Goal: Task Accomplishment & Management: Use online tool/utility

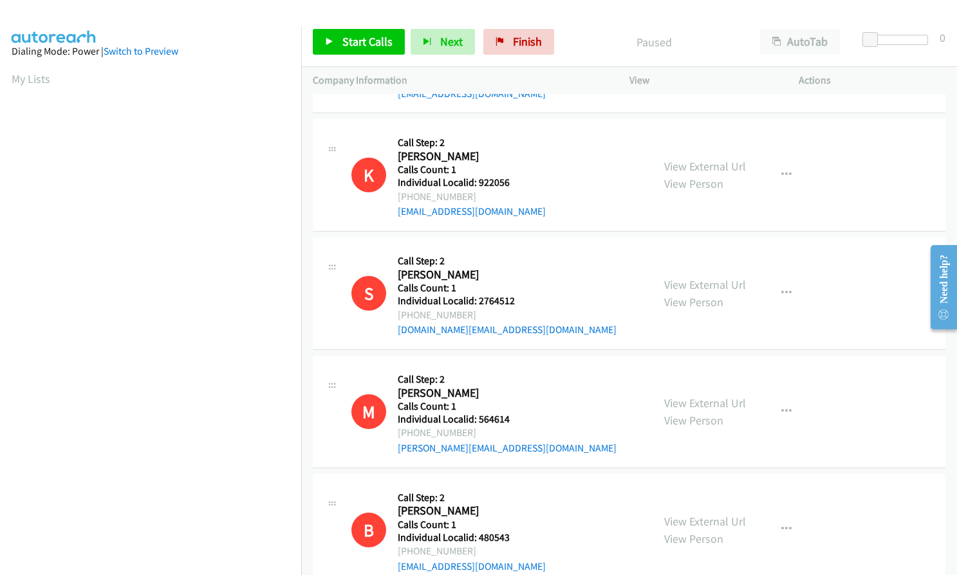
scroll to position [3077, 0]
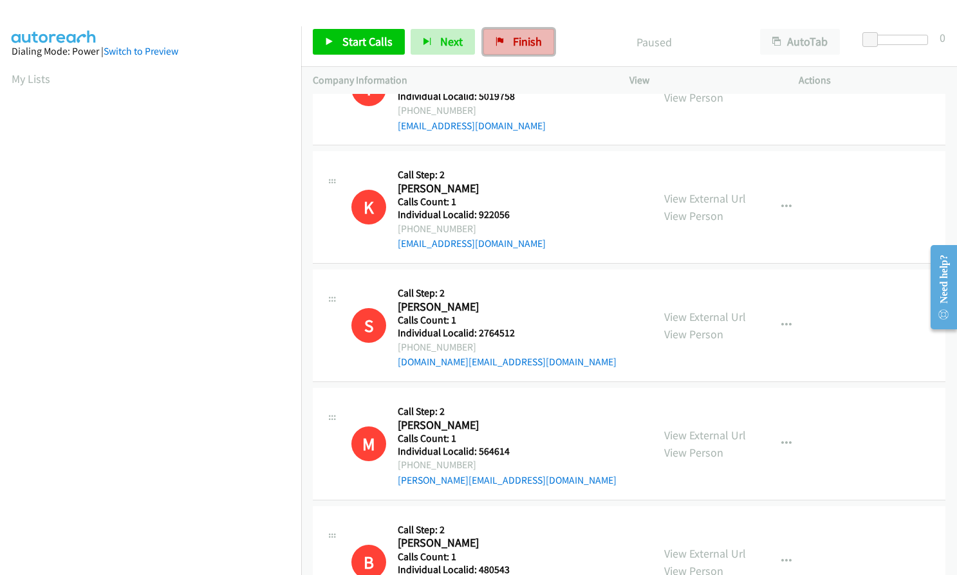
click at [503, 48] on link "Finish" at bounding box center [518, 42] width 71 height 26
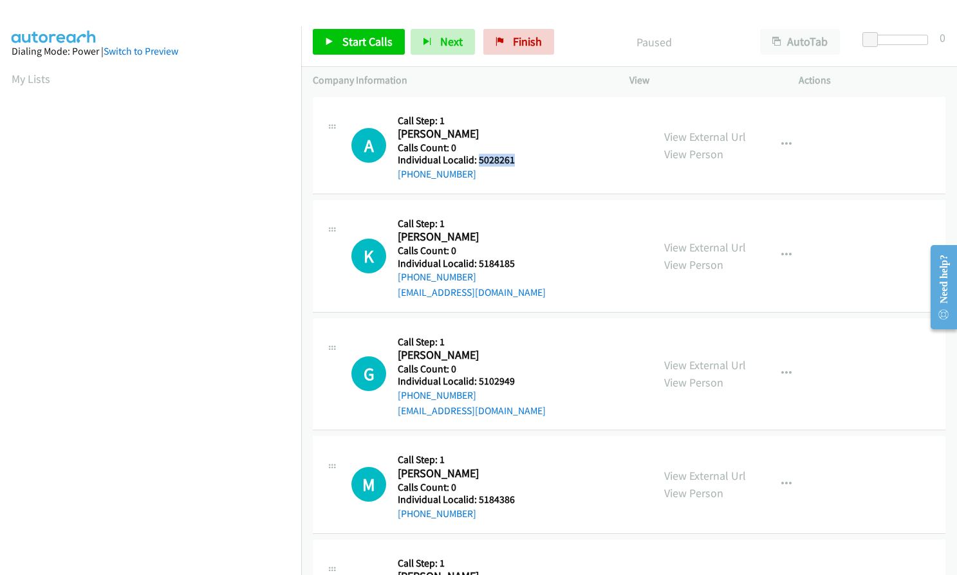
drag, startPoint x: 476, startPoint y: 156, endPoint x: 515, endPoint y: 160, distance: 39.4
click at [515, 160] on h5 "Individual Localid: 5028261" at bounding box center [464, 160] width 132 height 13
copy h5 "5028261"
click at [517, 37] on span "Finish" at bounding box center [527, 41] width 29 height 15
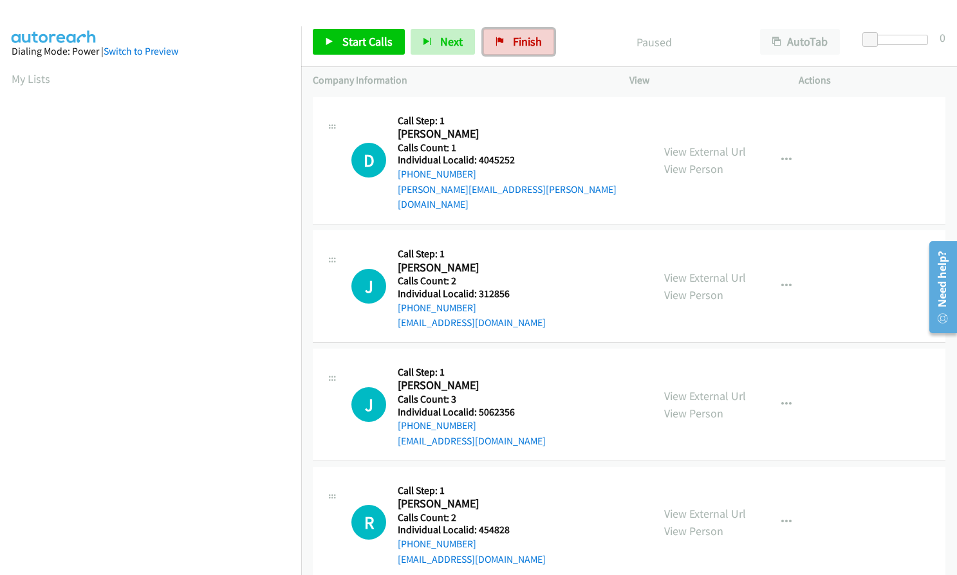
drag, startPoint x: 506, startPoint y: 37, endPoint x: 552, endPoint y: 33, distance: 46.5
click at [507, 37] on link "Finish" at bounding box center [518, 42] width 71 height 26
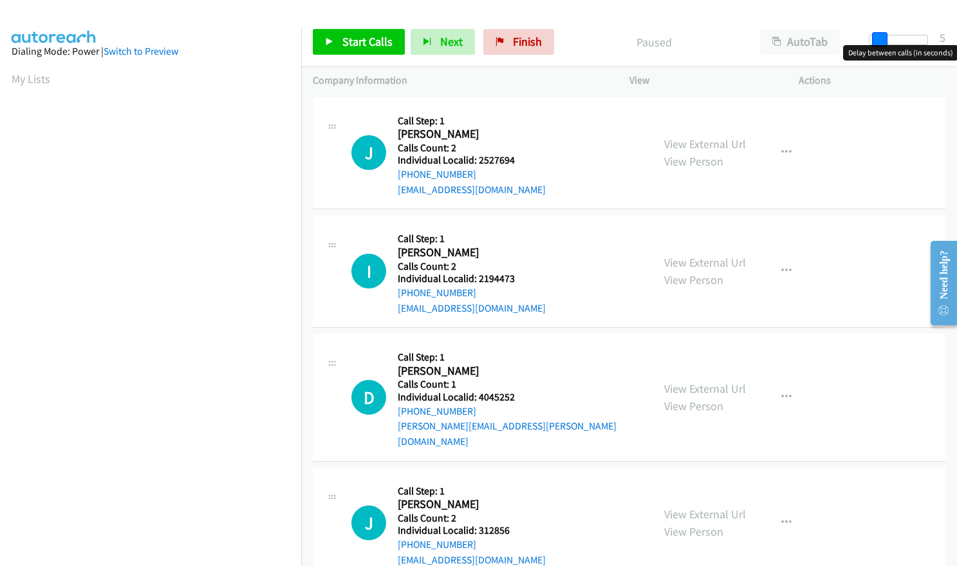
drag, startPoint x: 873, startPoint y: 39, endPoint x: 882, endPoint y: 38, distance: 9.1
click at [882, 38] on span at bounding box center [879, 39] width 15 height 15
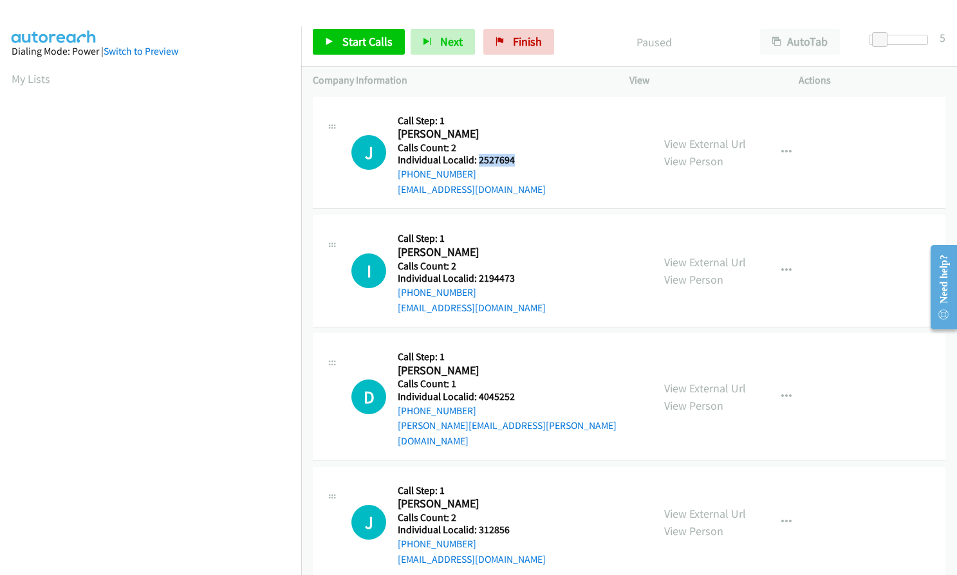
drag, startPoint x: 477, startPoint y: 159, endPoint x: 514, endPoint y: 160, distance: 37.3
click at [514, 160] on h5 "Individual Localid: 2527694" at bounding box center [472, 160] width 148 height 13
copy h5 "2527694"
drag, startPoint x: 479, startPoint y: 277, endPoint x: 514, endPoint y: 276, distance: 34.1
click at [517, 276] on h5 "Individual Localid: 2194473" at bounding box center [472, 278] width 148 height 13
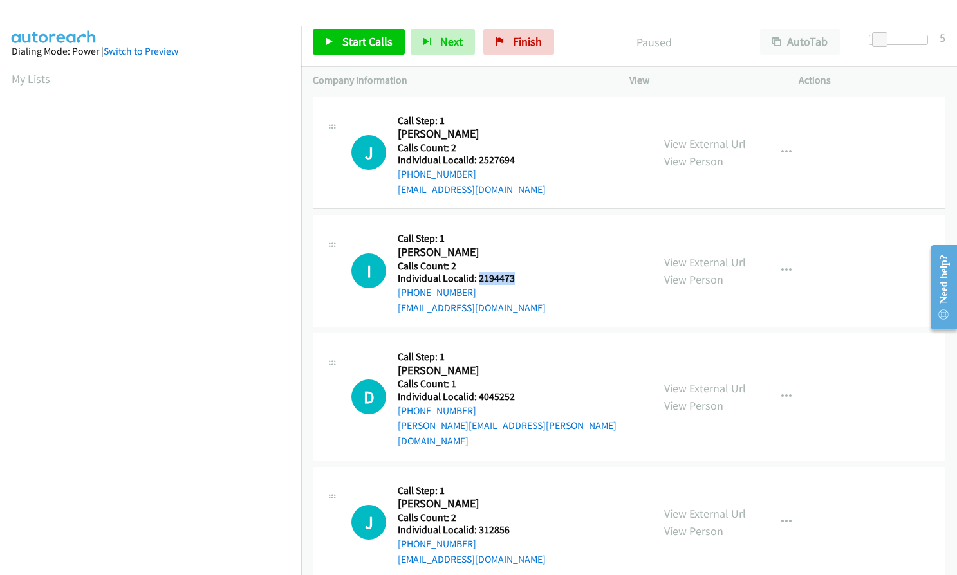
copy h5 "2194473"
drag, startPoint x: 478, startPoint y: 398, endPoint x: 497, endPoint y: 394, distance: 19.7
click at [518, 397] on h5 "Individual Localid: 4045252" at bounding box center [519, 397] width 243 height 13
copy h5 "4045252"
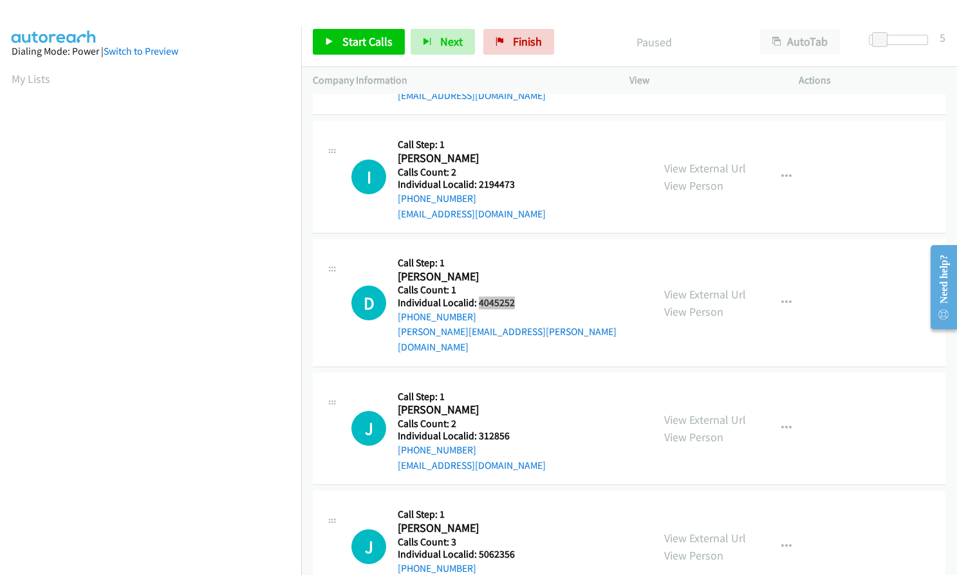
scroll to position [129, 0]
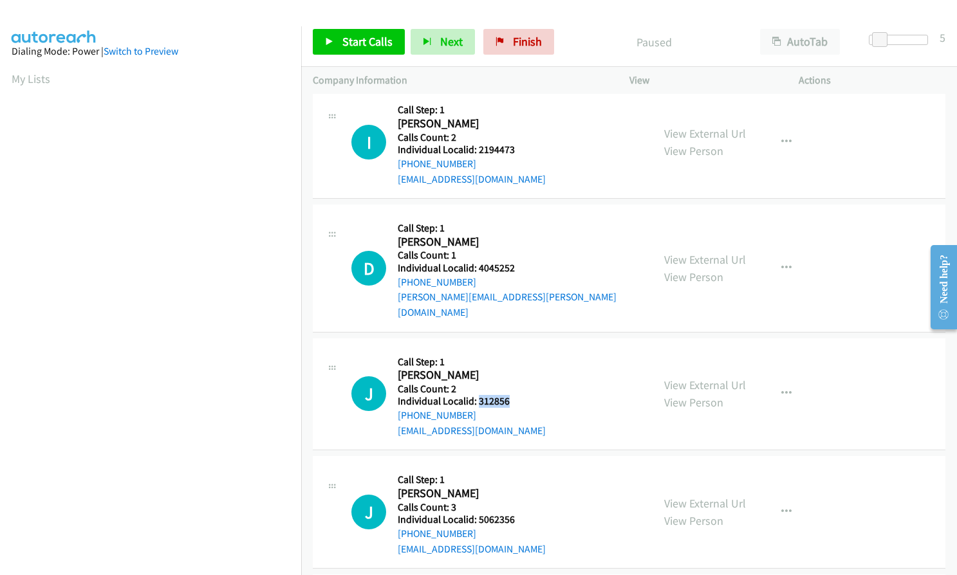
drag, startPoint x: 487, startPoint y: 384, endPoint x: 514, endPoint y: 386, distance: 27.2
click at [514, 395] on h5 "Individual Localid: 312856" at bounding box center [472, 401] width 148 height 13
copy h5 "312856"
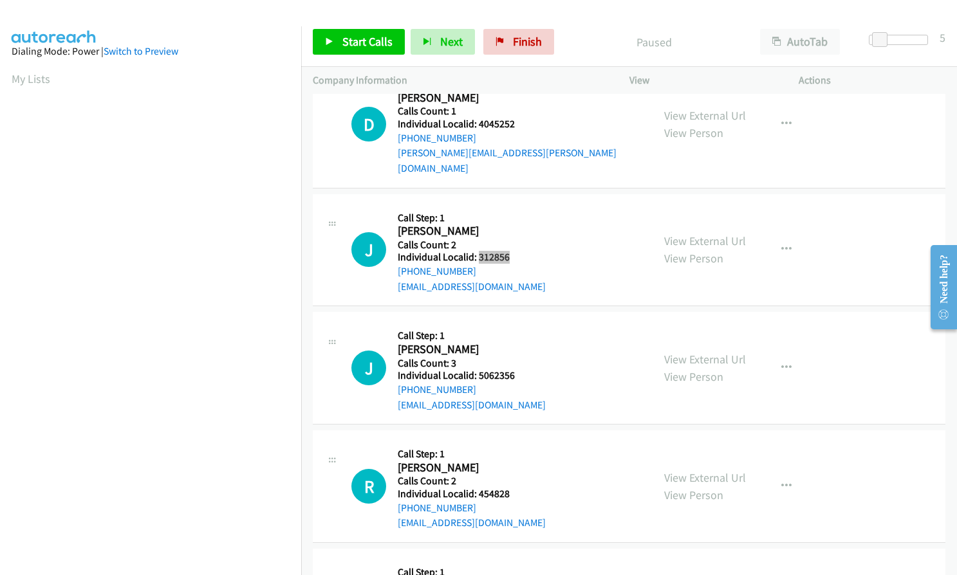
scroll to position [274, 0]
drag, startPoint x: 474, startPoint y: 357, endPoint x: 512, endPoint y: 356, distance: 38.0
click at [512, 369] on h5 "Individual Localid: 5062356" at bounding box center [472, 375] width 148 height 13
copy h5 ": 5062356"
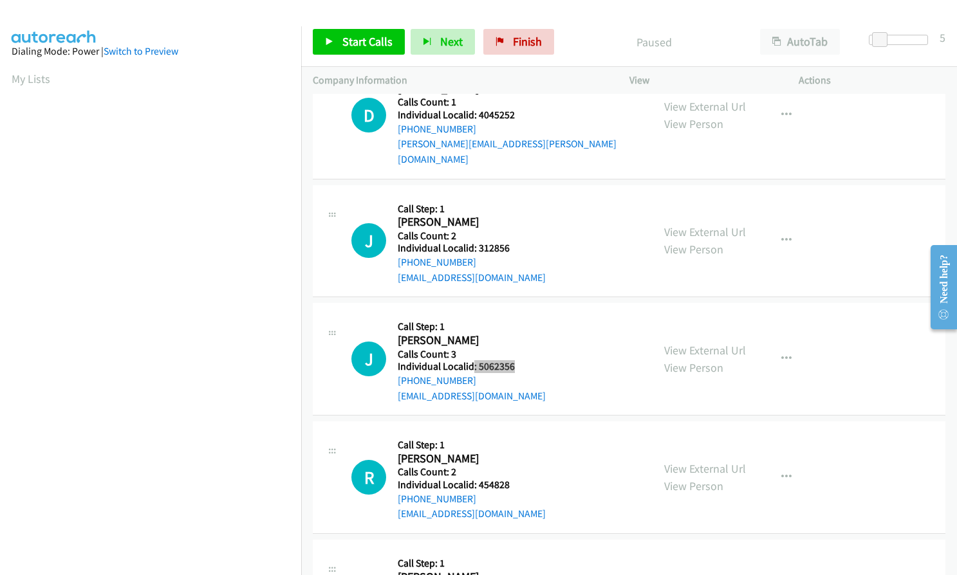
scroll to position [338, 0]
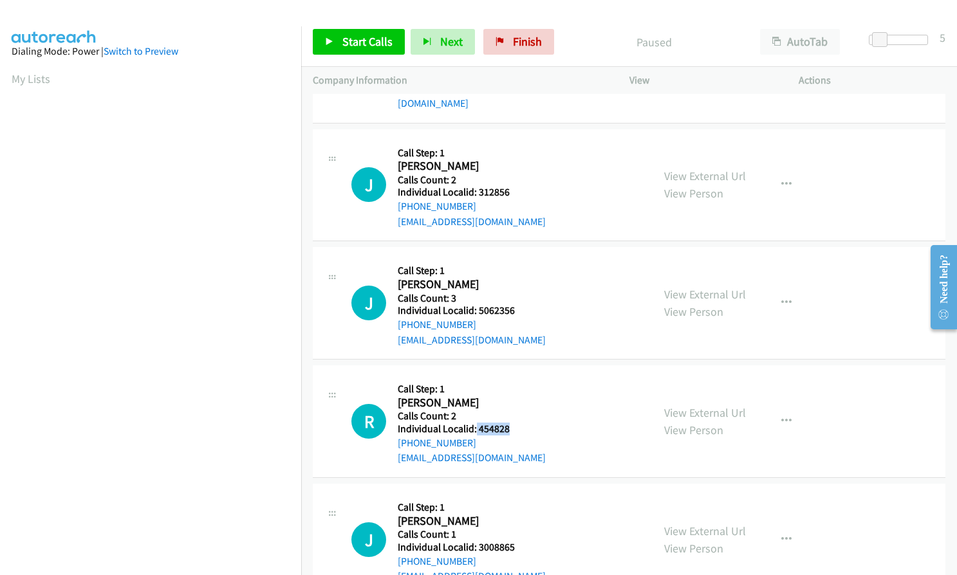
drag, startPoint x: 478, startPoint y: 414, endPoint x: 516, endPoint y: 414, distance: 38.6
click at [516, 423] on h5 "Individual Localid: 454828" at bounding box center [472, 429] width 148 height 13
copy h5 "454828"
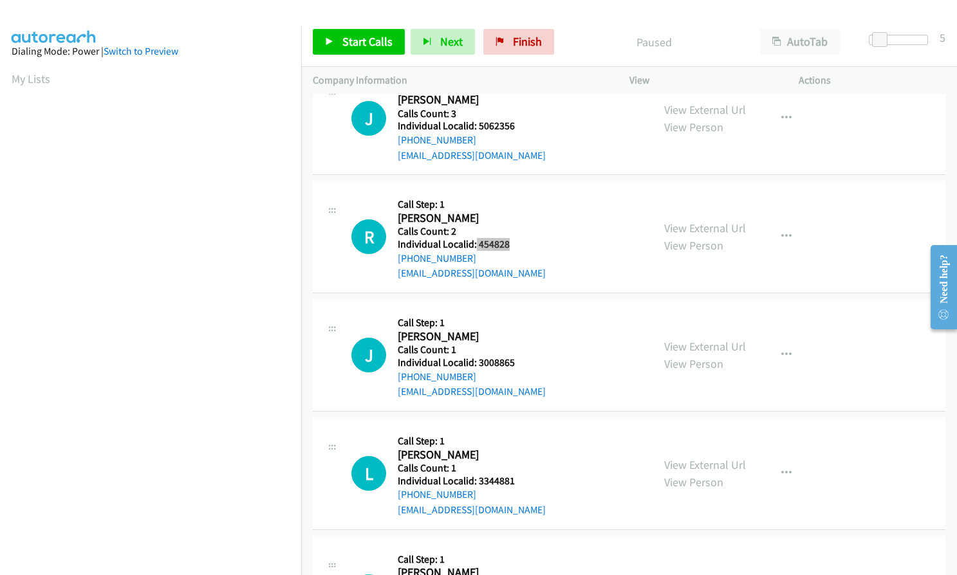
scroll to position [531, 0]
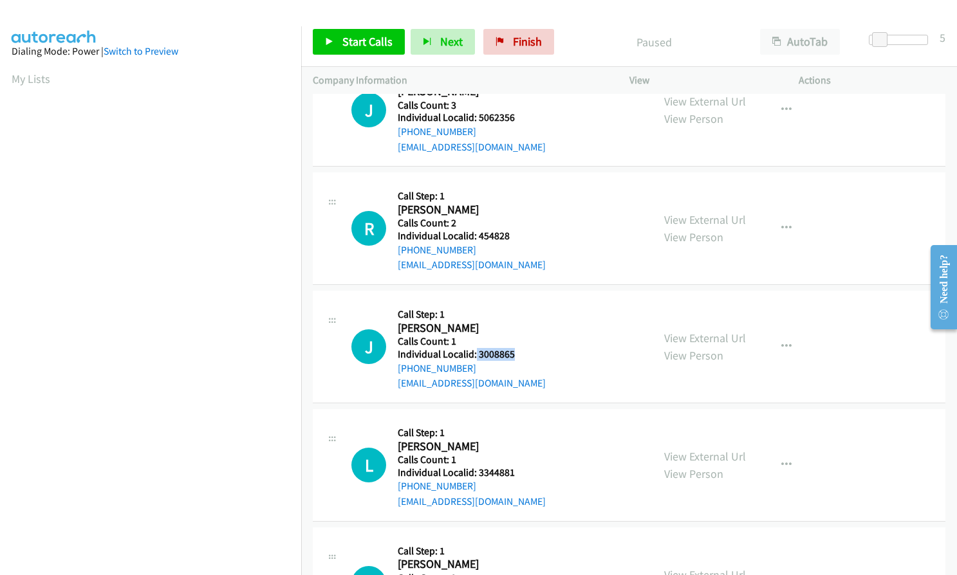
drag, startPoint x: 481, startPoint y: 336, endPoint x: 514, endPoint y: 337, distance: 33.5
click at [514, 348] on h5 "Individual Localid: 3008865" at bounding box center [472, 354] width 148 height 13
copy h5 "3008865"
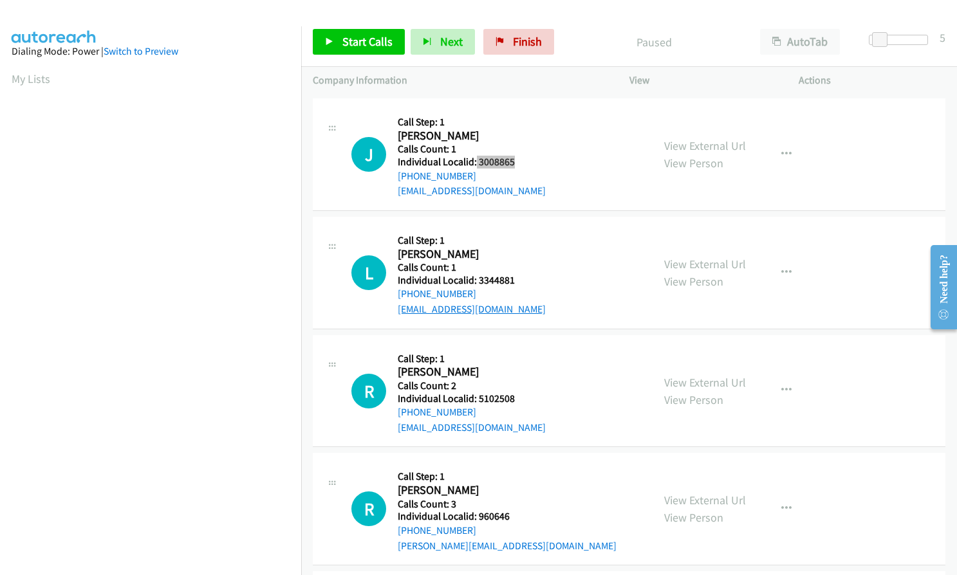
scroll to position [724, 0]
drag, startPoint x: 476, startPoint y: 263, endPoint x: 519, endPoint y: 262, distance: 42.5
click at [519, 274] on h5 "Individual Localid: 3344881" at bounding box center [472, 280] width 148 height 13
copy h5 "3344881"
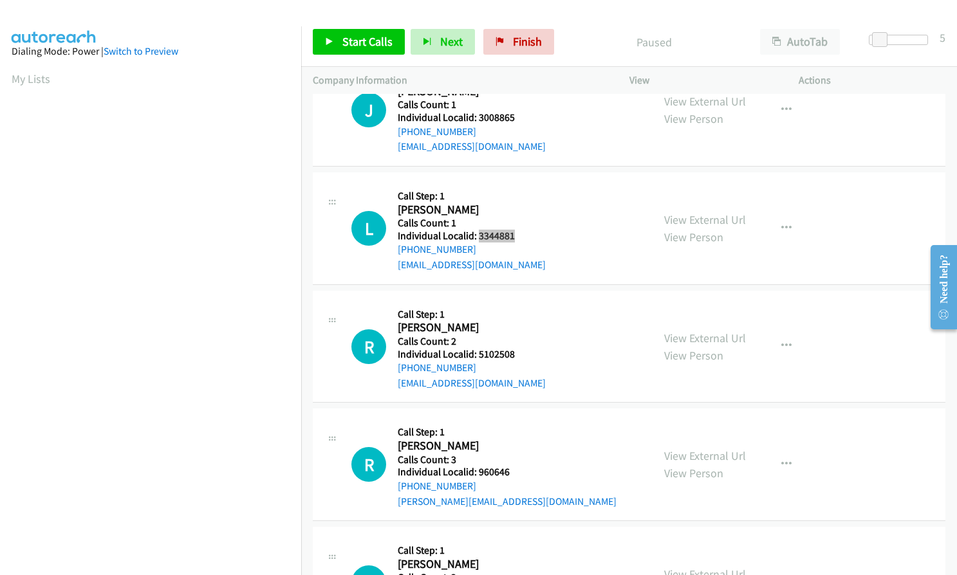
scroll to position [869, 0]
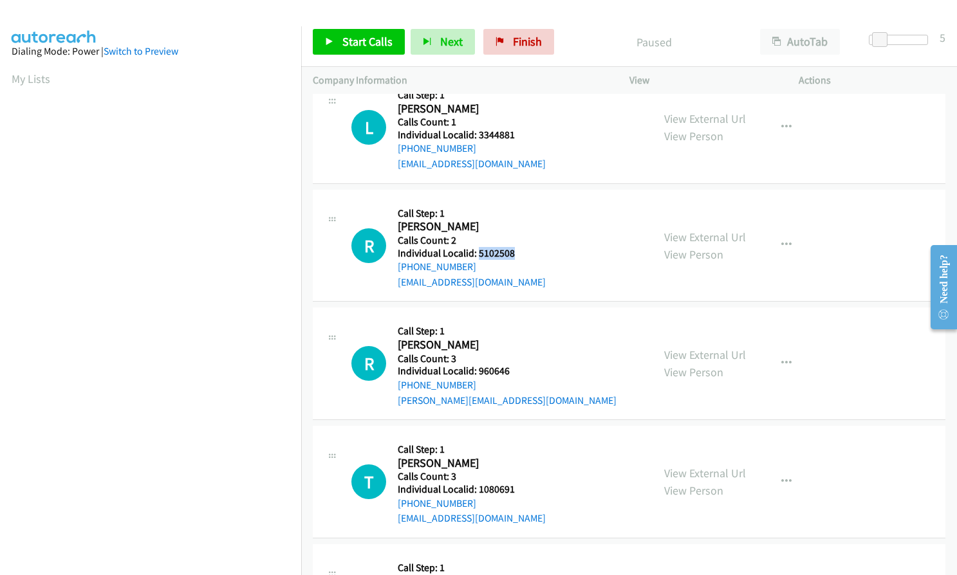
drag, startPoint x: 476, startPoint y: 237, endPoint x: 515, endPoint y: 236, distance: 39.3
click at [515, 247] on h5 "Individual Localid: 5102508" at bounding box center [472, 253] width 148 height 13
copy h5 "5102508"
drag, startPoint x: 474, startPoint y: 356, endPoint x: 514, endPoint y: 354, distance: 39.3
click at [514, 365] on h5 "Individual Localid: 960646" at bounding box center [507, 371] width 219 height 13
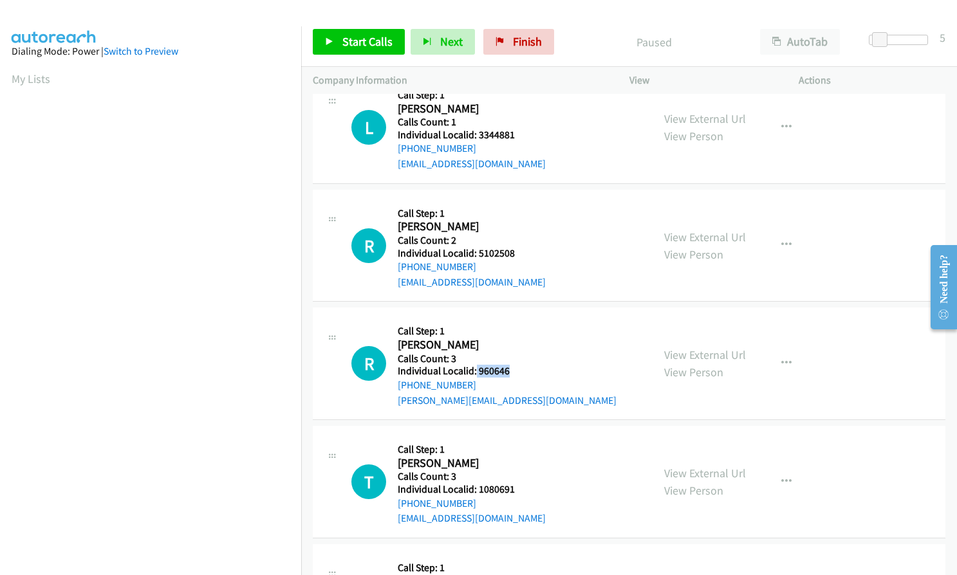
copy h5 "960646"
drag, startPoint x: 483, startPoint y: 472, endPoint x: 516, endPoint y: 474, distance: 33.5
click at [516, 483] on h5 "Individual Localid: 1080691" at bounding box center [472, 489] width 148 height 13
click at [346, 40] on span "Start Calls" at bounding box center [367, 41] width 50 height 15
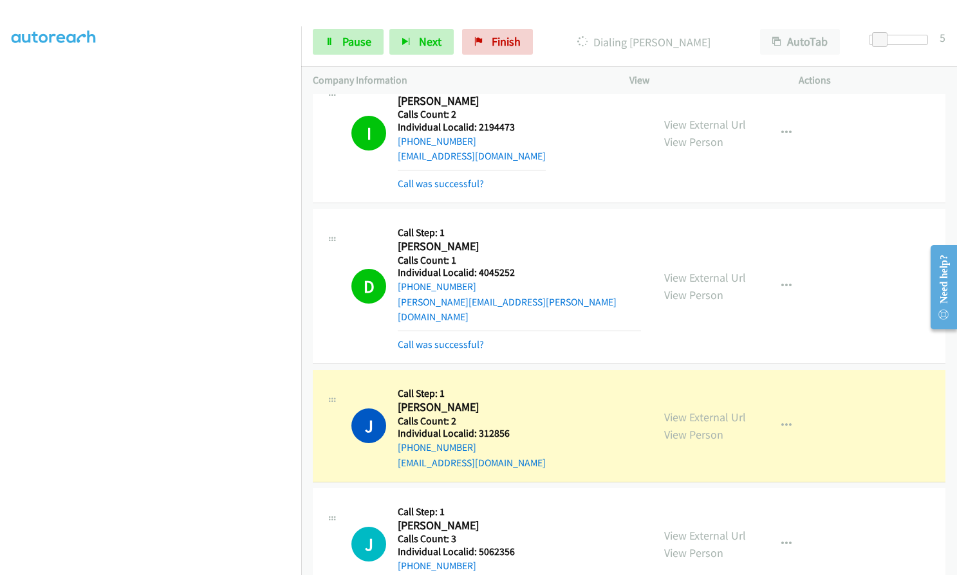
scroll to position [0, 0]
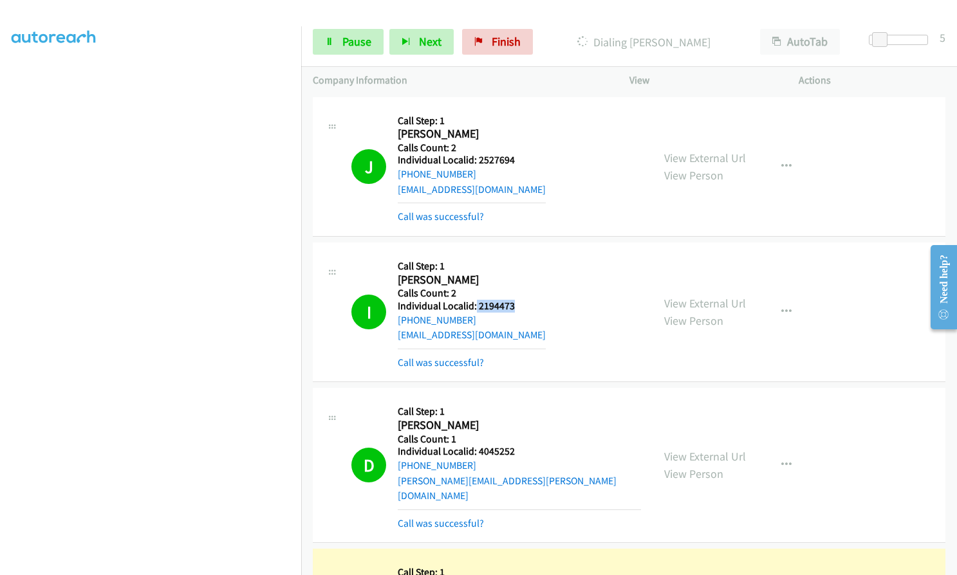
drag, startPoint x: 475, startPoint y: 304, endPoint x: 515, endPoint y: 306, distance: 39.9
click at [515, 306] on h5 "Individual Localid: 2194473" at bounding box center [472, 306] width 148 height 13
drag, startPoint x: 478, startPoint y: 449, endPoint x: 512, endPoint y: 450, distance: 34.8
click at [521, 446] on h5 "Individual Localid: 4045252" at bounding box center [519, 451] width 243 height 13
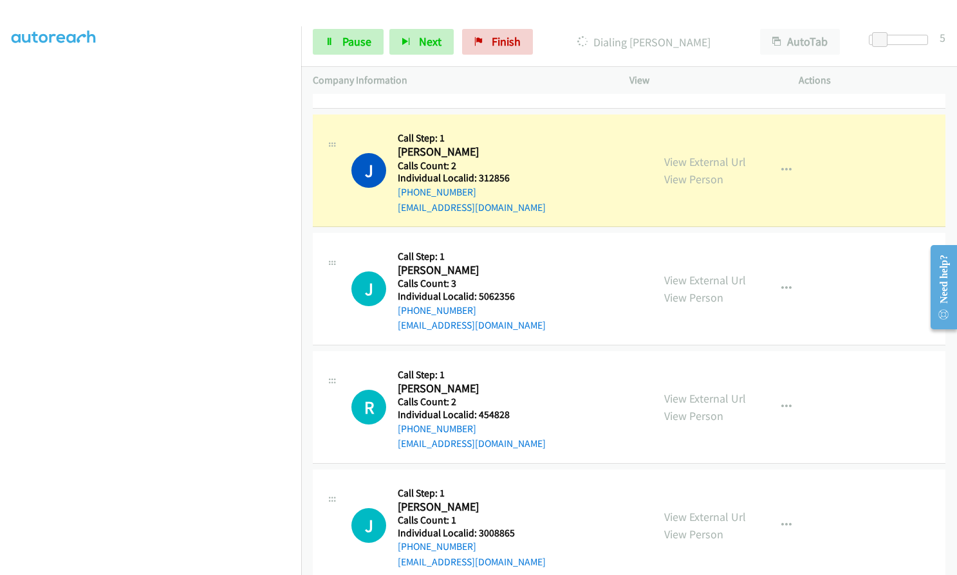
scroll to position [450, 0]
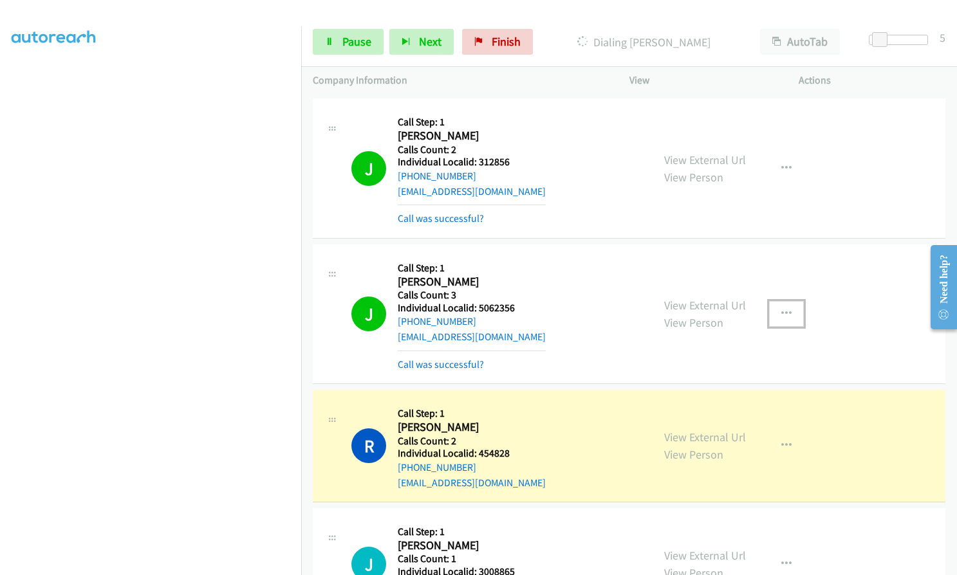
click at [773, 301] on button "button" at bounding box center [786, 314] width 35 height 26
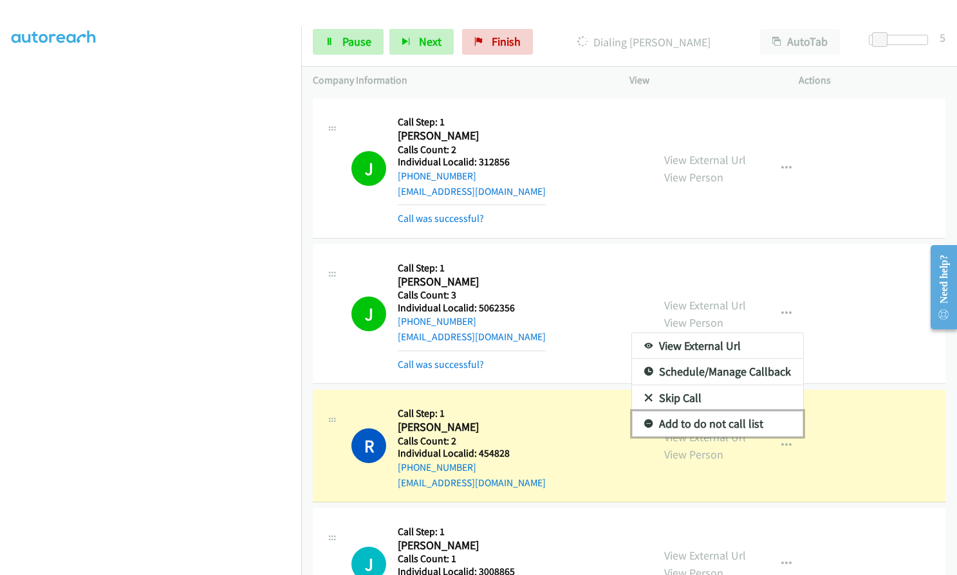
click at [644, 420] on icon at bounding box center [648, 424] width 9 height 9
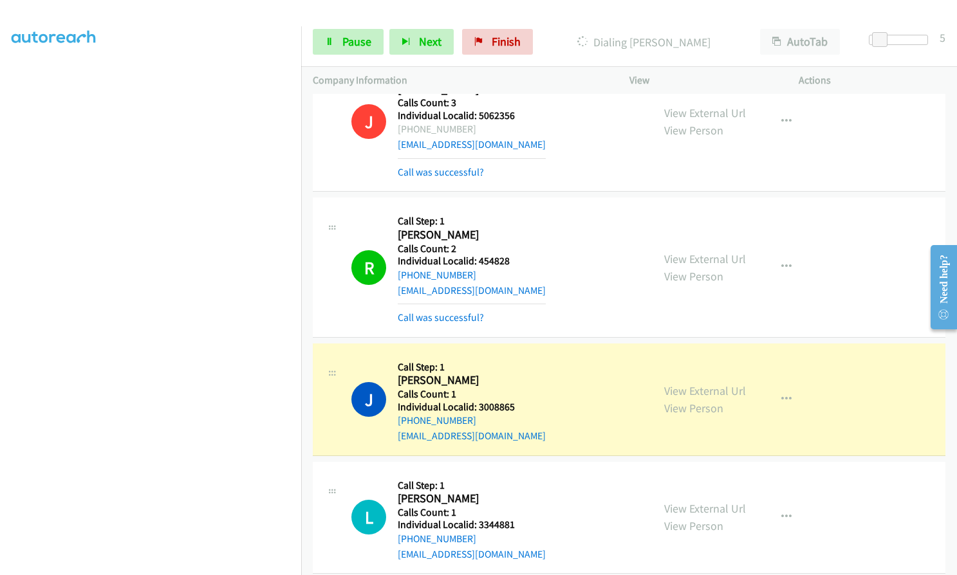
scroll to position [644, 0]
click at [782, 261] on icon "button" at bounding box center [786, 266] width 10 height 10
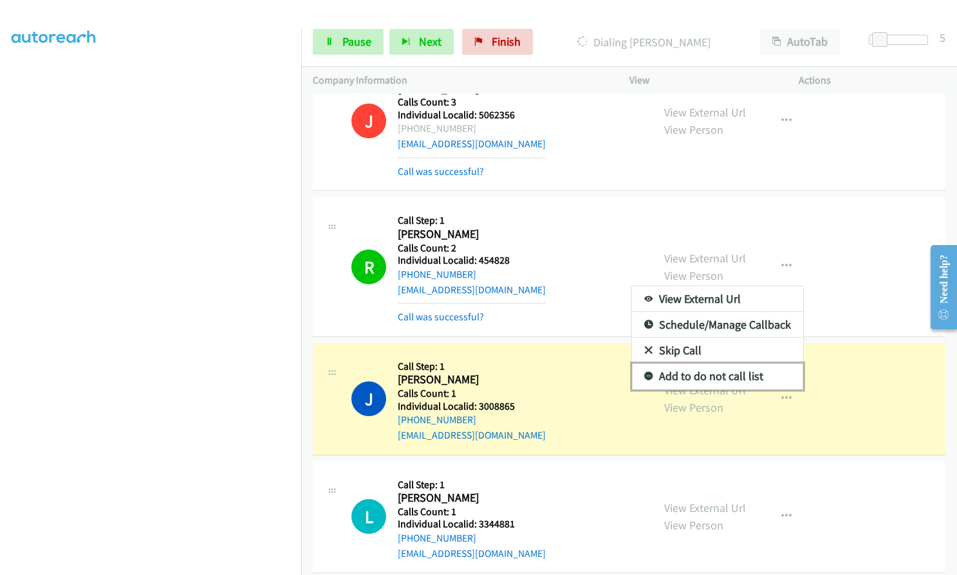
click at [645, 373] on icon at bounding box center [648, 377] width 9 height 9
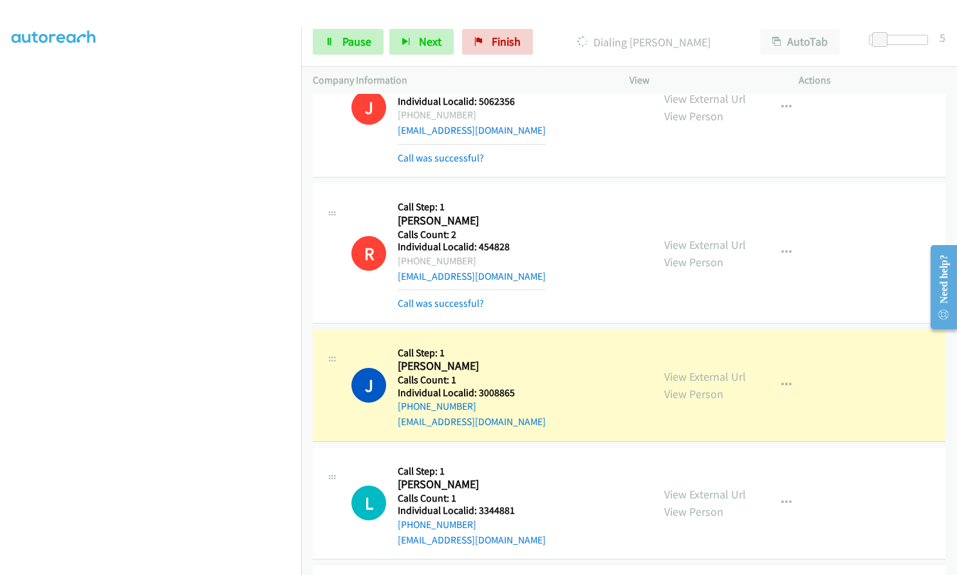
scroll to position [676, 0]
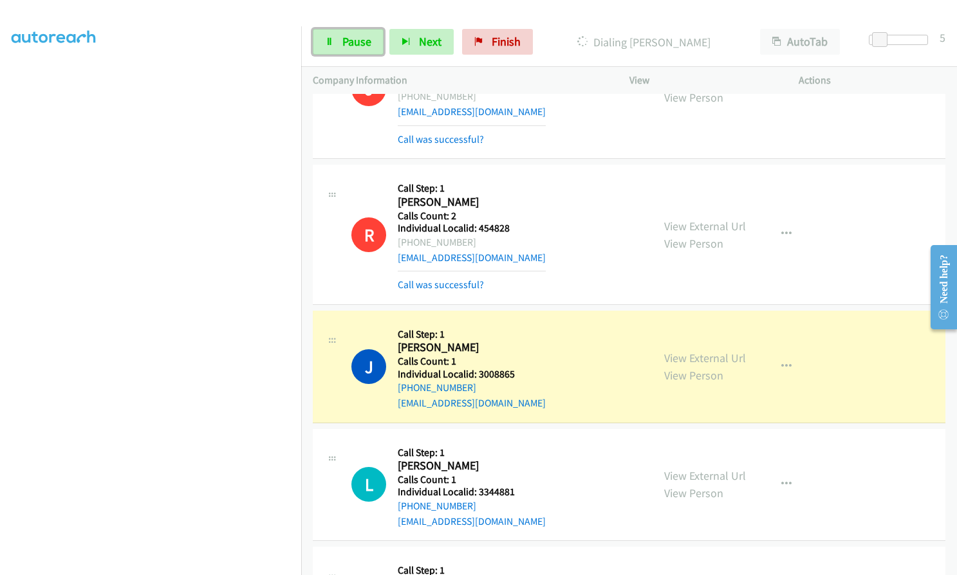
drag, startPoint x: 346, startPoint y: 41, endPoint x: 317, endPoint y: 212, distance: 173.6
click at [346, 41] on span "Pause" at bounding box center [356, 41] width 29 height 15
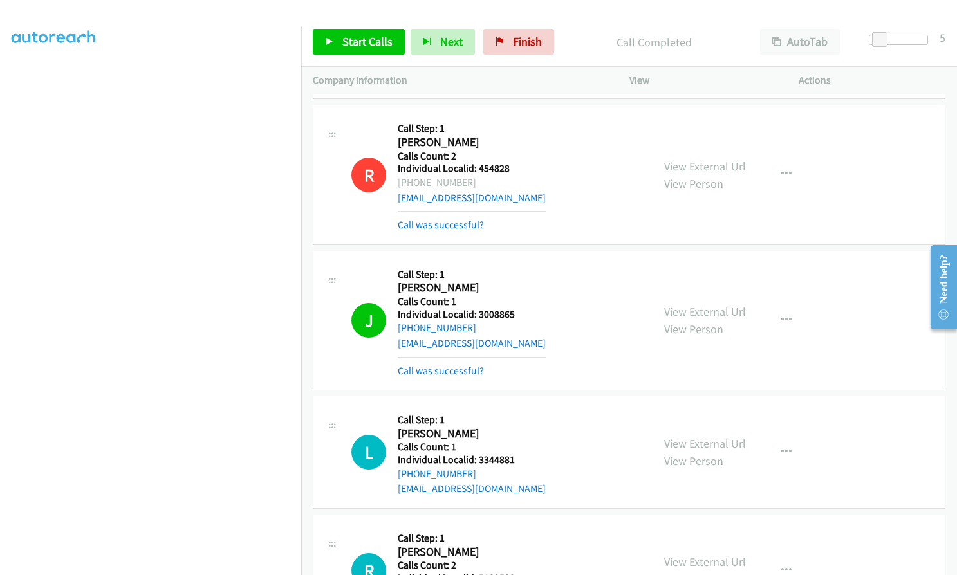
scroll to position [740, 0]
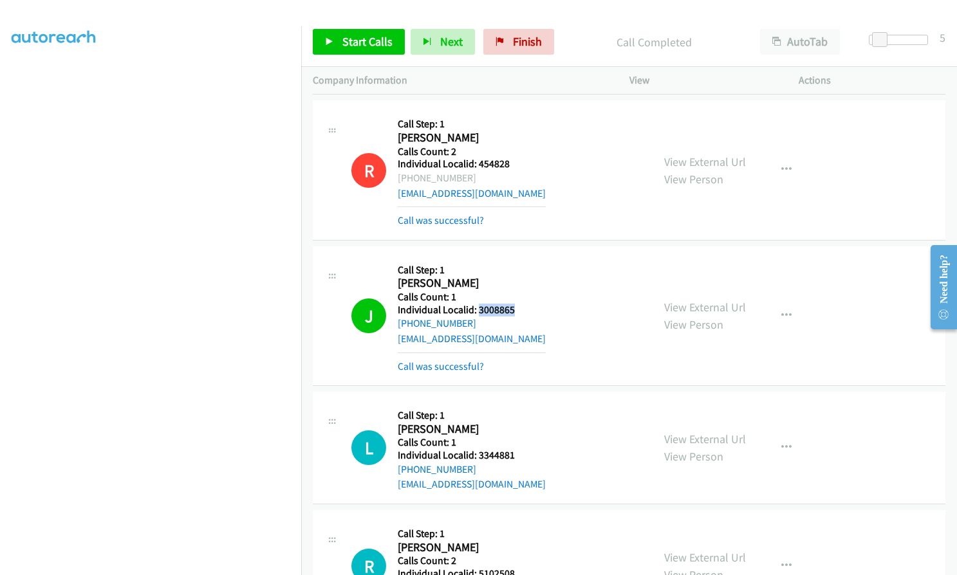
drag, startPoint x: 476, startPoint y: 293, endPoint x: 519, endPoint y: 293, distance: 42.5
click at [519, 304] on h5 "Individual Localid: 3008865" at bounding box center [472, 310] width 148 height 13
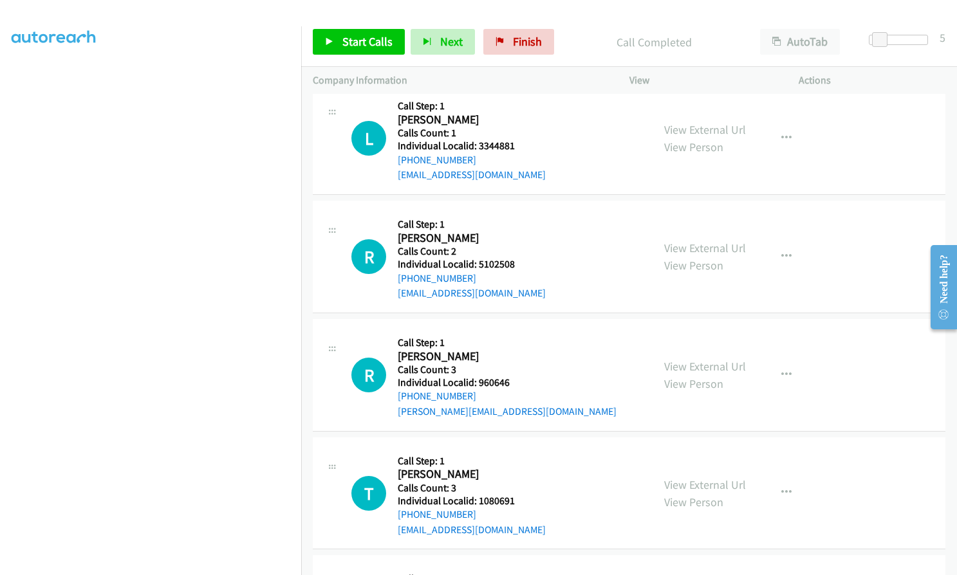
scroll to position [1030, 0]
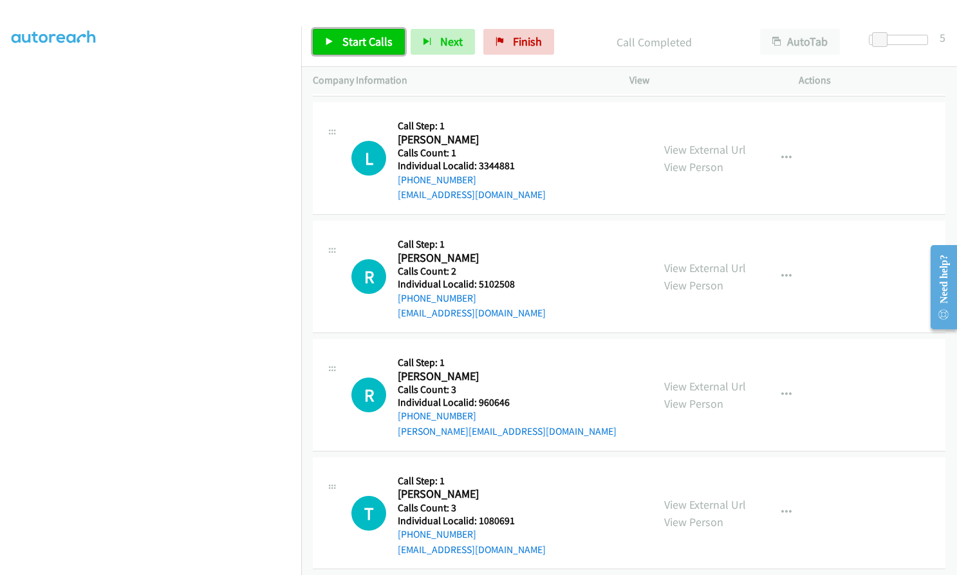
click at [363, 41] on span "Start Calls" at bounding box center [367, 41] width 50 height 15
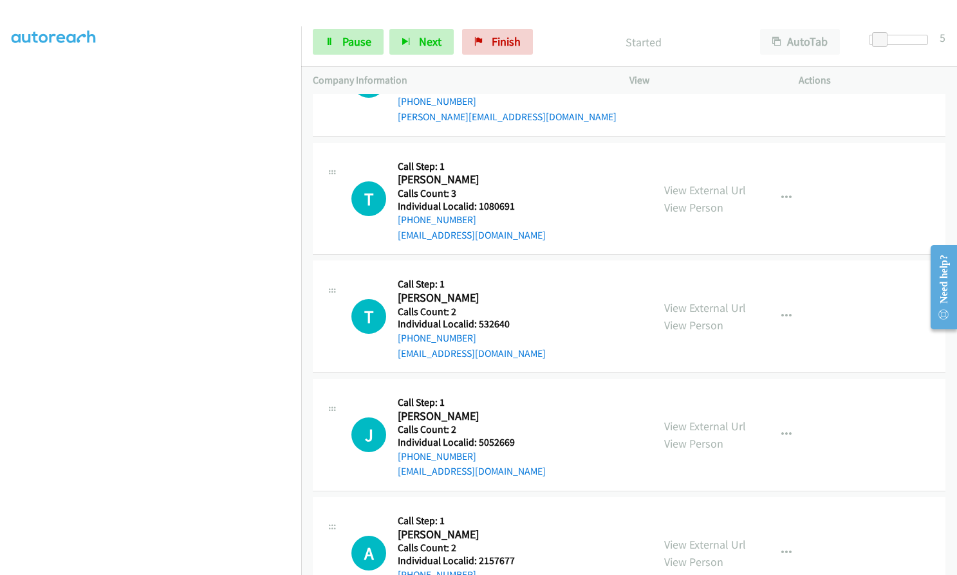
scroll to position [1351, 0]
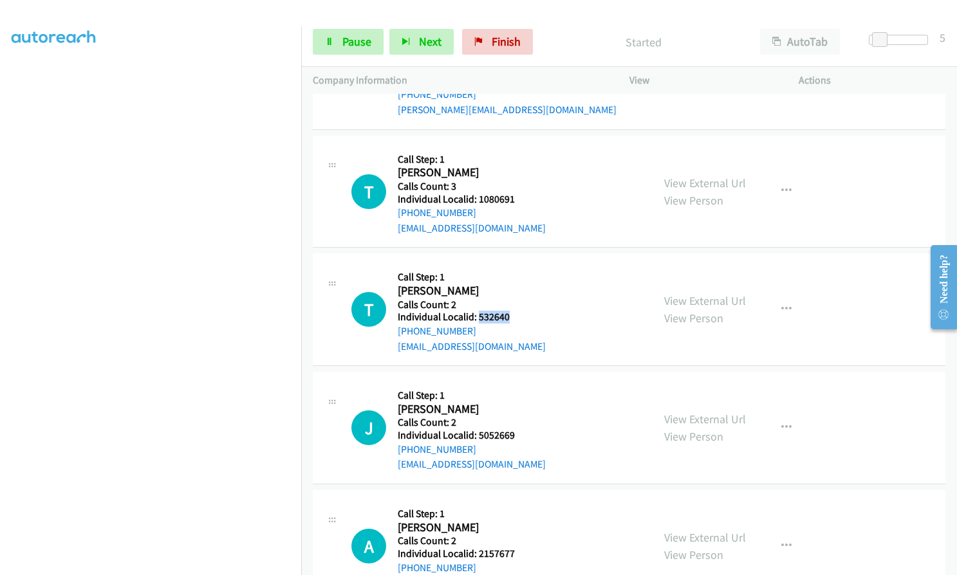
drag, startPoint x: 476, startPoint y: 304, endPoint x: 508, endPoint y: 304, distance: 32.2
click at [508, 311] on h5 "Individual Localid: 532640" at bounding box center [472, 317] width 148 height 13
drag, startPoint x: 477, startPoint y: 422, endPoint x: 515, endPoint y: 422, distance: 38.6
click at [515, 429] on h5 "Individual Localid: 5052669" at bounding box center [472, 435] width 148 height 13
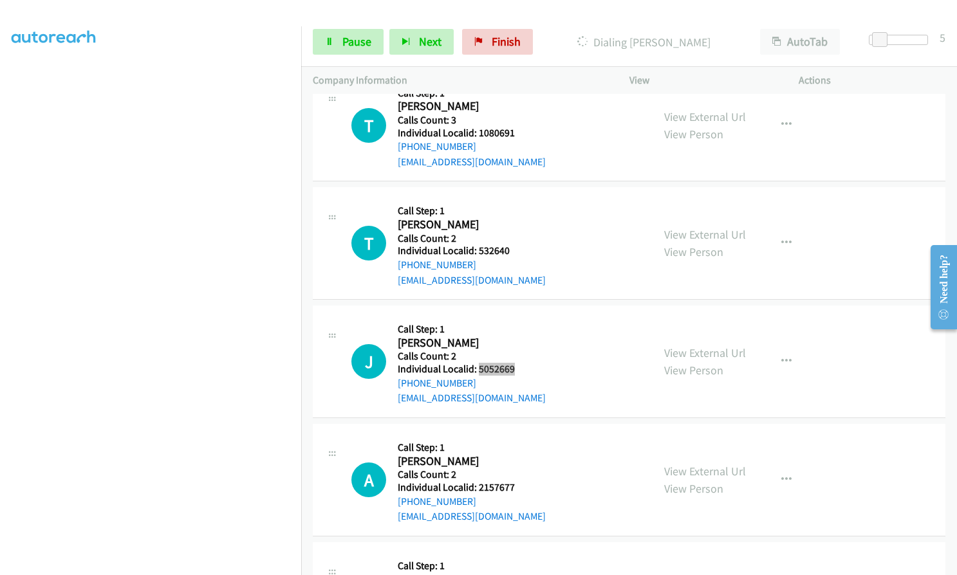
scroll to position [1448, 0]
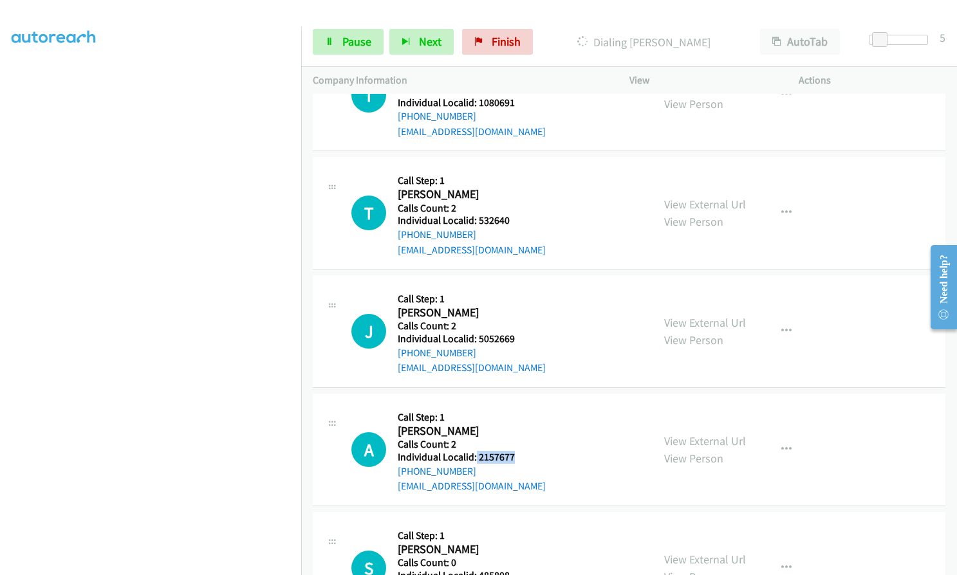
drag, startPoint x: 476, startPoint y: 441, endPoint x: 517, endPoint y: 441, distance: 41.8
click at [517, 451] on h5 "Individual Localid: 2157677" at bounding box center [472, 457] width 148 height 13
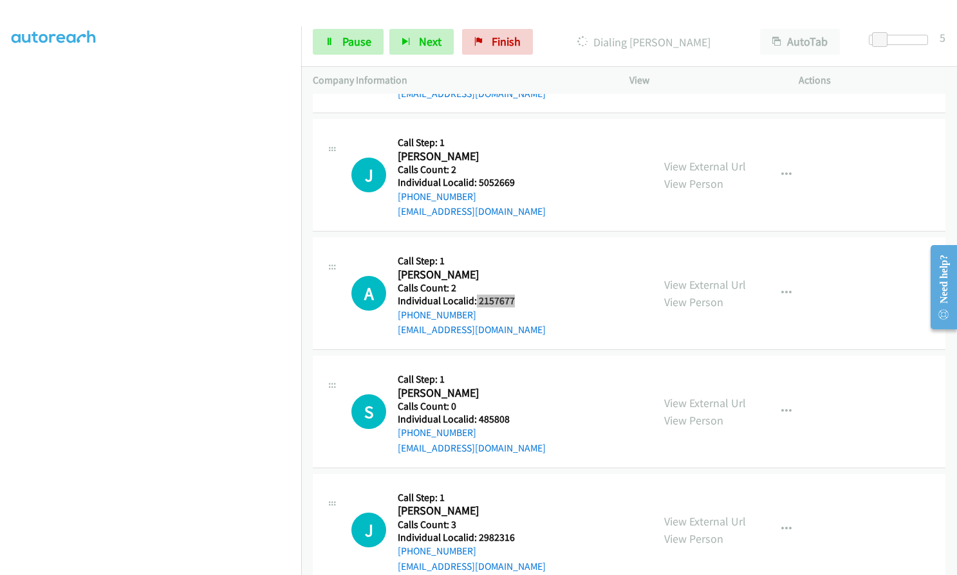
scroll to position [1609, 0]
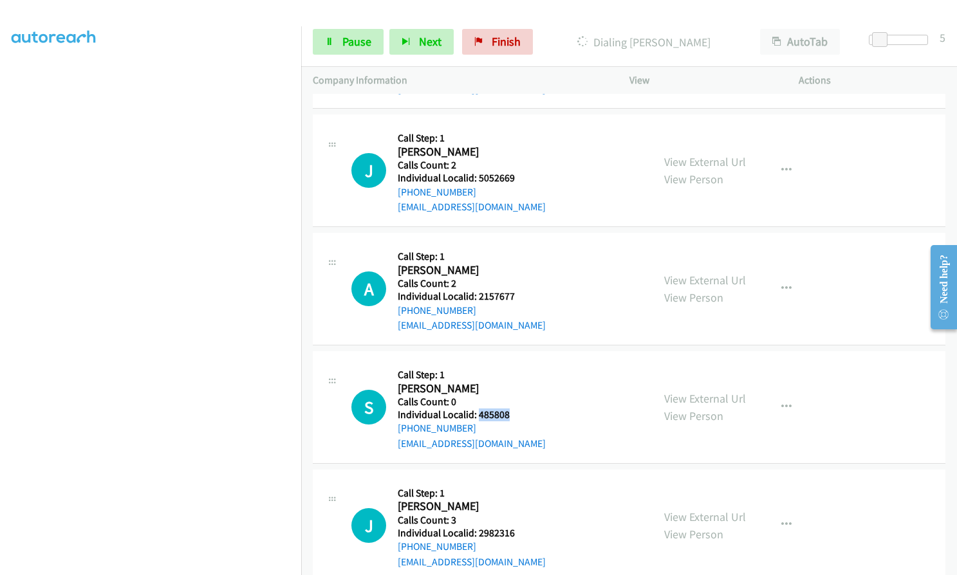
drag, startPoint x: 476, startPoint y: 398, endPoint x: 510, endPoint y: 400, distance: 34.2
click at [510, 409] on h5 "Individual Localid: 485808" at bounding box center [472, 415] width 148 height 13
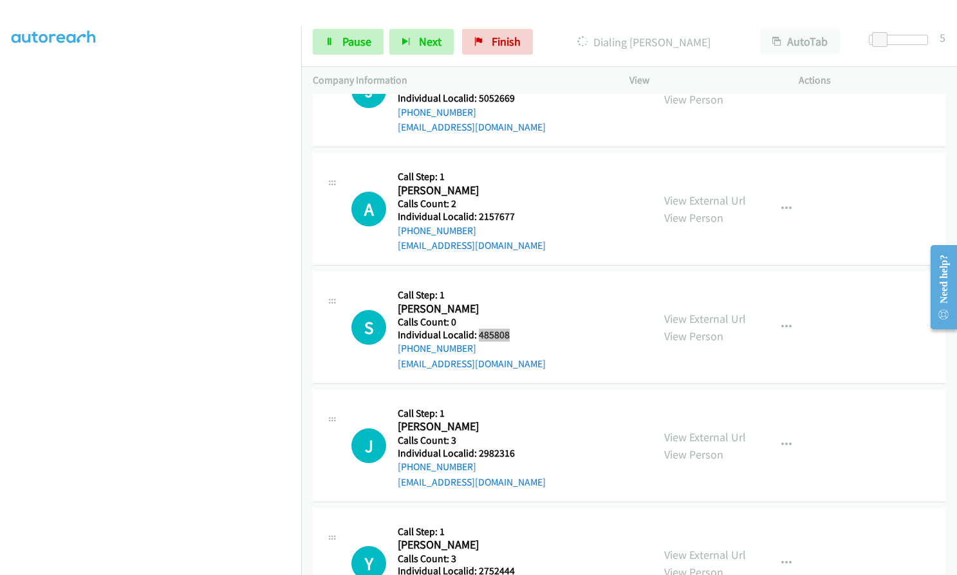
scroll to position [1689, 0]
drag, startPoint x: 478, startPoint y: 437, endPoint x: 515, endPoint y: 440, distance: 38.1
click at [515, 447] on h5 "Individual Localid: 2982316" at bounding box center [472, 453] width 148 height 13
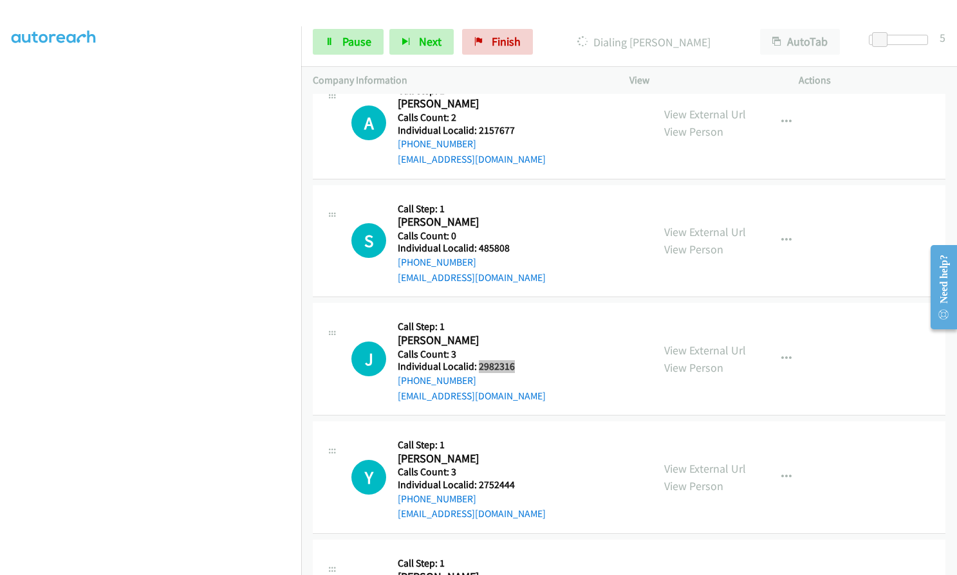
scroll to position [1830, 0]
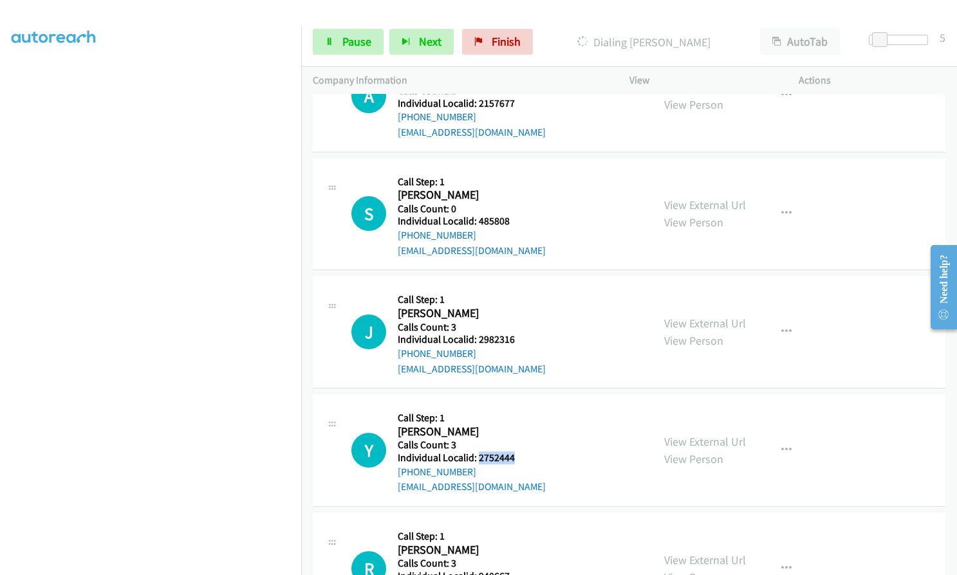
drag, startPoint x: 476, startPoint y: 441, endPoint x: 513, endPoint y: 441, distance: 36.7
click at [513, 452] on h5 "Individual Localid: 2752444" at bounding box center [472, 458] width 148 height 13
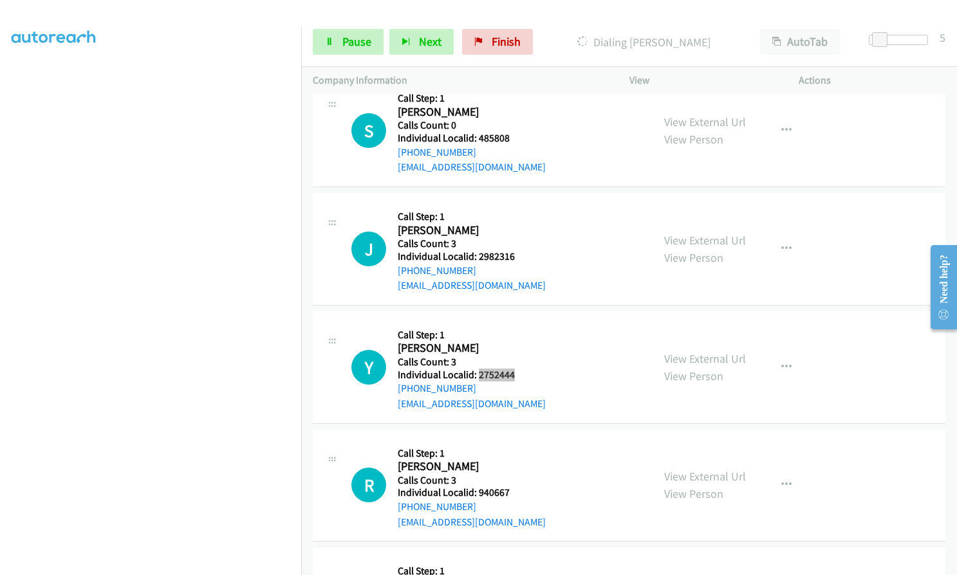
scroll to position [1954, 0]
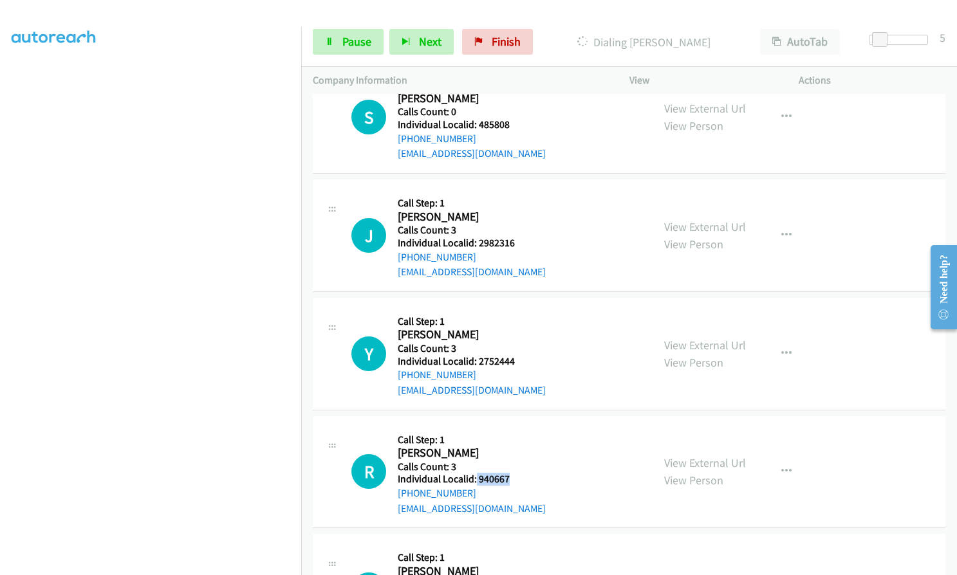
drag, startPoint x: 483, startPoint y: 461, endPoint x: 507, endPoint y: 465, distance: 24.1
click at [507, 473] on h5 "Individual Localid: 940667" at bounding box center [472, 479] width 148 height 13
click at [335, 45] on link "Pause" at bounding box center [348, 42] width 71 height 26
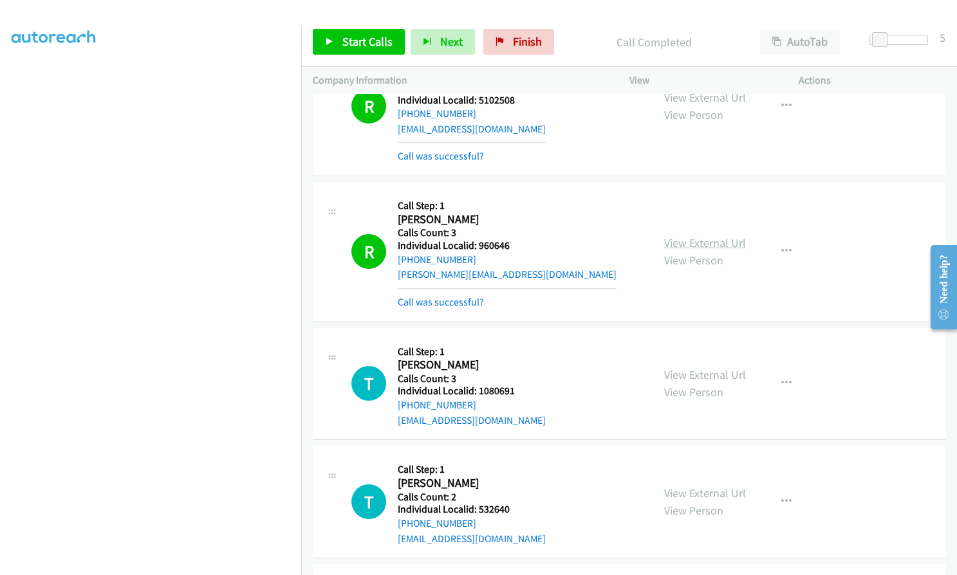
scroll to position [1257, 0]
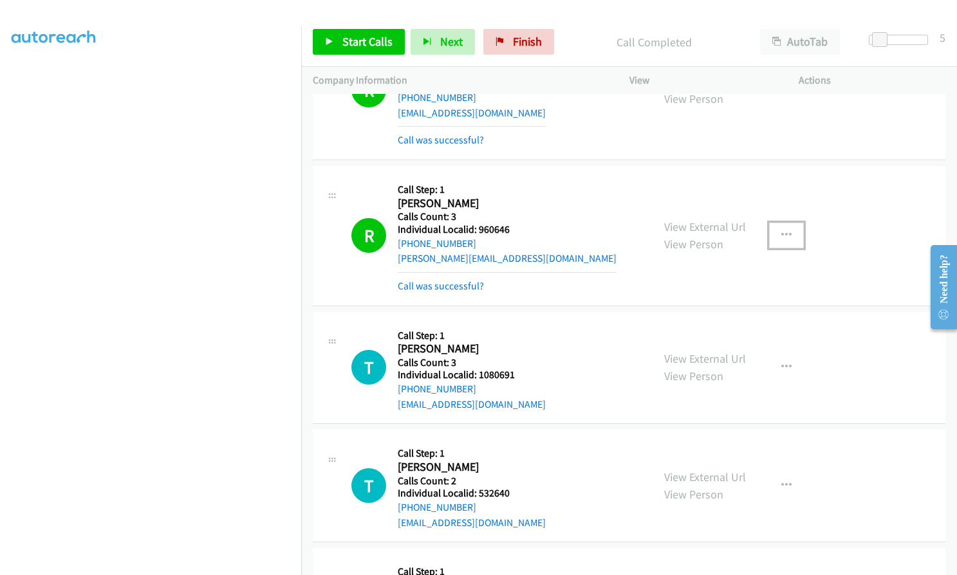
click at [782, 230] on icon "button" at bounding box center [786, 235] width 10 height 10
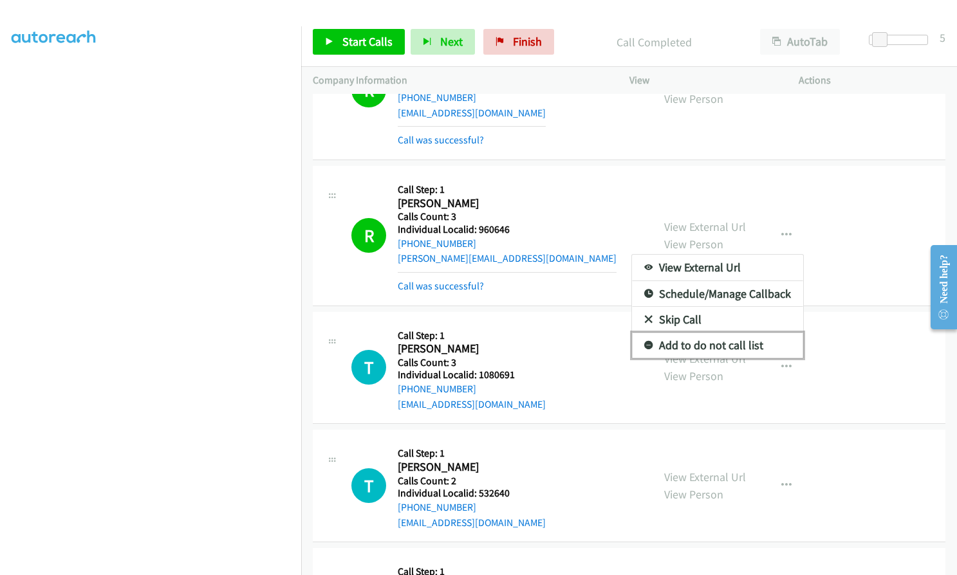
click at [644, 342] on icon at bounding box center [648, 346] width 9 height 9
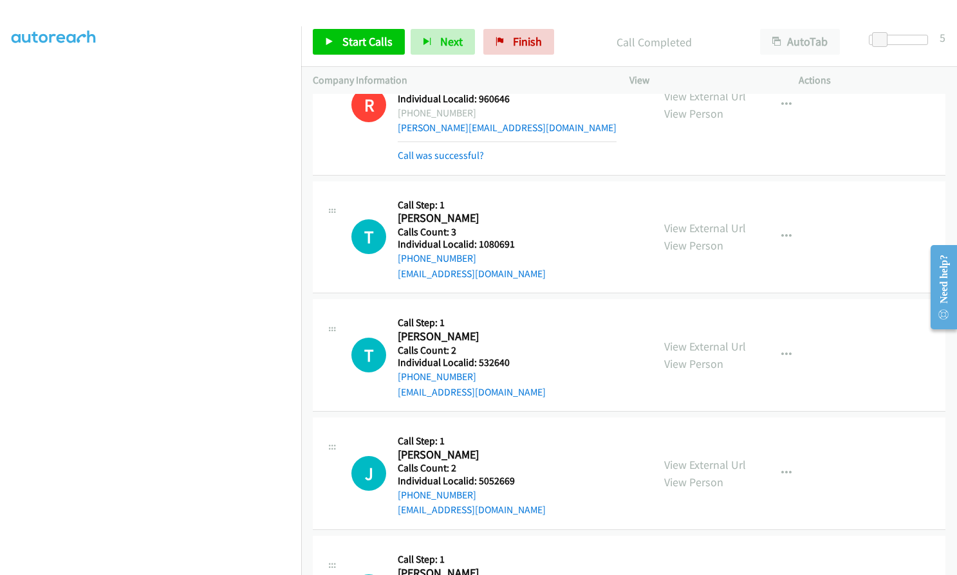
scroll to position [1402, 0]
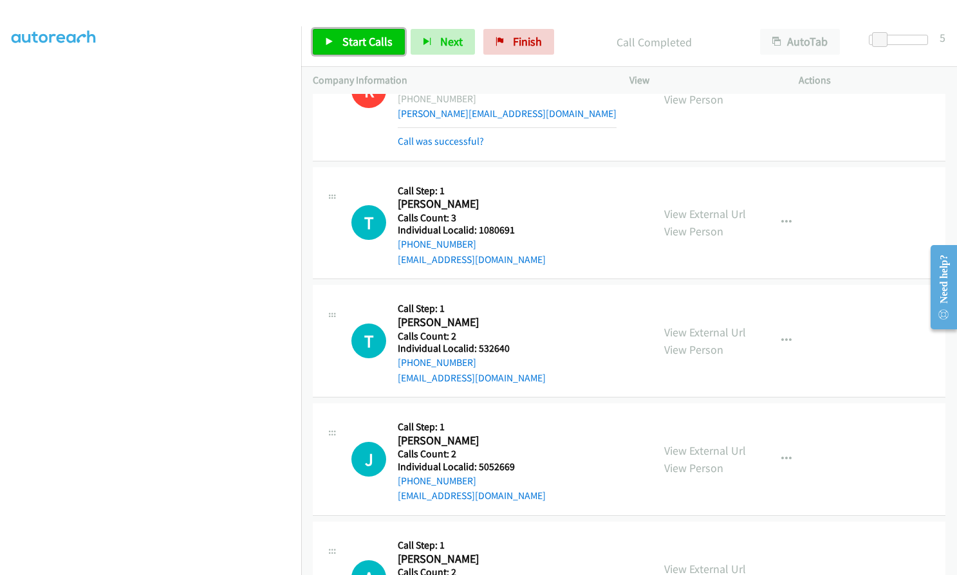
click at [368, 37] on span "Start Calls" at bounding box center [367, 41] width 50 height 15
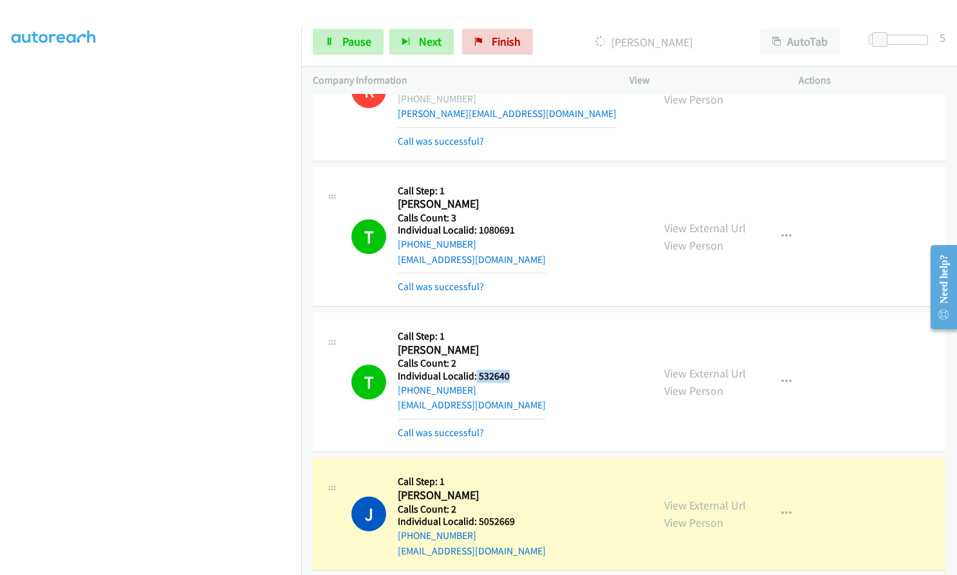
drag, startPoint x: 476, startPoint y: 359, endPoint x: 511, endPoint y: 358, distance: 35.4
click at [511, 370] on h5 "Individual Localid: 532640" at bounding box center [472, 376] width 148 height 13
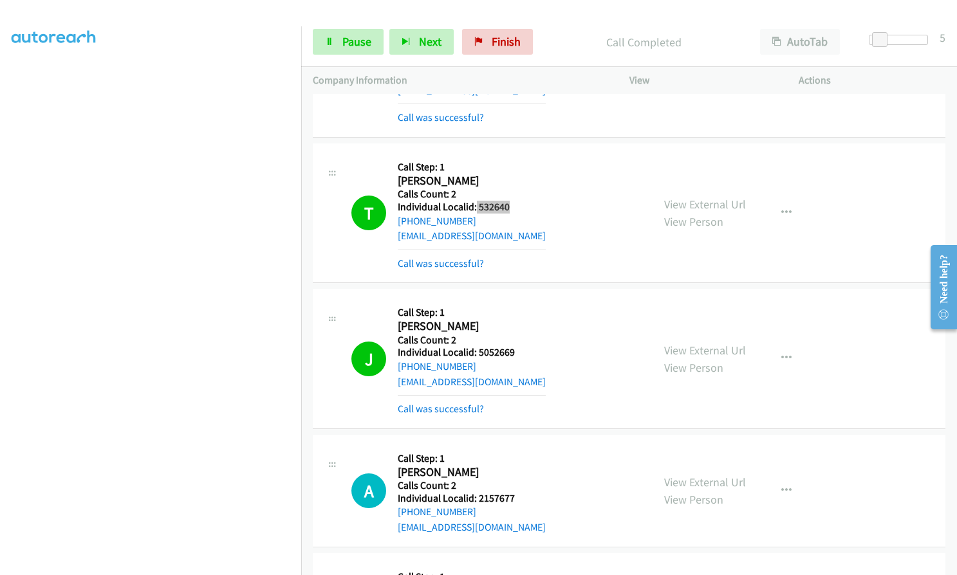
scroll to position [1692, 0]
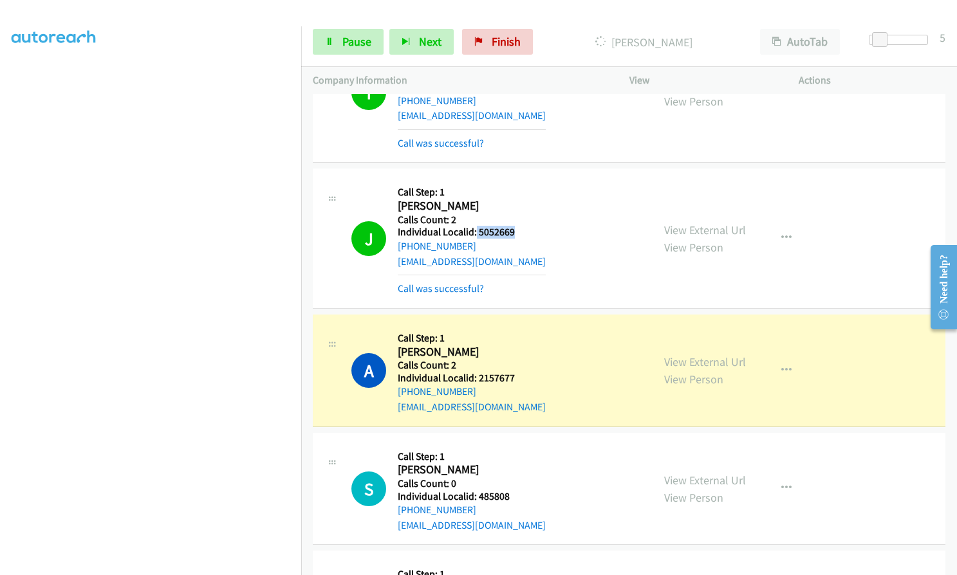
drag, startPoint x: 474, startPoint y: 215, endPoint x: 522, endPoint y: 216, distance: 47.6
click at [522, 226] on h5 "Individual Localid: 5052669" at bounding box center [472, 232] width 148 height 13
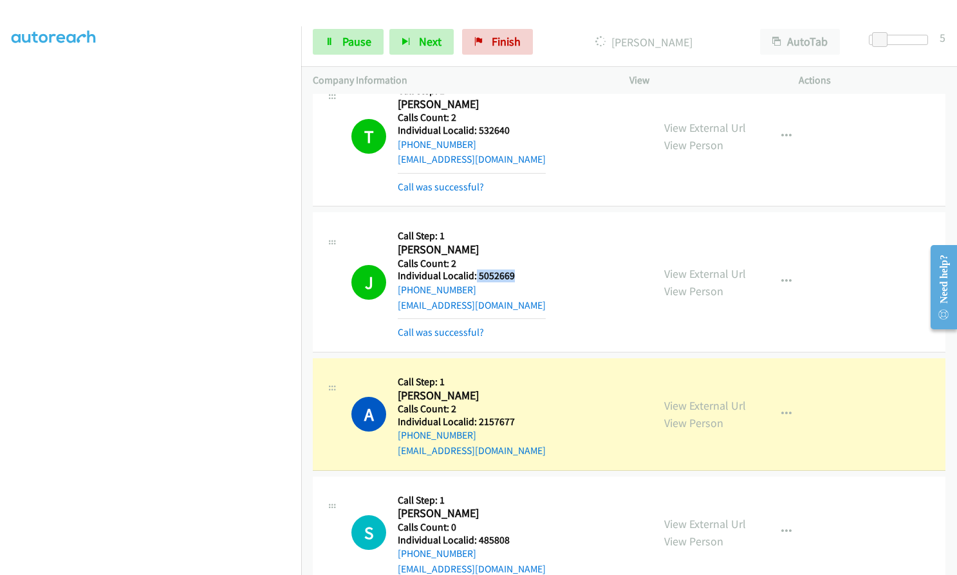
scroll to position [1660, 0]
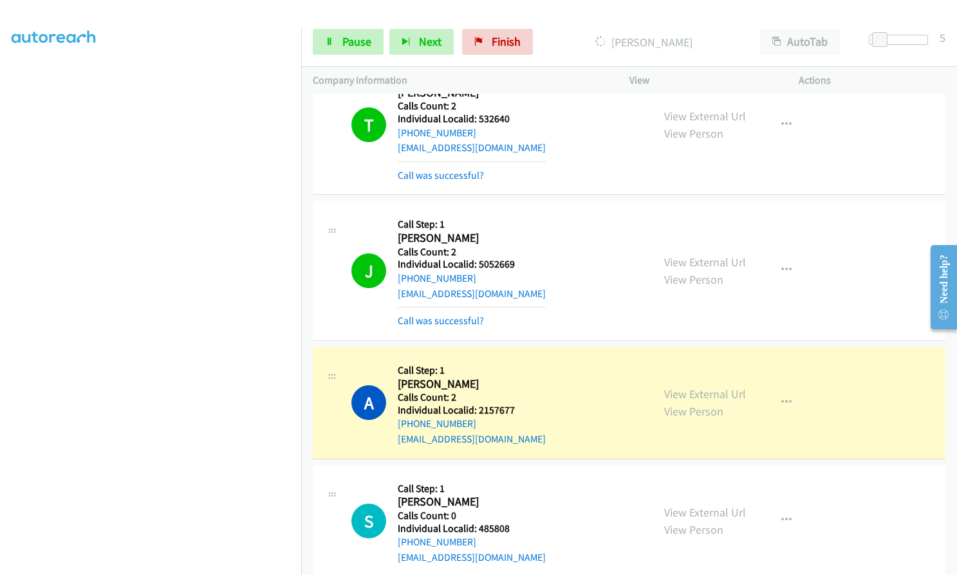
click at [555, 268] on div "J Callback Scheduled Call Step: 1 Jacob Hauck America/New_York Calls Count: 2 I…" at bounding box center [496, 270] width 290 height 116
drag, startPoint x: 476, startPoint y: 246, endPoint x: 517, endPoint y: 250, distance: 41.4
click at [517, 258] on h5 "Individual Localid: 5052669" at bounding box center [472, 264] width 148 height 13
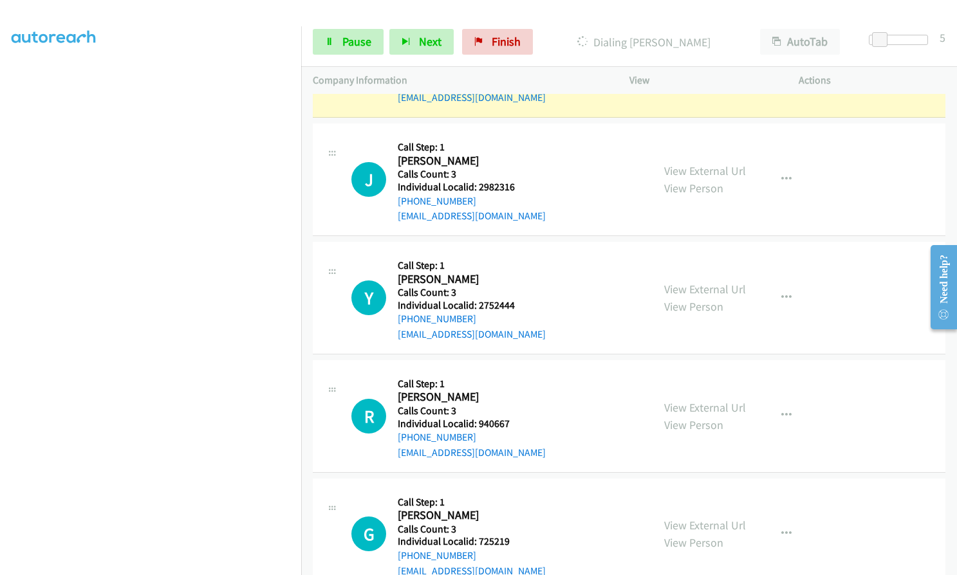
scroll to position [2239, 0]
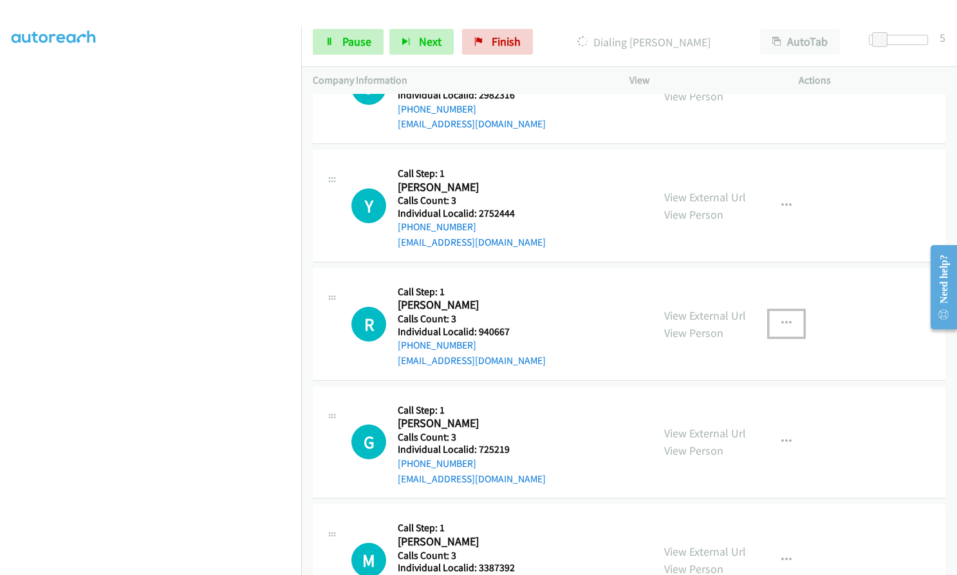
click at [792, 311] on button "button" at bounding box center [786, 324] width 35 height 26
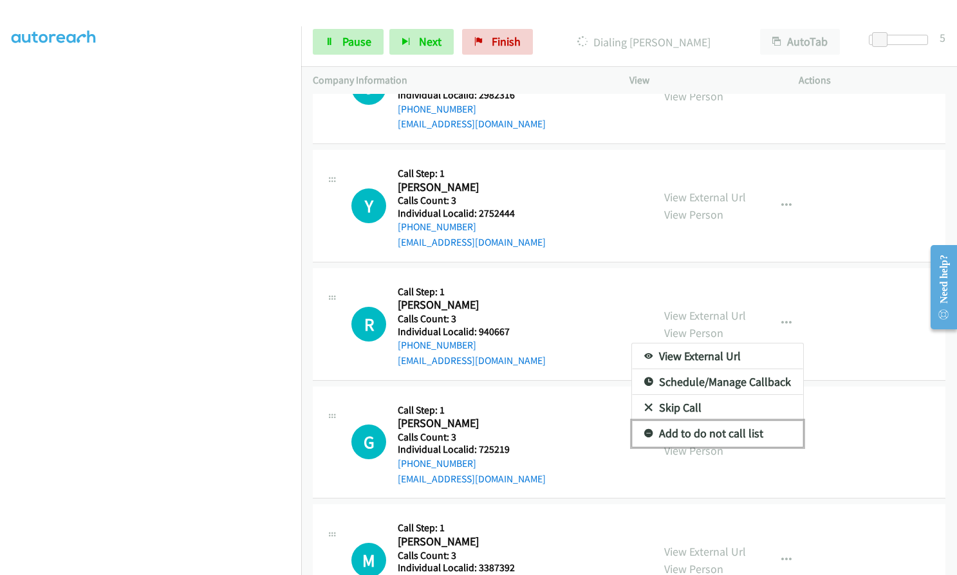
click at [644, 430] on icon at bounding box center [648, 434] width 9 height 9
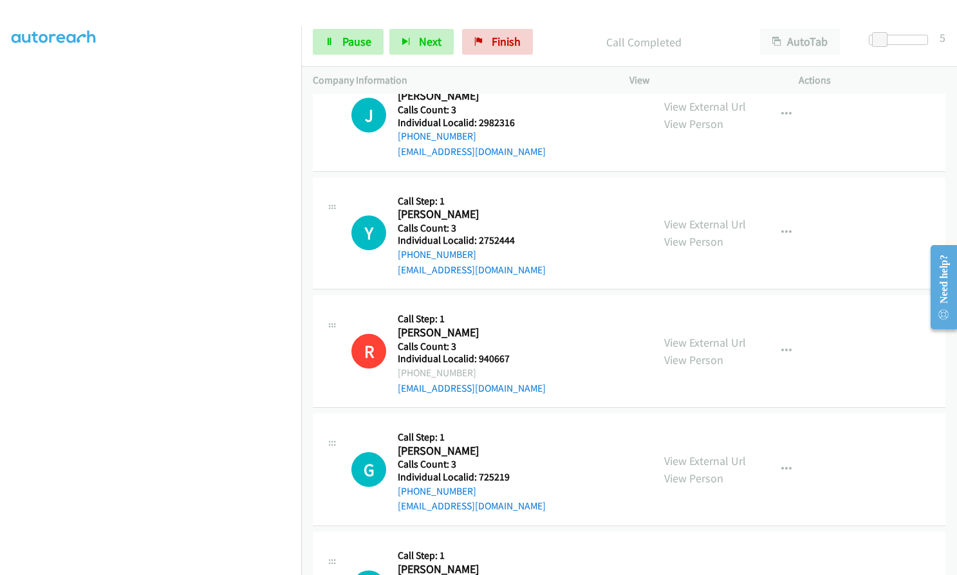
scroll to position [2267, 0]
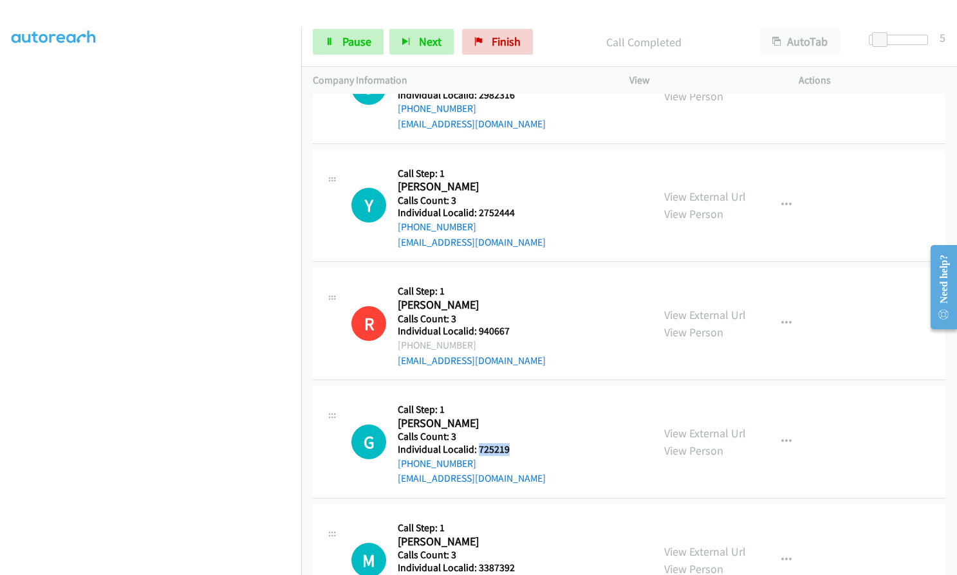
drag, startPoint x: 476, startPoint y: 430, endPoint x: 512, endPoint y: 432, distance: 36.1
click at [512, 443] on h5 "Individual Localid: 725219" at bounding box center [472, 449] width 148 height 13
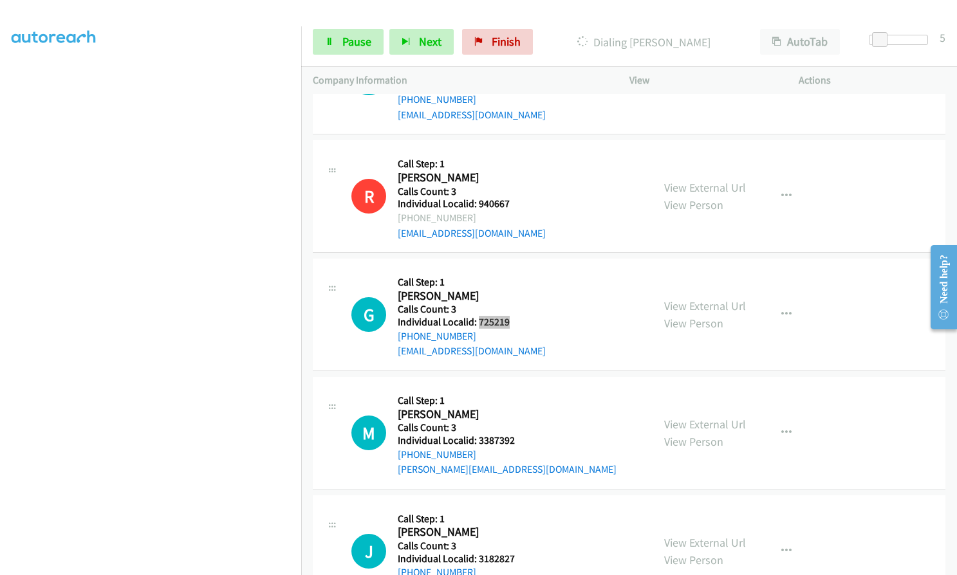
scroll to position [2395, 0]
drag, startPoint x: 477, startPoint y: 423, endPoint x: 518, endPoint y: 423, distance: 41.2
click at [518, 433] on h5 "Individual Localid: 3387392" at bounding box center [507, 439] width 219 height 13
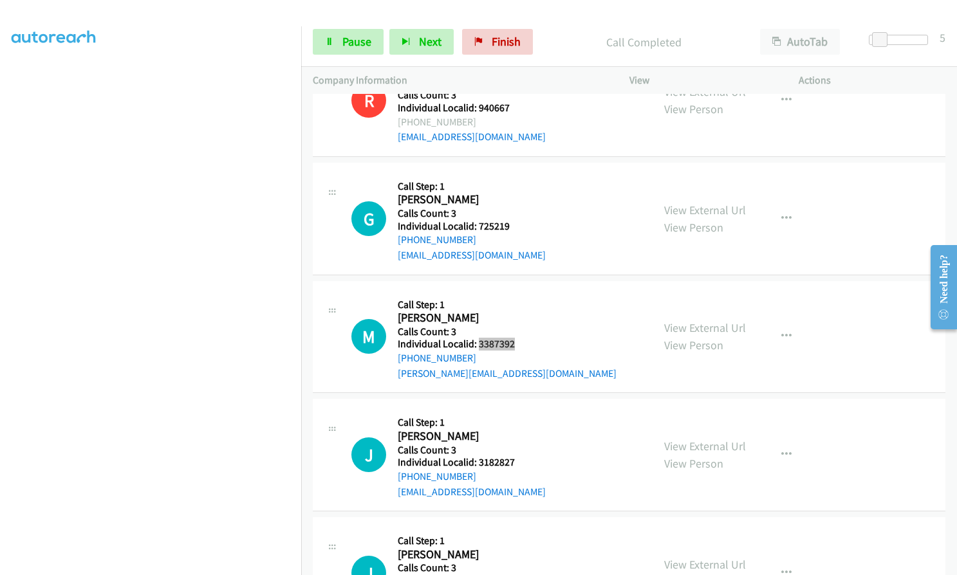
scroll to position [2552, 0]
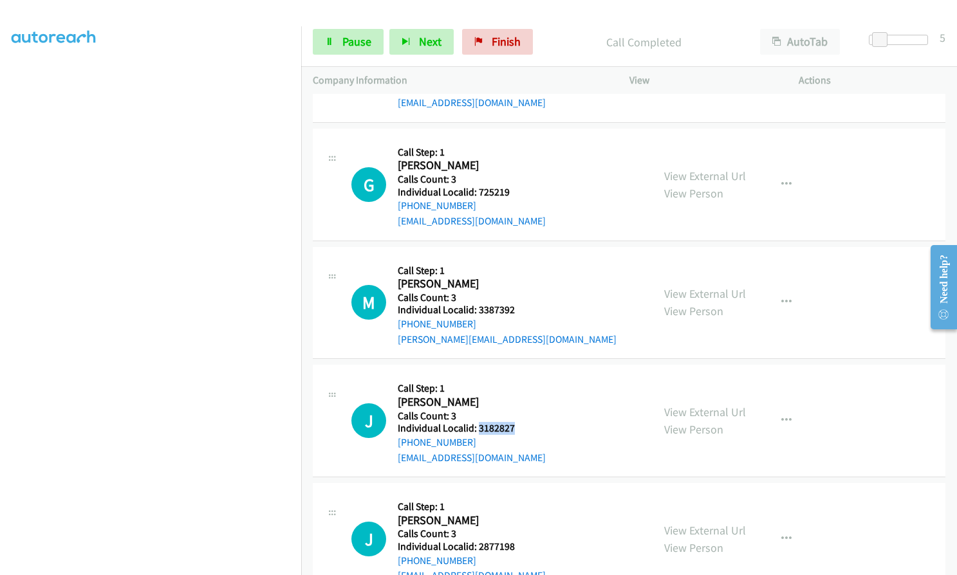
drag, startPoint x: 476, startPoint y: 413, endPoint x: 524, endPoint y: 413, distance: 48.3
click at [524, 422] on h5 "Individual Localid: 3182827" at bounding box center [472, 428] width 148 height 13
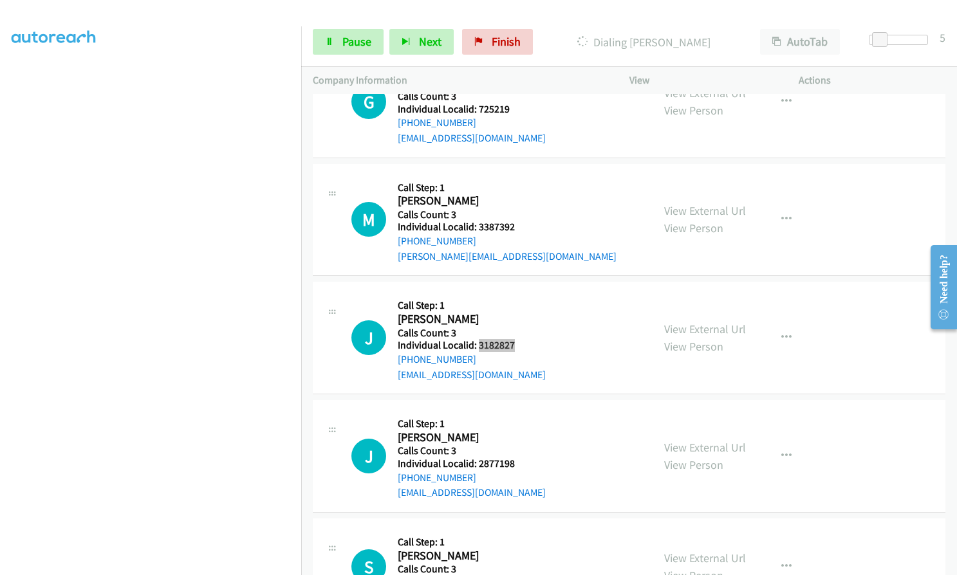
scroll to position [2648, 0]
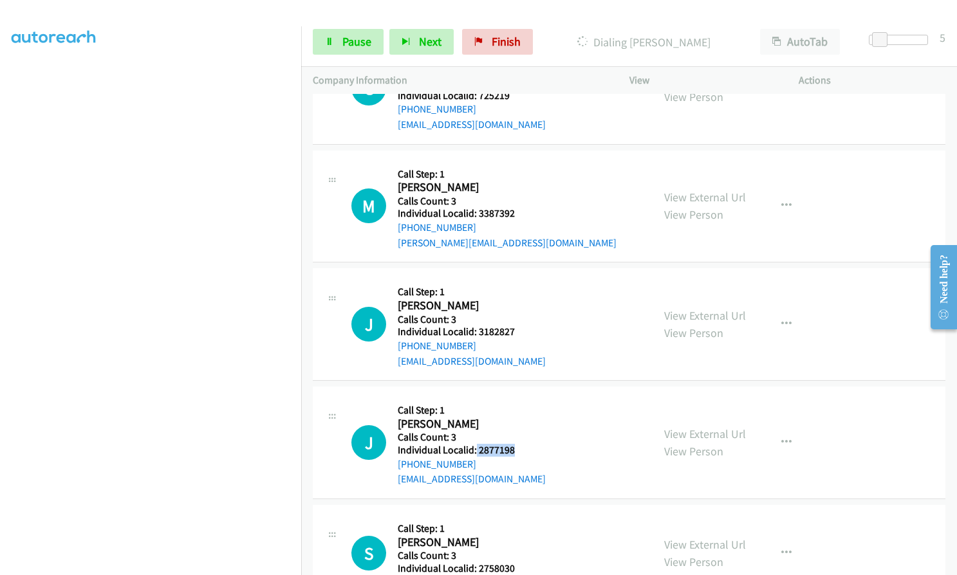
drag, startPoint x: 481, startPoint y: 436, endPoint x: 512, endPoint y: 433, distance: 31.0
click at [512, 444] on h5 "Individual Localid: 2877198" at bounding box center [472, 450] width 148 height 13
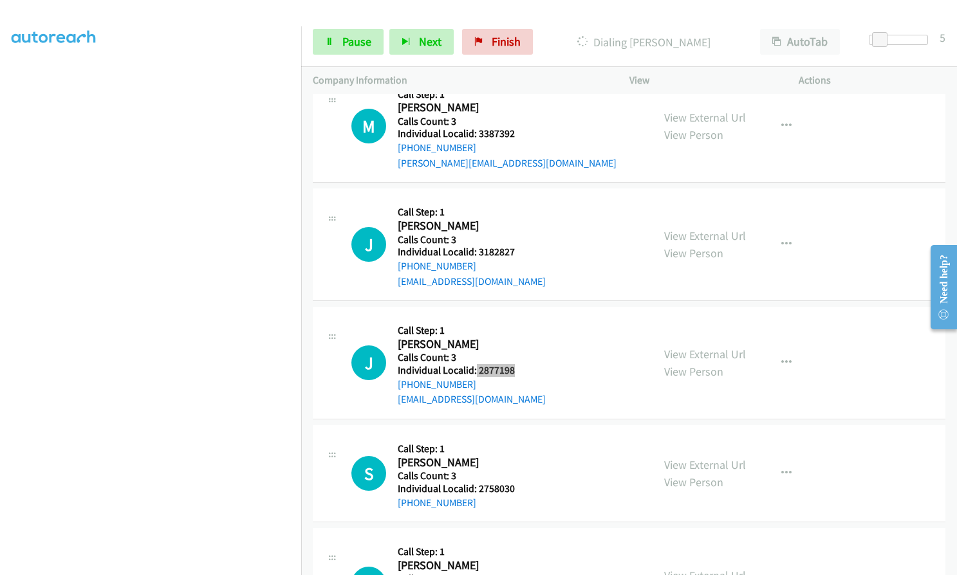
scroll to position [2729, 0]
drag, startPoint x: 477, startPoint y: 472, endPoint x: 517, endPoint y: 475, distance: 40.0
click at [517, 482] on h5 "Individual Localid: 2758030" at bounding box center [471, 488] width 147 height 13
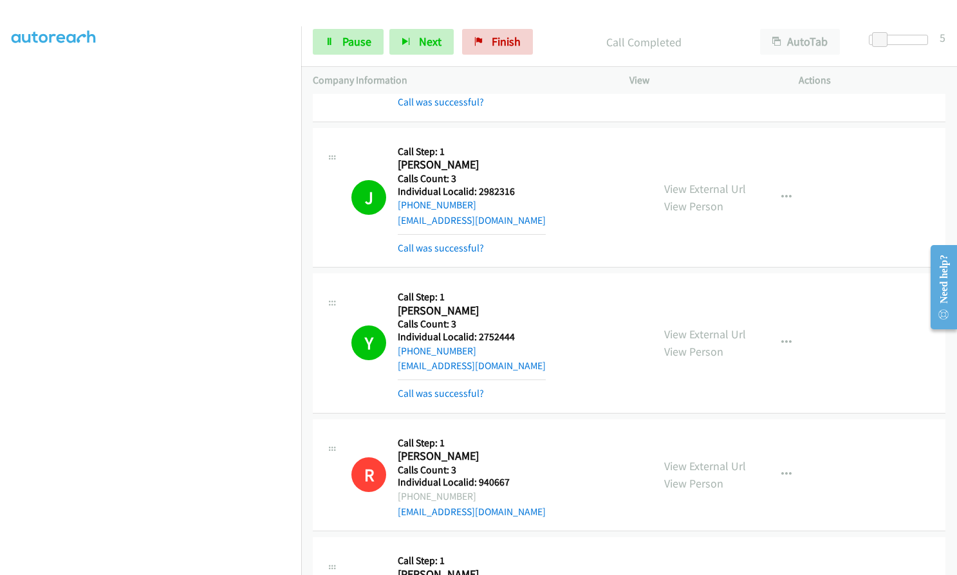
scroll to position [2145, 0]
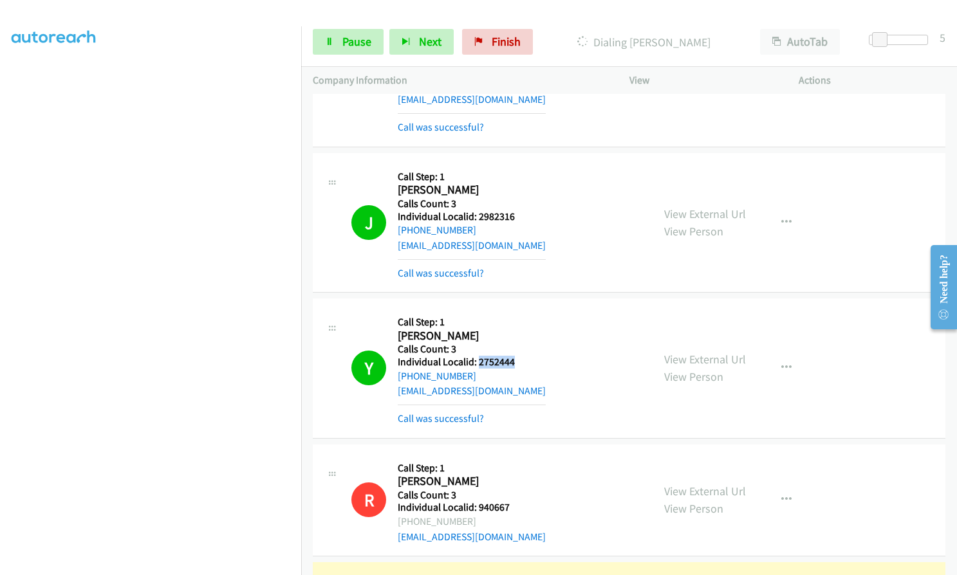
drag, startPoint x: 478, startPoint y: 346, endPoint x: 531, endPoint y: 346, distance: 53.4
click at [531, 356] on h5 "Individual Localid: 2752444" at bounding box center [472, 362] width 148 height 13
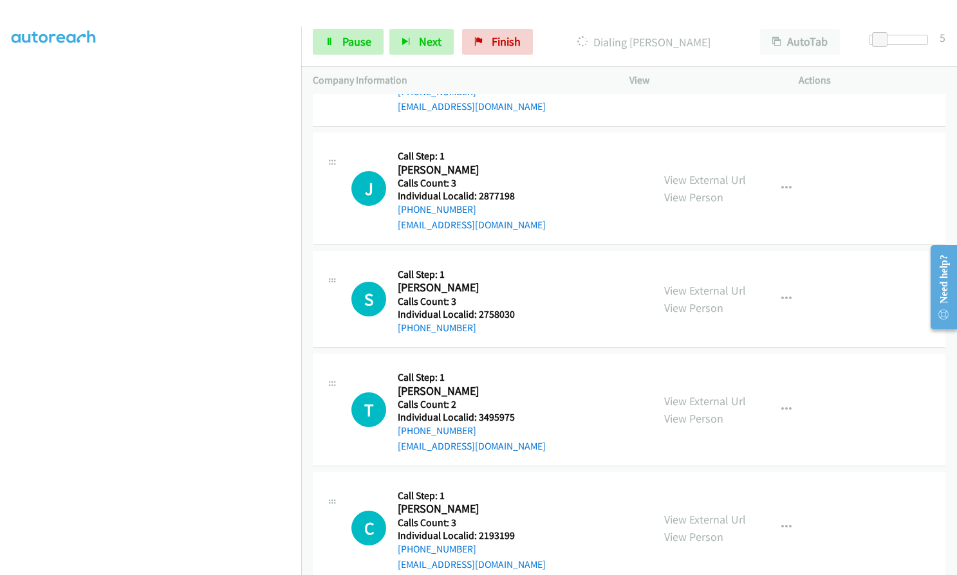
scroll to position [2965, 0]
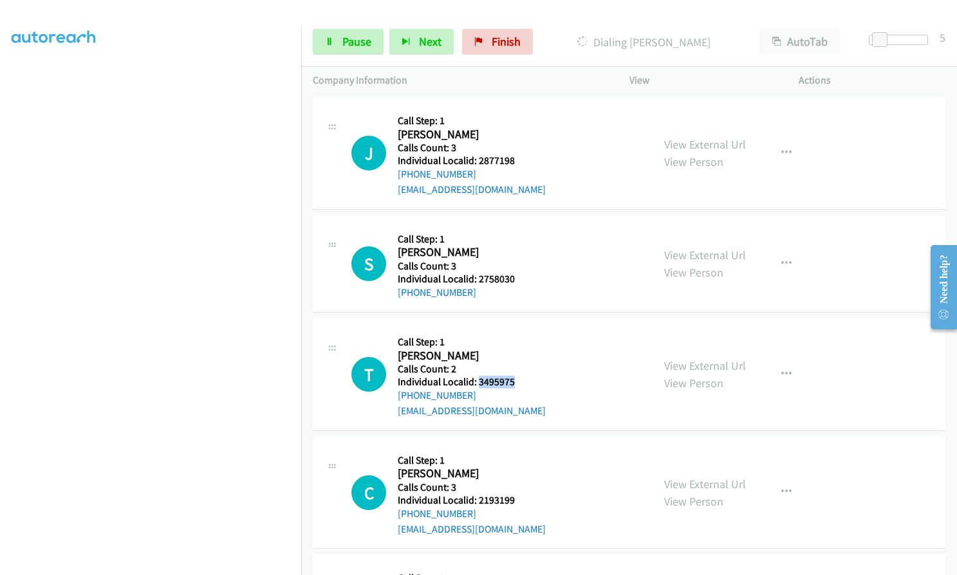
drag, startPoint x: 480, startPoint y: 366, endPoint x: 523, endPoint y: 366, distance: 43.1
click at [523, 376] on h5 "Individual Localid: 3495975" at bounding box center [472, 382] width 148 height 13
drag, startPoint x: 476, startPoint y: 483, endPoint x: 504, endPoint y: 488, distance: 28.0
click at [523, 494] on h5 "Individual Localid: 2193199" at bounding box center [472, 500] width 148 height 13
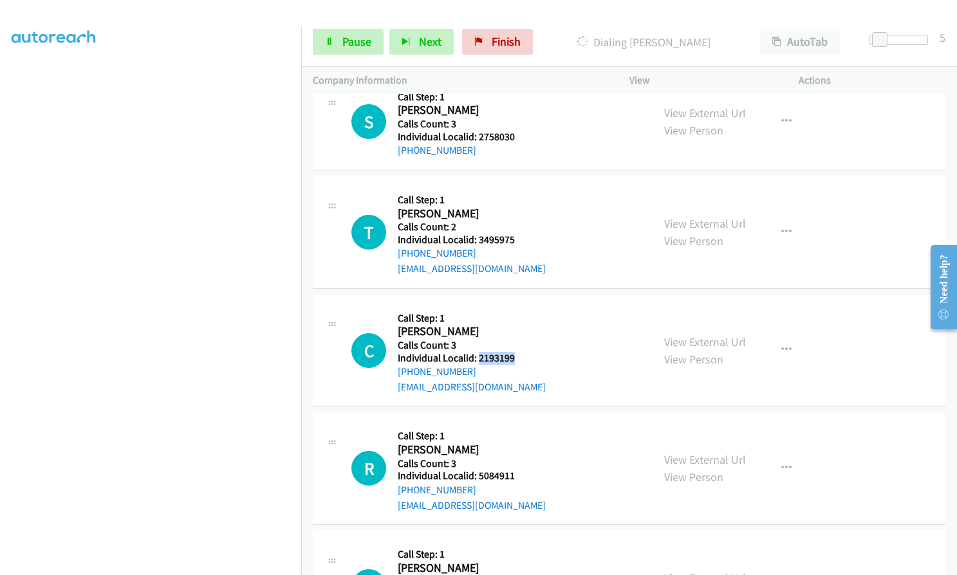
scroll to position [3110, 0]
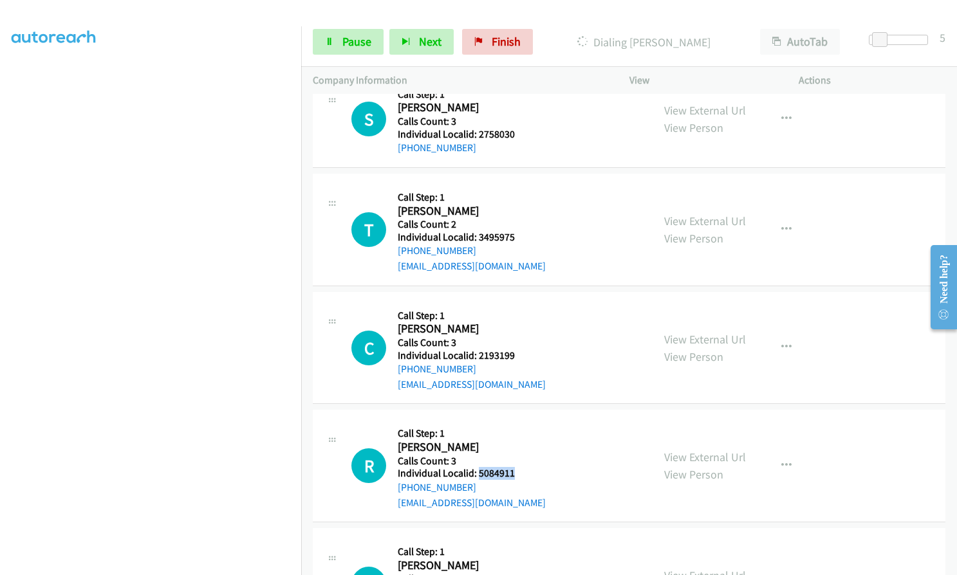
drag, startPoint x: 479, startPoint y: 477, endPoint x: 522, endPoint y: 461, distance: 45.4
click at [522, 467] on h5 "Individual Localid: 5084911" at bounding box center [472, 473] width 148 height 13
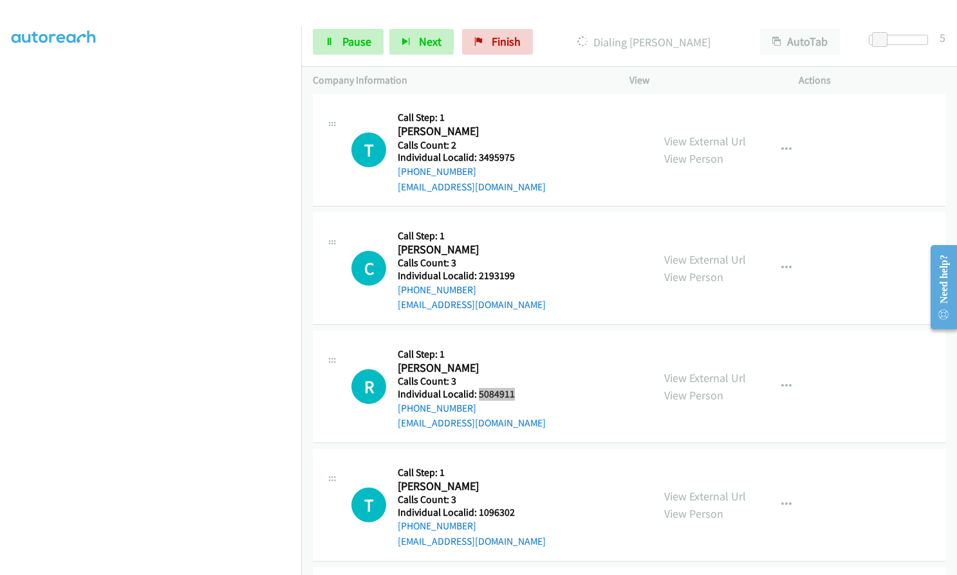
scroll to position [3234, 0]
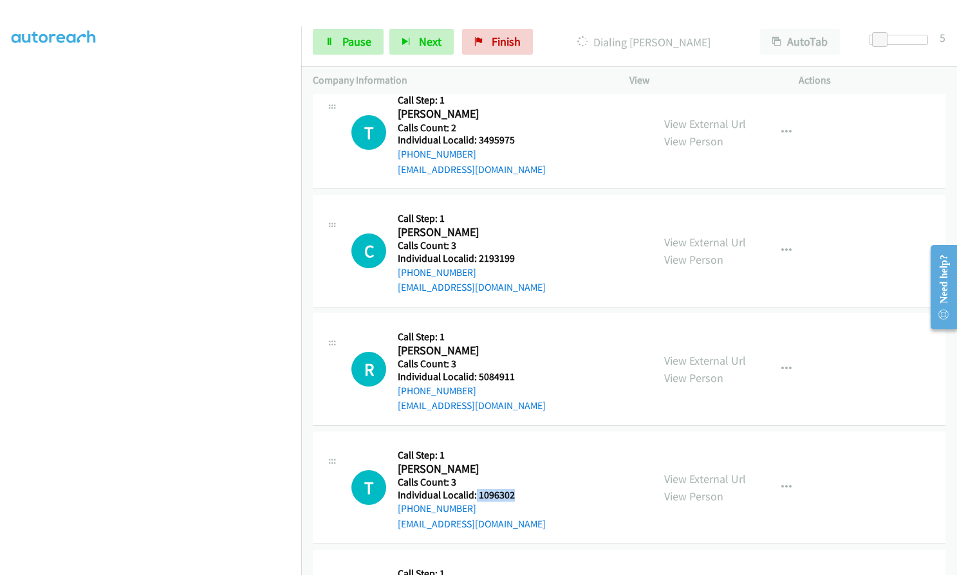
drag, startPoint x: 476, startPoint y: 481, endPoint x: 524, endPoint y: 480, distance: 48.9
click at [524, 489] on h5 "Individual Localid: 1096302" at bounding box center [472, 495] width 148 height 13
click at [358, 35] on span "Pause" at bounding box center [356, 41] width 29 height 15
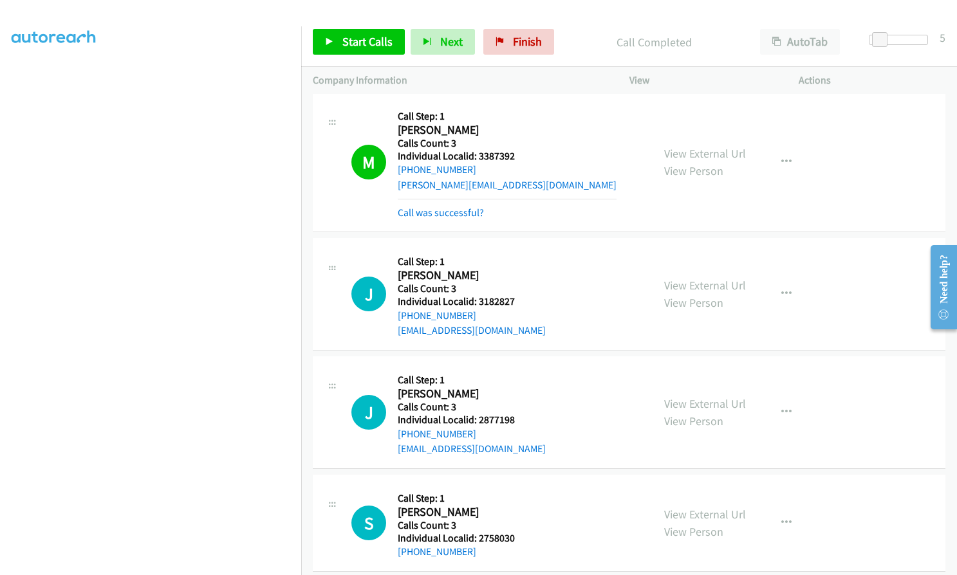
scroll to position [2731, 0]
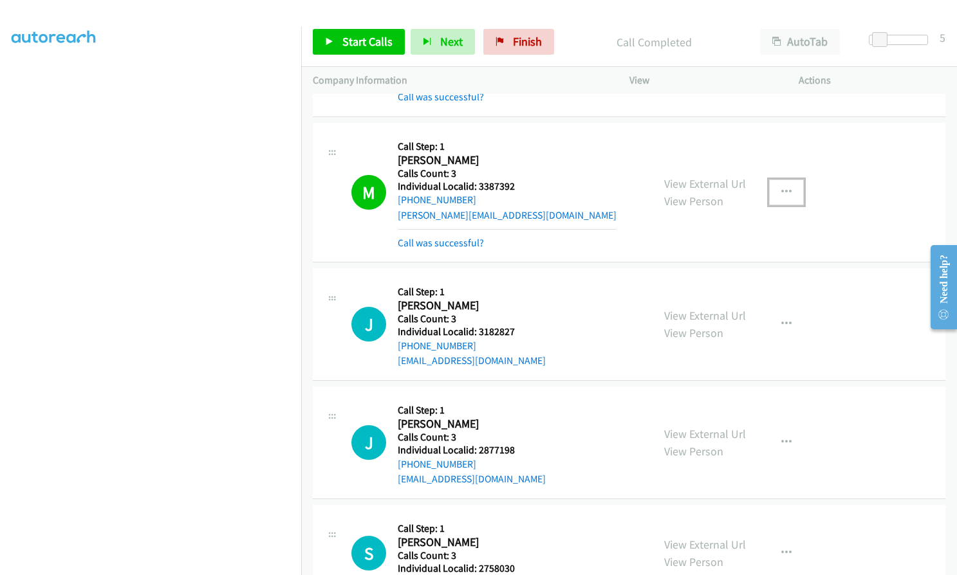
click at [772, 180] on button "button" at bounding box center [786, 193] width 35 height 26
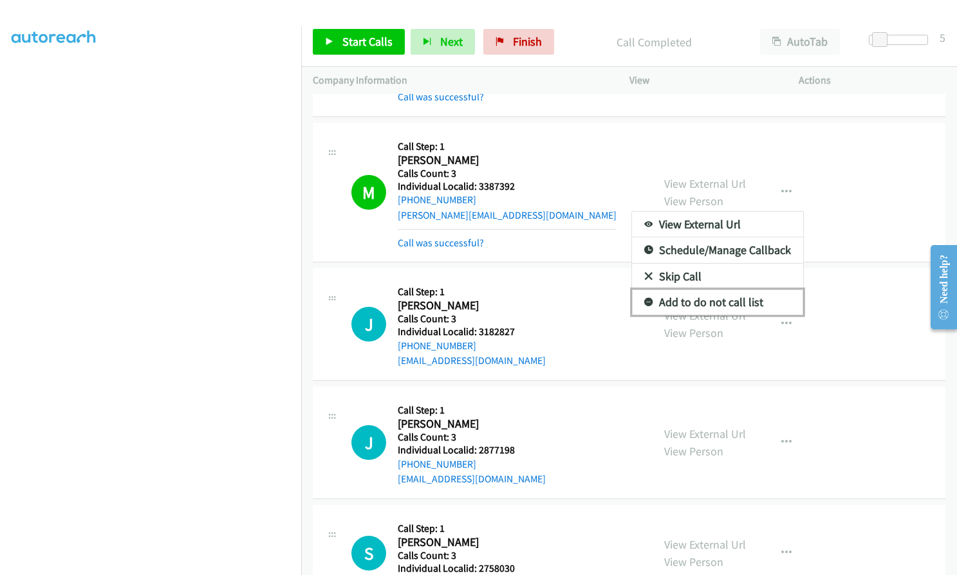
click at [644, 299] on icon at bounding box center [648, 303] width 9 height 9
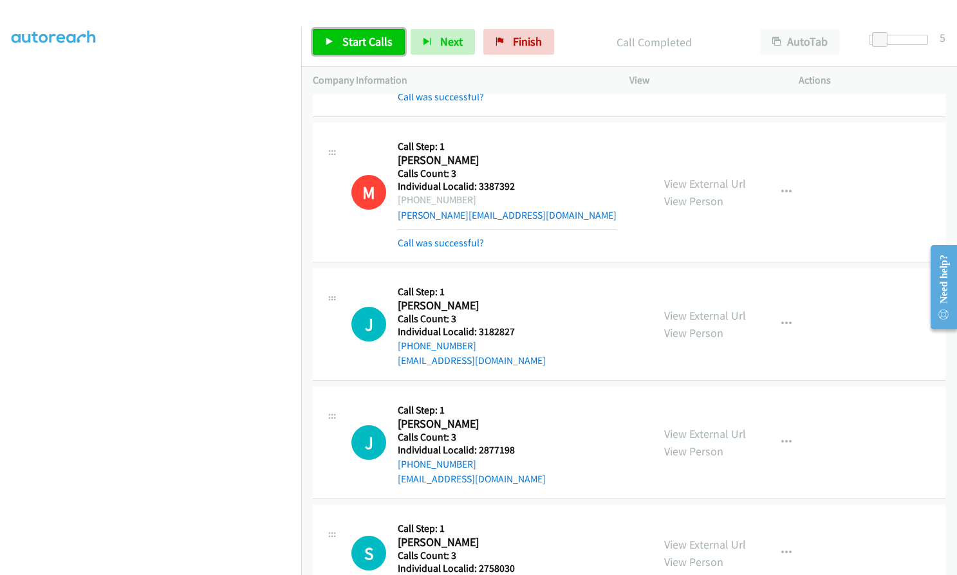
click at [351, 32] on link "Start Calls" at bounding box center [359, 42] width 92 height 26
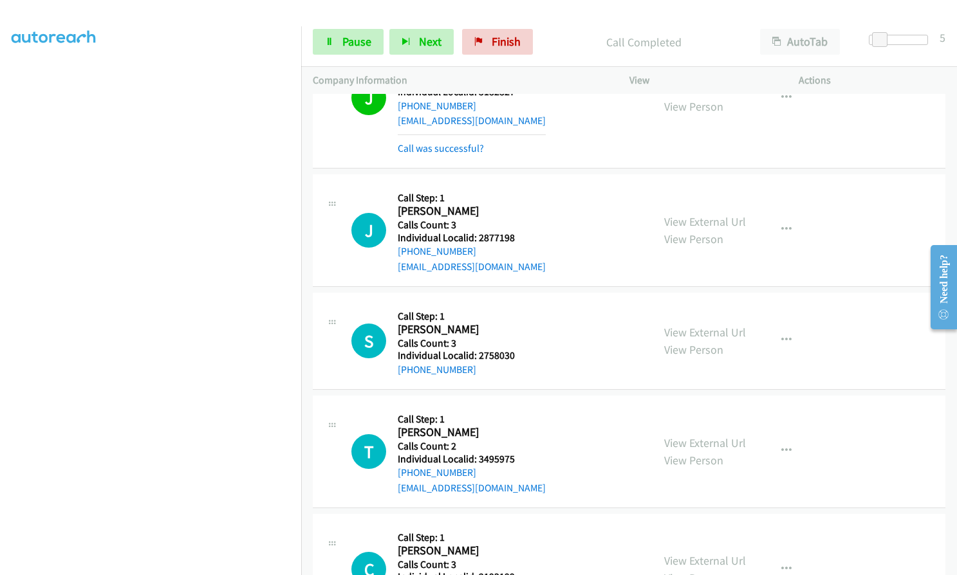
scroll to position [3036, 0]
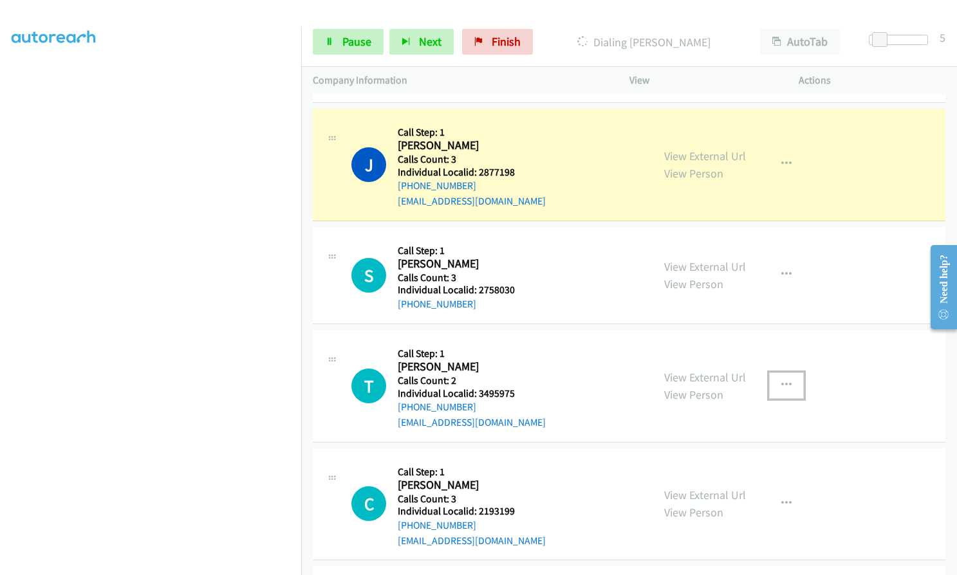
click at [781, 380] on icon "button" at bounding box center [786, 385] width 10 height 10
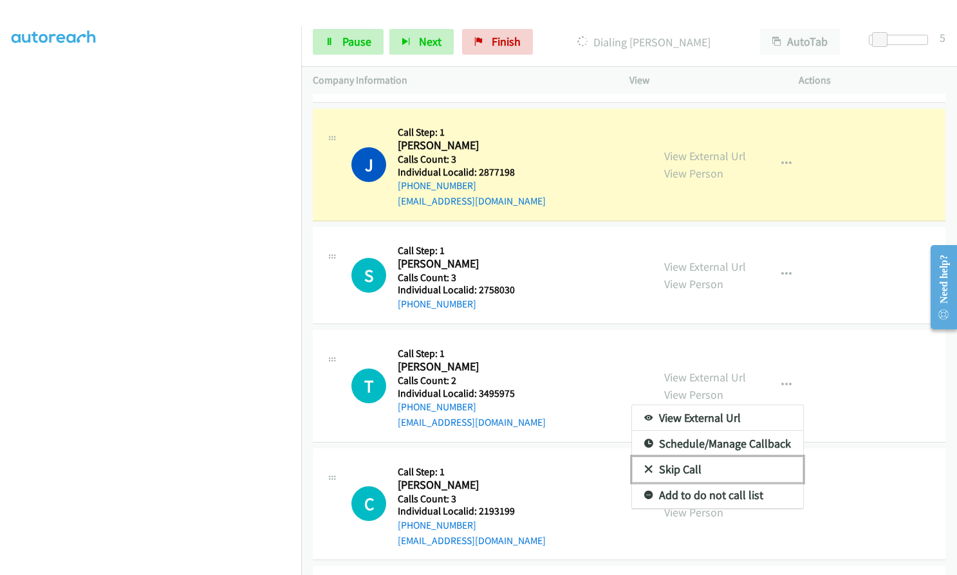
click at [644, 466] on icon at bounding box center [648, 470] width 9 height 9
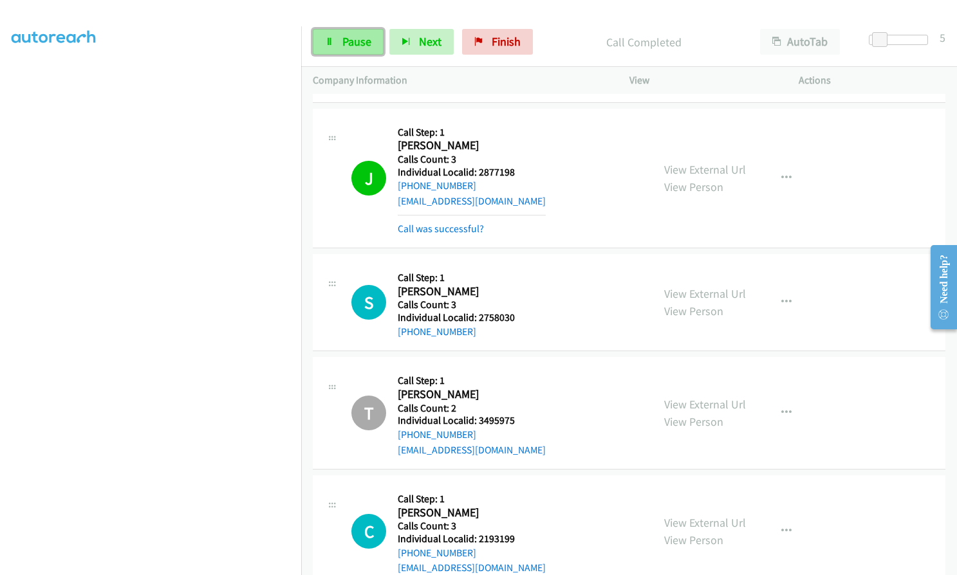
click at [333, 38] on icon at bounding box center [329, 42] width 9 height 9
click at [350, 39] on span "Start Calls" at bounding box center [367, 41] width 50 height 15
drag, startPoint x: 29, startPoint y: 263, endPoint x: 9, endPoint y: 309, distance: 49.9
click at [9, 309] on aside "Dialing Mode: Power | Switch to Preview My Lists" at bounding box center [150, 245] width 301 height 712
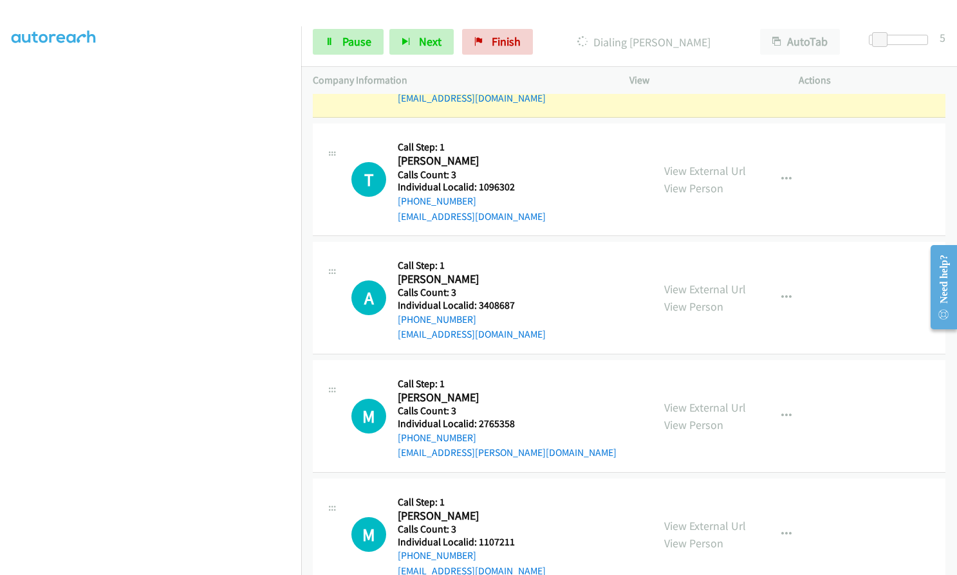
scroll to position [3664, 0]
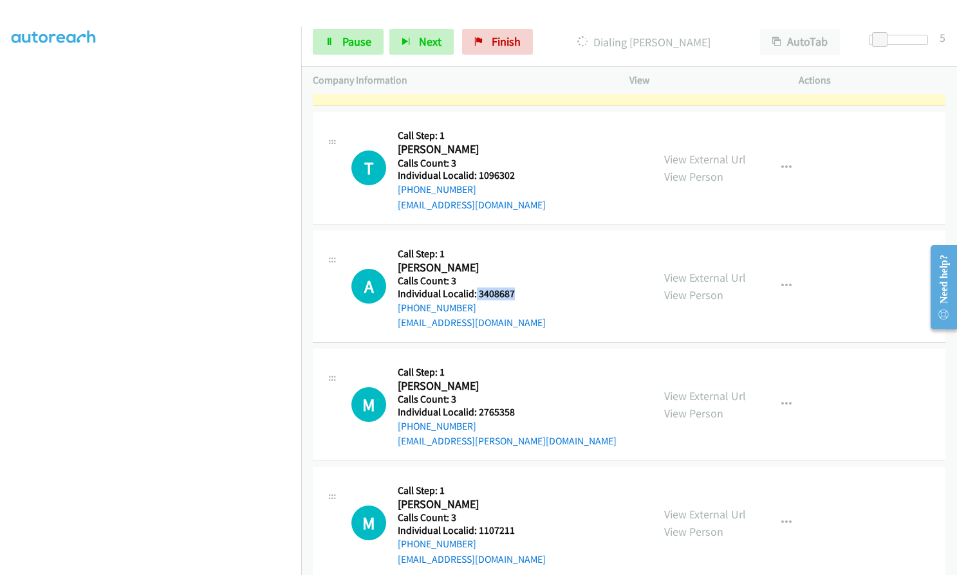
drag, startPoint x: 476, startPoint y: 277, endPoint x: 521, endPoint y: 277, distance: 45.7
click at [521, 288] on h5 "Individual Localid: 3408687" at bounding box center [472, 294] width 148 height 13
drag, startPoint x: 478, startPoint y: 395, endPoint x: 503, endPoint y: 394, distance: 25.1
click at [523, 406] on h5 "Individual Localid: 2765358" at bounding box center [507, 412] width 219 height 13
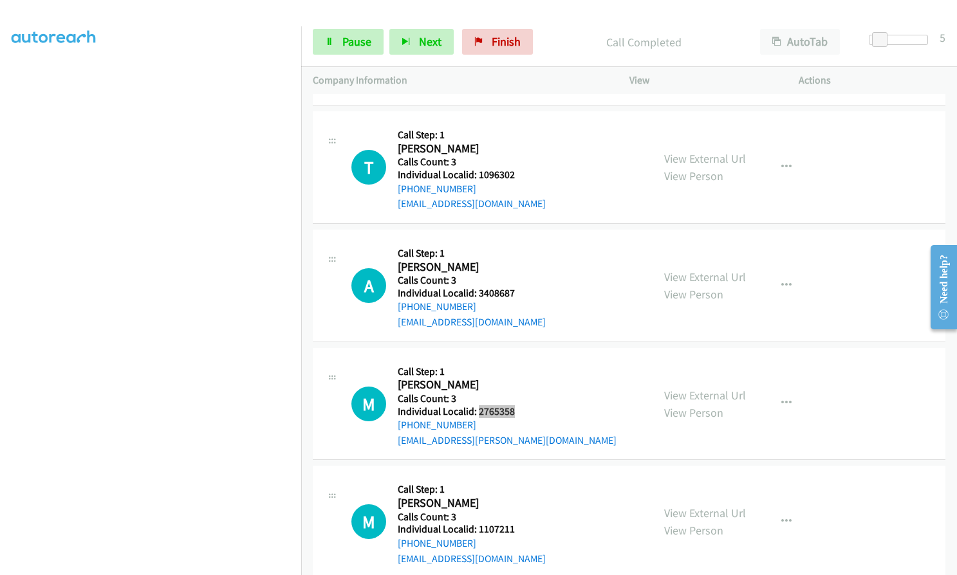
scroll to position [3696, 0]
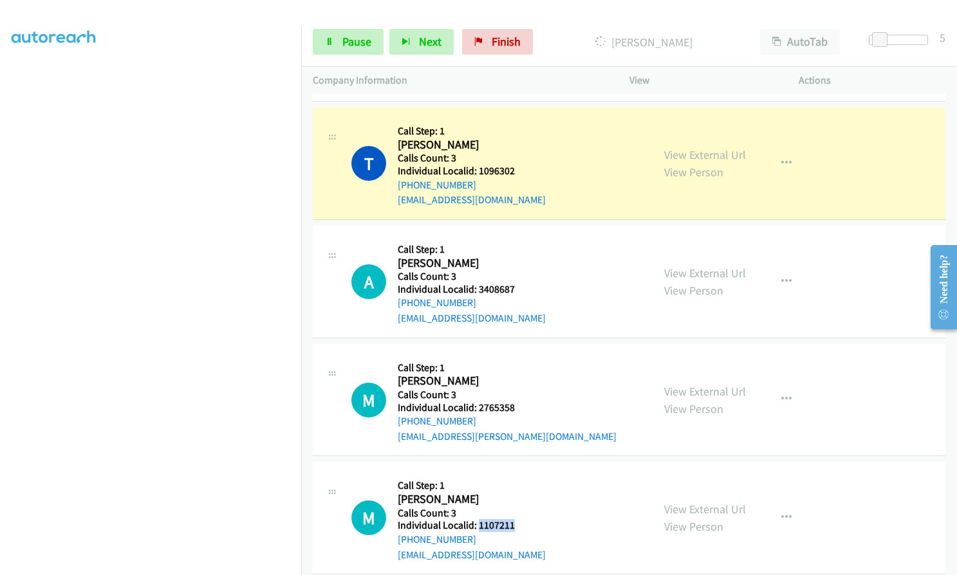
drag, startPoint x: 477, startPoint y: 508, endPoint x: 514, endPoint y: 510, distance: 37.3
click at [514, 519] on h5 "Individual Localid: 1107211" at bounding box center [472, 525] width 148 height 13
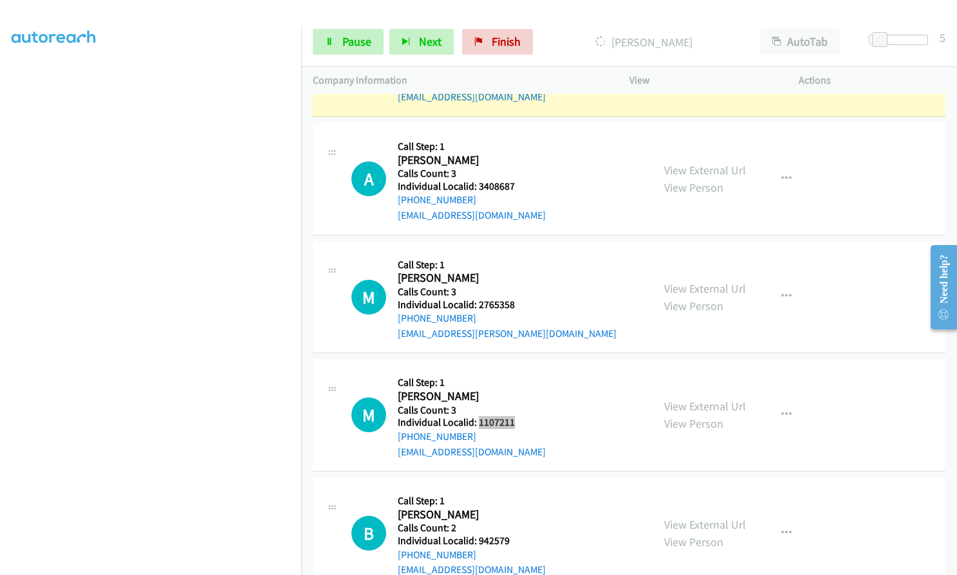
scroll to position [3825, 0]
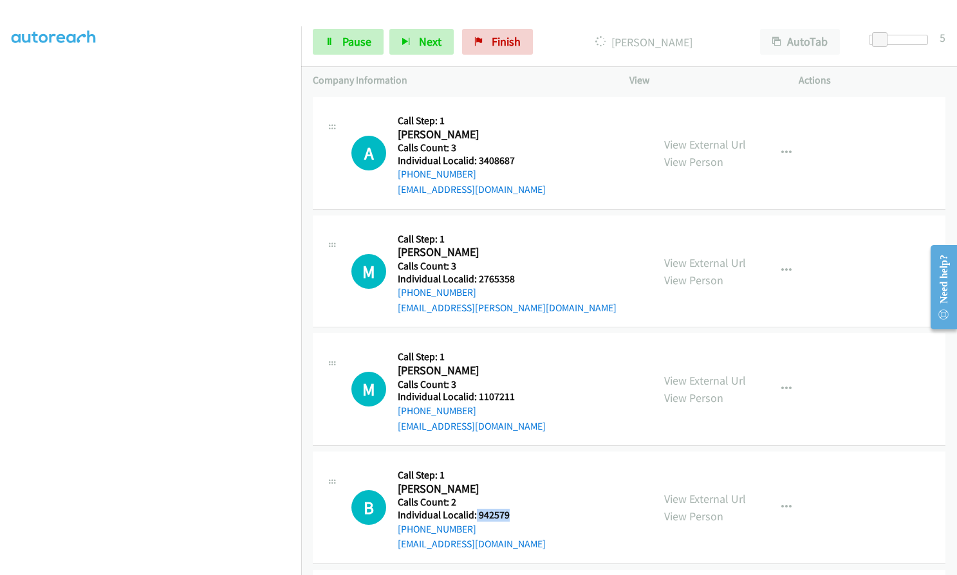
drag, startPoint x: 475, startPoint y: 500, endPoint x: 508, endPoint y: 504, distance: 33.0
click at [508, 509] on h5 "Individual Localid: 942579" at bounding box center [472, 515] width 148 height 13
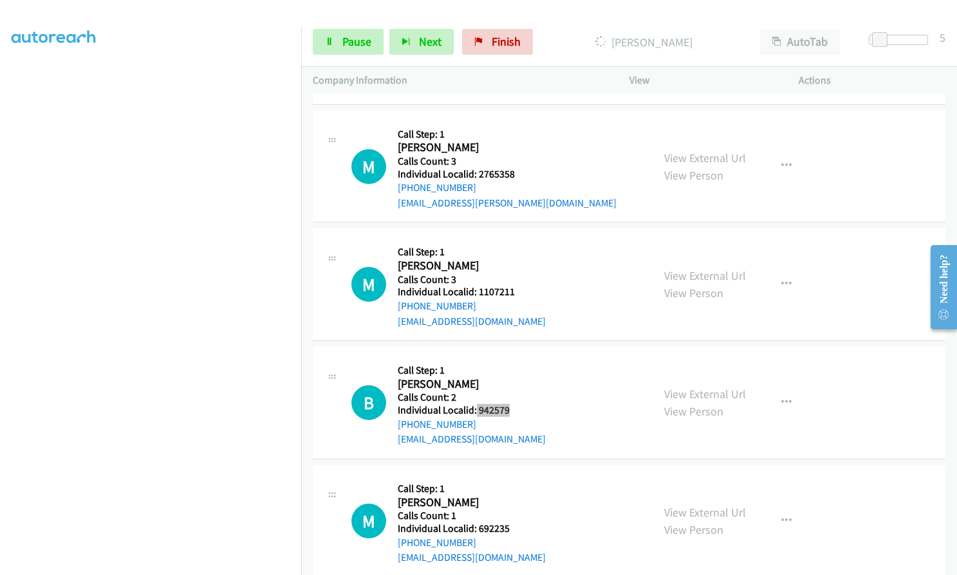
scroll to position [3953, 0]
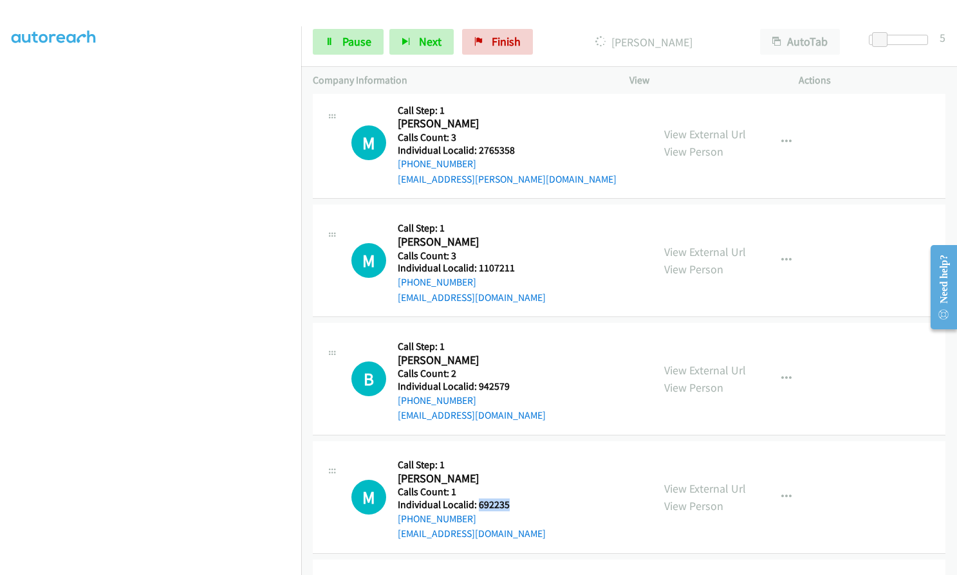
drag, startPoint x: 477, startPoint y: 487, endPoint x: 524, endPoint y: 488, distance: 47.0
click at [524, 488] on div "M Callback Scheduled Call Step: 1 Marvin Vaughter America/Chicago Calls Count: …" at bounding box center [496, 497] width 290 height 89
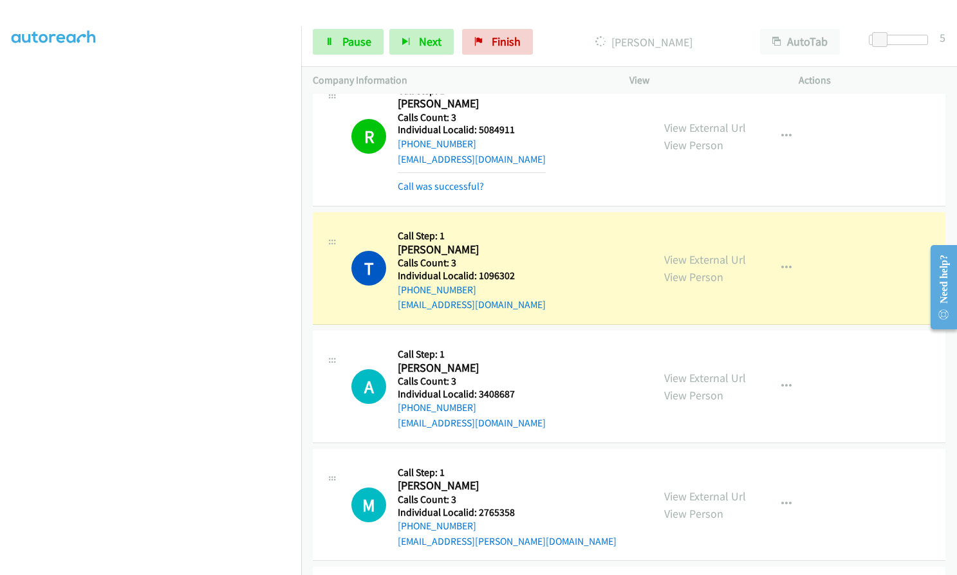
scroll to position [3583, 0]
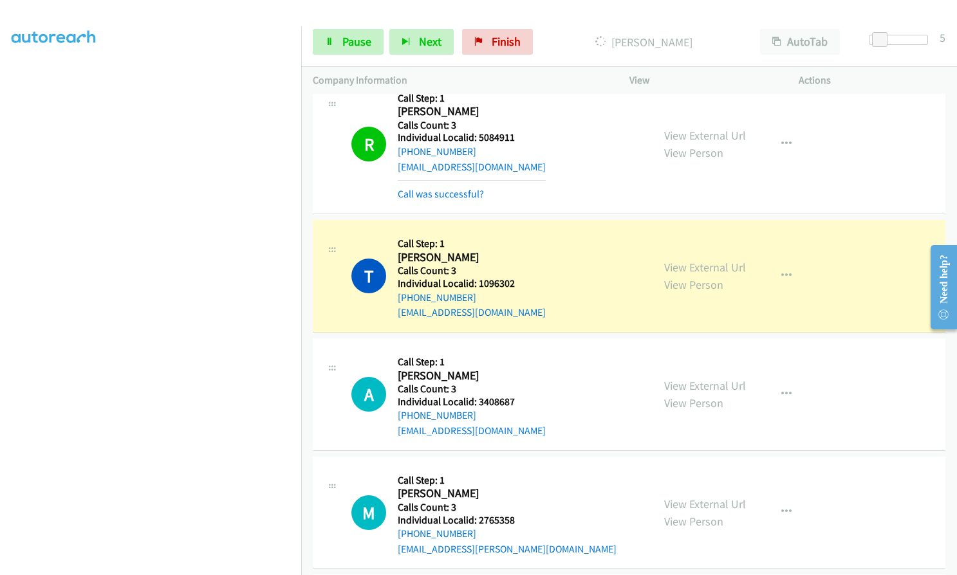
click at [479, 277] on h5 "Individual Localid: 1096302" at bounding box center [472, 283] width 148 height 13
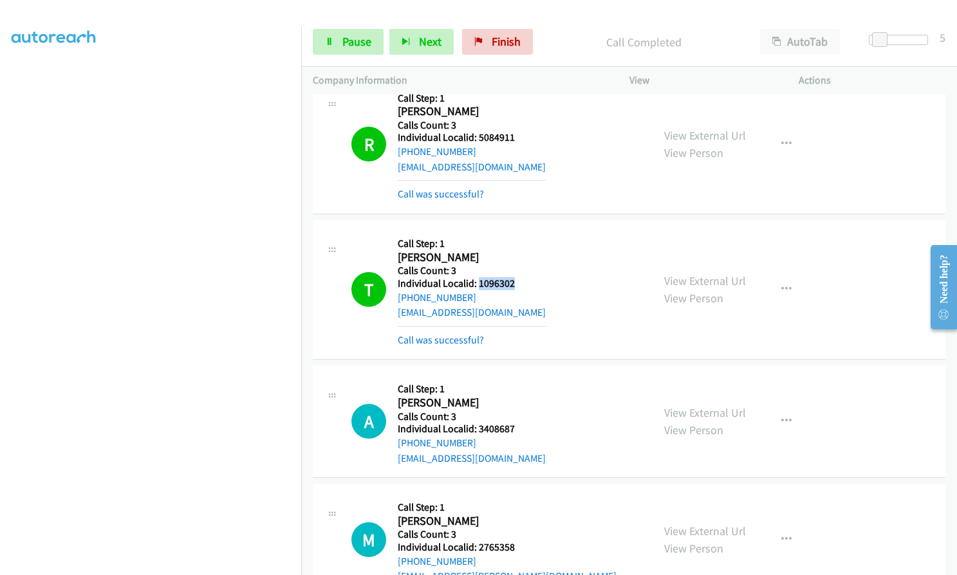
drag, startPoint x: 478, startPoint y: 268, endPoint x: 512, endPoint y: 268, distance: 34.1
click at [512, 277] on h5 "Individual Localid: 1096302" at bounding box center [472, 283] width 148 height 13
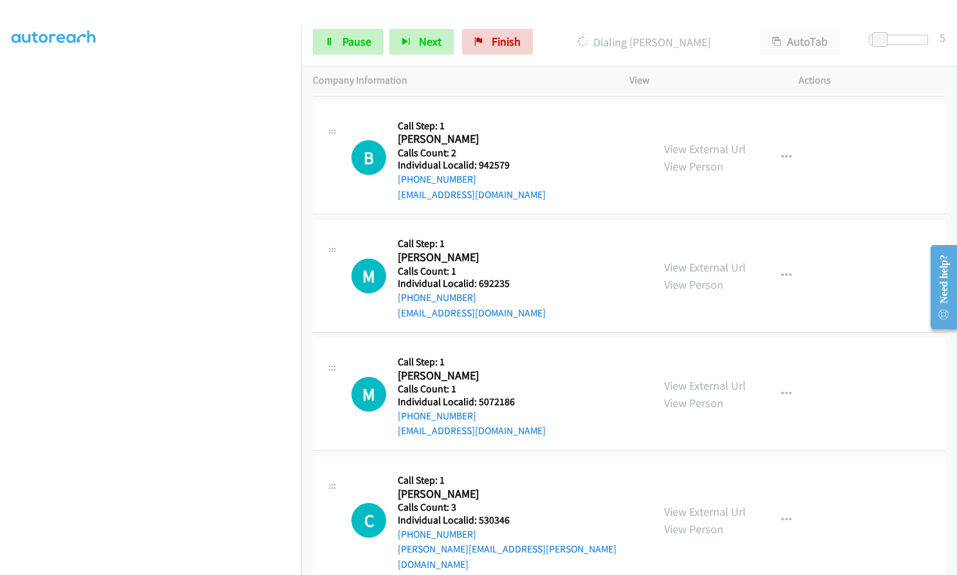
scroll to position [4372, 0]
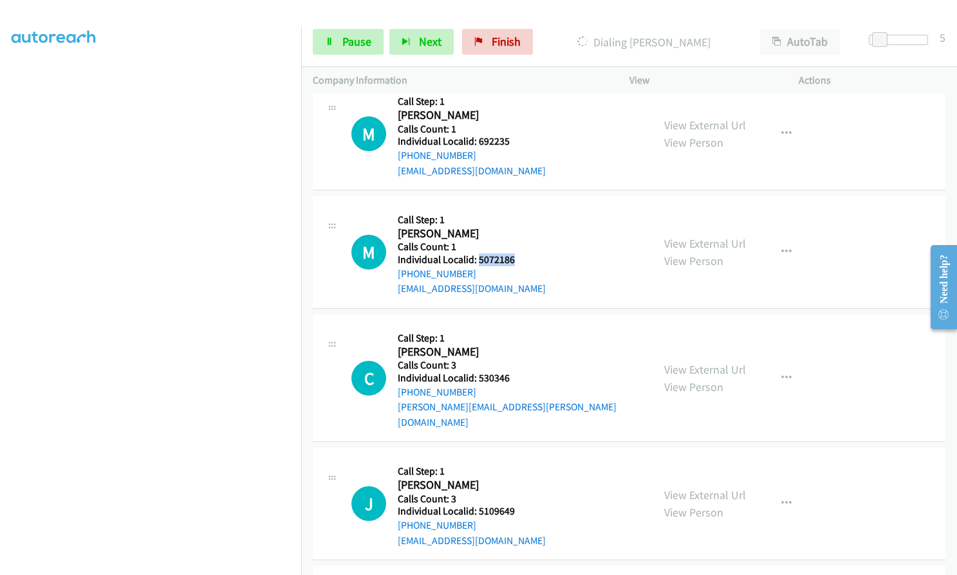
drag, startPoint x: 477, startPoint y: 247, endPoint x: 515, endPoint y: 246, distance: 38.0
click at [515, 246] on div "M Callback Scheduled Call Step: 1 Michael Royer America/Chicago Calls Count: 1 …" at bounding box center [496, 252] width 290 height 89
drag, startPoint x: 476, startPoint y: 362, endPoint x: 510, endPoint y: 364, distance: 34.2
click at [510, 371] on h5 "Individual Localid: 530346" at bounding box center [519, 377] width 243 height 13
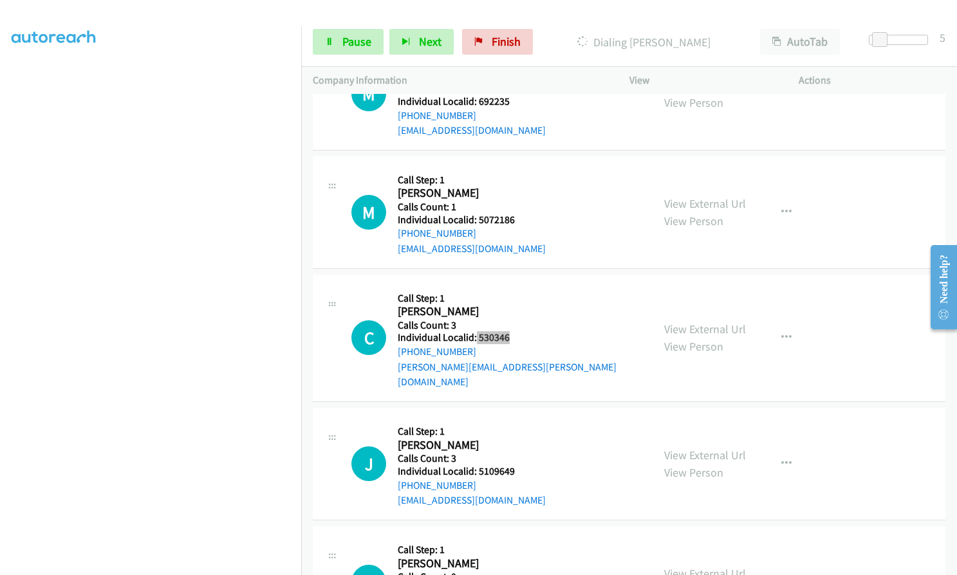
scroll to position [4496, 0]
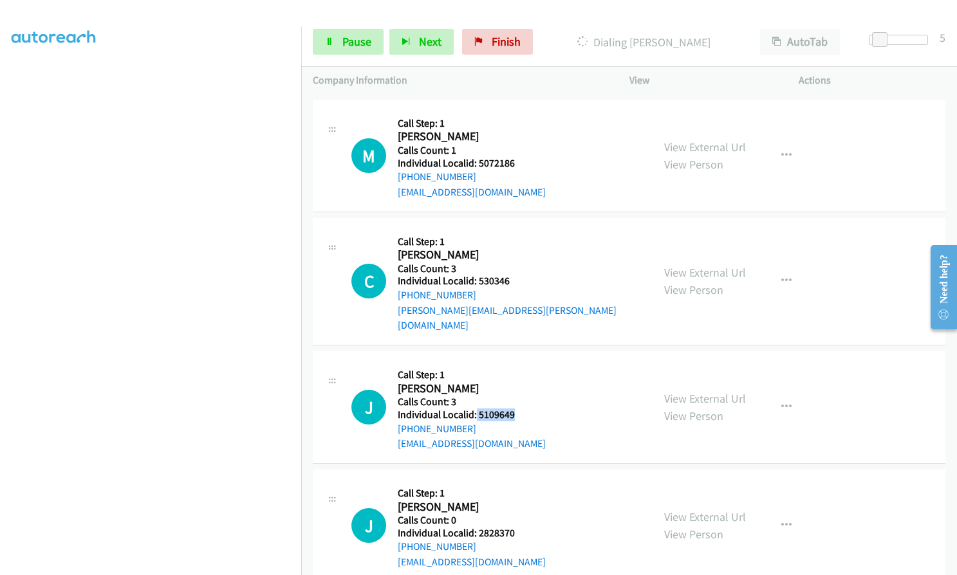
drag, startPoint x: 475, startPoint y: 383, endPoint x: 515, endPoint y: 383, distance: 40.5
click at [515, 383] on div "J Callback Scheduled Call Step: 1 John Cascarano America/Chicago Calls Count: 3…" at bounding box center [496, 407] width 290 height 89
drag, startPoint x: 13, startPoint y: 299, endPoint x: 14, endPoint y: 317, distance: 17.4
click at [10, 317] on aside "Dialing Mode: Power | Switch to Preview My Lists" at bounding box center [150, 245] width 301 height 712
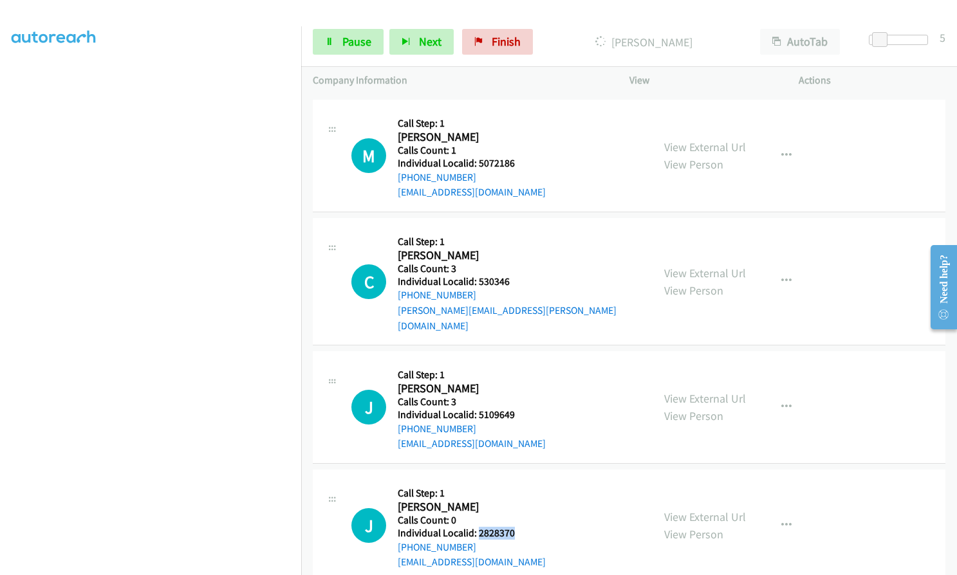
drag, startPoint x: 485, startPoint y: 503, endPoint x: 515, endPoint y: 504, distance: 30.9
click at [515, 504] on div "J Callback Scheduled Call Step: 1 Jake Adams America/Chicago Calls Count: 0 Ind…" at bounding box center [496, 525] width 290 height 89
click at [367, 42] on span "Pause" at bounding box center [356, 41] width 29 height 15
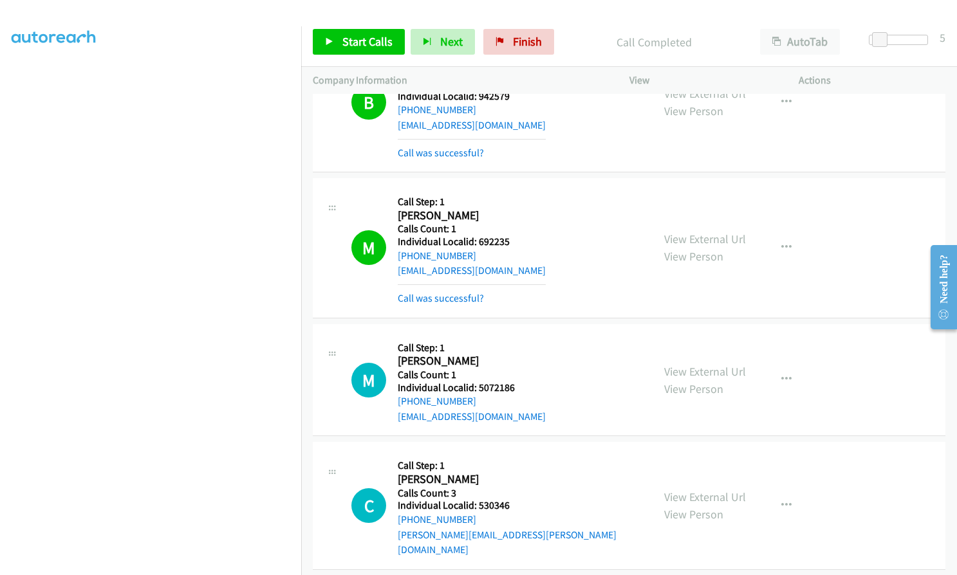
scroll to position [4353, 0]
click at [788, 237] on button "button" at bounding box center [786, 249] width 35 height 26
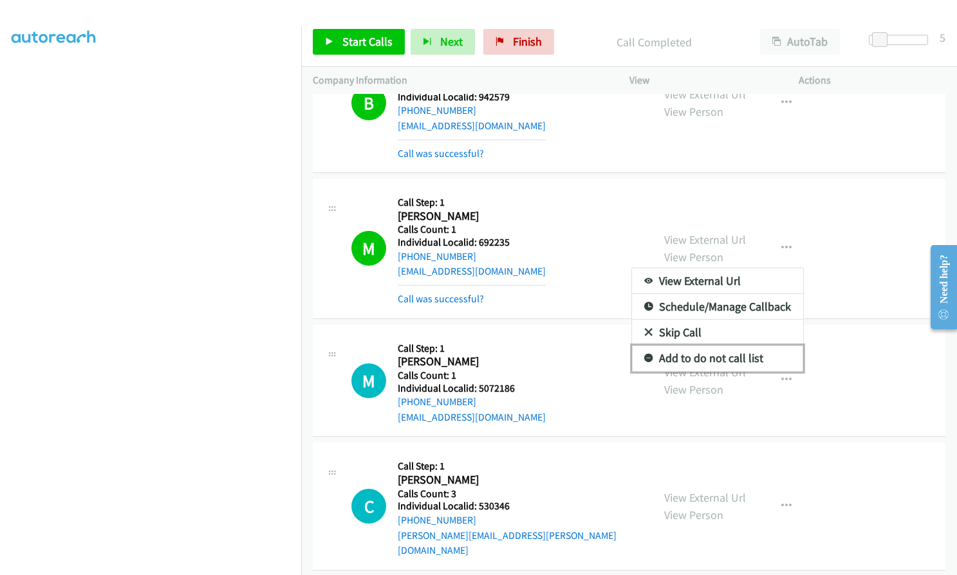
click at [644, 355] on icon at bounding box center [648, 359] width 9 height 9
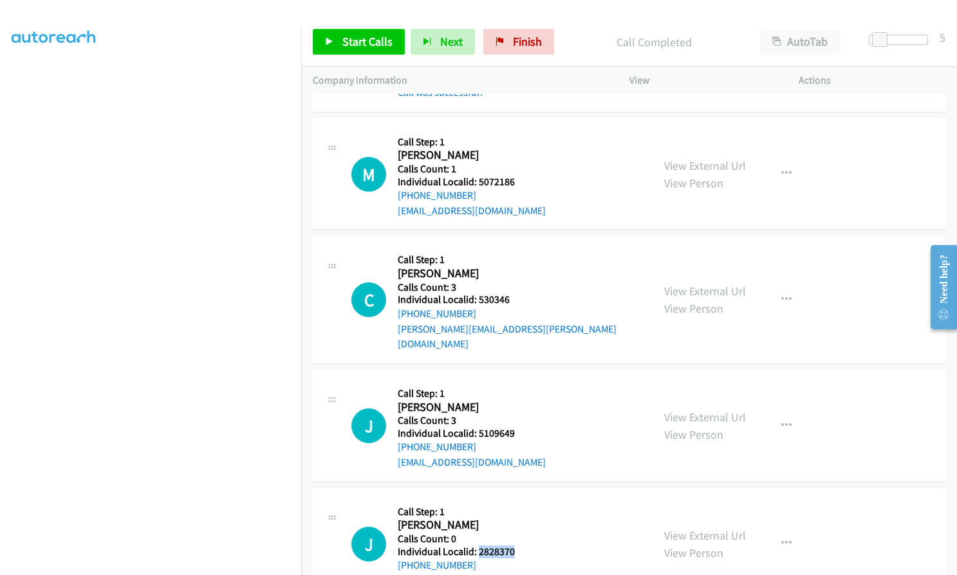
scroll to position [4578, 0]
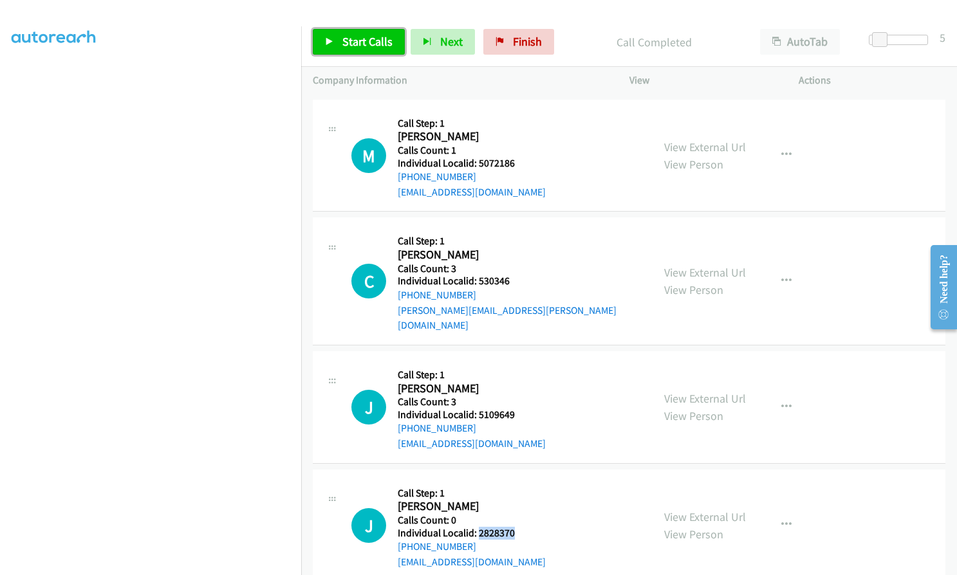
click at [360, 38] on span "Start Calls" at bounding box center [367, 41] width 50 height 15
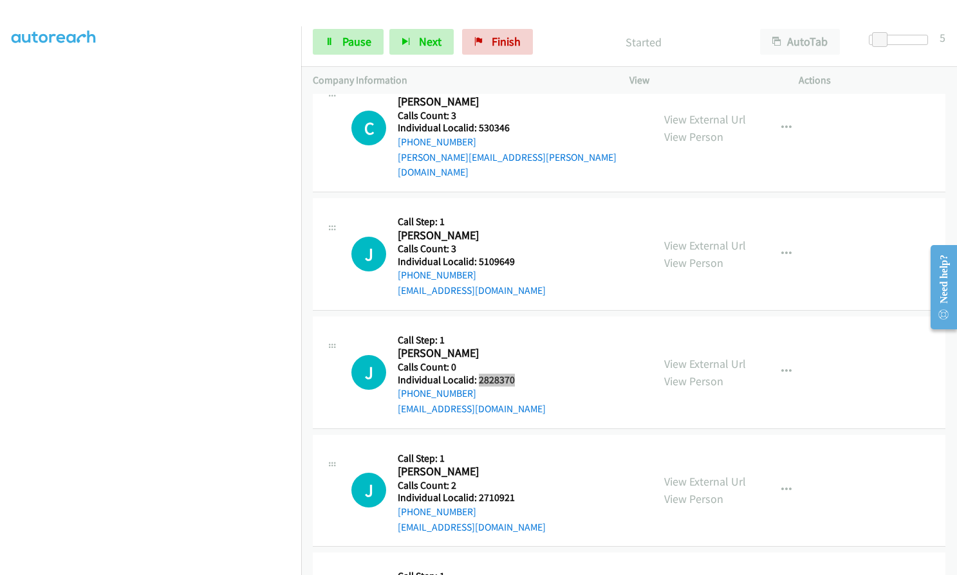
scroll to position [4755, 0]
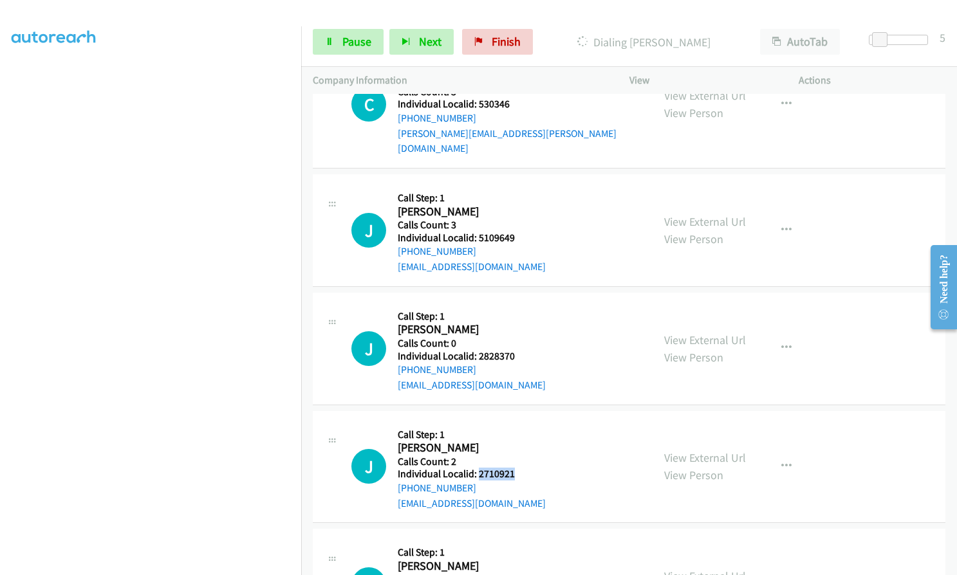
drag, startPoint x: 476, startPoint y: 444, endPoint x: 519, endPoint y: 448, distance: 42.6
click at [519, 448] on div "J Callback Scheduled Call Step: 1 Jerry Jones America/Chicago Calls Count: 2 In…" at bounding box center [496, 467] width 290 height 89
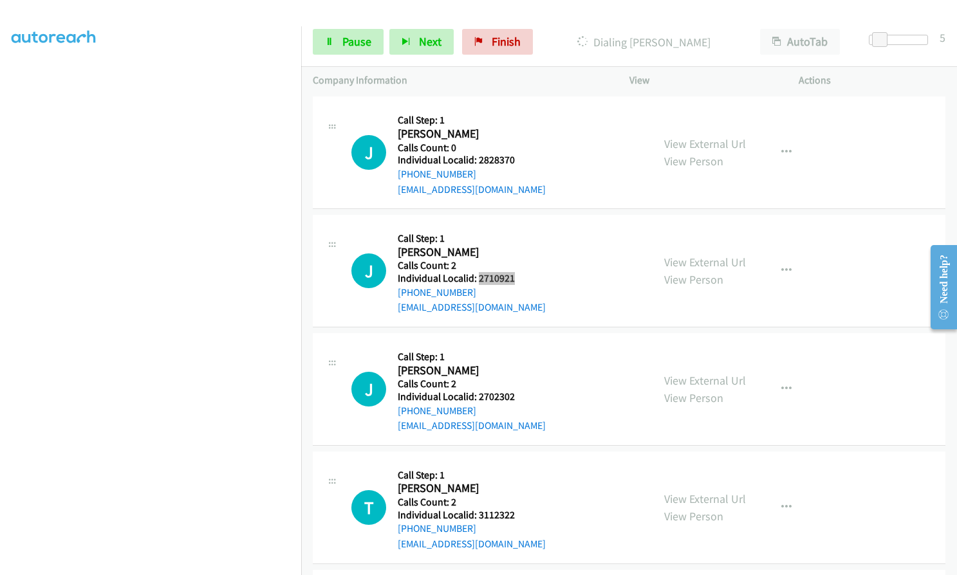
scroll to position [4991, 0]
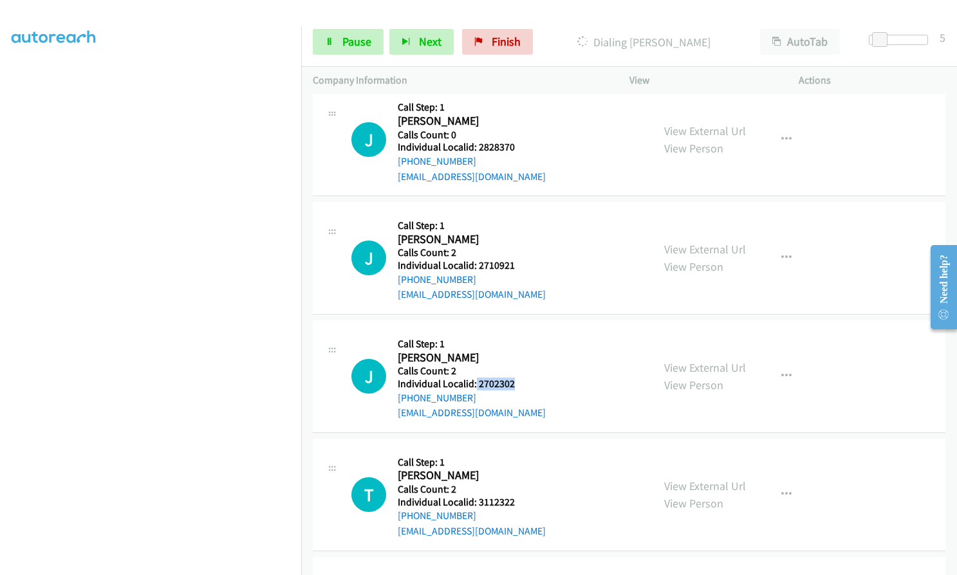
drag, startPoint x: 475, startPoint y: 353, endPoint x: 522, endPoint y: 355, distance: 47.0
click at [522, 355] on div "J Callback Scheduled Call Step: 1 Johnnie Ferguson America/Chicago Calls Count:…" at bounding box center [496, 376] width 290 height 89
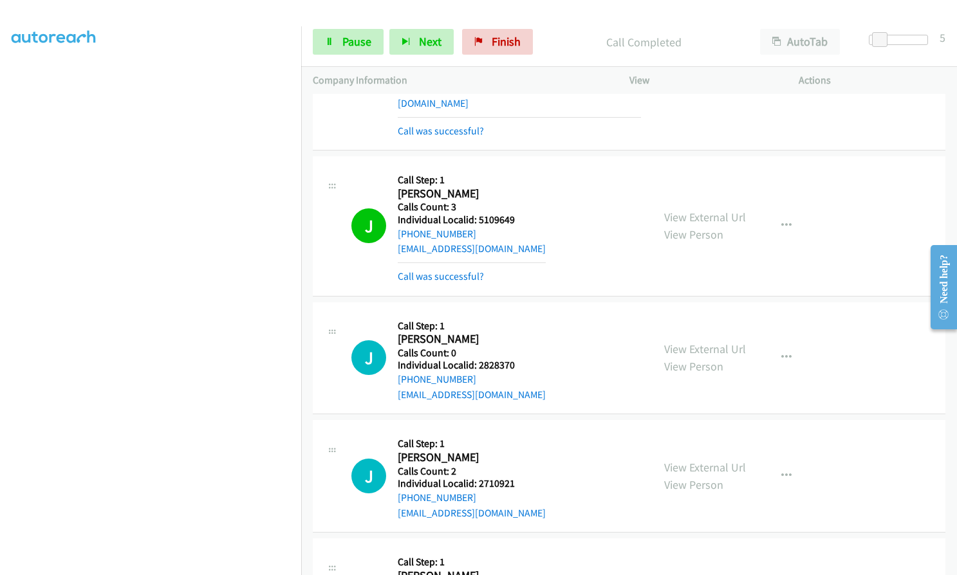
scroll to position [4821, 0]
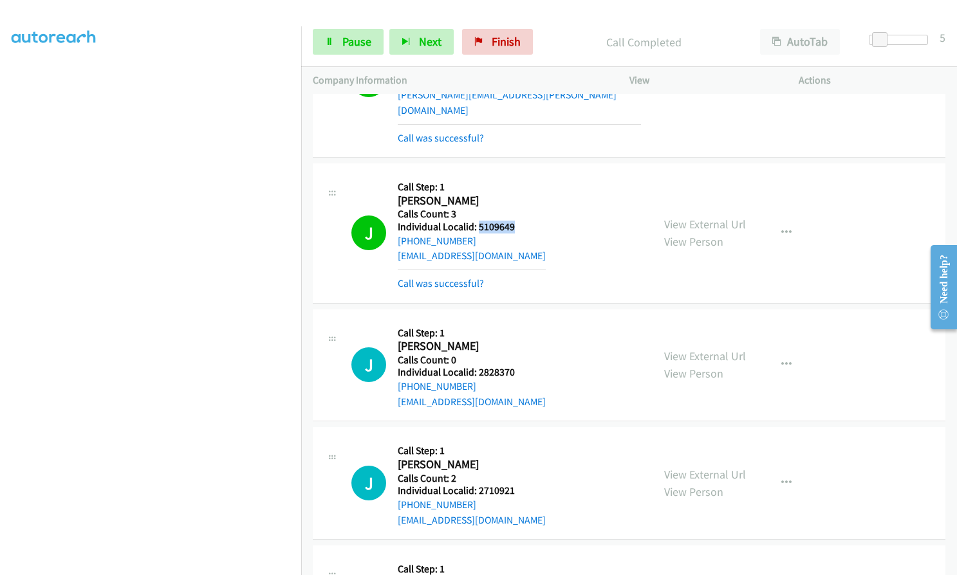
drag, startPoint x: 476, startPoint y: 196, endPoint x: 513, endPoint y: 192, distance: 36.8
click at [513, 192] on div "J Callback Scheduled Call Step: 1 John Cascarano America/Chicago Calls Count: 3…" at bounding box center [496, 233] width 290 height 116
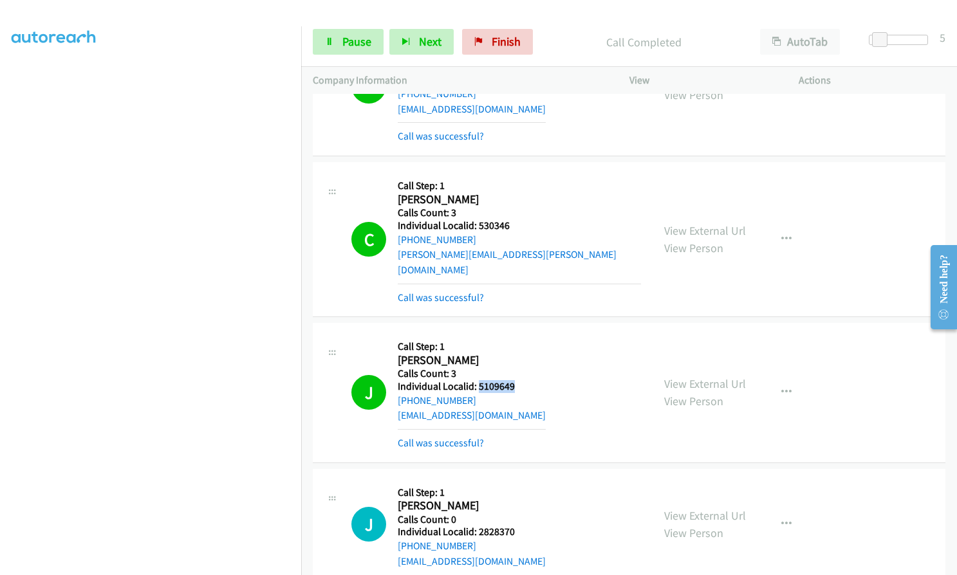
scroll to position [4628, 0]
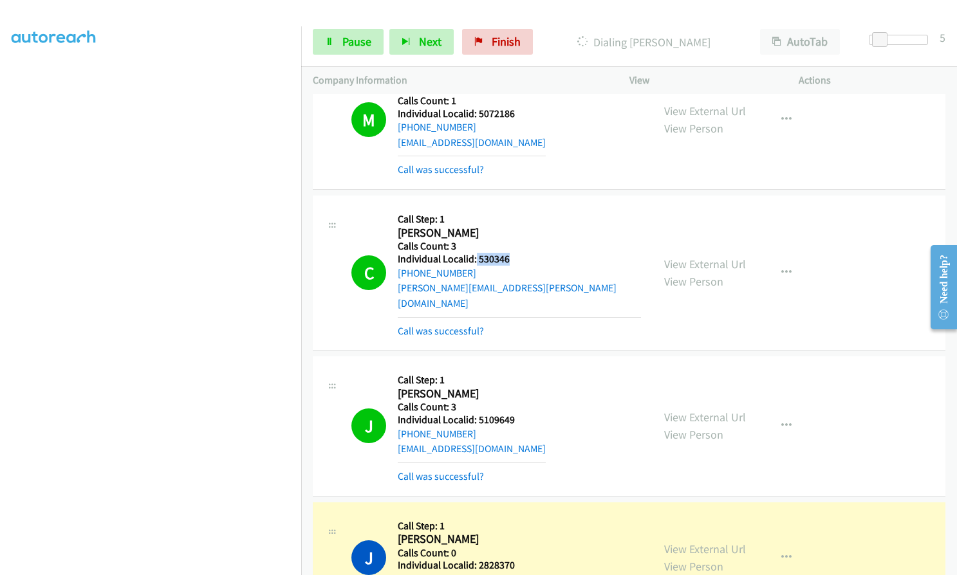
drag, startPoint x: 476, startPoint y: 245, endPoint x: 515, endPoint y: 243, distance: 39.3
click at [515, 243] on div "C Callback Scheduled Call Step: 1 Chad Hawkins America/Chicago Calls Count: 3 I…" at bounding box center [496, 272] width 290 height 131
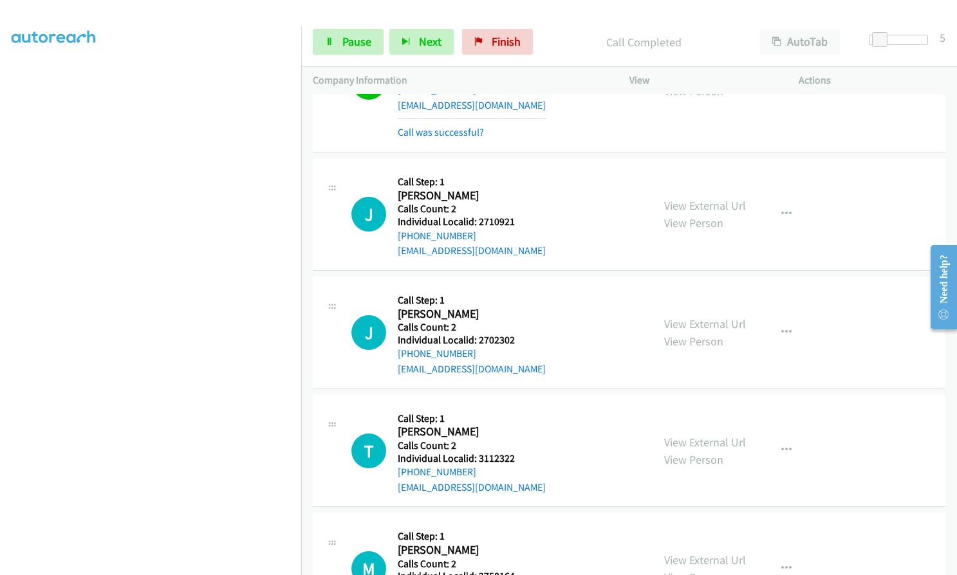
scroll to position [5143, 0]
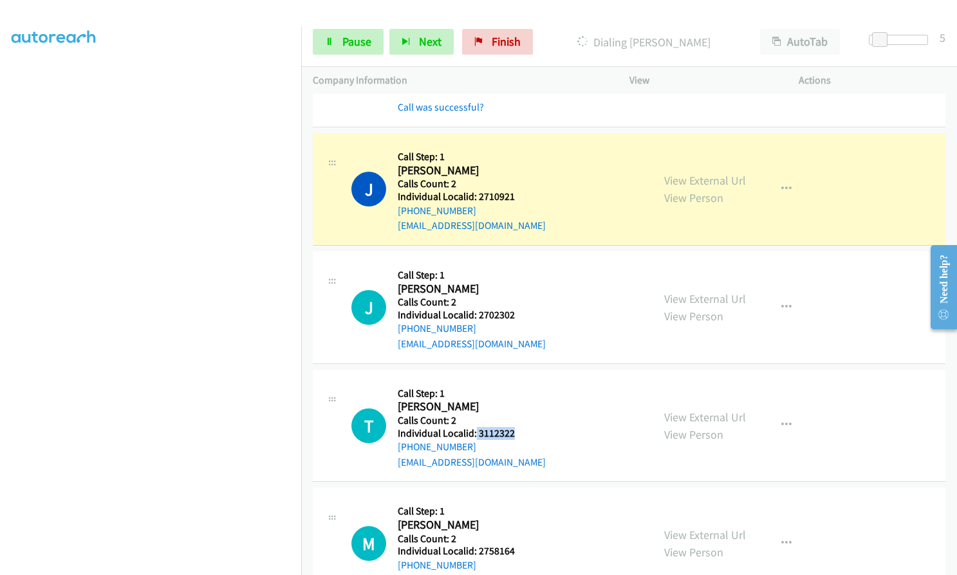
drag, startPoint x: 475, startPoint y: 401, endPoint x: 519, endPoint y: 404, distance: 43.8
click at [519, 404] on div "T Callback Scheduled Call Step: 1 Tanner Stambaugh America/Chicago Calls Count:…" at bounding box center [496, 426] width 290 height 89
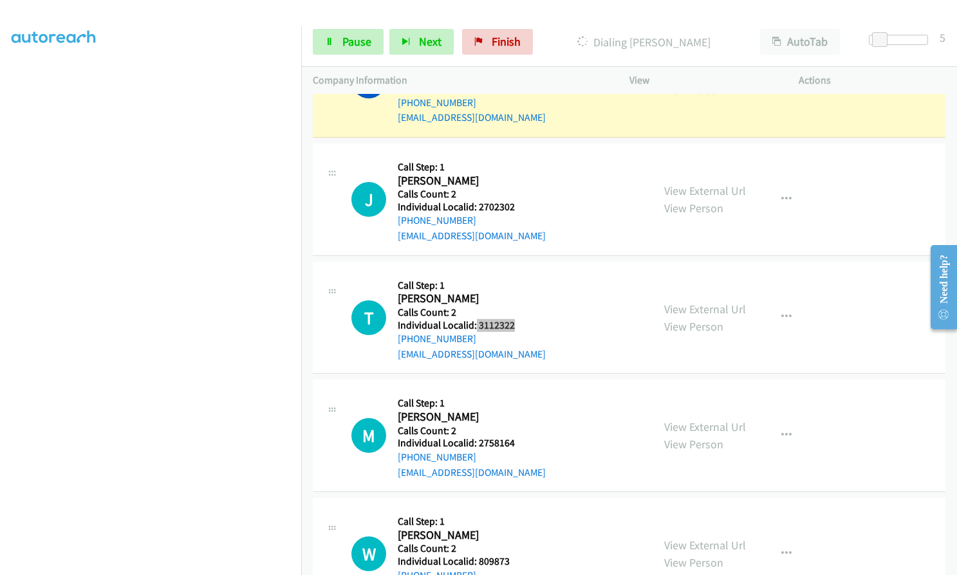
scroll to position [5271, 0]
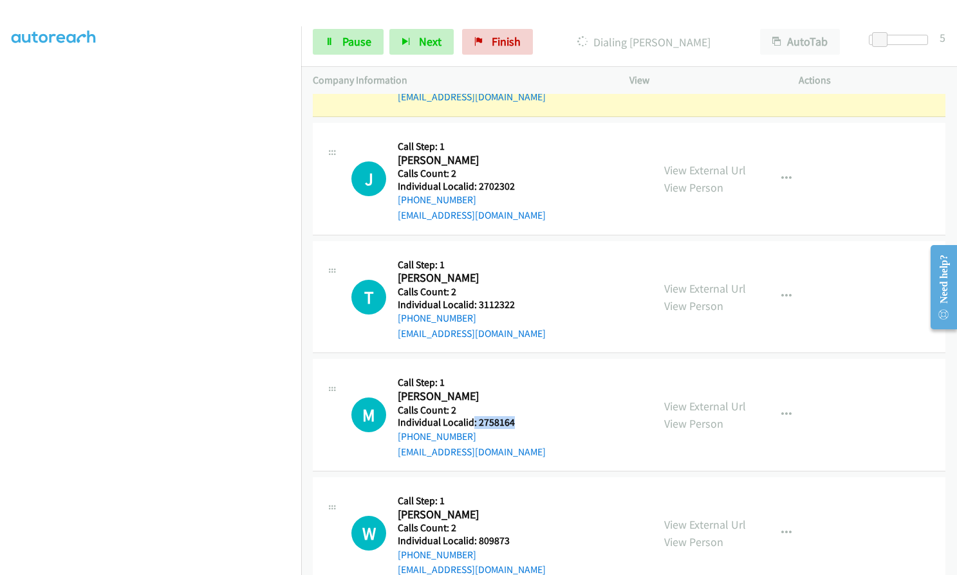
drag, startPoint x: 473, startPoint y: 391, endPoint x: 517, endPoint y: 392, distance: 44.4
click at [517, 392] on div "M Callback Scheduled Call Step: 1 Mr Holcombe America/Chicago Calls Count: 2 In…" at bounding box center [496, 415] width 290 height 89
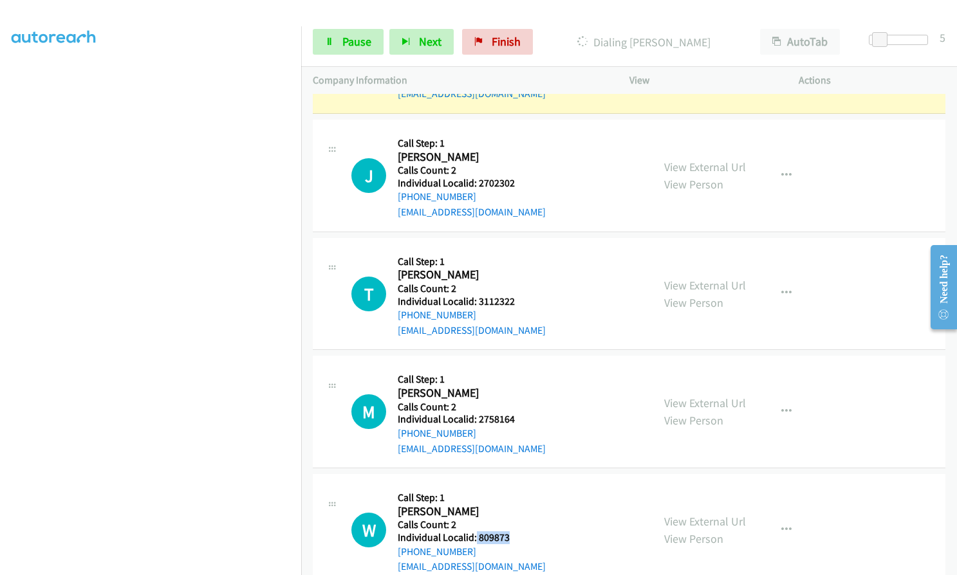
drag, startPoint x: 476, startPoint y: 506, endPoint x: 511, endPoint y: 506, distance: 35.4
click at [511, 506] on div "W Callback Scheduled Call Step: 1 Winston Dandy America/Chicago Calls Count: 2 …" at bounding box center [496, 530] width 290 height 89
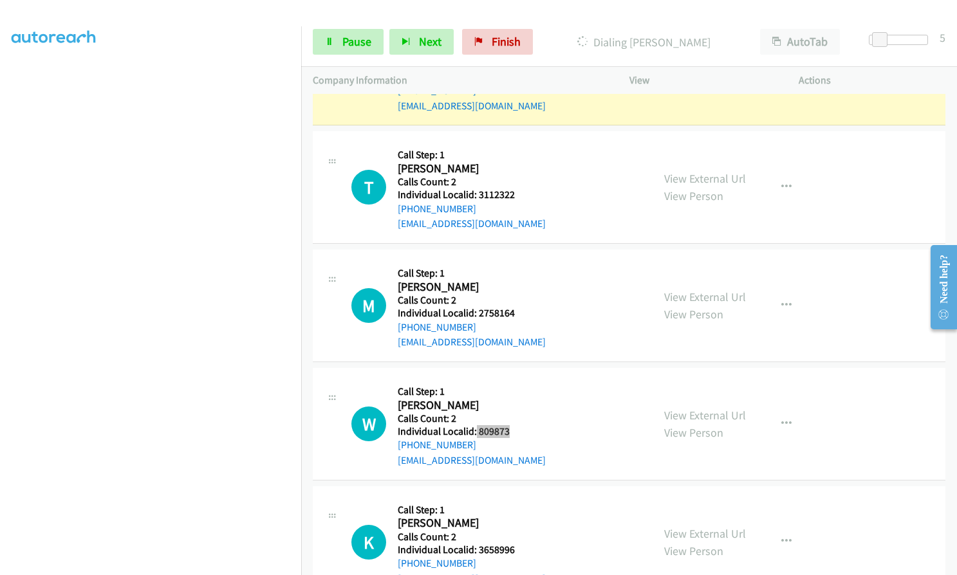
scroll to position [5421, 0]
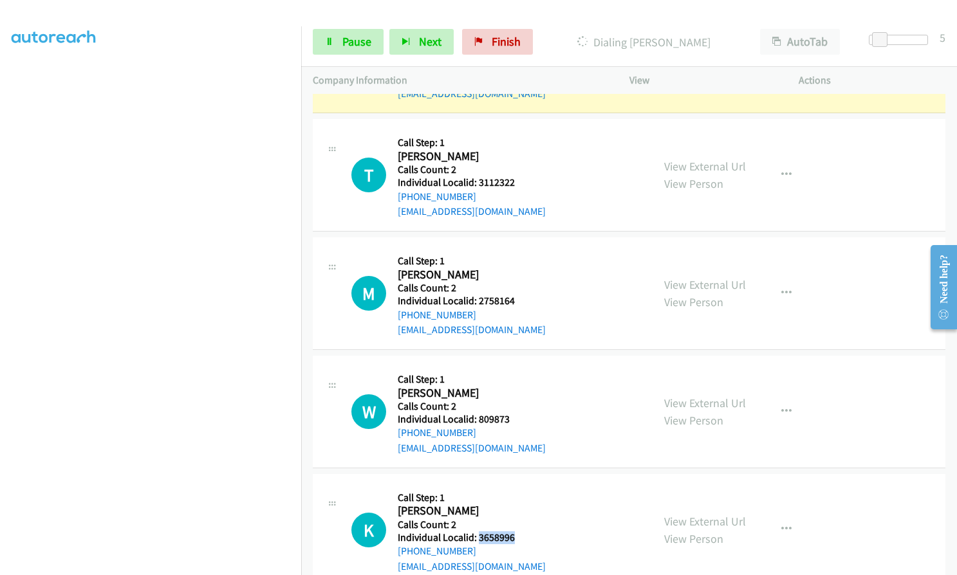
drag, startPoint x: 476, startPoint y: 504, endPoint x: 527, endPoint y: 507, distance: 50.9
click at [527, 507] on div "K Callback Scheduled Call Step: 1 Kelly Dodson America/Denver Calls Count: 2 In…" at bounding box center [496, 530] width 290 height 89
click at [350, 42] on span "Pause" at bounding box center [356, 41] width 29 height 15
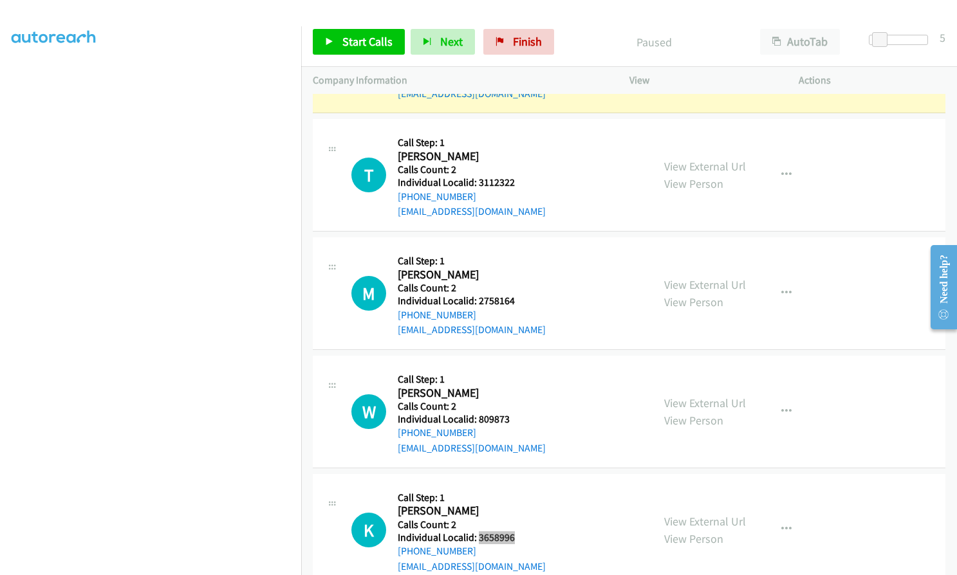
scroll to position [5448, 0]
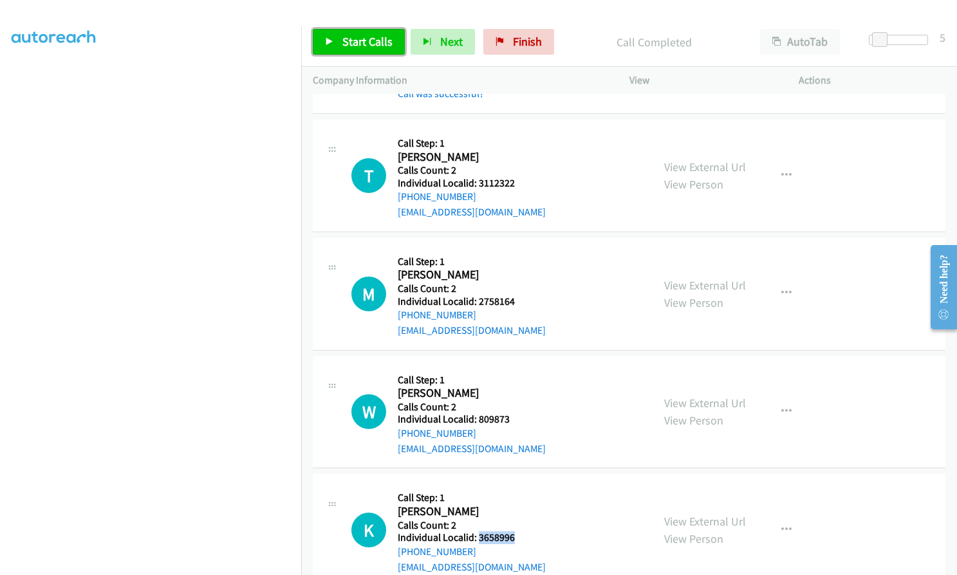
click at [358, 35] on span "Start Calls" at bounding box center [367, 41] width 50 height 15
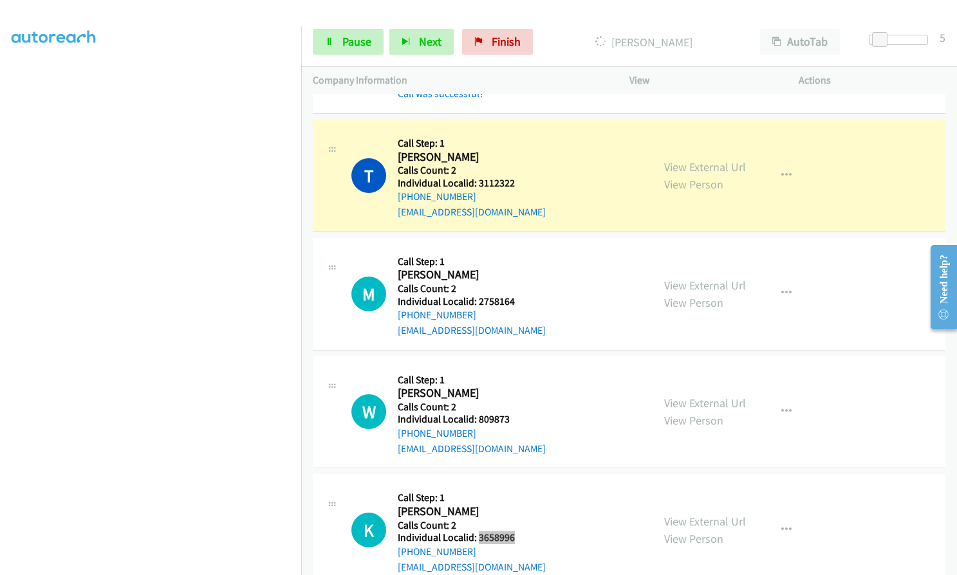
scroll to position [5448, 0]
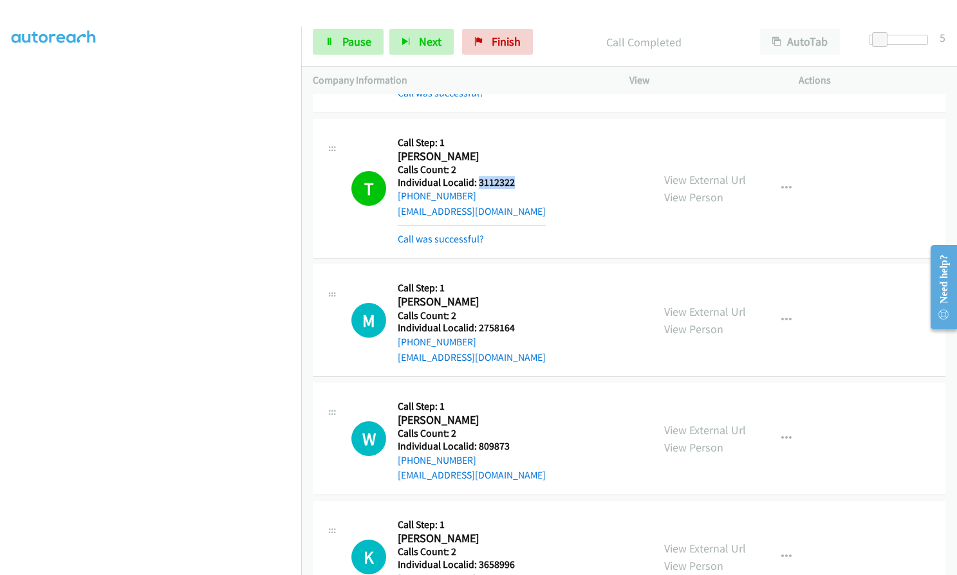
drag, startPoint x: 487, startPoint y: 153, endPoint x: 518, endPoint y: 153, distance: 30.9
click at [518, 153] on div "T Callback Scheduled Call Step: 1 Tanner Stambaugh America/Chicago Calls Count:…" at bounding box center [496, 189] width 290 height 116
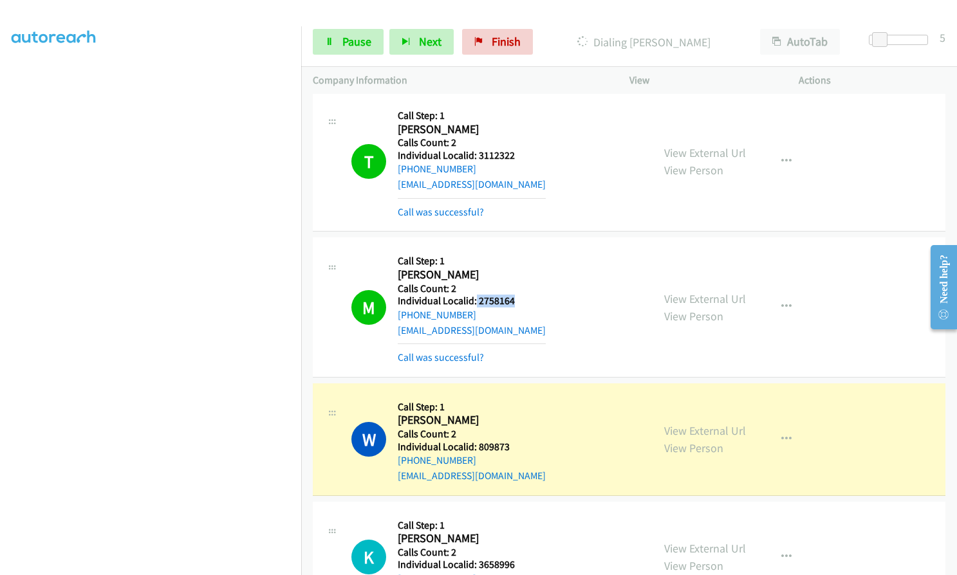
drag, startPoint x: 475, startPoint y: 270, endPoint x: 523, endPoint y: 271, distance: 48.3
click at [523, 271] on div "M Callback Scheduled Call Step: 1 Mr Holcombe America/Chicago Calls Count: 2 In…" at bounding box center [496, 307] width 290 height 116
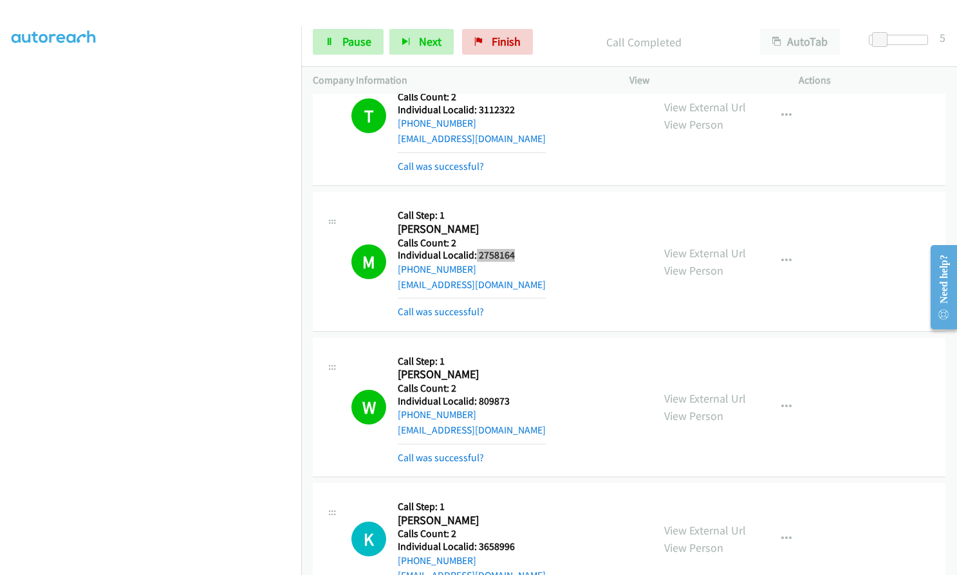
scroll to position [5530, 0]
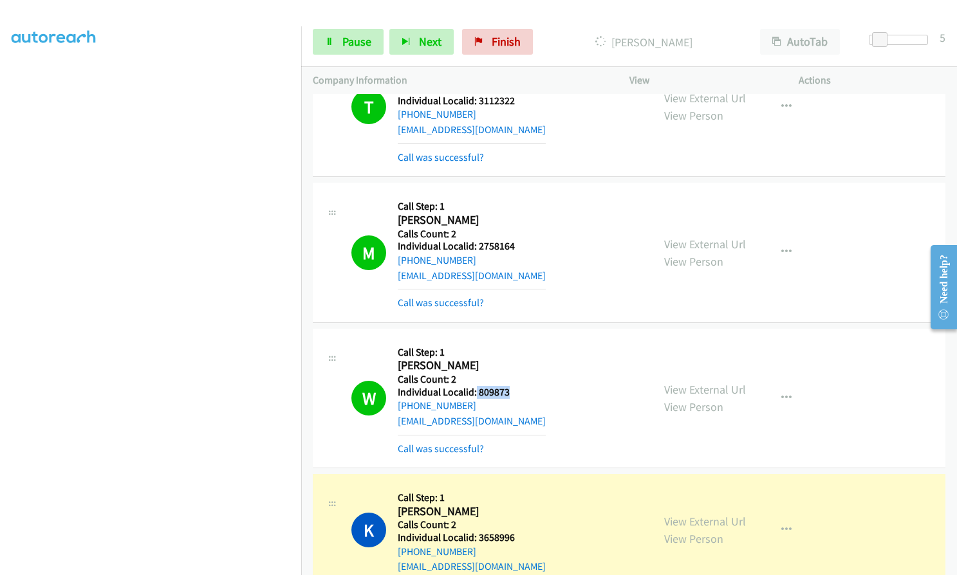
drag, startPoint x: 474, startPoint y: 360, endPoint x: 517, endPoint y: 362, distance: 43.2
click at [517, 362] on div "W Callback Scheduled Call Step: 1 Winston Dandy America/Chicago Calls Count: 2 …" at bounding box center [496, 398] width 290 height 116
click at [371, 33] on link "Pause" at bounding box center [348, 42] width 71 height 26
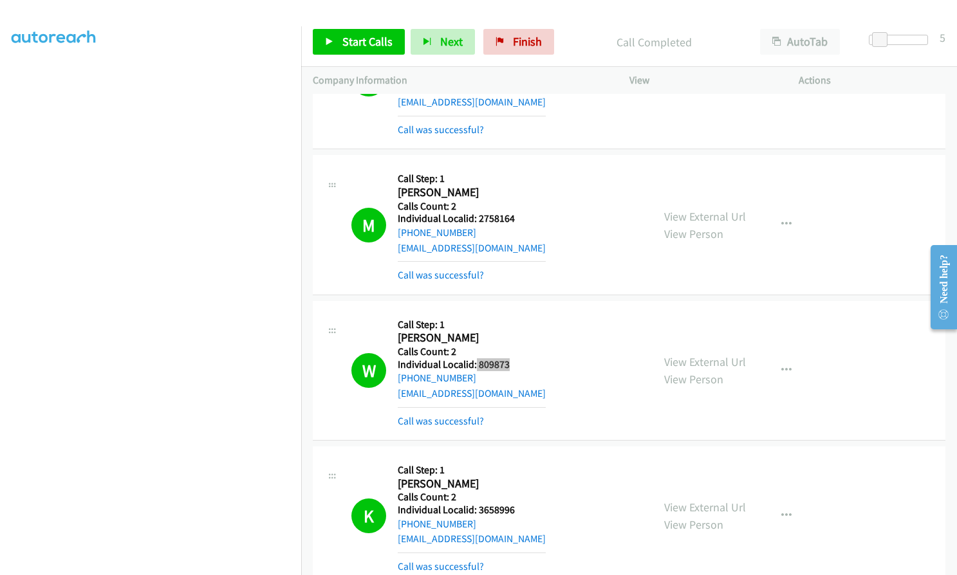
scroll to position [5558, 0]
drag, startPoint x: 535, startPoint y: 40, endPoint x: 550, endPoint y: 45, distance: 15.1
click at [535, 40] on span "Finish" at bounding box center [527, 41] width 29 height 15
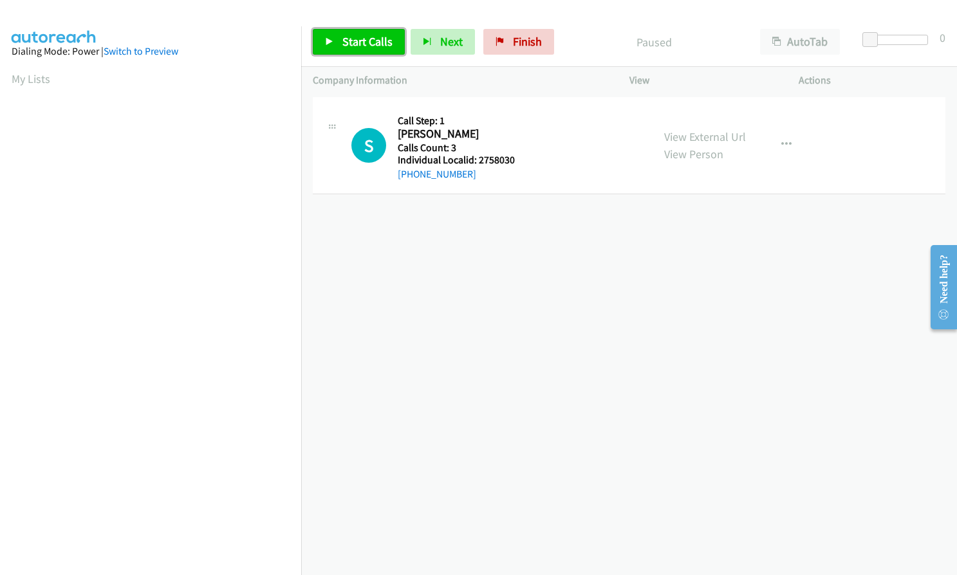
click at [353, 50] on link "Start Calls" at bounding box center [359, 42] width 92 height 26
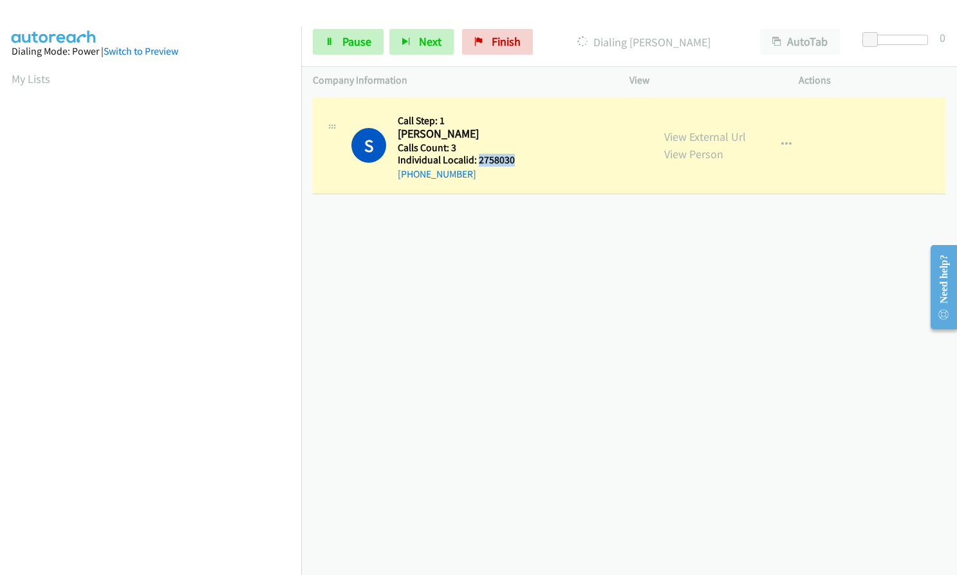
drag, startPoint x: 478, startPoint y: 159, endPoint x: 513, endPoint y: 161, distance: 34.8
click at [513, 161] on div "S Callback Scheduled Call Step: 1 [PERSON_NAME] America/New_York Calls Count: 3…" at bounding box center [496, 145] width 290 height 73
copy h5 "2758030"
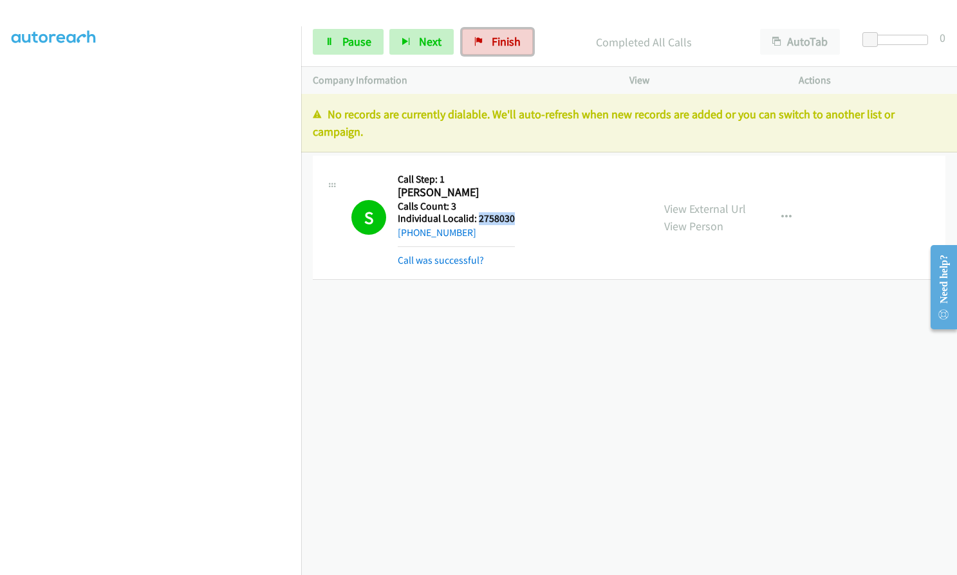
drag, startPoint x: 480, startPoint y: 39, endPoint x: 555, endPoint y: 42, distance: 74.8
click at [480, 39] on icon at bounding box center [478, 42] width 9 height 9
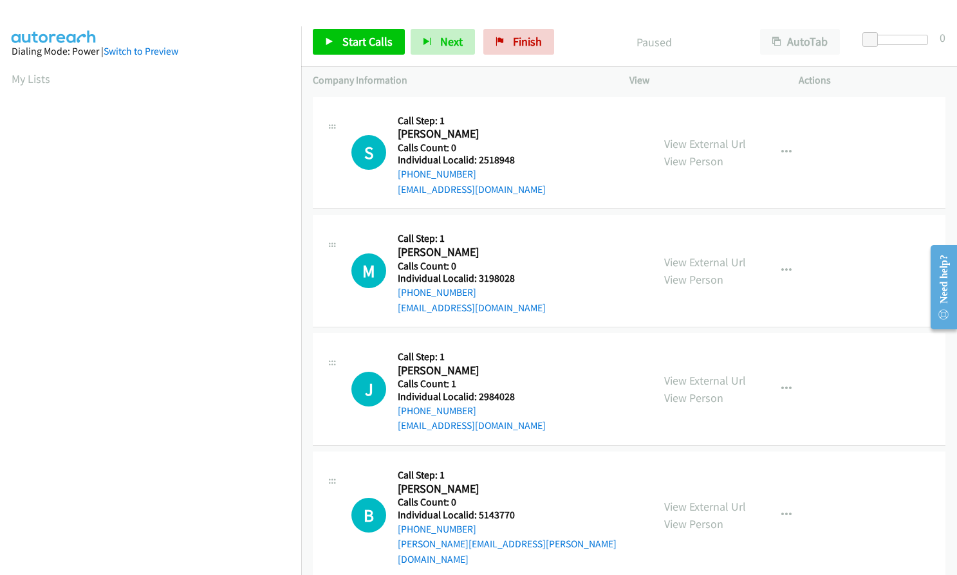
scroll to position [16, 0]
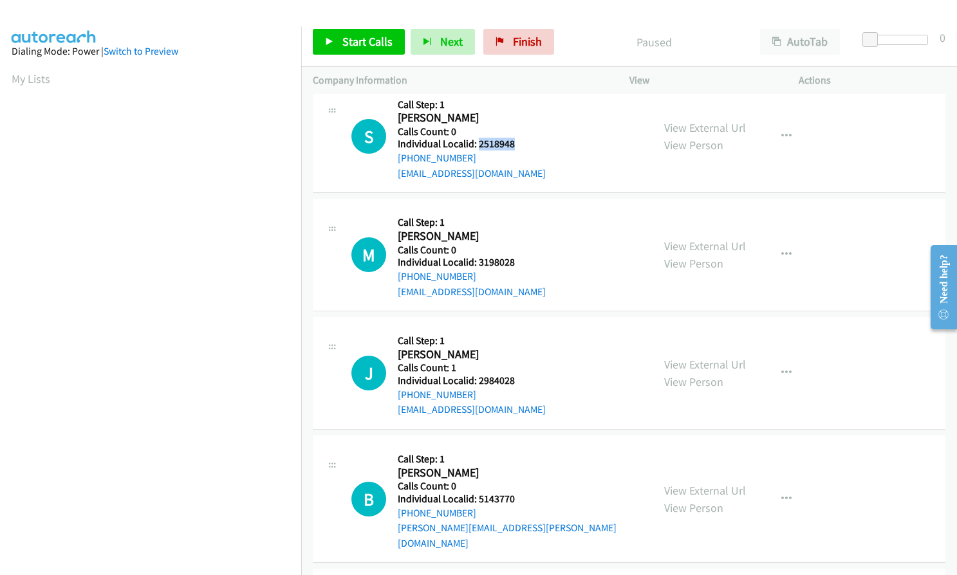
drag, startPoint x: 476, startPoint y: 144, endPoint x: 519, endPoint y: 144, distance: 43.1
click at [519, 144] on h5 "Individual Localid: 2518948" at bounding box center [472, 144] width 148 height 13
copy h5 "2518948"
drag, startPoint x: 476, startPoint y: 263, endPoint x: 512, endPoint y: 262, distance: 36.0
click at [512, 262] on h5 "Individual Localid: 3198028" at bounding box center [472, 262] width 148 height 13
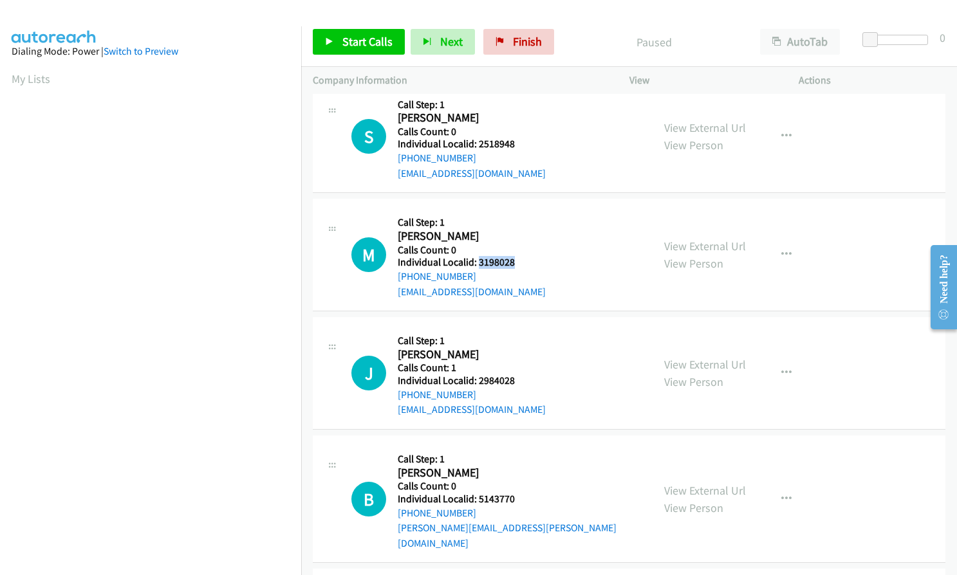
copy h5 "3198028"
drag, startPoint x: 476, startPoint y: 380, endPoint x: 515, endPoint y: 380, distance: 38.6
click at [515, 380] on h5 "Individual Localid: 2984028" at bounding box center [472, 381] width 148 height 13
copy h5 "2984028"
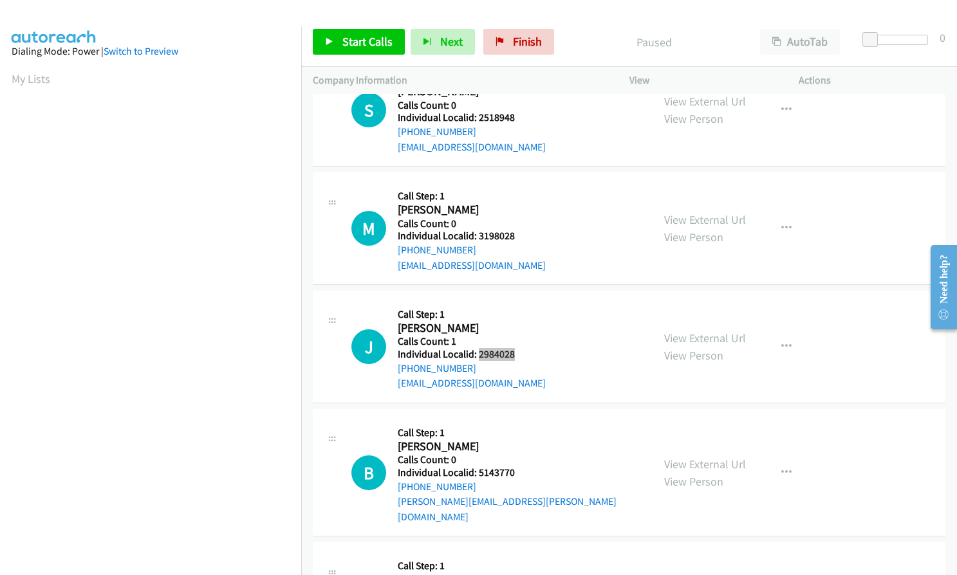
scroll to position [113, 0]
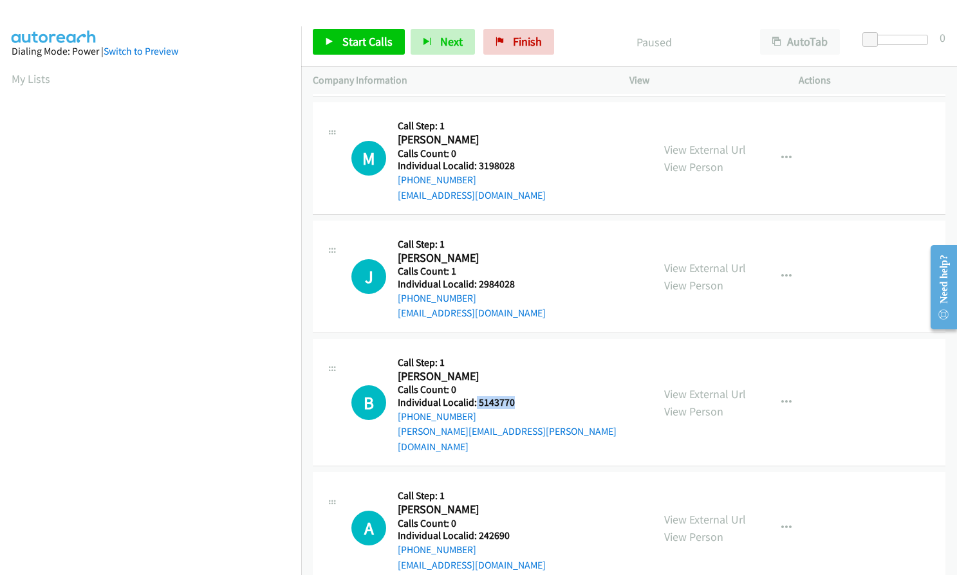
drag, startPoint x: 475, startPoint y: 400, endPoint x: 514, endPoint y: 400, distance: 38.6
click at [515, 400] on h5 "Individual Localid: 5143770" at bounding box center [519, 402] width 243 height 13
copy h5 "5143770"
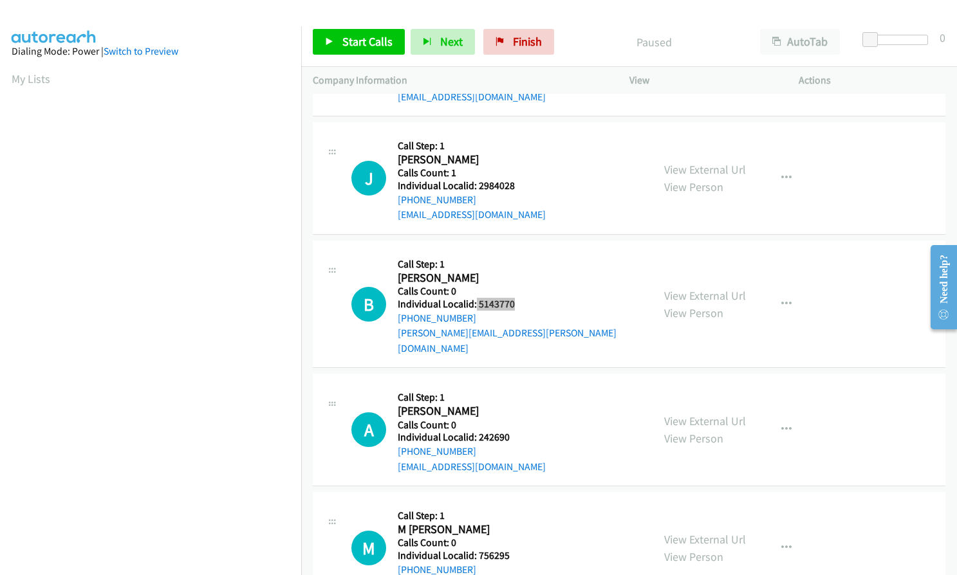
scroll to position [241, 0]
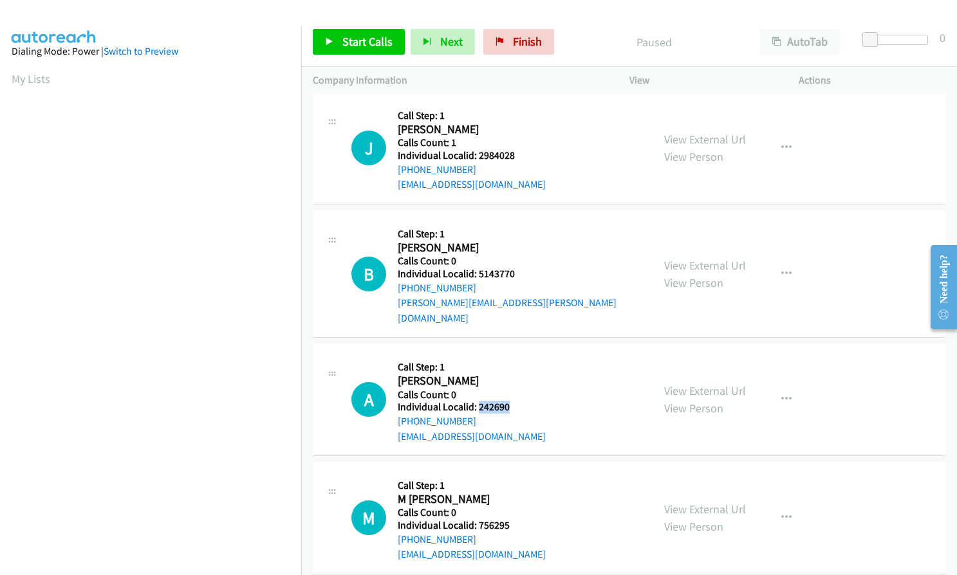
drag, startPoint x: 477, startPoint y: 390, endPoint x: 515, endPoint y: 391, distance: 38.0
click at [515, 401] on h5 "Individual Localid: 242690" at bounding box center [472, 407] width 148 height 13
copy h5 "242690"
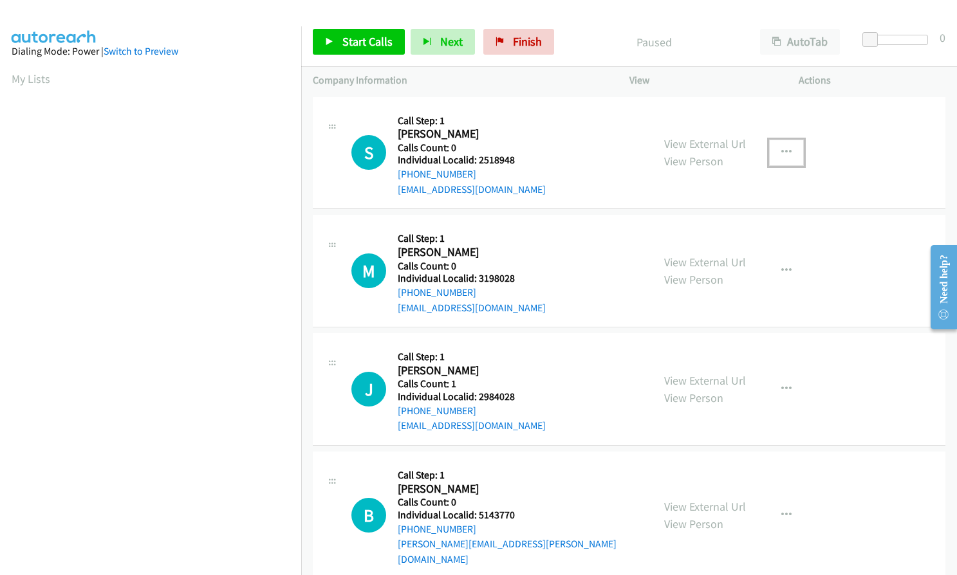
click at [781, 154] on icon "button" at bounding box center [786, 152] width 10 height 10
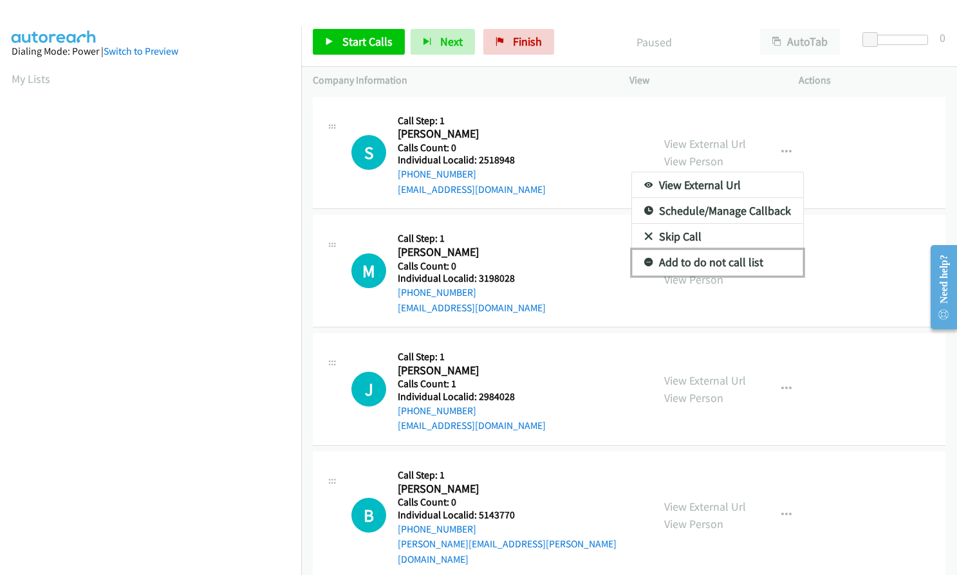
click at [644, 261] on icon at bounding box center [648, 263] width 9 height 9
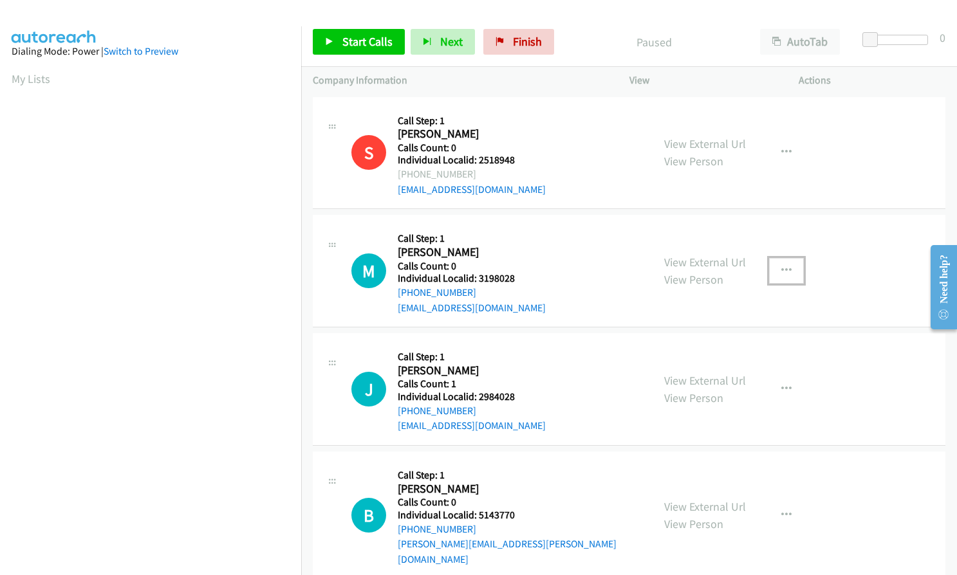
click at [781, 270] on icon "button" at bounding box center [786, 271] width 10 height 10
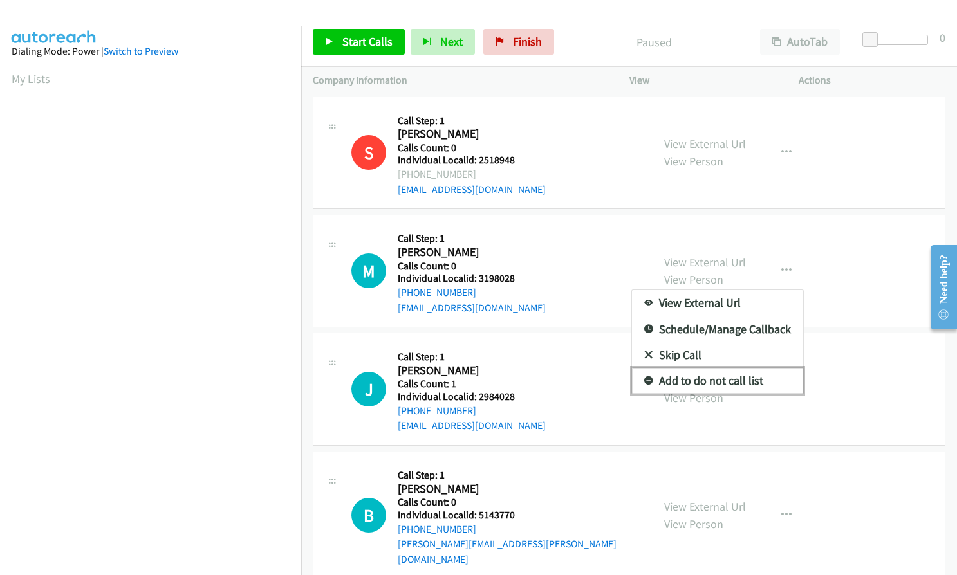
click at [644, 380] on icon at bounding box center [648, 381] width 9 height 9
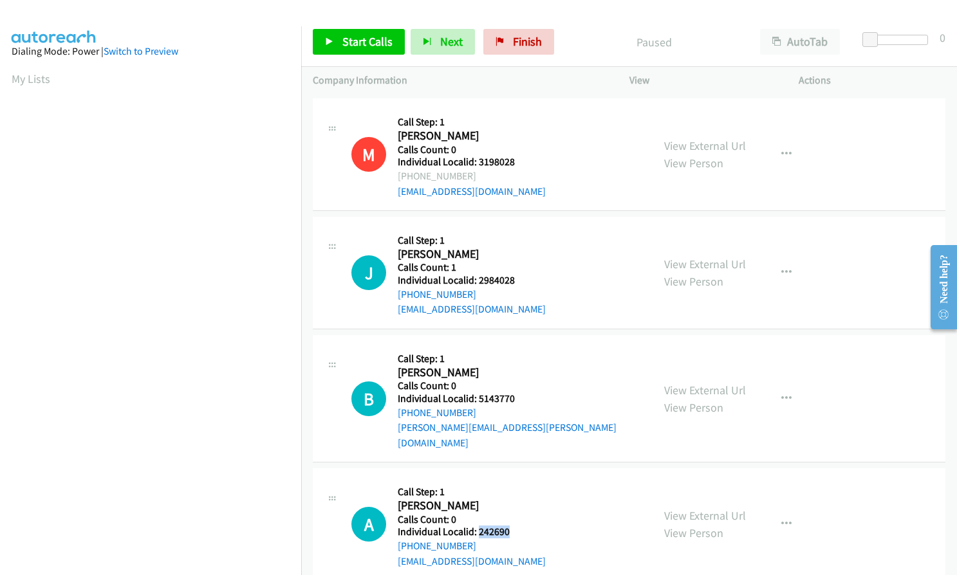
scroll to position [177, 0]
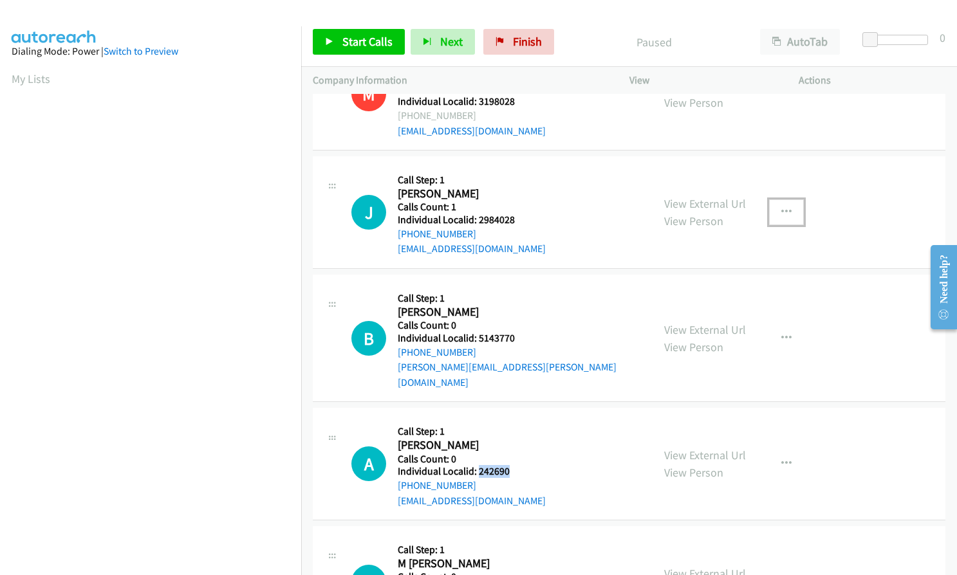
click at [781, 207] on icon "button" at bounding box center [786, 212] width 10 height 10
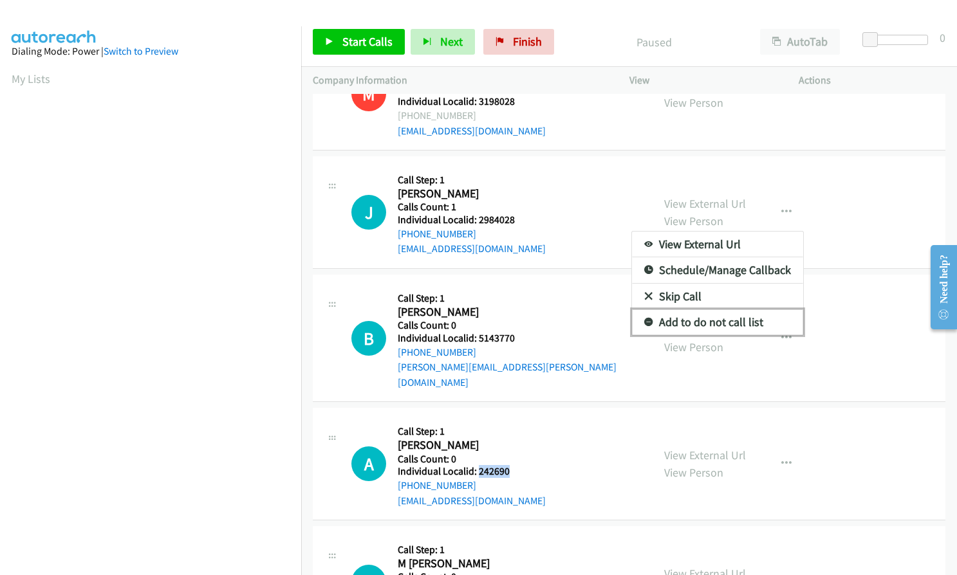
click at [644, 320] on icon at bounding box center [648, 323] width 9 height 9
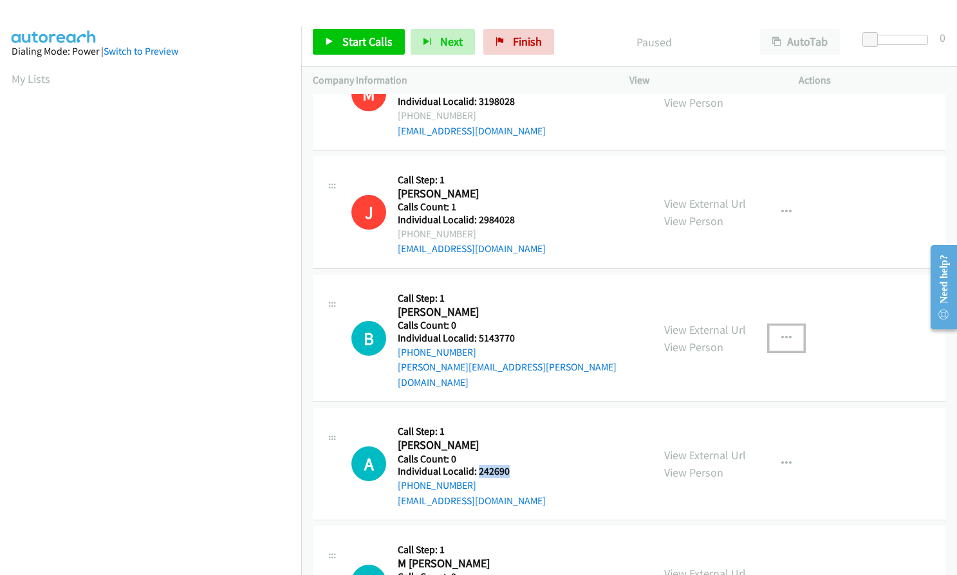
click at [781, 333] on icon "button" at bounding box center [786, 338] width 10 height 10
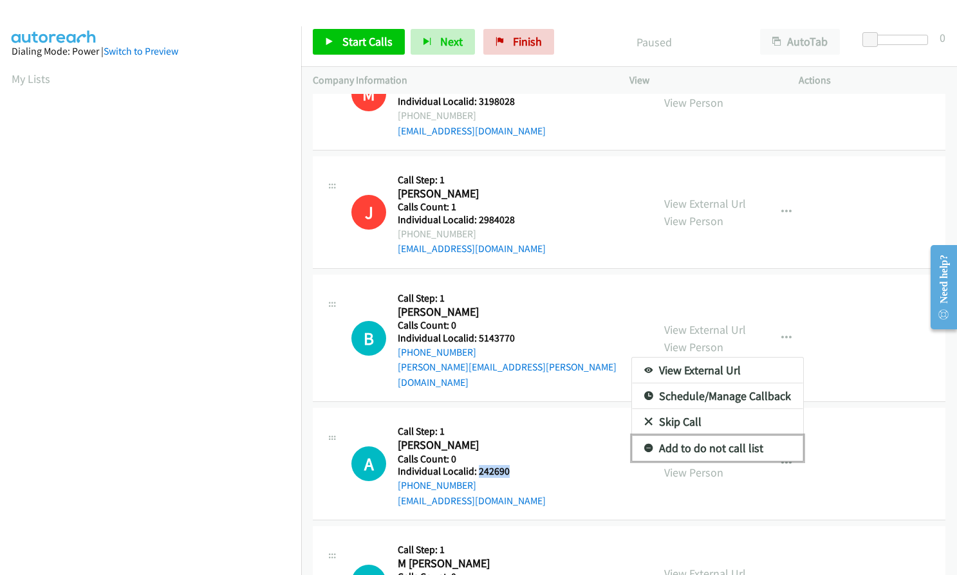
click at [644, 445] on icon at bounding box center [648, 449] width 9 height 9
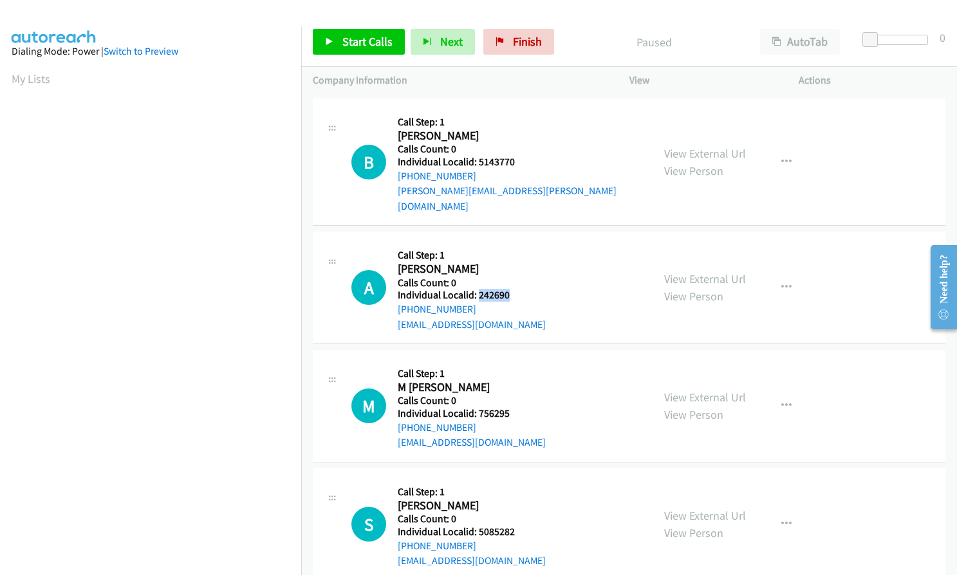
scroll to position [354, 0]
click at [784, 282] on icon "button" at bounding box center [786, 287] width 10 height 10
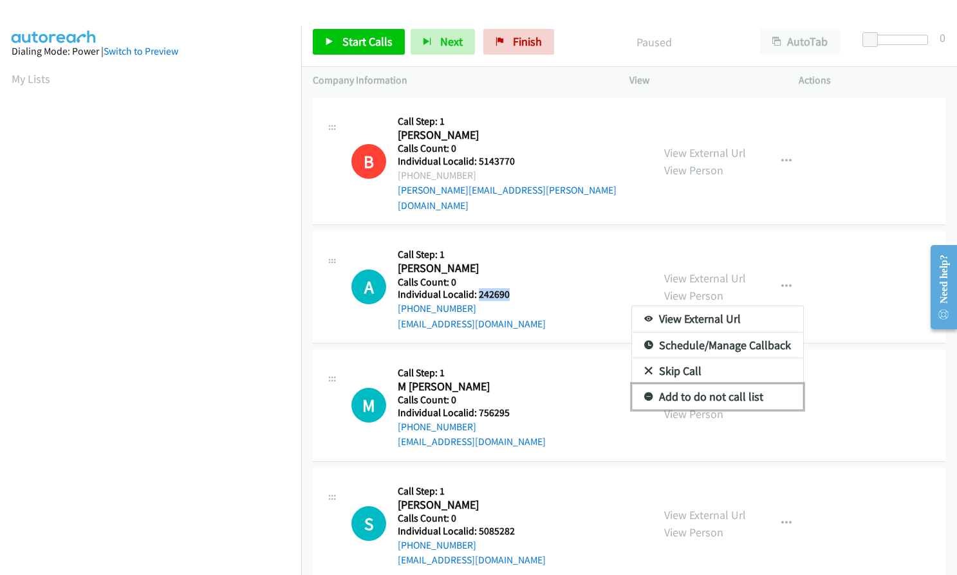
click at [644, 393] on icon at bounding box center [648, 397] width 9 height 9
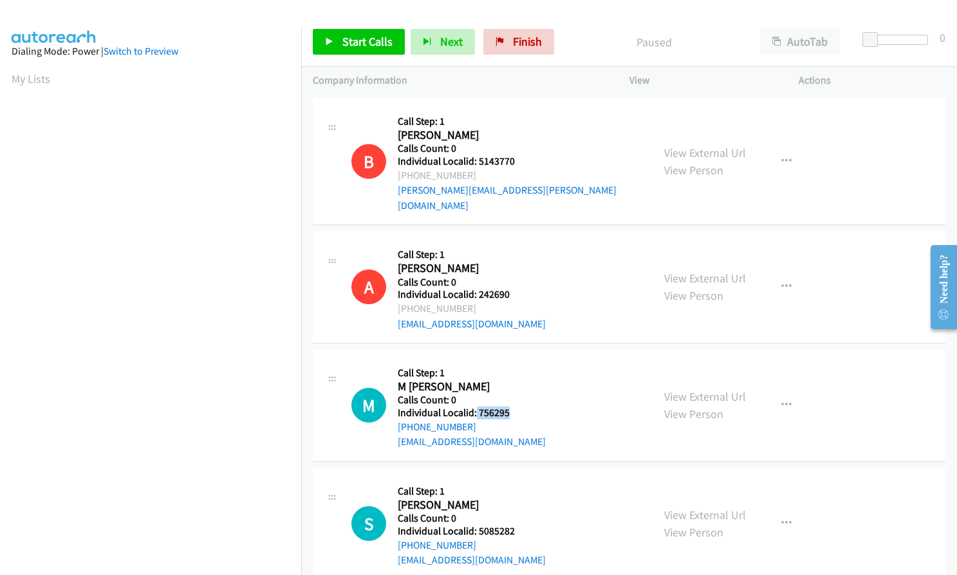
drag, startPoint x: 476, startPoint y: 395, endPoint x: 505, endPoint y: 394, distance: 29.6
click at [509, 407] on h5 "Individual Localid: 756295" at bounding box center [472, 413] width 148 height 13
copy h5 "756295"
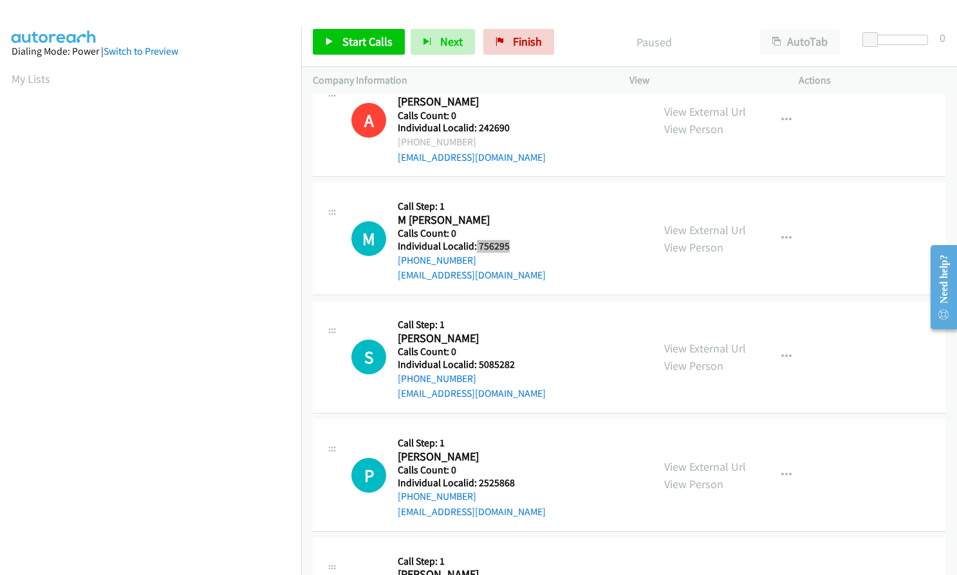
scroll to position [563, 0]
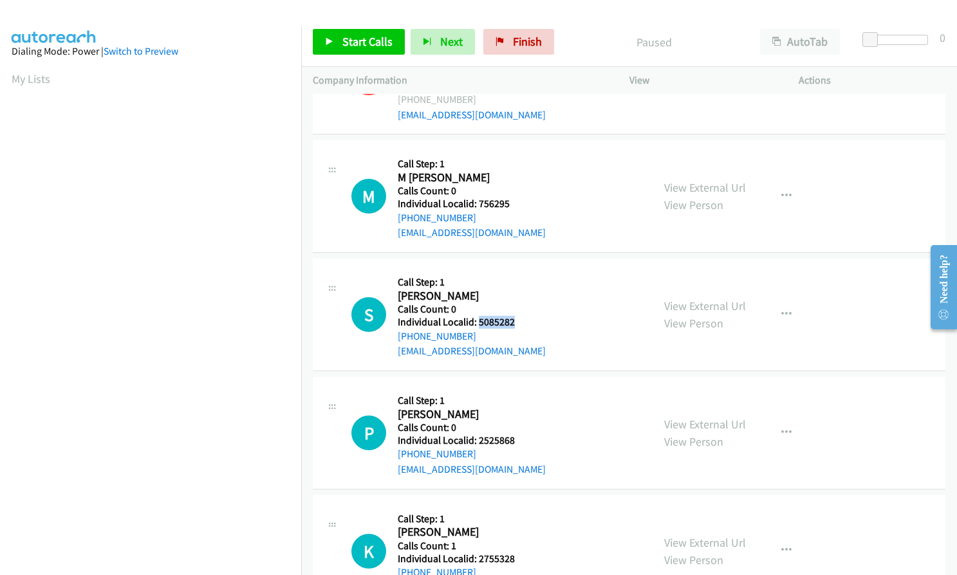
drag, startPoint x: 477, startPoint y: 305, endPoint x: 518, endPoint y: 304, distance: 41.2
click at [518, 316] on h5 "Individual Localid: 5085282" at bounding box center [472, 322] width 148 height 13
copy h5 "5085282"
click at [786, 183] on button "button" at bounding box center [786, 196] width 35 height 26
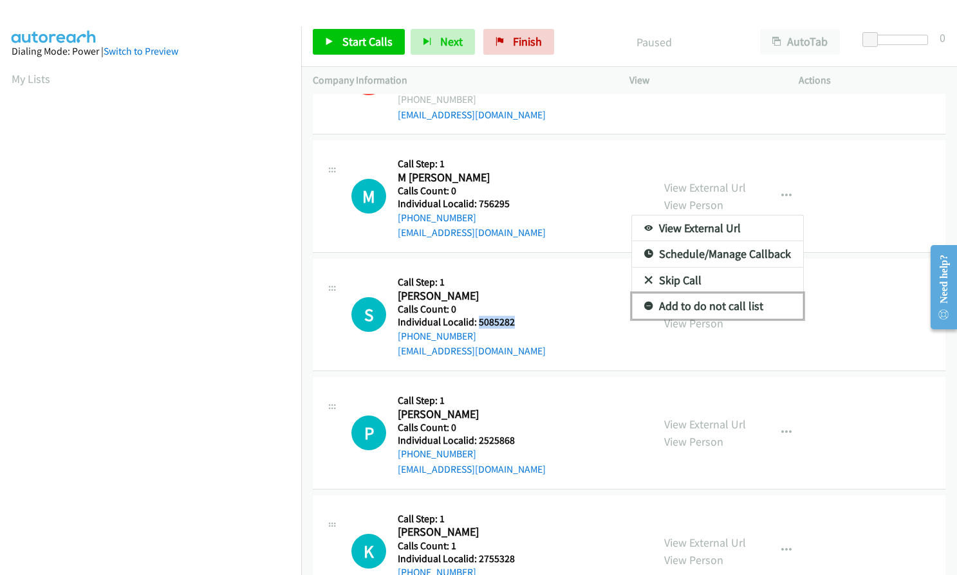
click at [644, 302] on icon at bounding box center [648, 306] width 9 height 9
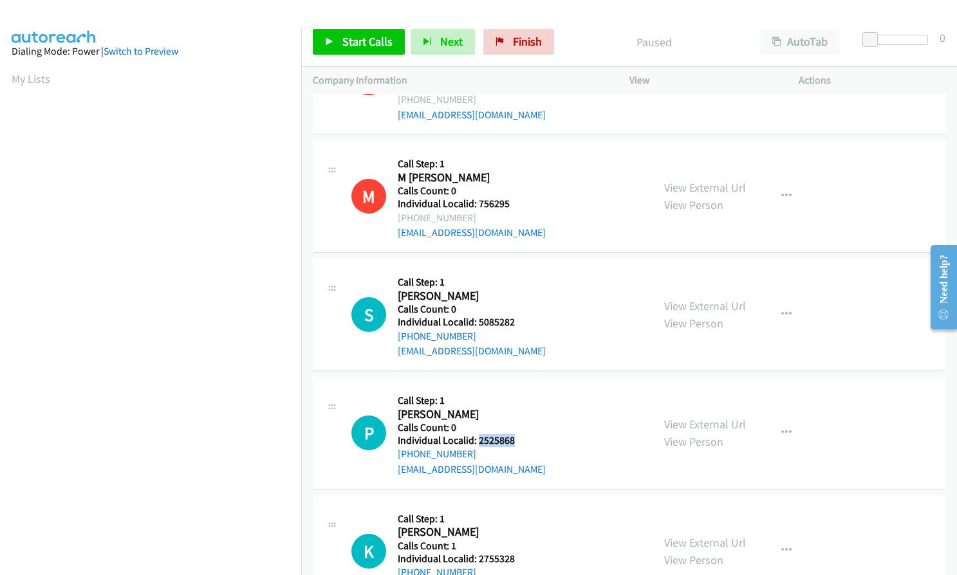
drag, startPoint x: 476, startPoint y: 428, endPoint x: 521, endPoint y: 427, distance: 45.1
click at [521, 434] on h5 "Individual Localid: 2525868" at bounding box center [472, 440] width 148 height 13
copy h5 "2525868"
click at [789, 302] on button "button" at bounding box center [786, 315] width 35 height 26
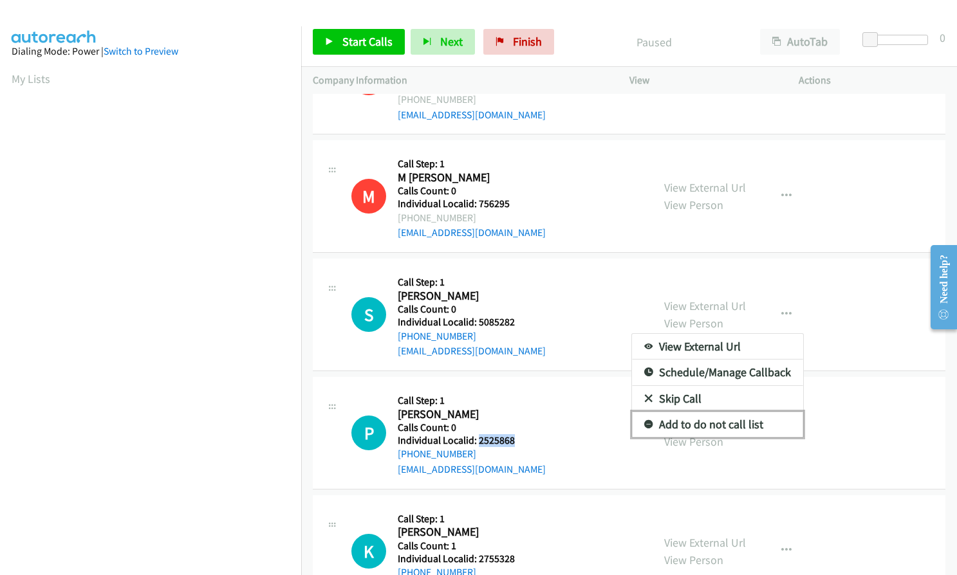
click at [644, 421] on icon at bounding box center [648, 425] width 9 height 9
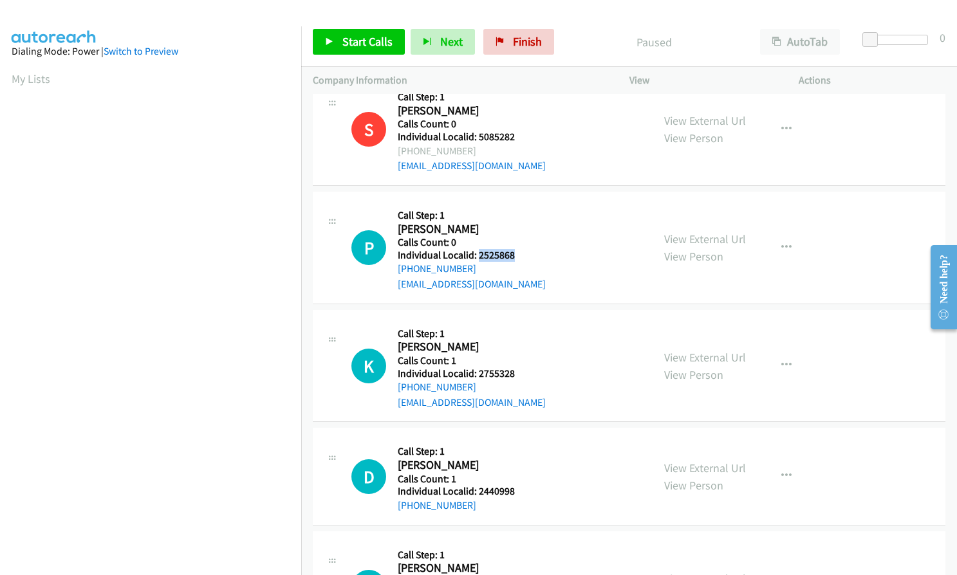
scroll to position [756, 0]
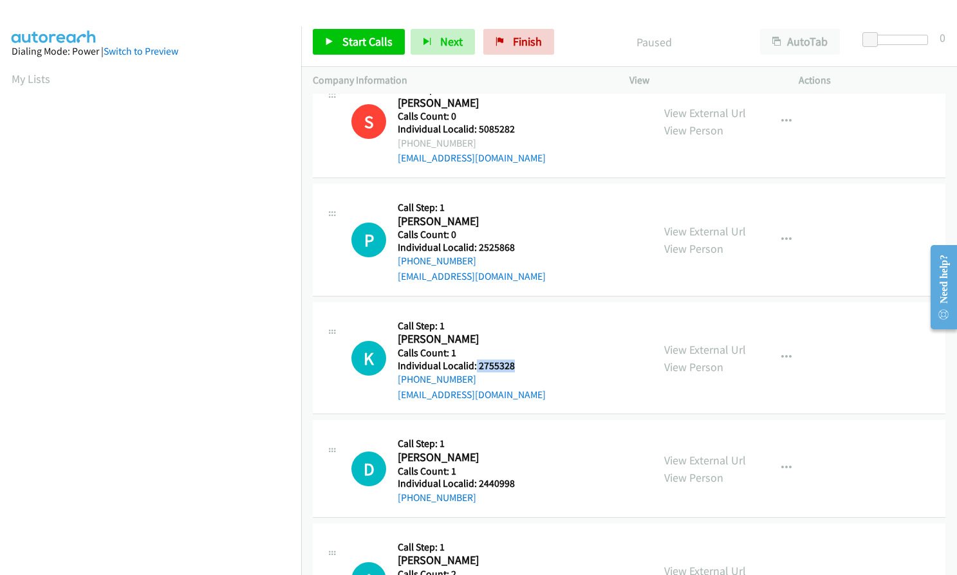
drag, startPoint x: 475, startPoint y: 352, endPoint x: 516, endPoint y: 349, distance: 41.3
click at [516, 360] on h5 "Individual Localid: 2755328" at bounding box center [472, 366] width 148 height 13
copy h5 "2755328"
click at [785, 227] on button "button" at bounding box center [786, 240] width 35 height 26
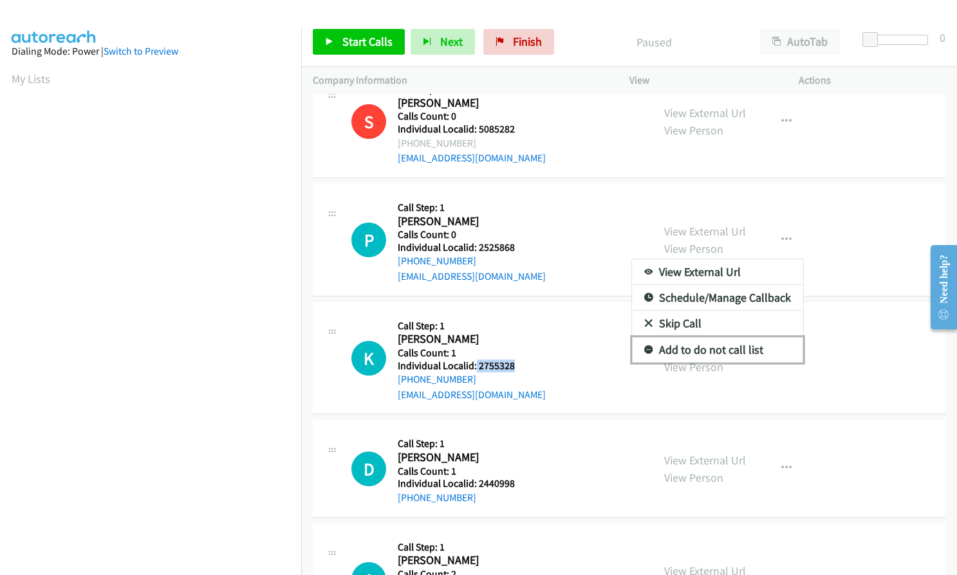
click at [640, 337] on link "Add to do not call list" at bounding box center [717, 350] width 171 height 26
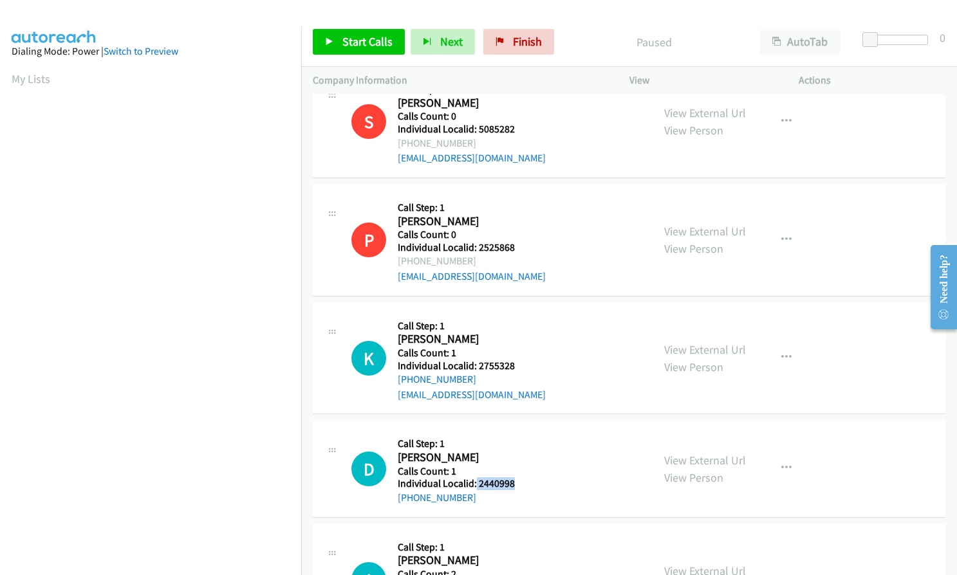
drag, startPoint x: 474, startPoint y: 468, endPoint x: 514, endPoint y: 469, distance: 39.9
click at [514, 478] on h5 "Individual Localid: 2440998" at bounding box center [464, 484] width 132 height 13
copy h5 "2440998"
click at [782, 345] on button "button" at bounding box center [786, 358] width 35 height 26
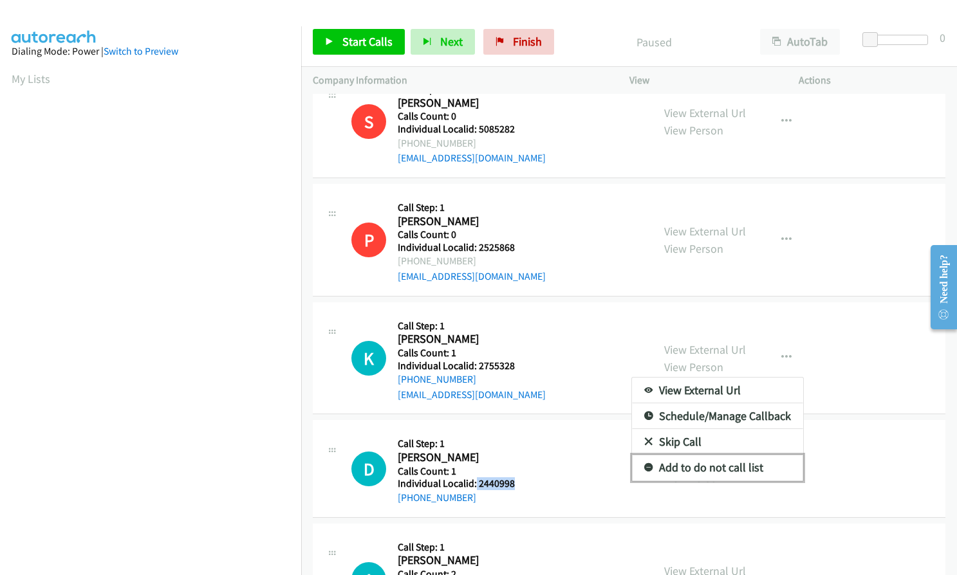
click at [642, 455] on link "Add to do not call list" at bounding box center [717, 468] width 171 height 26
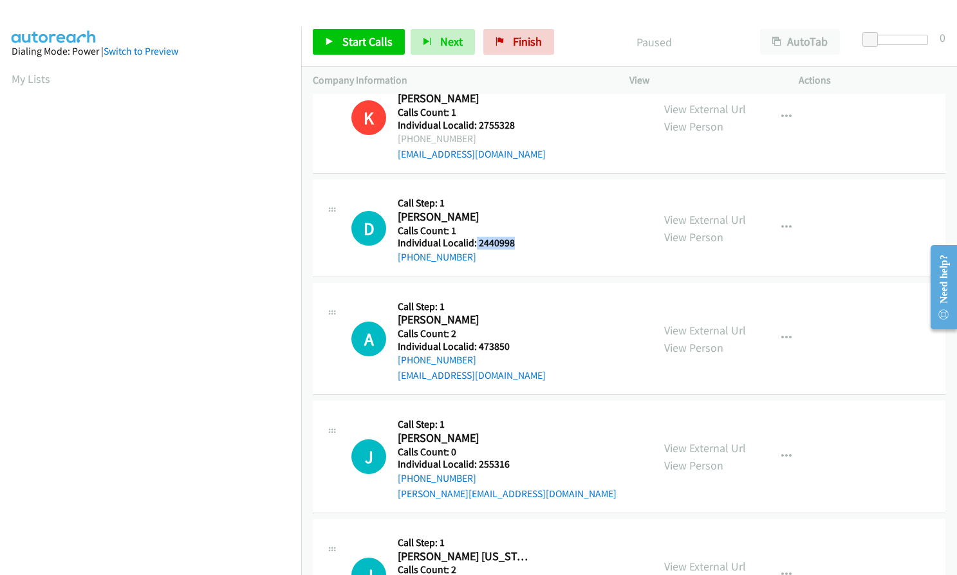
scroll to position [997, 0]
drag, startPoint x: 476, startPoint y: 328, endPoint x: 508, endPoint y: 328, distance: 31.5
click at [508, 340] on h5 "Individual Localid: 473850" at bounding box center [472, 346] width 148 height 13
click at [783, 222] on icon "button" at bounding box center [786, 227] width 10 height 10
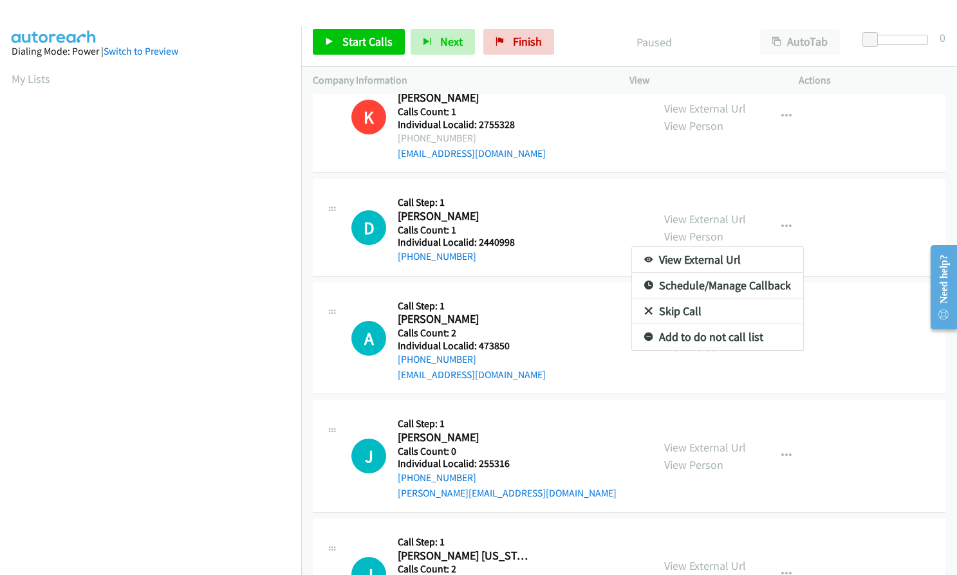
drag, startPoint x: 476, startPoint y: 225, endPoint x: 501, endPoint y: 225, distance: 24.5
click at [501, 225] on div at bounding box center [478, 287] width 957 height 575
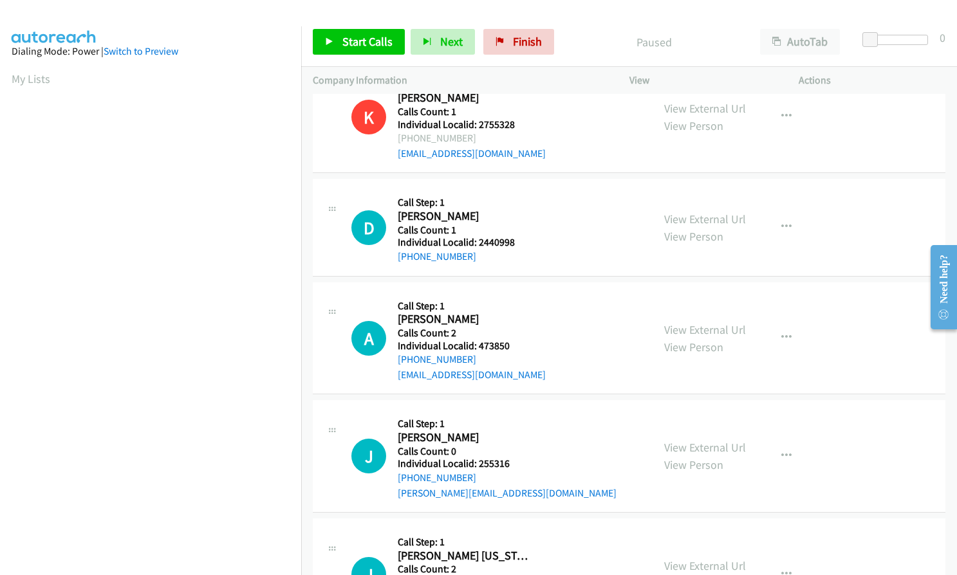
click at [517, 236] on h5 "Individual Localid: 2440998" at bounding box center [464, 242] width 132 height 13
drag, startPoint x: 479, startPoint y: 228, endPoint x: 512, endPoint y: 228, distance: 33.5
click at [514, 236] on h5 "Individual Localid: 2440998" at bounding box center [464, 242] width 132 height 13
click at [786, 333] on icon "button" at bounding box center [786, 338] width 10 height 10
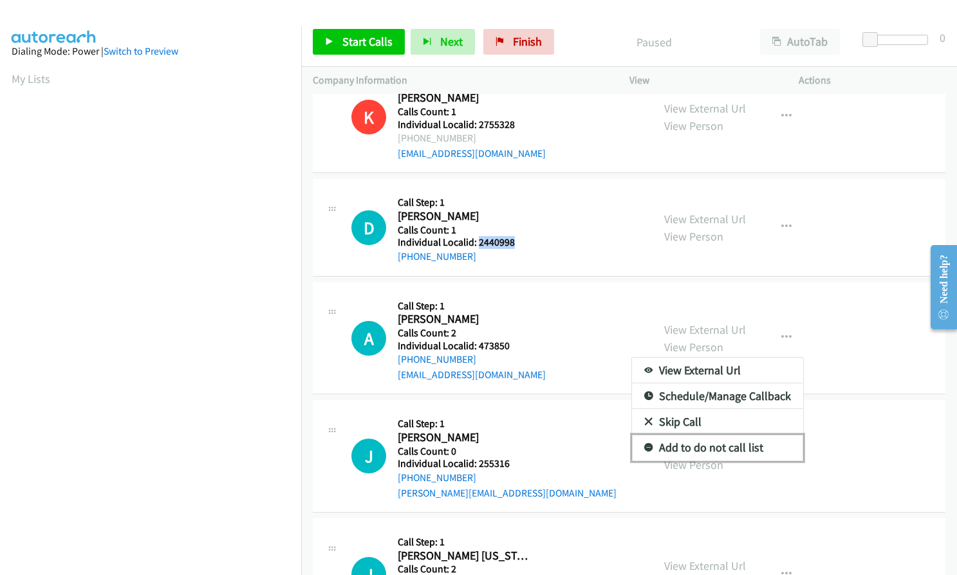
click at [645, 444] on icon at bounding box center [648, 448] width 9 height 9
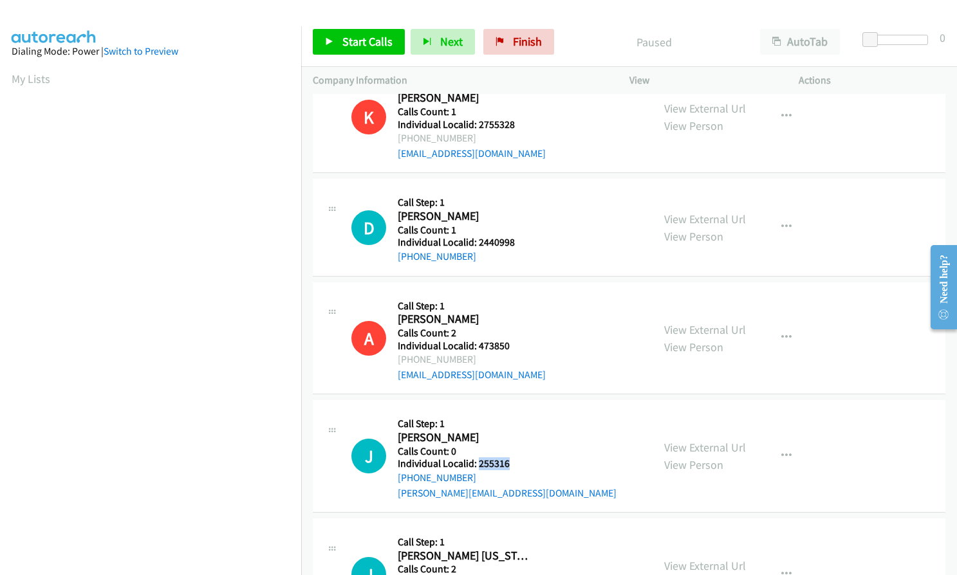
drag, startPoint x: 476, startPoint y: 448, endPoint x: 514, endPoint y: 448, distance: 37.3
click at [514, 458] on h5 "Individual Localid: 255316" at bounding box center [507, 464] width 219 height 13
click at [769, 214] on button "button" at bounding box center [786, 227] width 35 height 26
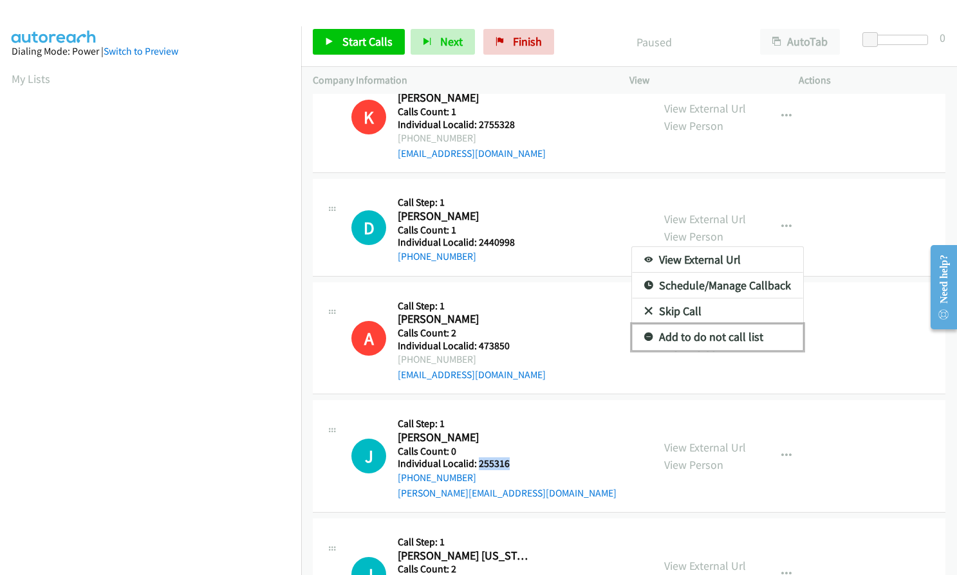
click at [644, 333] on icon at bounding box center [648, 337] width 9 height 9
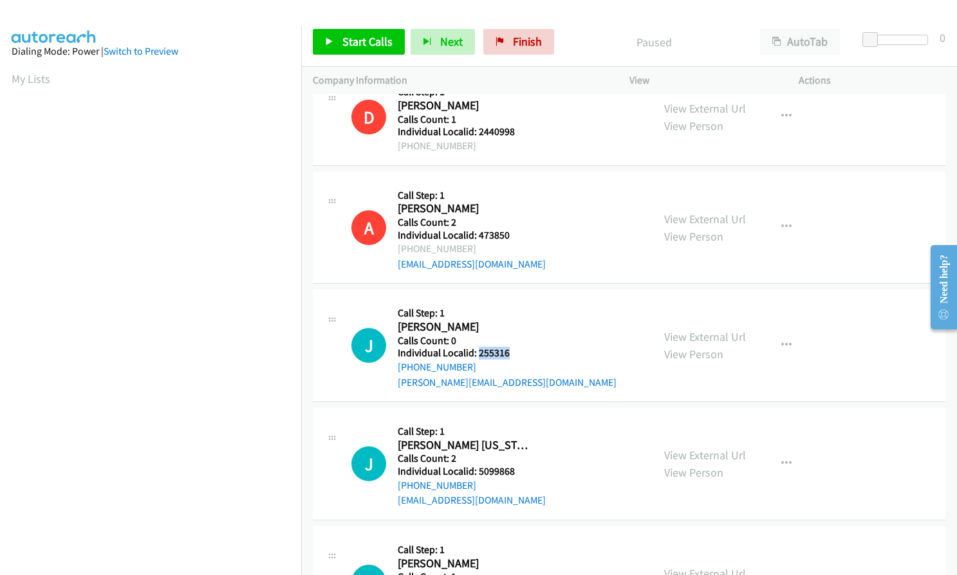
scroll to position [1110, 0]
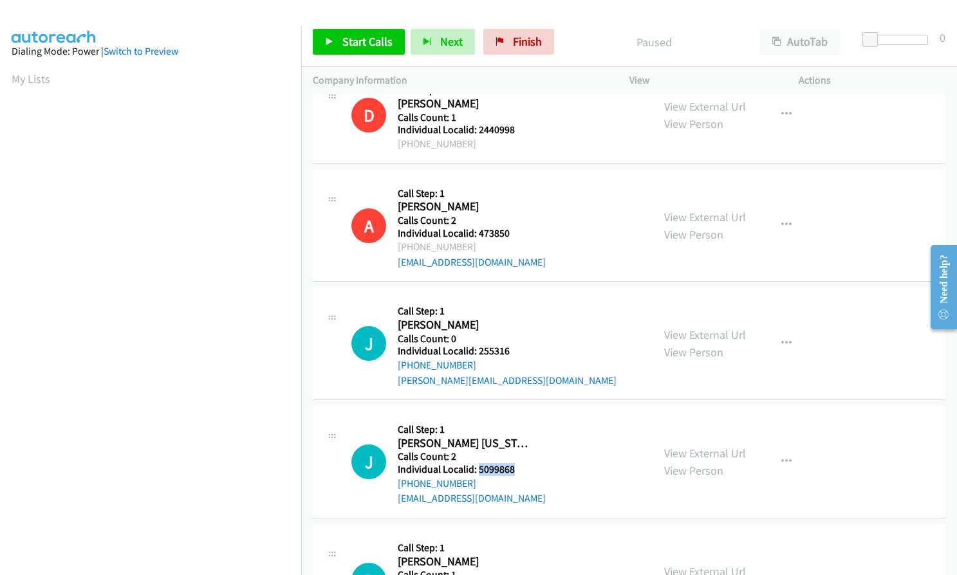
drag, startPoint x: 484, startPoint y: 454, endPoint x: 521, endPoint y: 454, distance: 36.7
click at [521, 463] on h5 "Individual Localid: 5099868" at bounding box center [472, 469] width 148 height 13
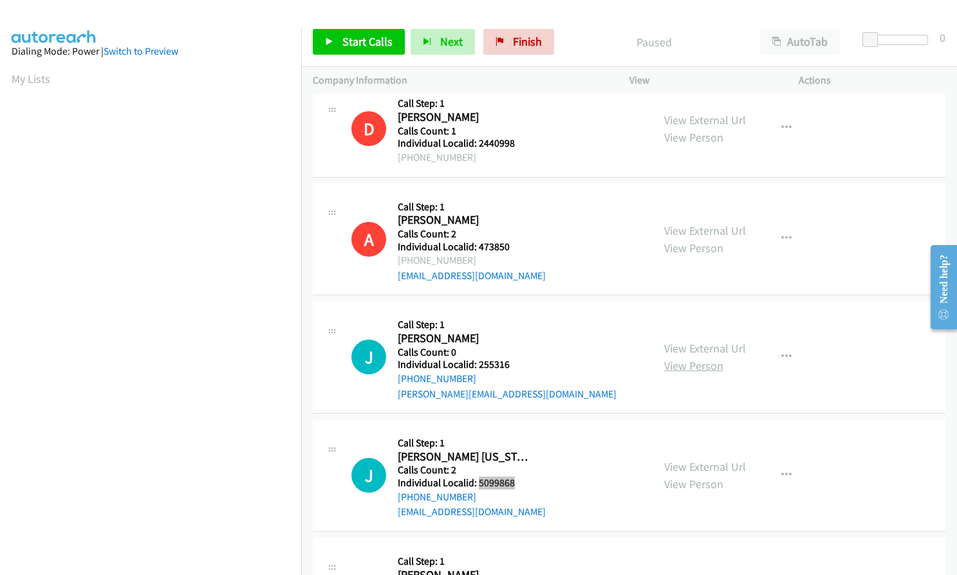
scroll to position [1094, 0]
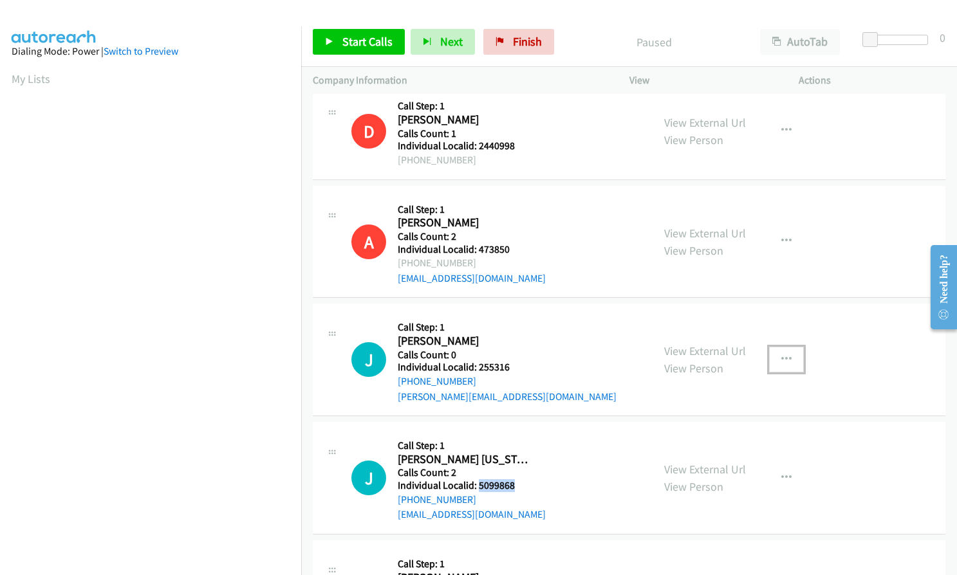
click at [781, 355] on icon "button" at bounding box center [786, 360] width 10 height 10
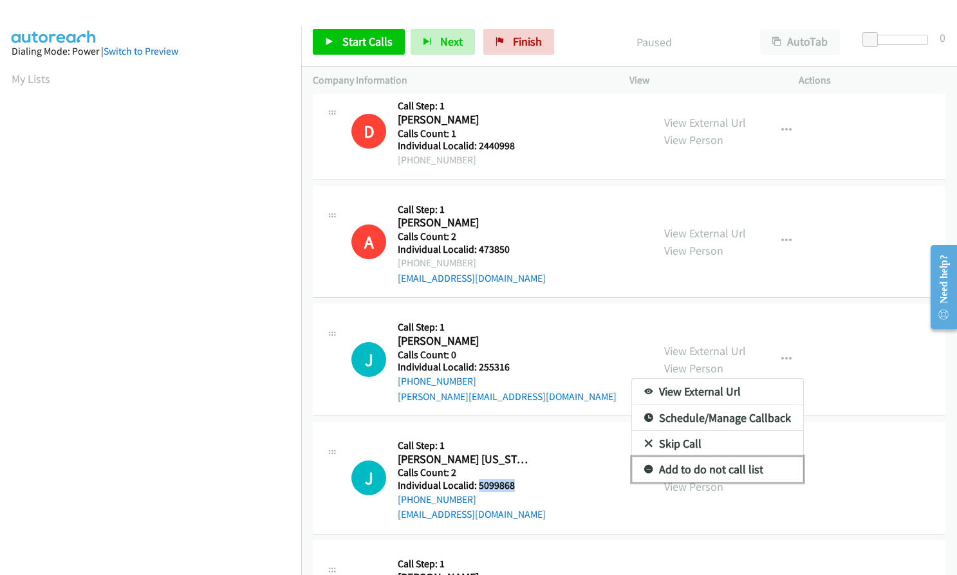
click at [644, 466] on icon at bounding box center [648, 470] width 9 height 9
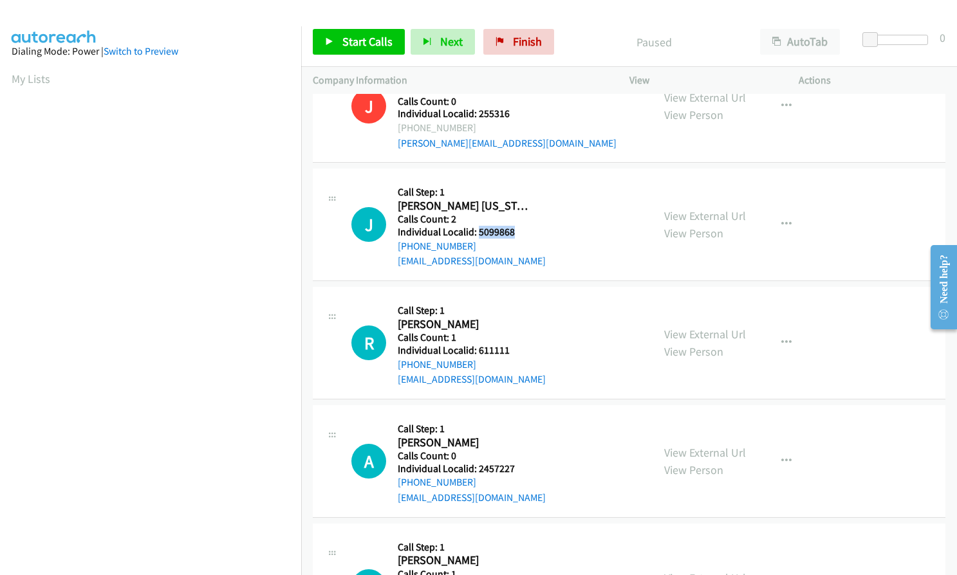
scroll to position [1351, 0]
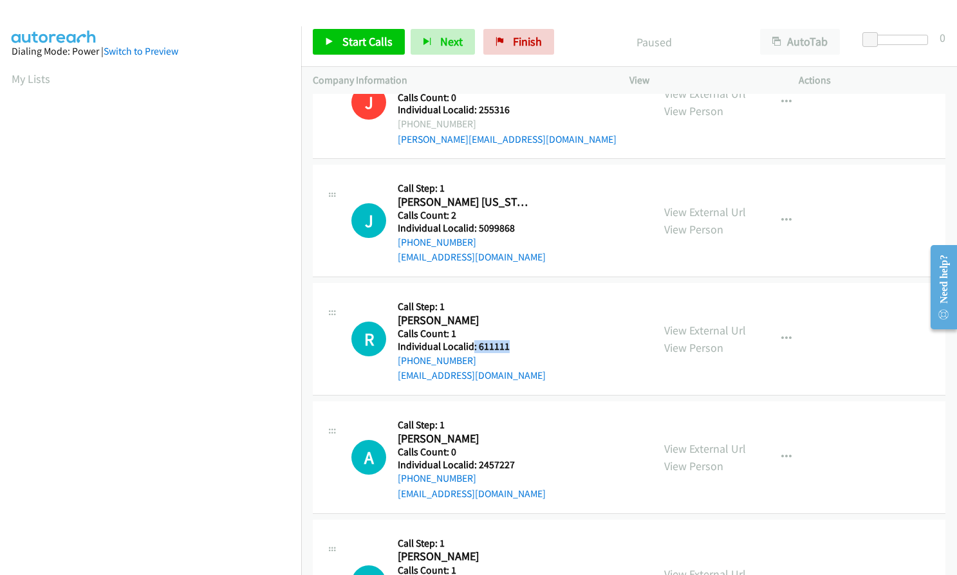
drag, startPoint x: 473, startPoint y: 328, endPoint x: 515, endPoint y: 332, distance: 42.7
click at [515, 340] on h5 "Individual Localid: 611111" at bounding box center [472, 346] width 148 height 13
click at [783, 216] on icon "button" at bounding box center [786, 221] width 10 height 10
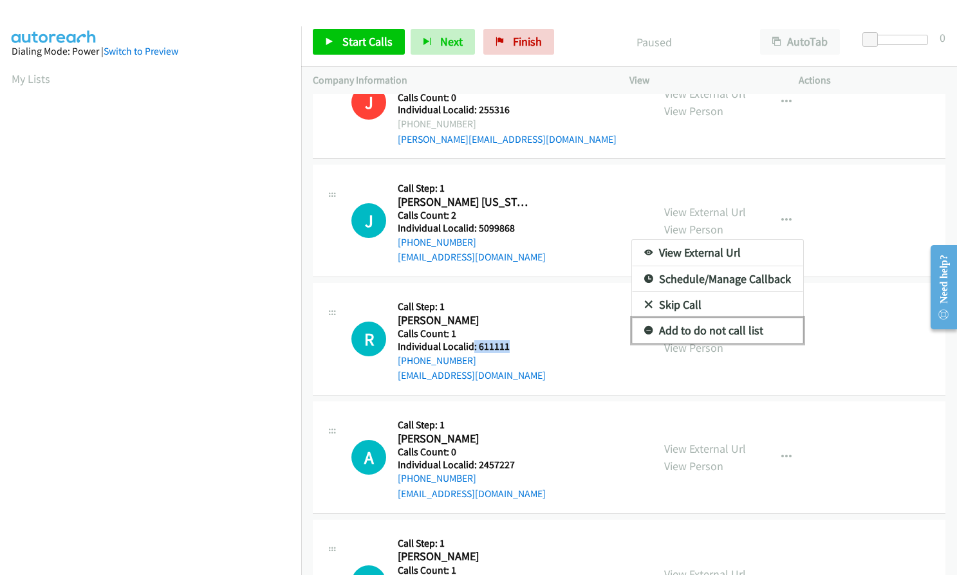
click at [644, 327] on icon at bounding box center [648, 331] width 9 height 9
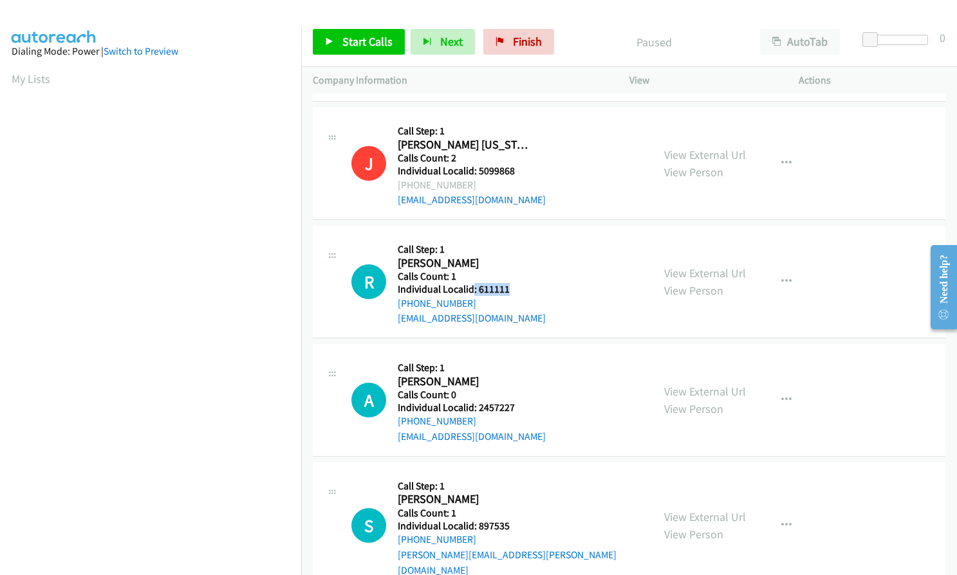
scroll to position [1412, 0]
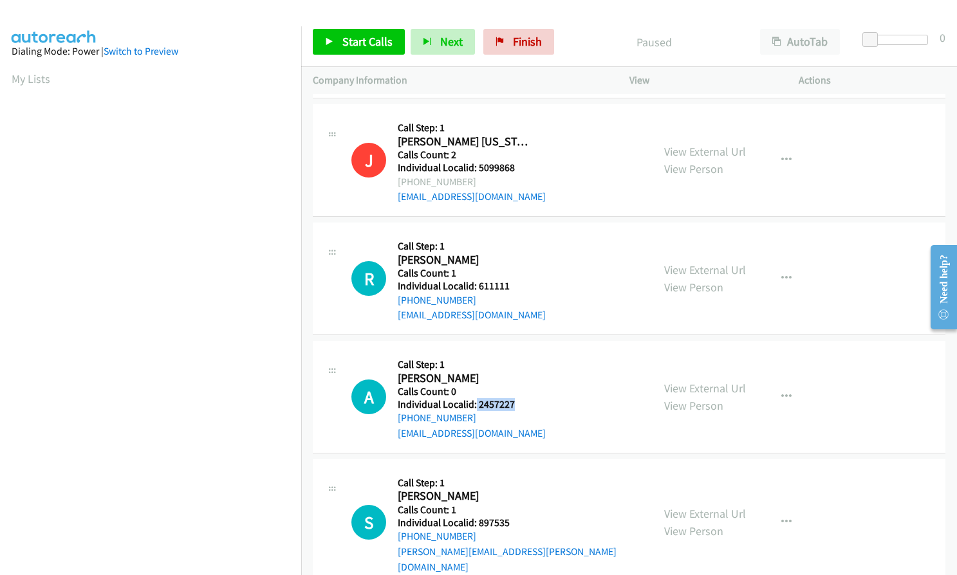
drag, startPoint x: 475, startPoint y: 388, endPoint x: 521, endPoint y: 387, distance: 46.3
click at [527, 398] on h5 "Individual Localid: 2457227" at bounding box center [472, 404] width 148 height 13
drag, startPoint x: 474, startPoint y: 506, endPoint x: 514, endPoint y: 506, distance: 40.5
click at [514, 517] on h5 "Individual Localid: 897535" at bounding box center [519, 523] width 243 height 13
click at [795, 266] on button "button" at bounding box center [786, 279] width 35 height 26
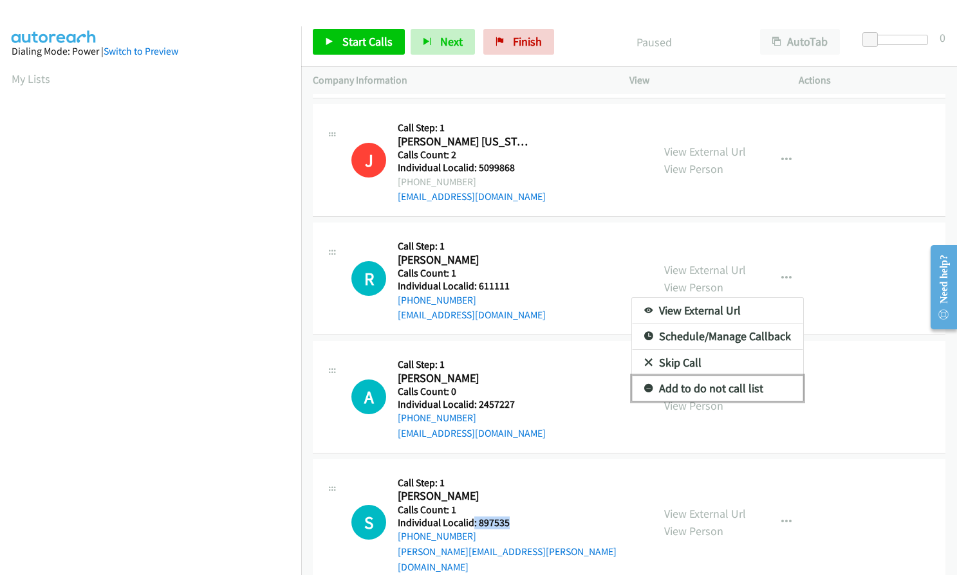
click at [644, 385] on icon at bounding box center [648, 389] width 9 height 9
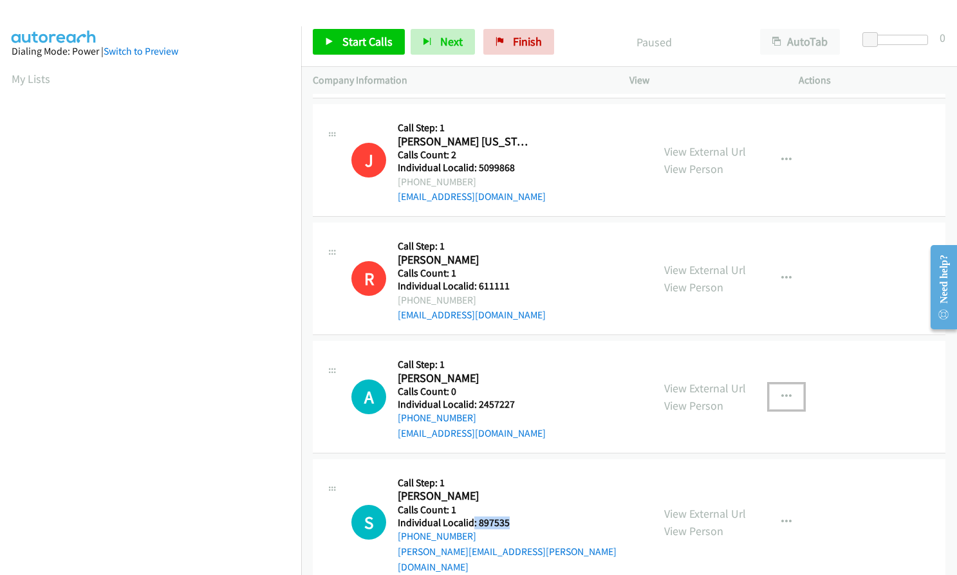
click at [786, 384] on button "button" at bounding box center [786, 397] width 35 height 26
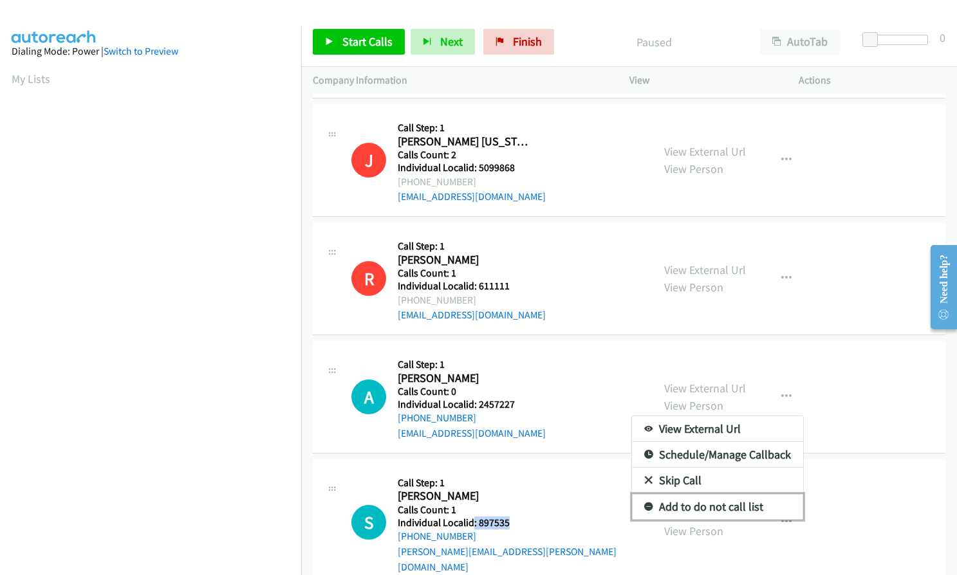
click at [633, 494] on link "Add to do not call list" at bounding box center [717, 507] width 171 height 26
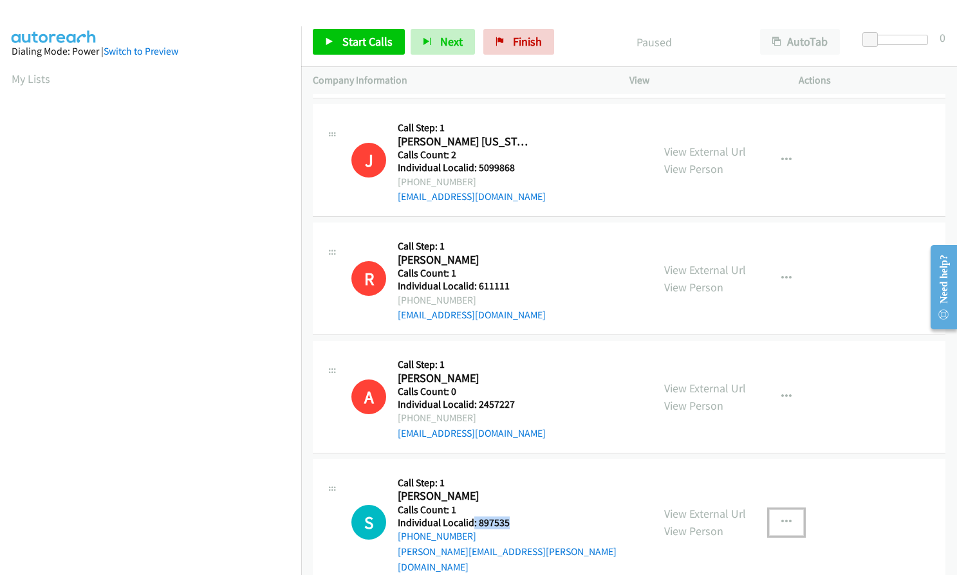
click at [781, 510] on button "button" at bounding box center [786, 523] width 35 height 26
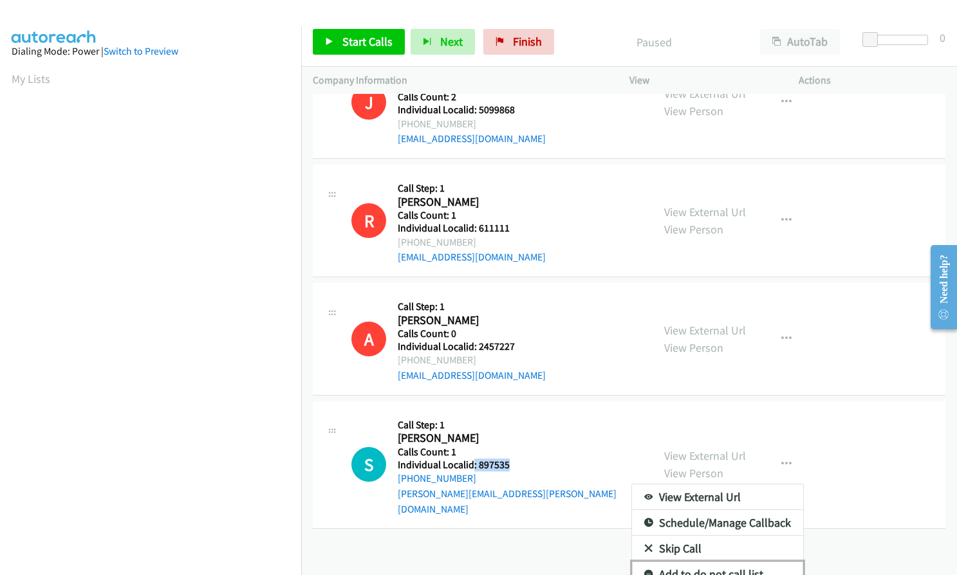
click at [644, 571] on icon at bounding box center [648, 575] width 9 height 9
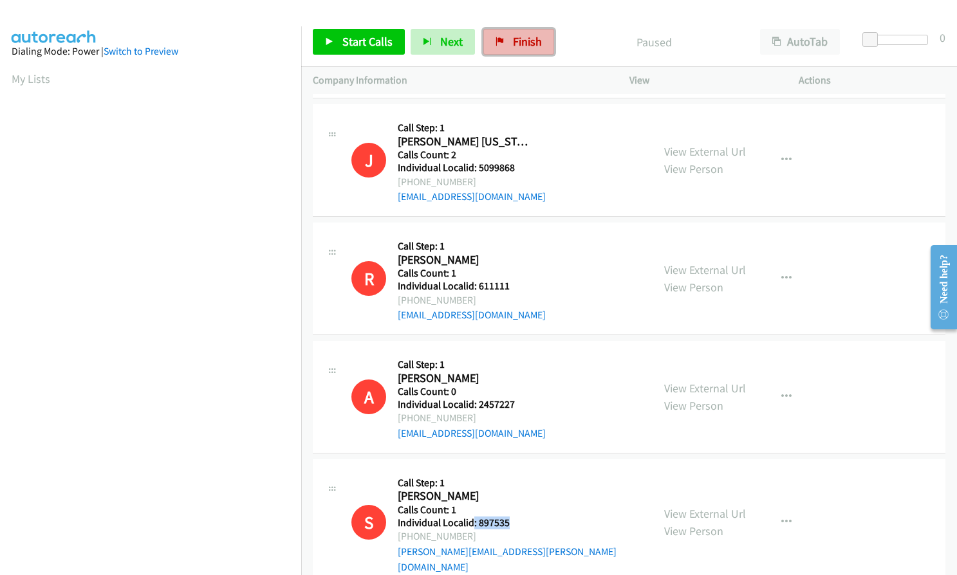
click at [515, 43] on span "Finish" at bounding box center [527, 41] width 29 height 15
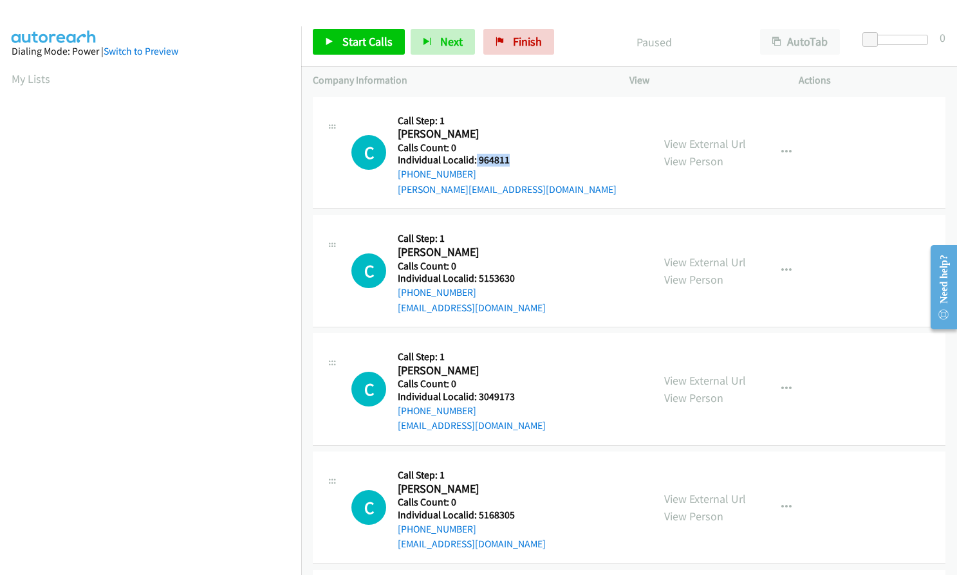
drag, startPoint x: 476, startPoint y: 160, endPoint x: 509, endPoint y: 160, distance: 33.5
click at [509, 160] on h5 "Individual Localid: 964811" at bounding box center [507, 160] width 219 height 13
copy h5 "964811"
drag, startPoint x: 476, startPoint y: 275, endPoint x: 515, endPoint y: 275, distance: 39.3
click at [515, 275] on h5 "Individual Localid: 5153630" at bounding box center [472, 278] width 148 height 13
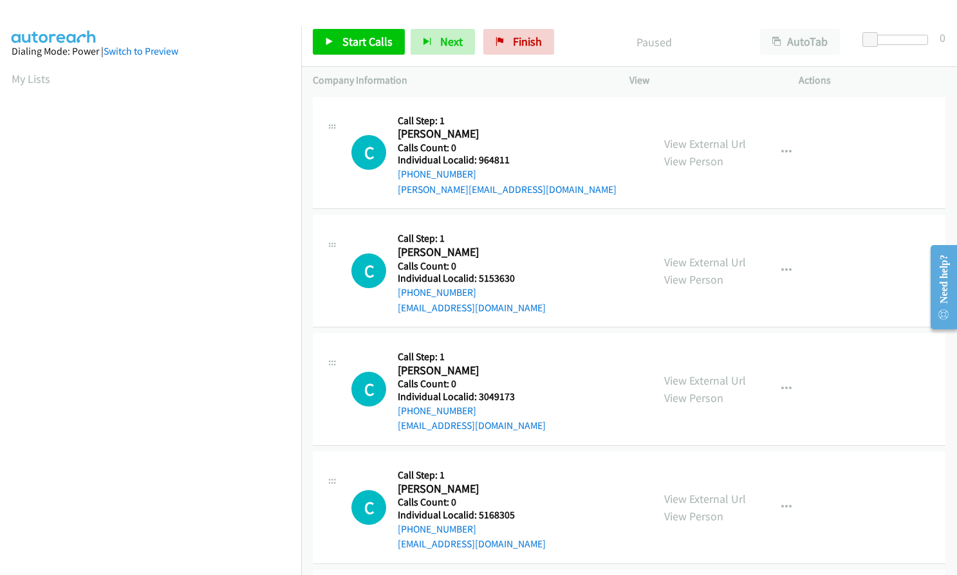
click at [525, 296] on div "[PHONE_NUMBER]" at bounding box center [472, 292] width 148 height 15
drag, startPoint x: 475, startPoint y: 275, endPoint x: 515, endPoint y: 275, distance: 40.5
click at [515, 275] on h5 "Individual Localid: 5153630" at bounding box center [472, 278] width 148 height 13
drag, startPoint x: 476, startPoint y: 161, endPoint x: 520, endPoint y: 158, distance: 43.8
click at [520, 158] on h5 "Individual Localid: 964811" at bounding box center [507, 160] width 219 height 13
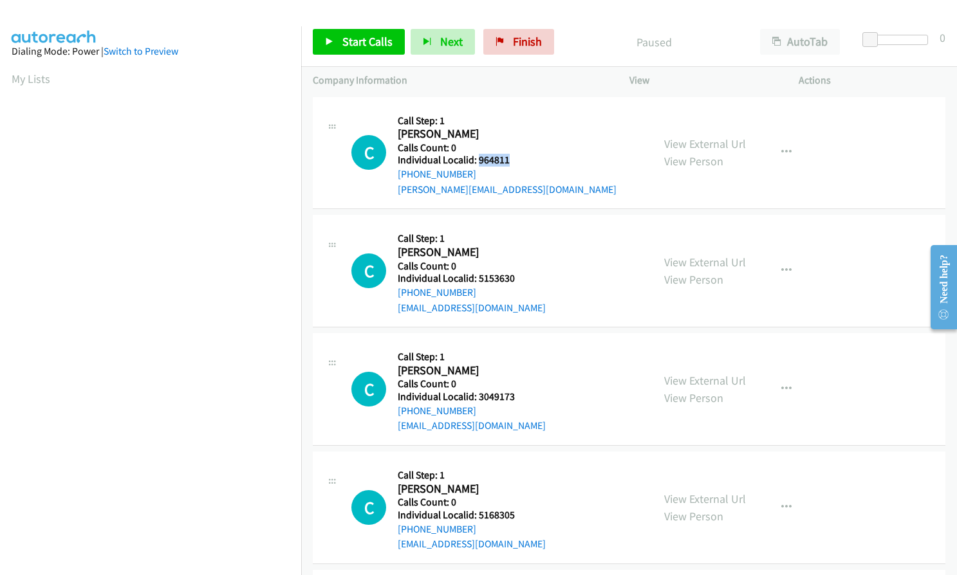
copy h5 "964811"
drag, startPoint x: 476, startPoint y: 274, endPoint x: 524, endPoint y: 279, distance: 48.5
click at [524, 279] on h5 "Individual Localid: 5153630" at bounding box center [472, 278] width 148 height 13
copy h5 "5153630"
drag, startPoint x: 477, startPoint y: 395, endPoint x: 513, endPoint y: 395, distance: 36.0
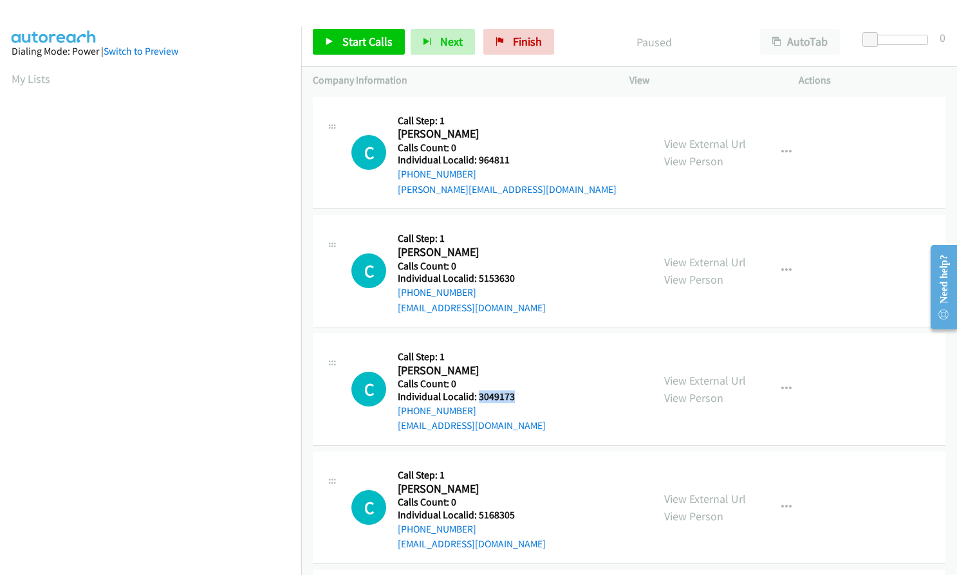
click at [513, 395] on h5 "Individual Localid: 3049173" at bounding box center [472, 397] width 148 height 13
copy h5 "3049173"
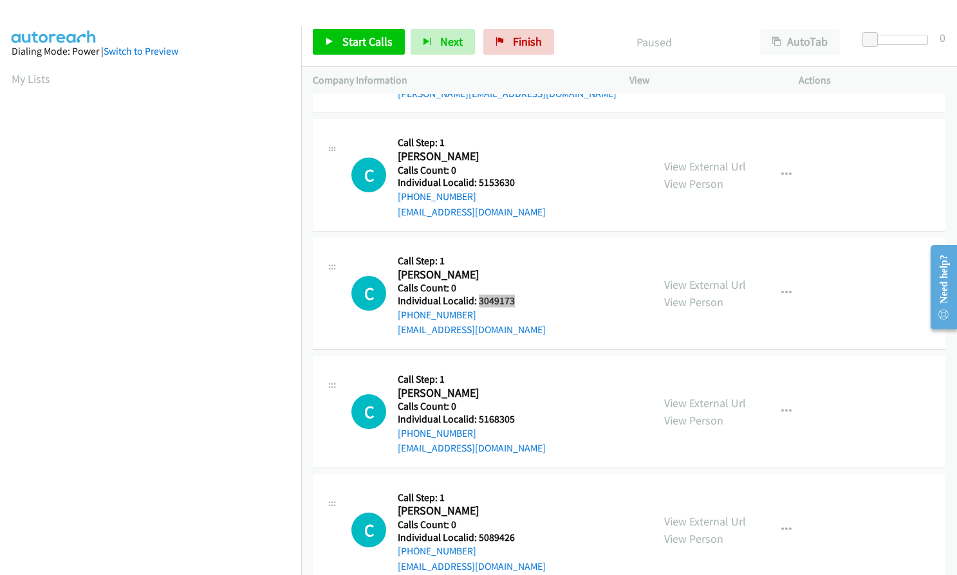
scroll to position [97, 0]
drag, startPoint x: 487, startPoint y: 415, endPoint x: 514, endPoint y: 415, distance: 27.7
click at [514, 415] on h5 "Individual Localid: 5168305" at bounding box center [472, 419] width 148 height 13
copy h5 "5168305"
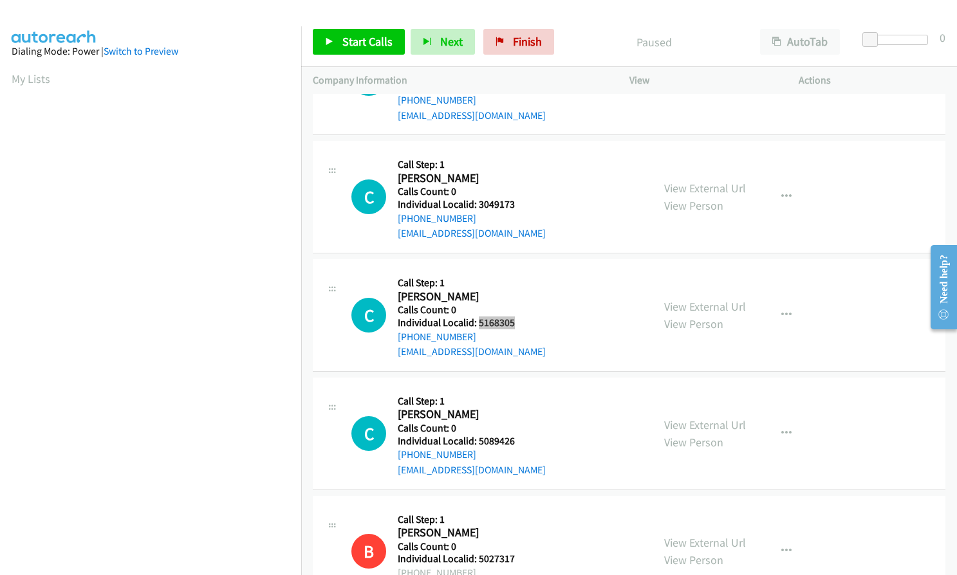
scroll to position [241, 0]
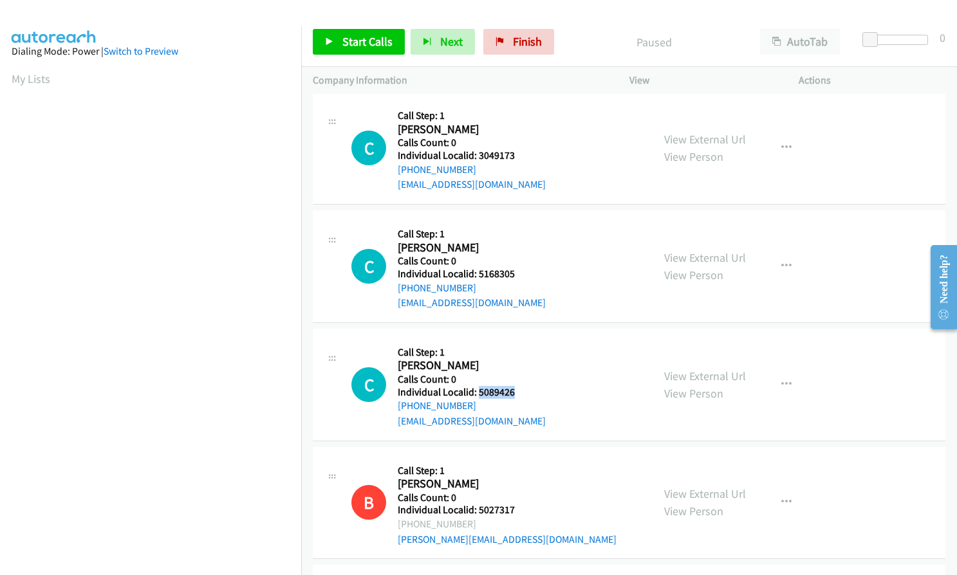
drag, startPoint x: 477, startPoint y: 389, endPoint x: 508, endPoint y: 391, distance: 30.9
click at [516, 391] on h5 "Individual Localid: 5089426" at bounding box center [472, 392] width 148 height 13
copy h5 "5089426"
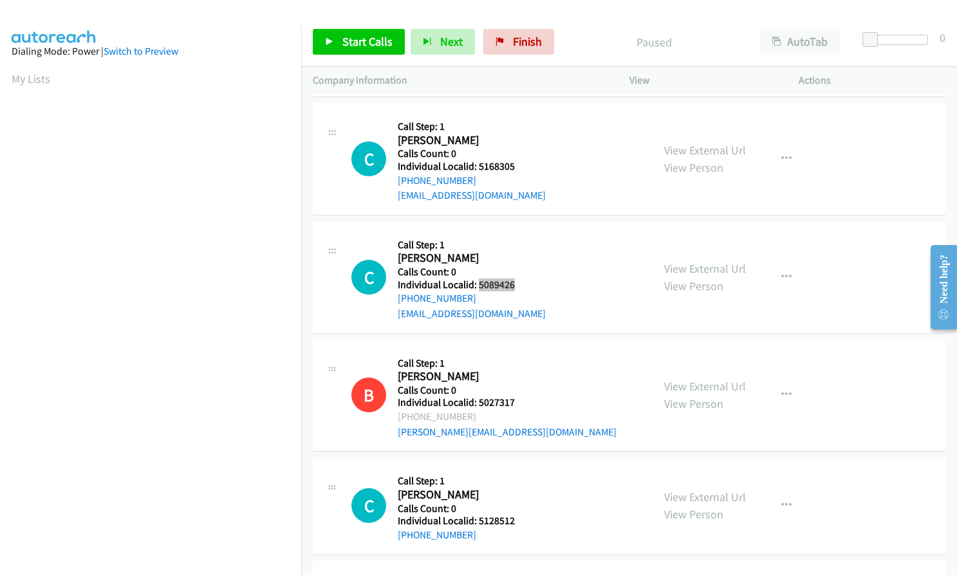
scroll to position [467, 0]
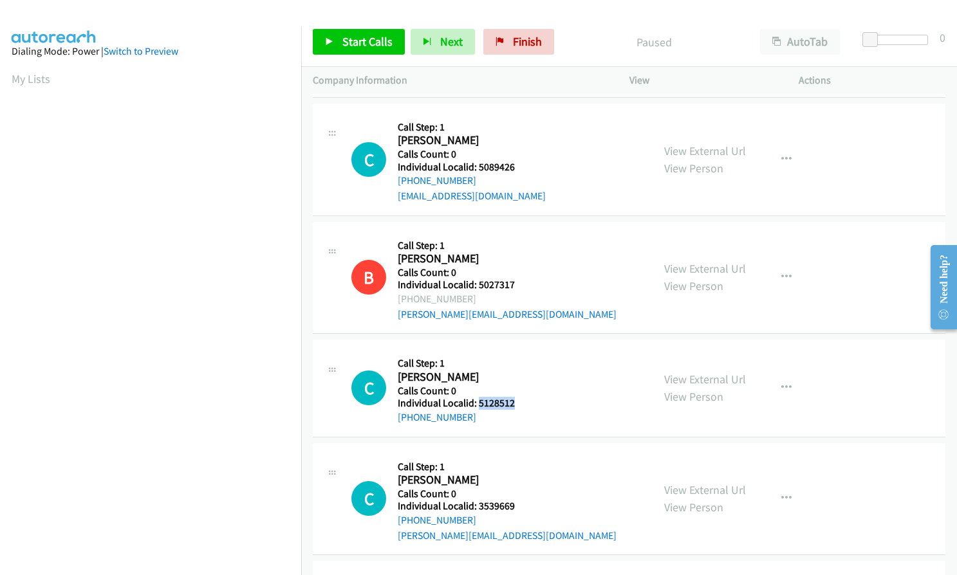
drag, startPoint x: 484, startPoint y: 403, endPoint x: 519, endPoint y: 403, distance: 35.4
click at [520, 403] on h5 "Individual Localid: 5128512" at bounding box center [466, 403] width 137 height 13
copy h5 "5128512"
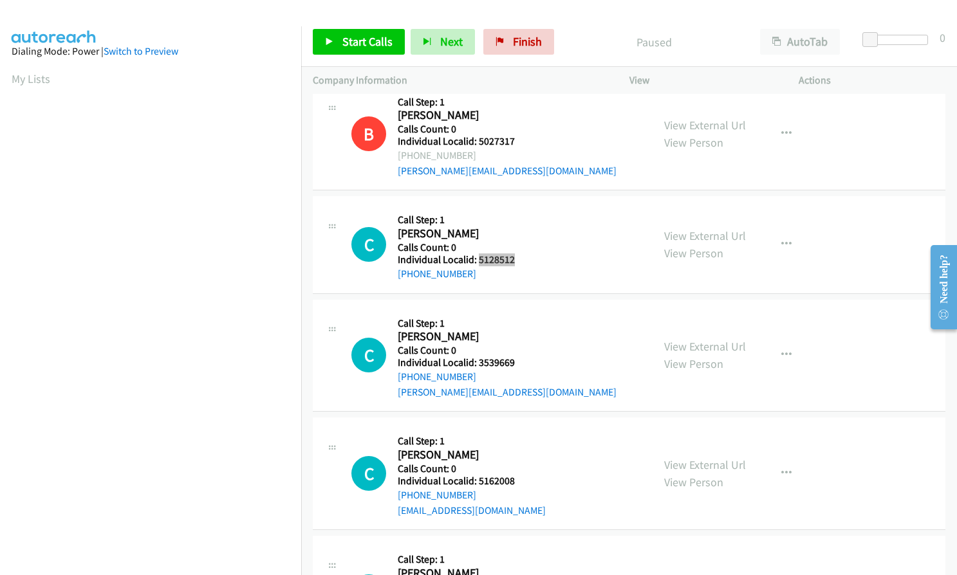
scroll to position [627, 0]
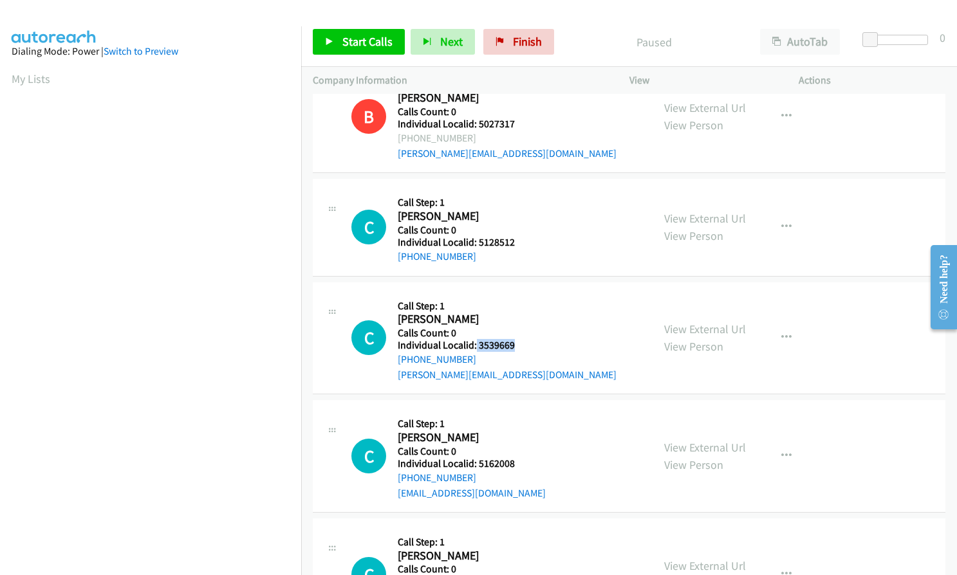
drag, startPoint x: 476, startPoint y: 345, endPoint x: 517, endPoint y: 345, distance: 41.2
click at [517, 344] on h5 "Individual Localid: 3539669" at bounding box center [507, 345] width 219 height 13
copy h5 "3539669"
drag, startPoint x: 476, startPoint y: 461, endPoint x: 516, endPoint y: 461, distance: 40.5
click at [516, 461] on h5 "Individual Localid: 5162008" at bounding box center [472, 464] width 148 height 13
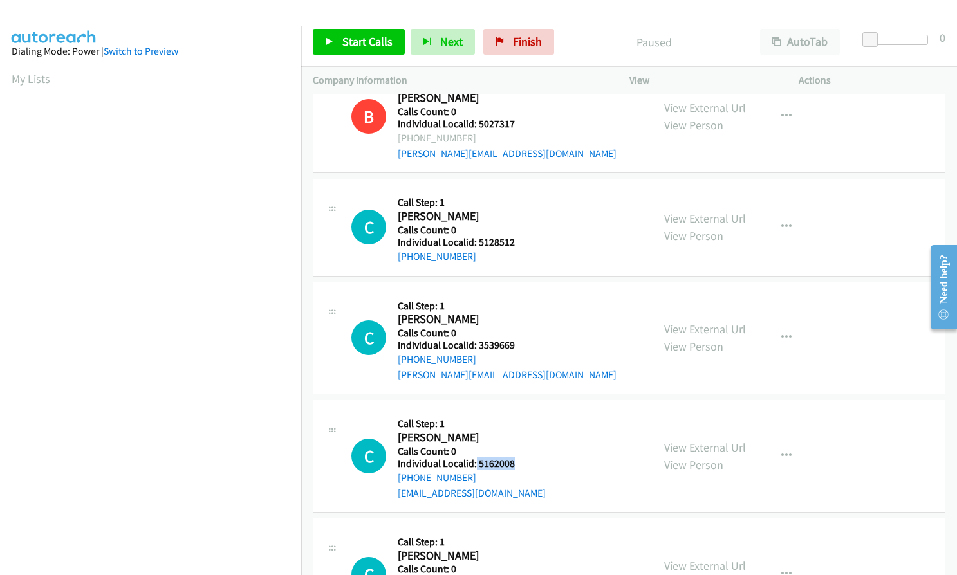
copy h5 "5162008"
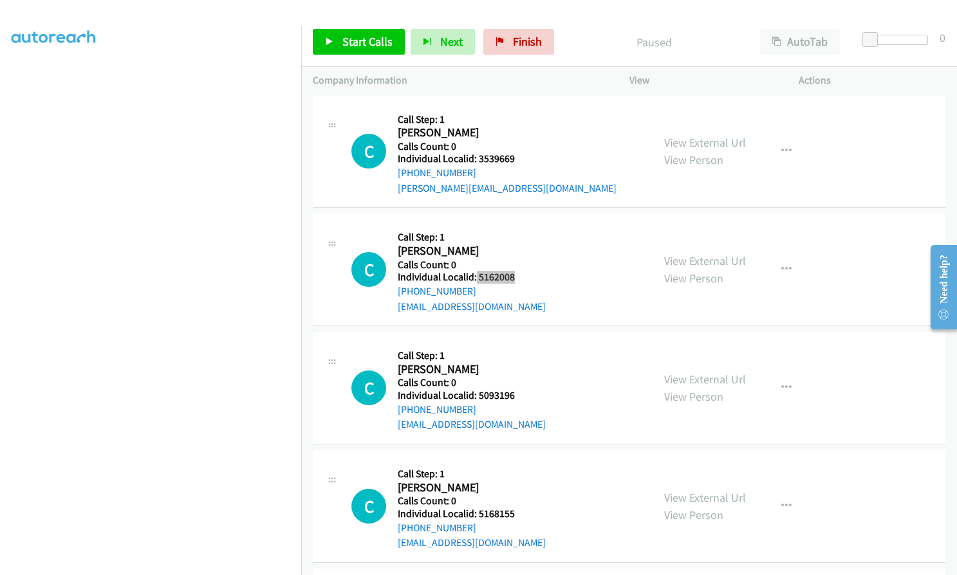
scroll to position [821, 0]
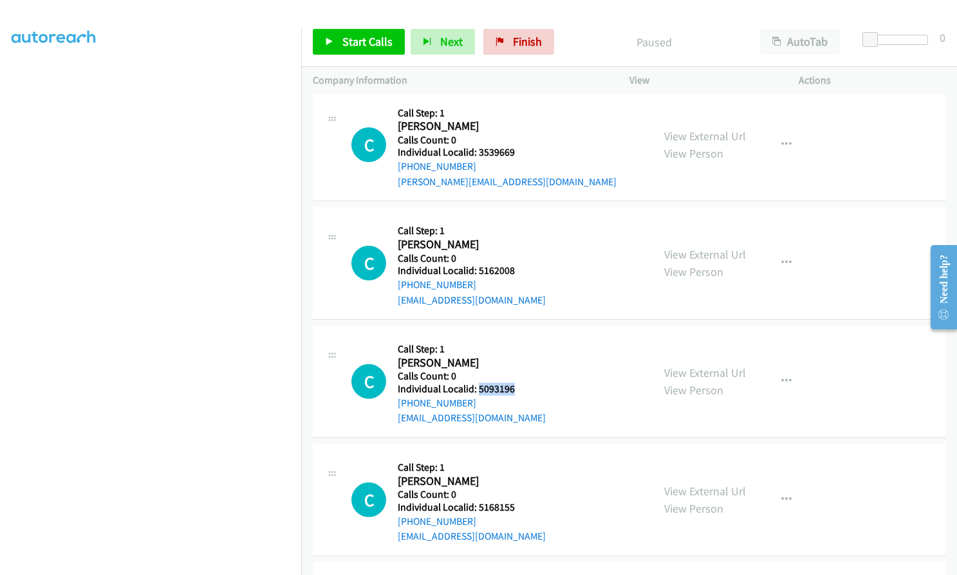
drag, startPoint x: 476, startPoint y: 386, endPoint x: 521, endPoint y: 386, distance: 45.0
click at [521, 386] on h5 "Individual Localid: 5093196" at bounding box center [472, 389] width 148 height 13
copy h5 "5093196"
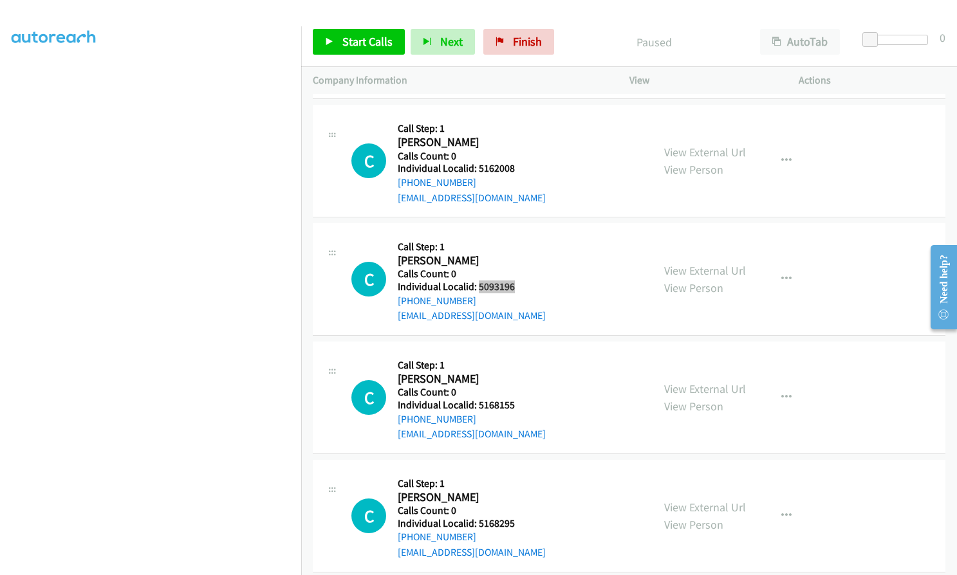
scroll to position [933, 0]
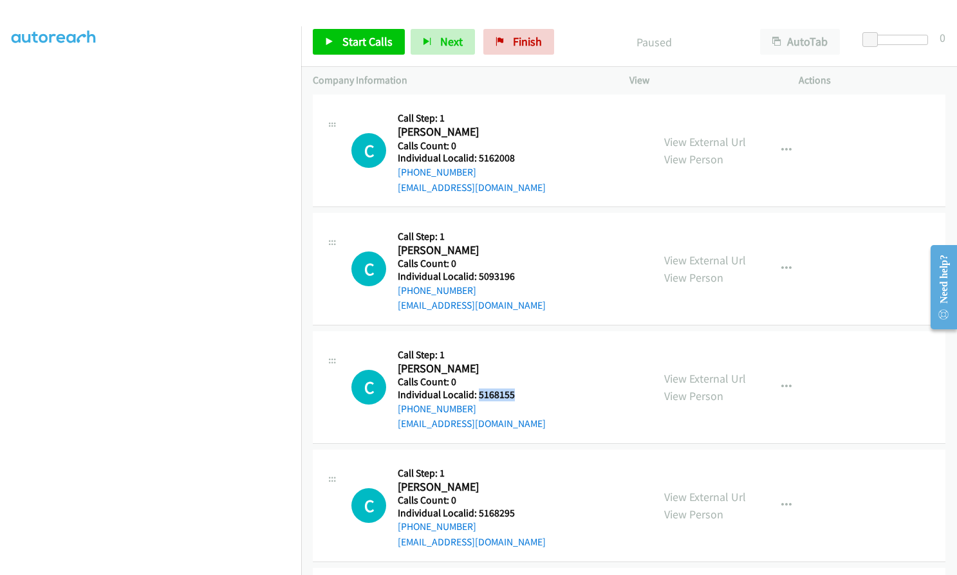
drag, startPoint x: 478, startPoint y: 394, endPoint x: 519, endPoint y: 393, distance: 40.6
click at [519, 393] on h5 "Individual Localid: 5168155" at bounding box center [472, 395] width 148 height 13
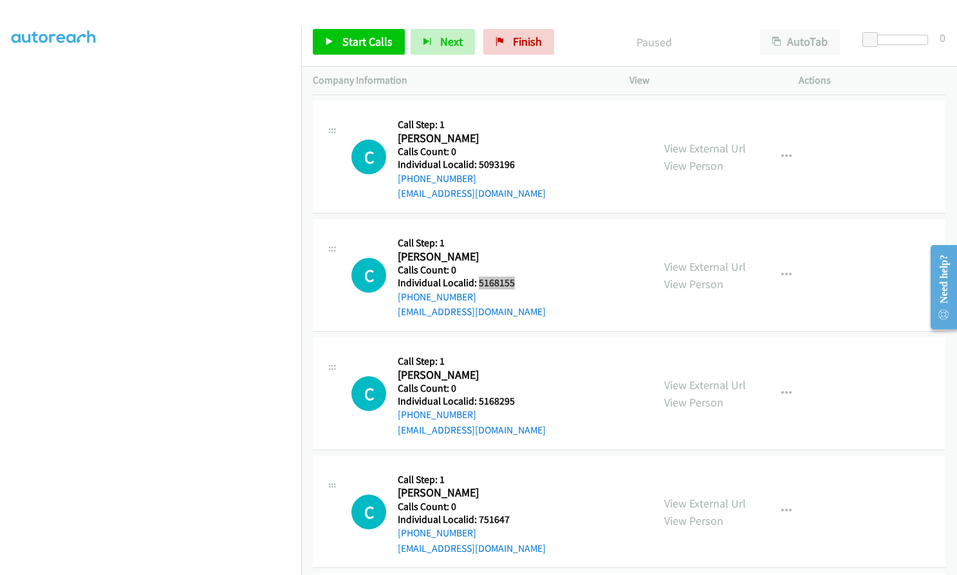
scroll to position [1046, 0]
drag, startPoint x: 488, startPoint y: 402, endPoint x: 530, endPoint y: 400, distance: 41.2
click at [530, 400] on h5 "Individual Localid: 5168295" at bounding box center [472, 400] width 148 height 13
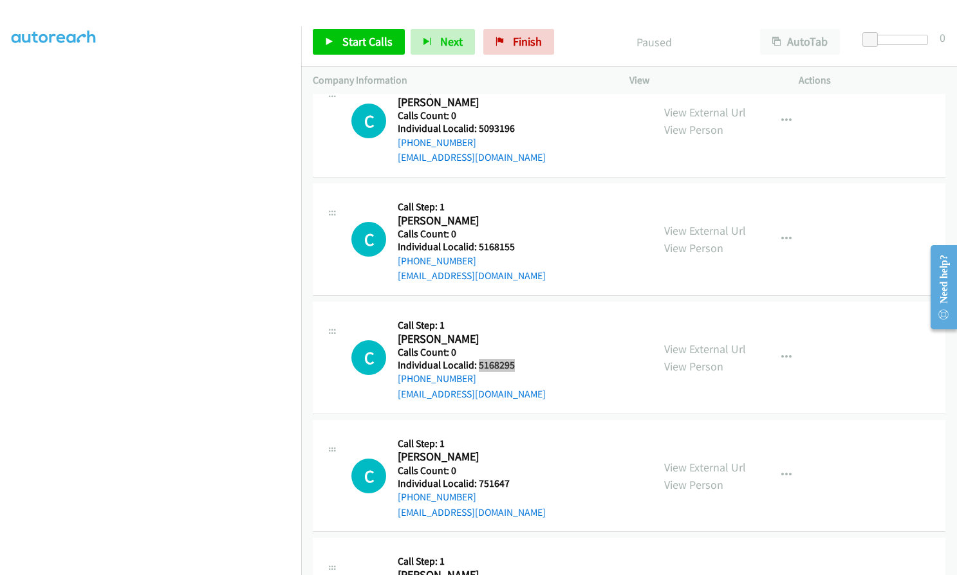
scroll to position [1207, 0]
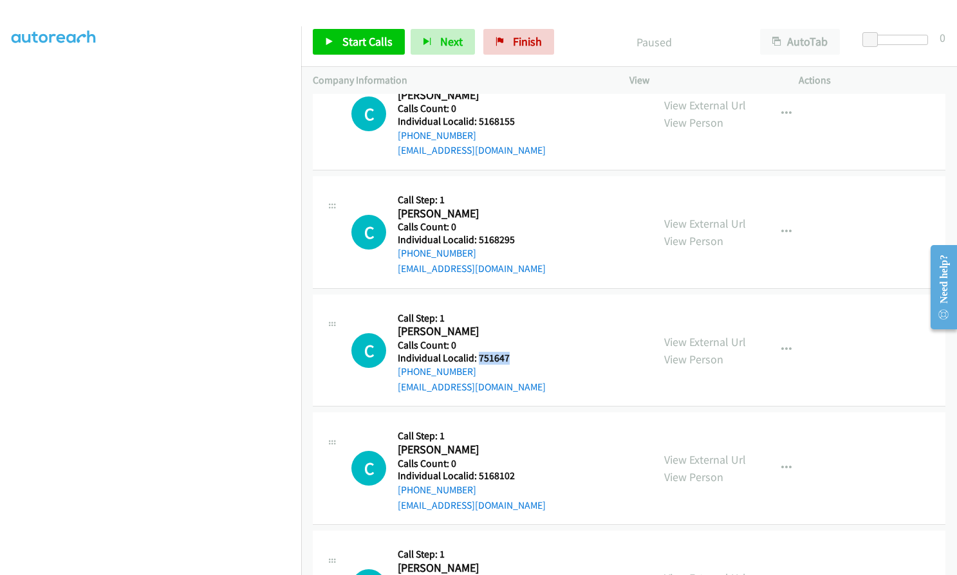
drag, startPoint x: 478, startPoint y: 358, endPoint x: 514, endPoint y: 357, distance: 36.7
click at [514, 357] on h5 "Individual Localid: 751647" at bounding box center [472, 358] width 148 height 13
drag, startPoint x: 479, startPoint y: 474, endPoint x: 517, endPoint y: 475, distance: 38.6
click at [517, 475] on h5 "Individual Localid: 5168102" at bounding box center [472, 476] width 148 height 13
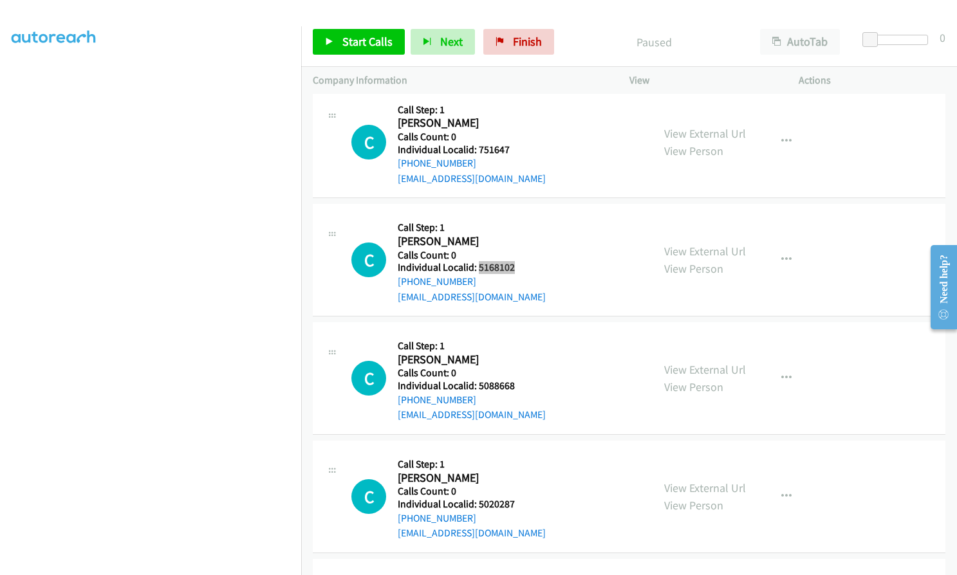
scroll to position [1416, 0]
drag, startPoint x: 476, startPoint y: 385, endPoint x: 519, endPoint y: 384, distance: 42.5
click at [519, 384] on h5 "Individual Localid: 5088668" at bounding box center [472, 385] width 148 height 13
drag, startPoint x: 481, startPoint y: 505, endPoint x: 515, endPoint y: 503, distance: 34.2
click at [518, 503] on h5 "Individual Localid: 5020287" at bounding box center [472, 503] width 148 height 13
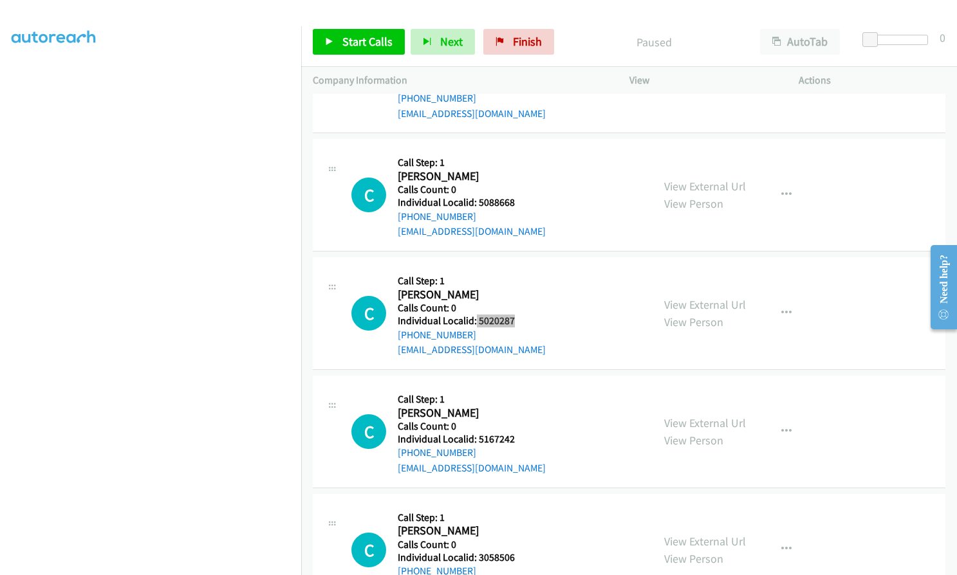
scroll to position [1641, 0]
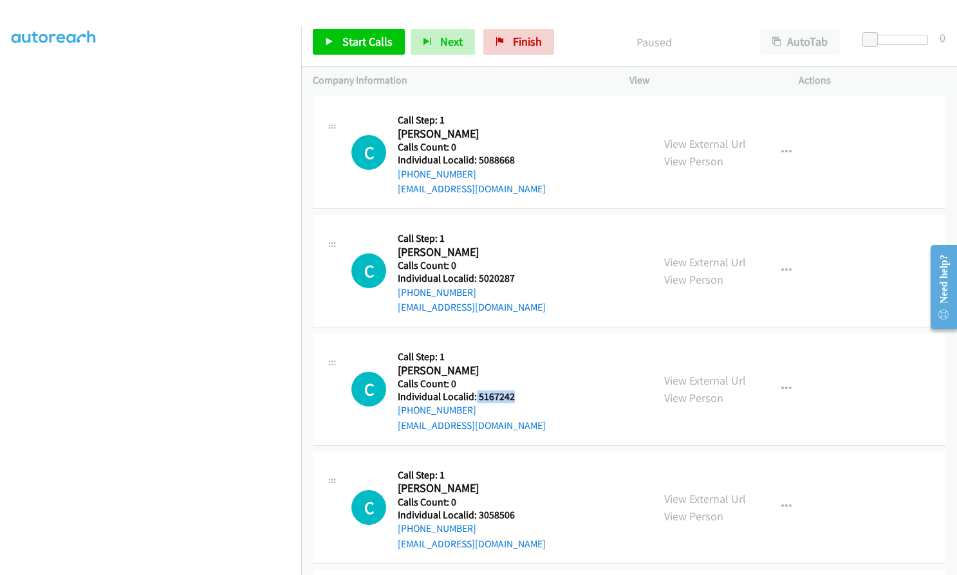
drag, startPoint x: 476, startPoint y: 396, endPoint x: 519, endPoint y: 396, distance: 43.8
click at [519, 396] on h5 "Individual Localid: 5167242" at bounding box center [472, 397] width 148 height 13
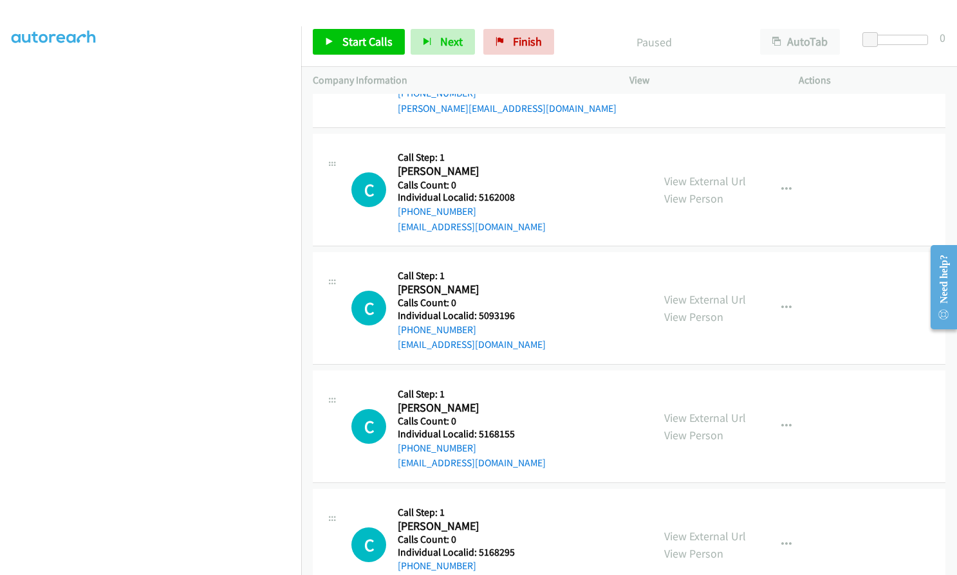
scroll to position [804, 0]
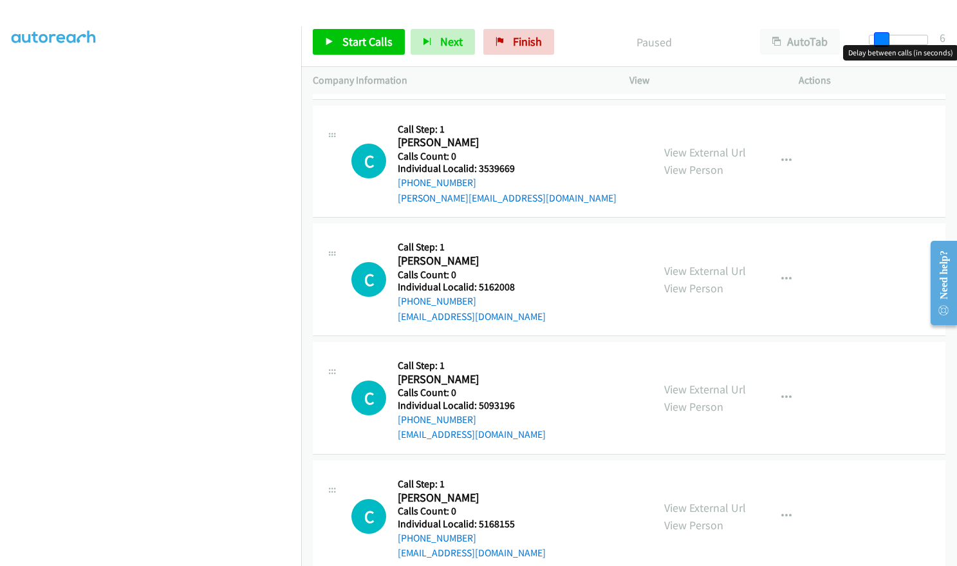
drag, startPoint x: 871, startPoint y: 37, endPoint x: 881, endPoint y: 34, distance: 10.6
click at [881, 34] on span at bounding box center [881, 39] width 15 height 15
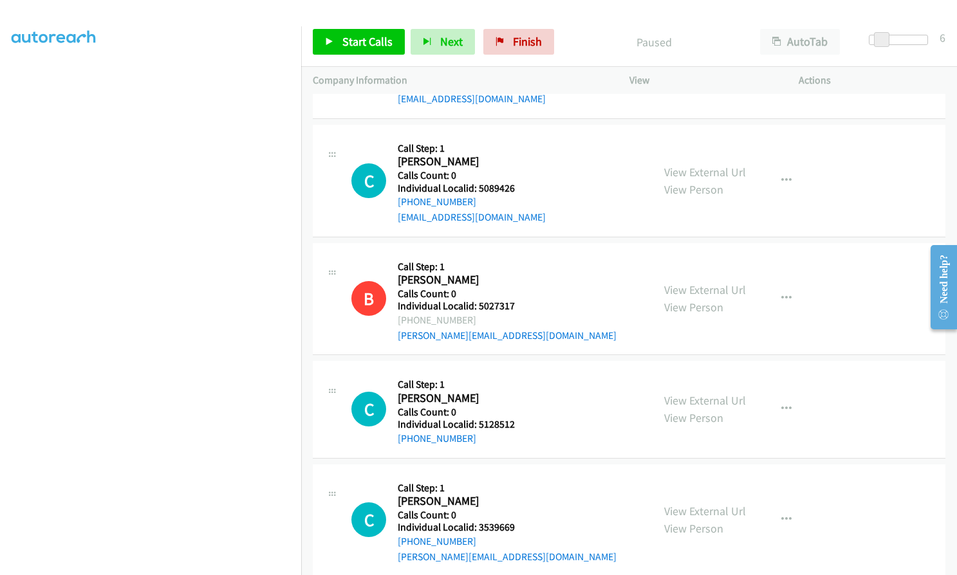
scroll to position [0, 0]
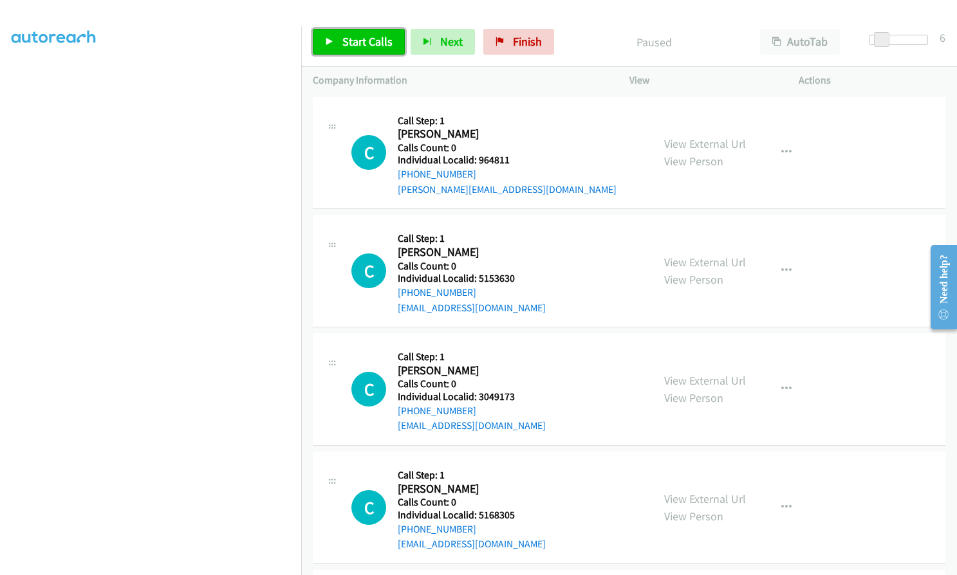
click at [345, 37] on span "Start Calls" at bounding box center [367, 41] width 50 height 15
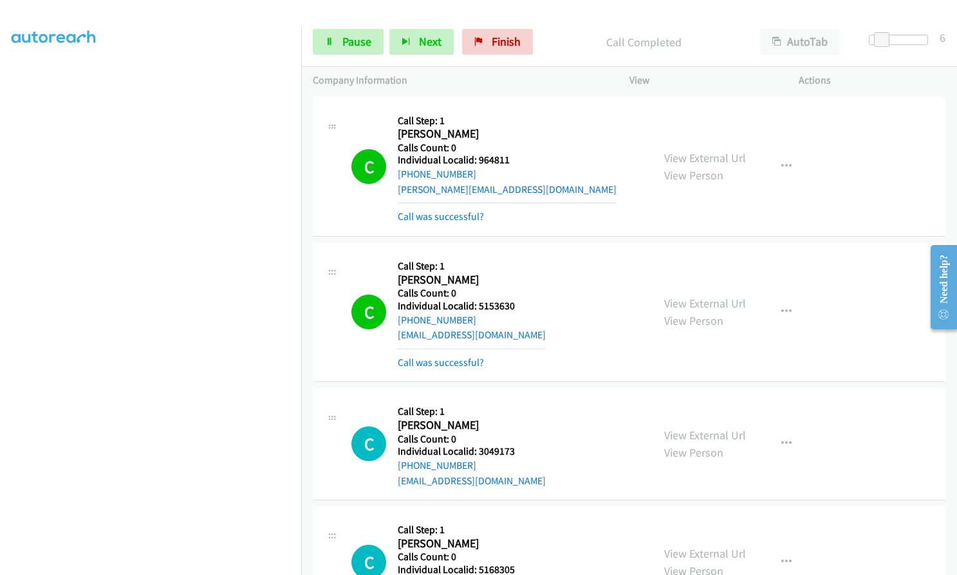
click at [477, 306] on h5 "Individual Localid: 5153630" at bounding box center [472, 306] width 148 height 13
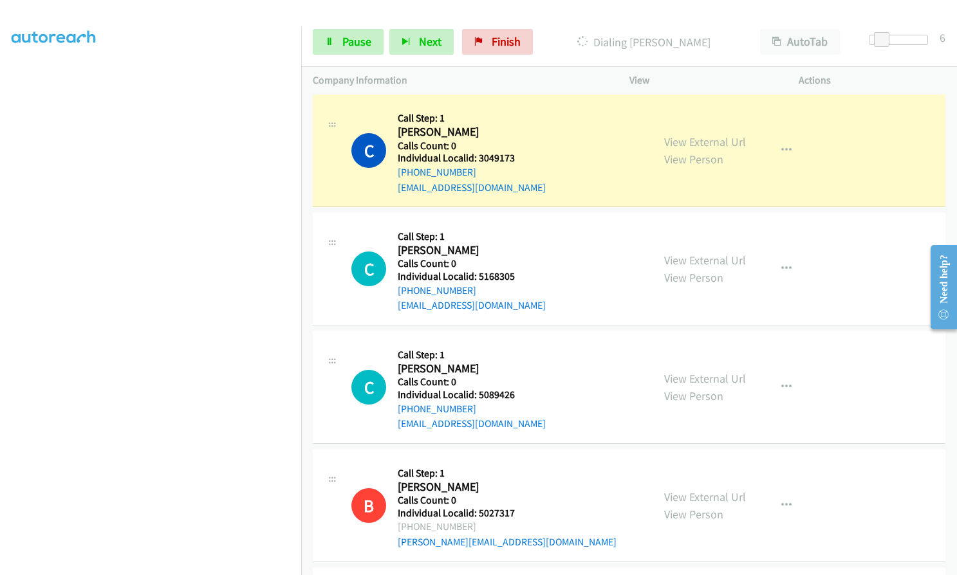
scroll to position [290, 0]
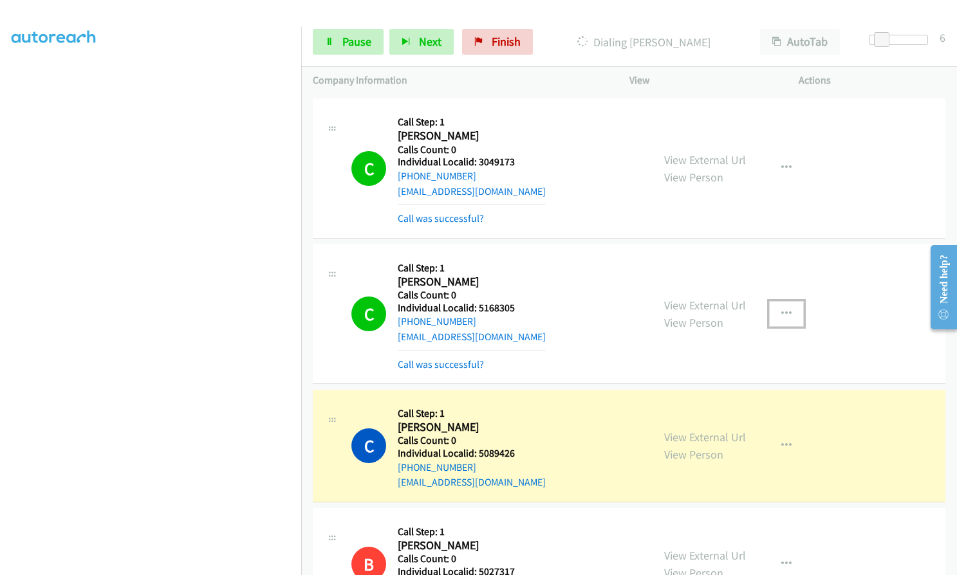
click at [774, 309] on button "button" at bounding box center [786, 314] width 35 height 26
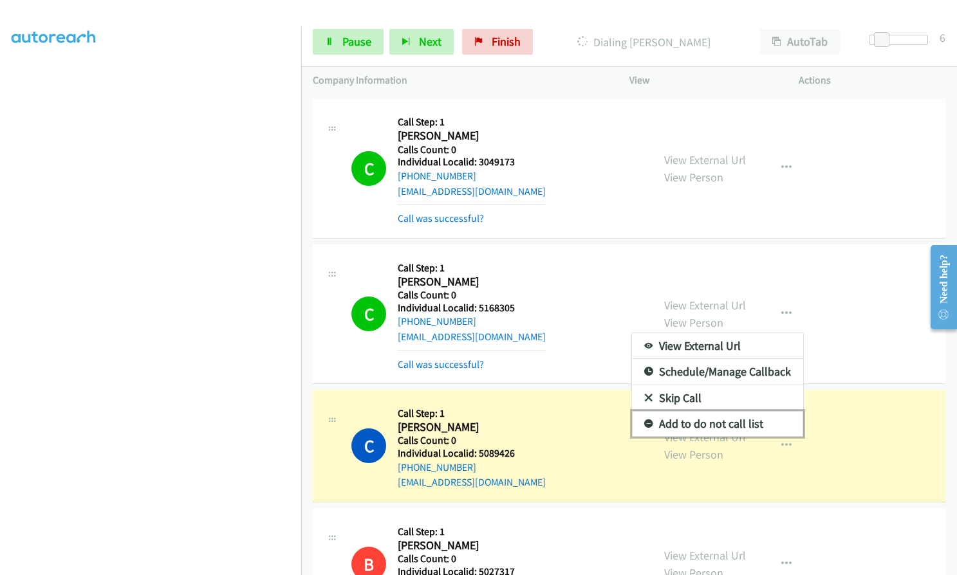
click at [644, 424] on icon at bounding box center [648, 424] width 9 height 9
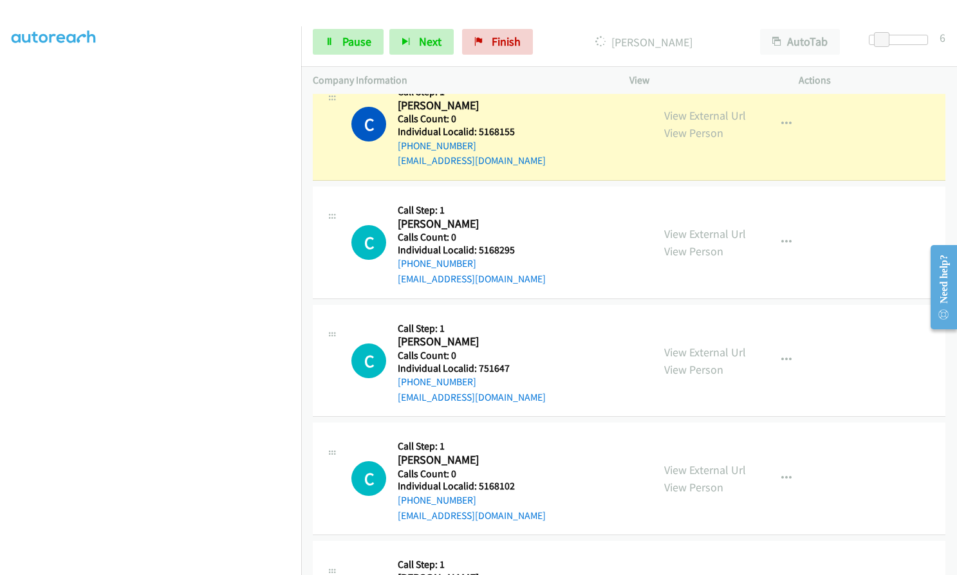
scroll to position [1400, 0]
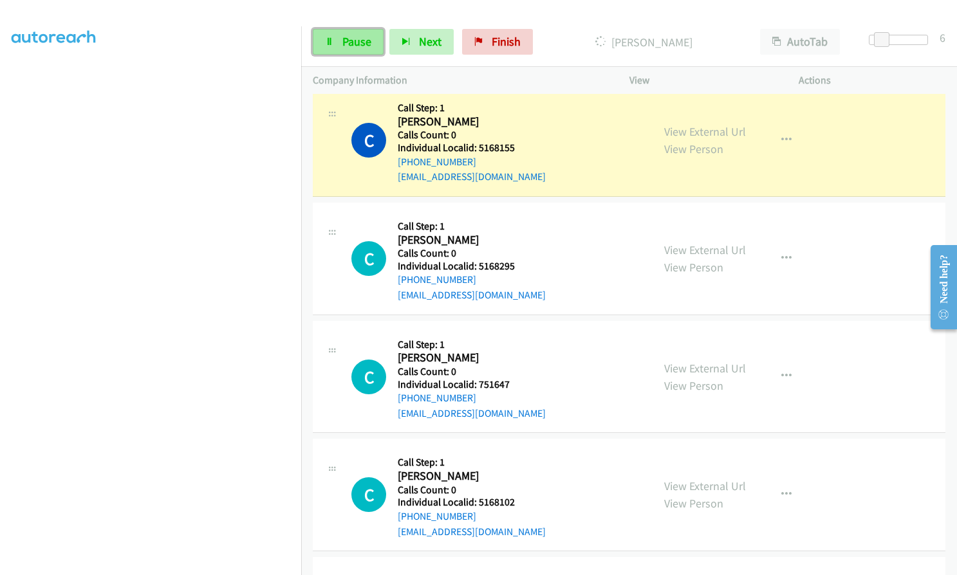
click at [357, 48] on span "Pause" at bounding box center [356, 41] width 29 height 15
click at [341, 41] on link "Start Calls" at bounding box center [359, 42] width 92 height 26
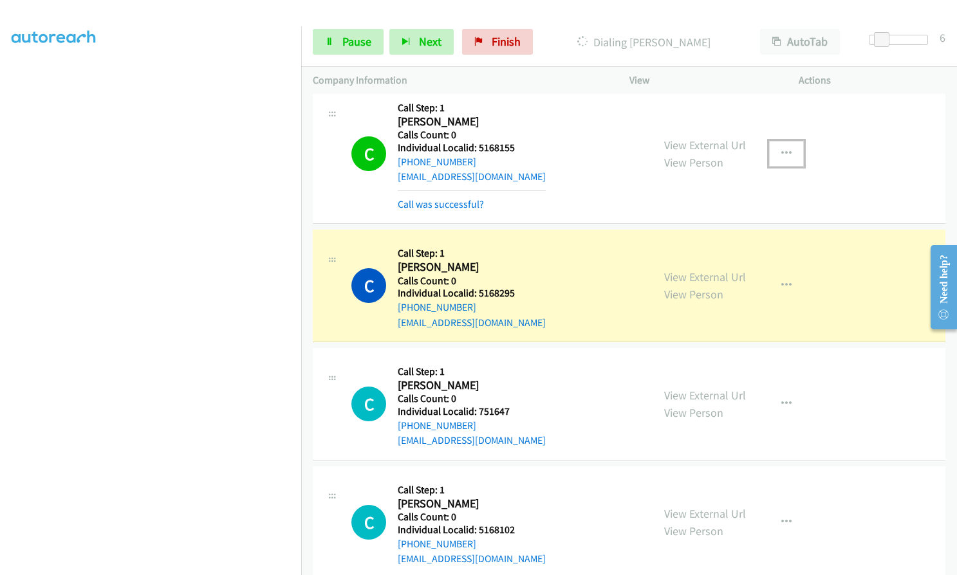
click at [783, 152] on icon "button" at bounding box center [786, 154] width 10 height 10
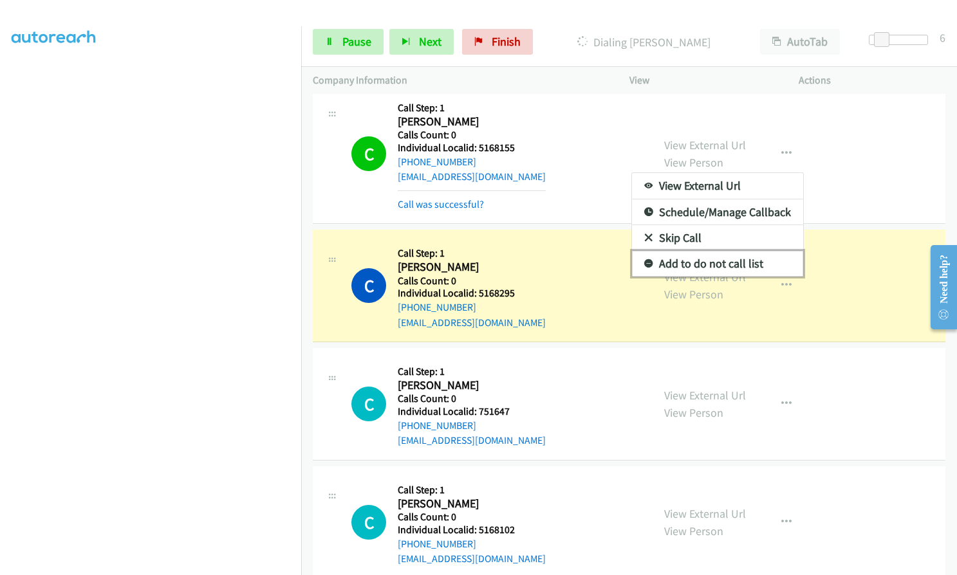
click at [644, 261] on icon at bounding box center [648, 264] width 9 height 9
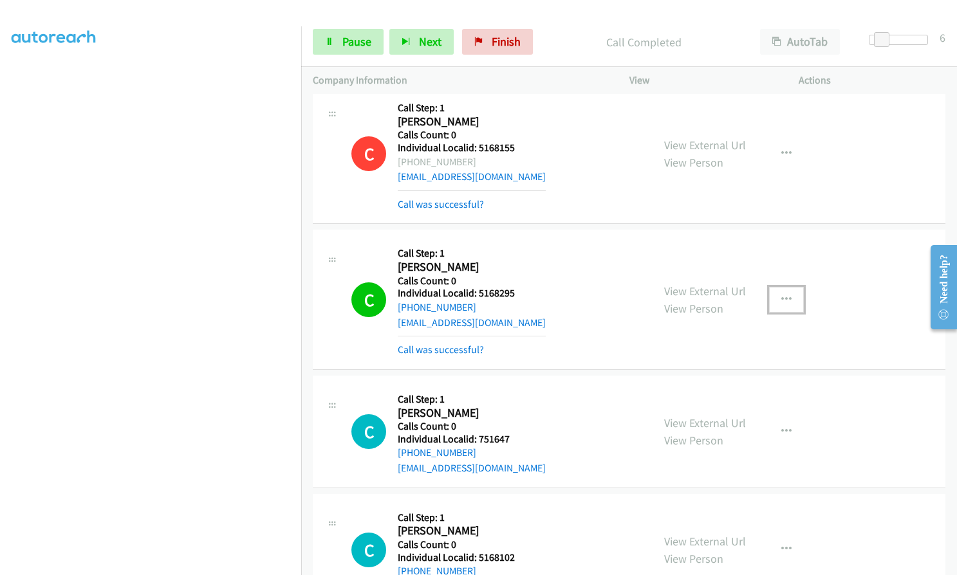
click at [786, 301] on button "button" at bounding box center [786, 300] width 35 height 26
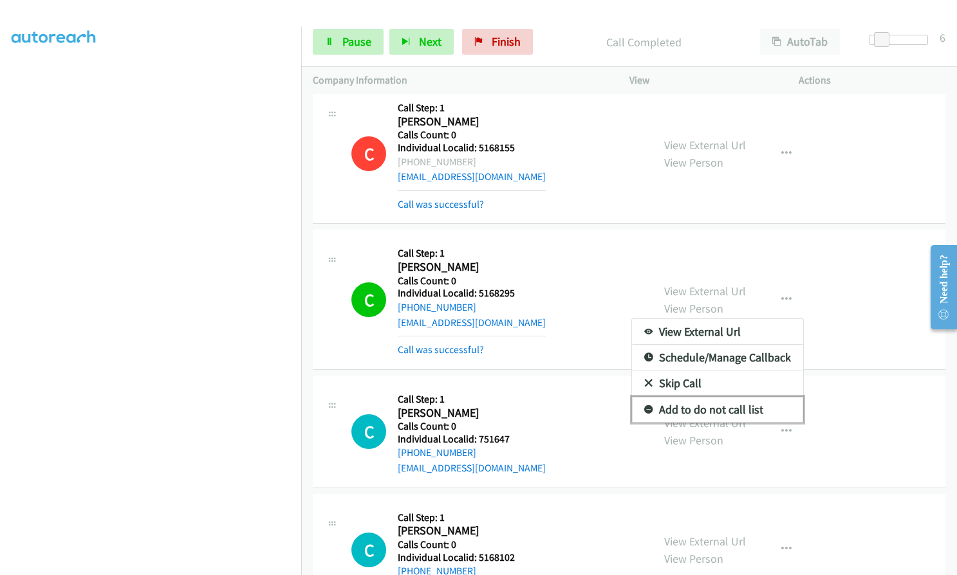
click at [644, 406] on icon at bounding box center [648, 410] width 9 height 9
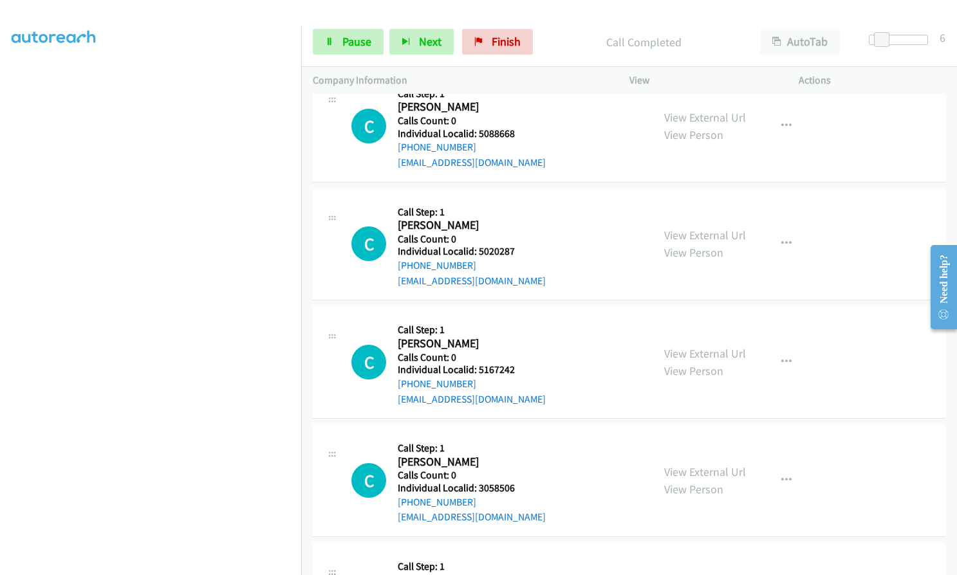
scroll to position [1995, 0]
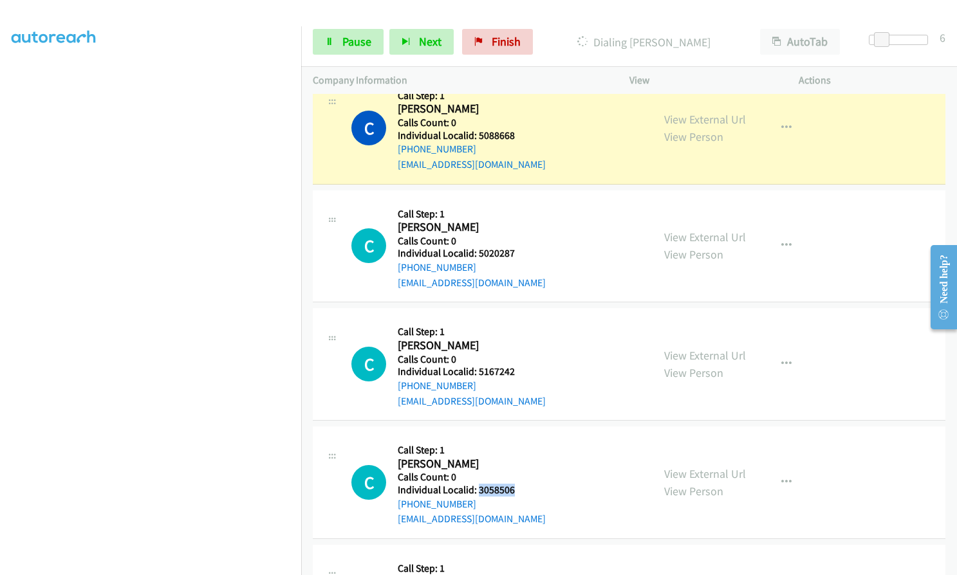
drag, startPoint x: 476, startPoint y: 490, endPoint x: 515, endPoint y: 488, distance: 39.3
click at [515, 488] on h5 "Individual Localid: 3058506" at bounding box center [472, 490] width 148 height 13
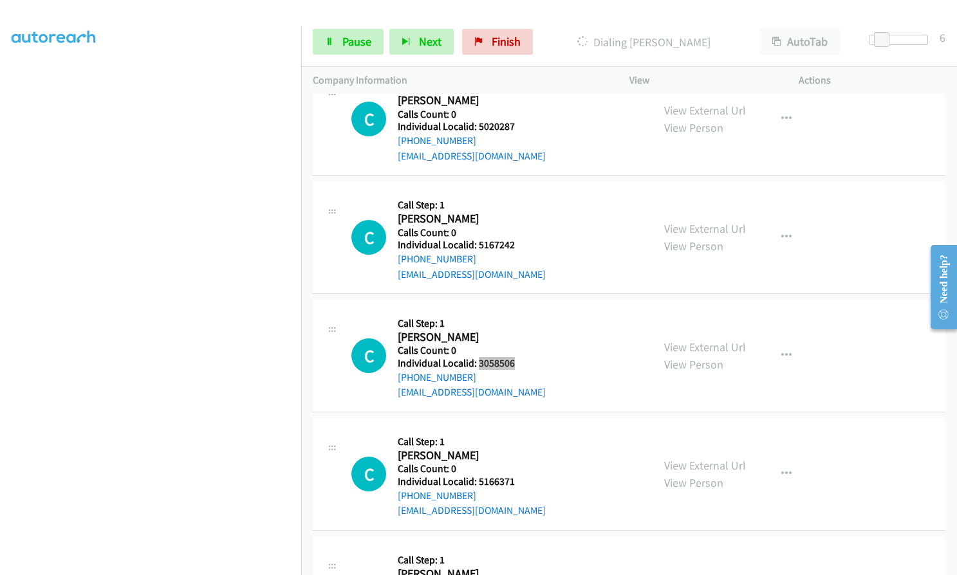
scroll to position [2124, 0]
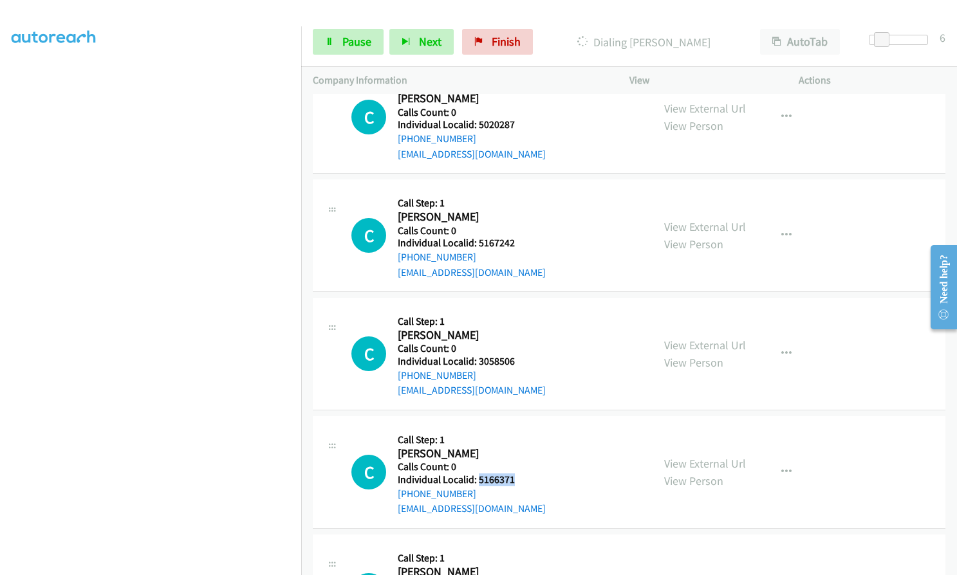
drag, startPoint x: 477, startPoint y: 480, endPoint x: 515, endPoint y: 480, distance: 38.6
click at [515, 480] on h5 "Individual Localid: 5166371" at bounding box center [472, 480] width 148 height 13
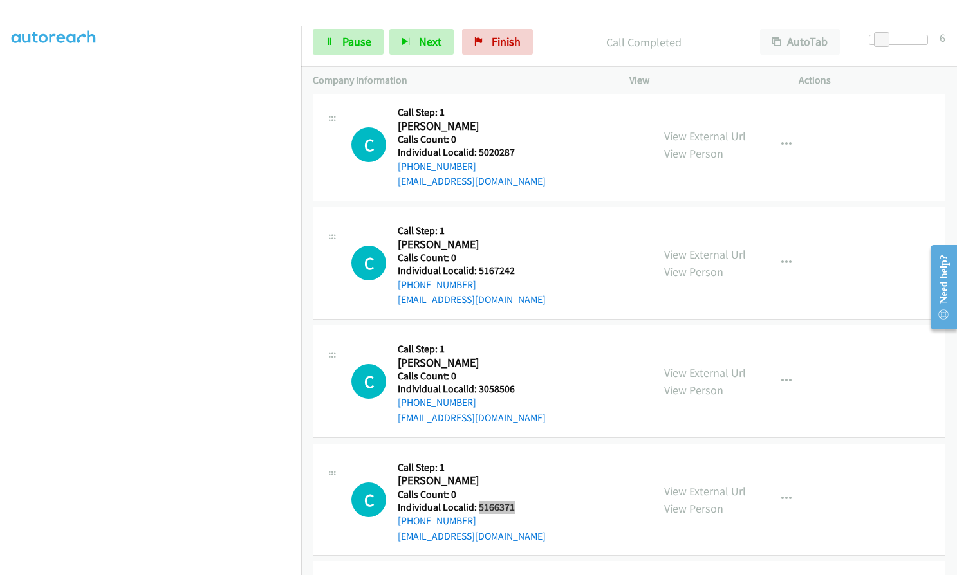
scroll to position [2151, 0]
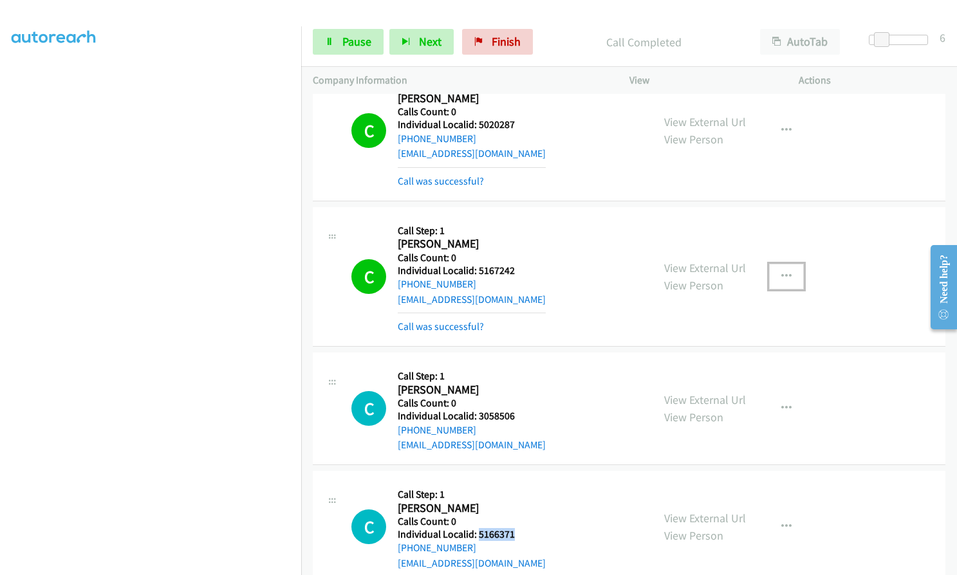
click at [784, 272] on icon "button" at bounding box center [786, 277] width 10 height 10
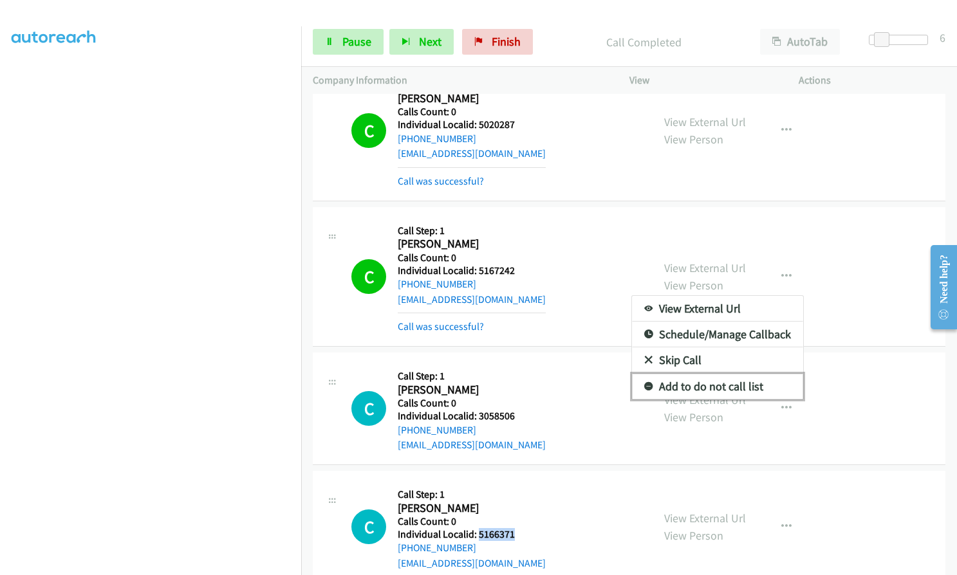
click at [645, 387] on icon at bounding box center [648, 387] width 9 height 9
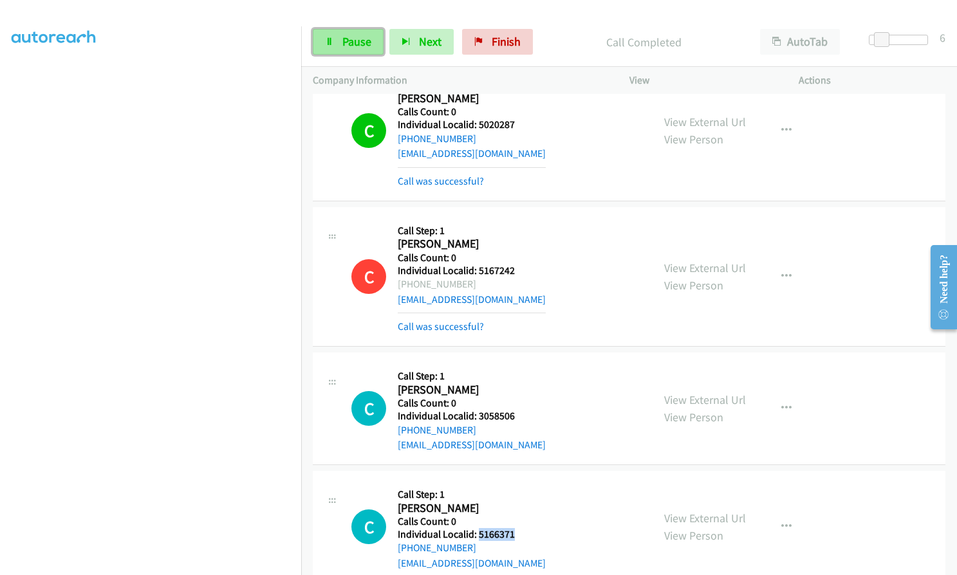
click at [355, 45] on span "Pause" at bounding box center [356, 41] width 29 height 15
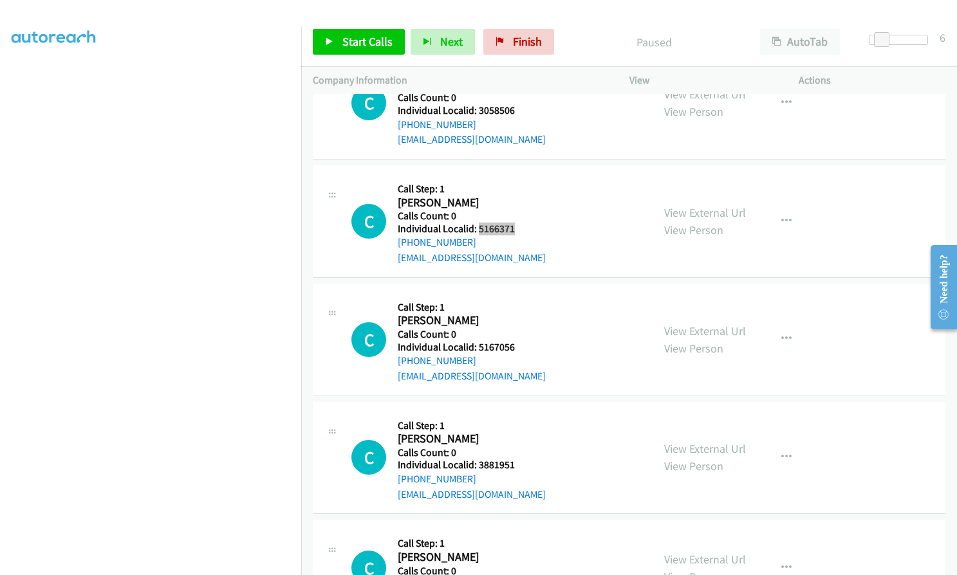
scroll to position [2425, 0]
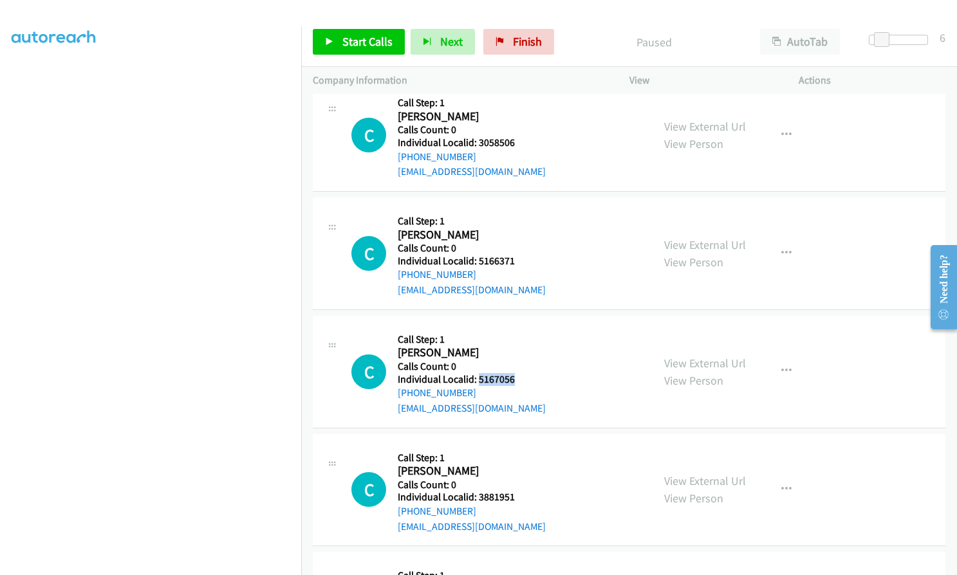
drag, startPoint x: 476, startPoint y: 379, endPoint x: 525, endPoint y: 378, distance: 48.9
click at [525, 378] on h5 "Individual Localid: 5167056" at bounding box center [472, 379] width 148 height 13
drag, startPoint x: 475, startPoint y: 498, endPoint x: 519, endPoint y: 494, distance: 43.9
click at [519, 494] on h5 "Individual Localid: 3881951" at bounding box center [472, 497] width 148 height 13
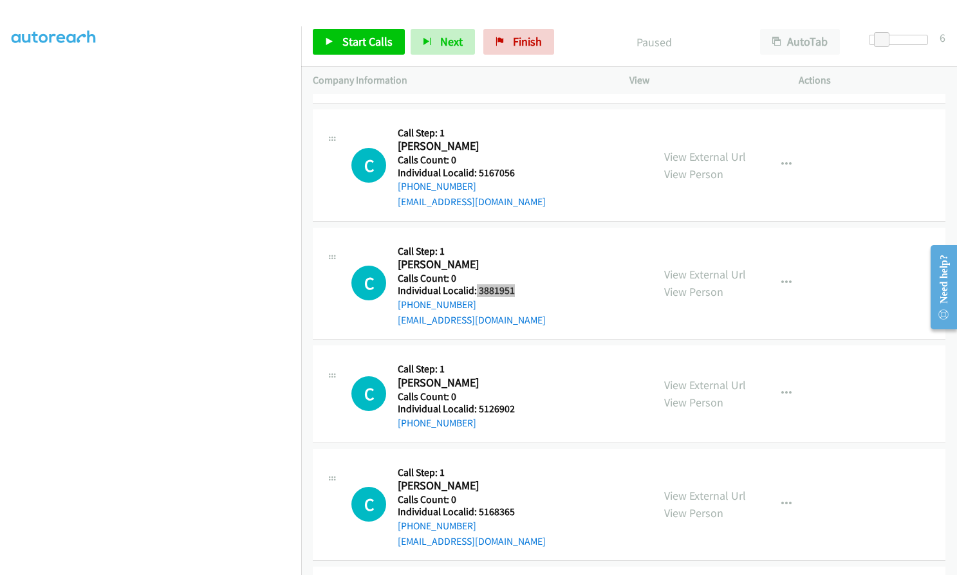
scroll to position [2634, 0]
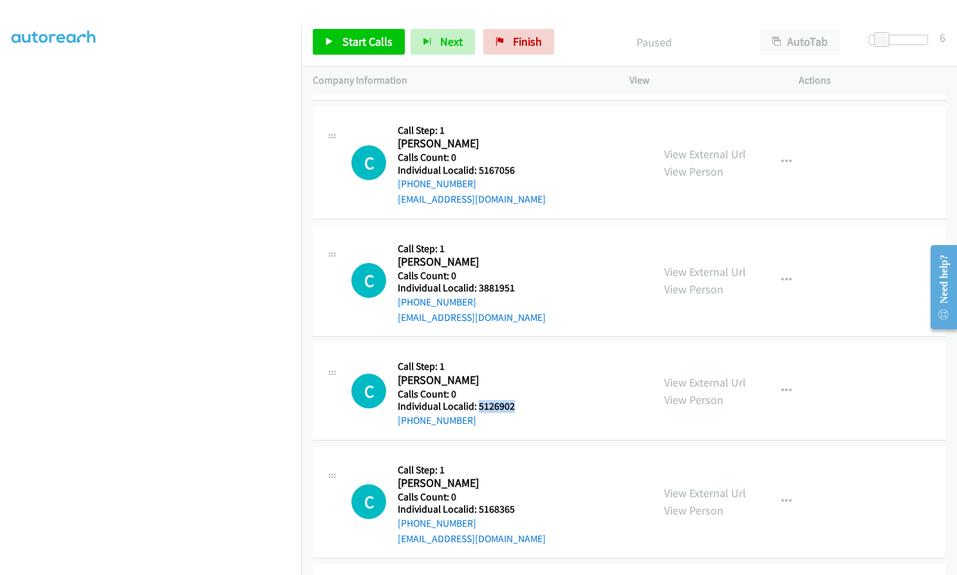
drag, startPoint x: 478, startPoint y: 409, endPoint x: 512, endPoint y: 407, distance: 34.2
click at [512, 407] on h5 "Individual Localid: 5126902" at bounding box center [466, 406] width 137 height 13
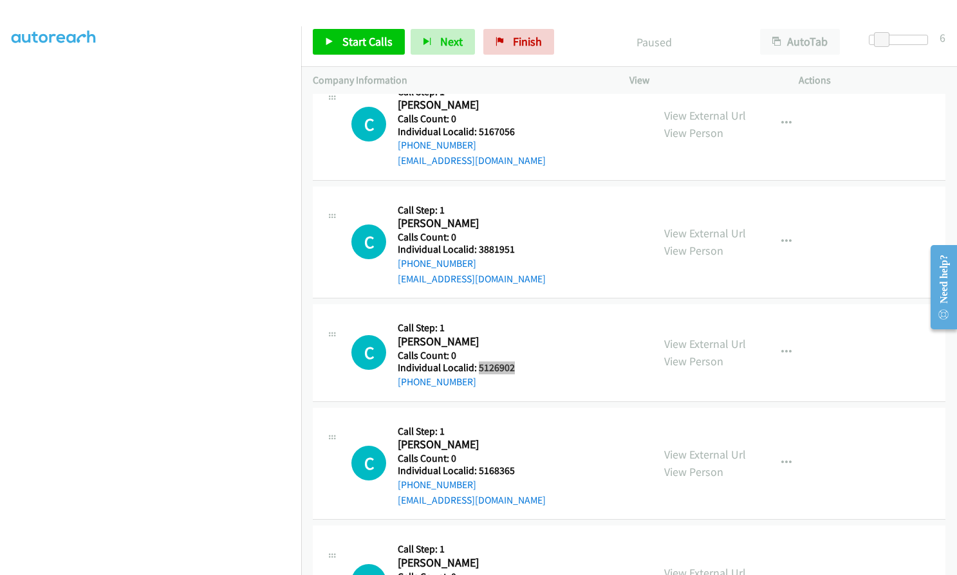
scroll to position [2747, 0]
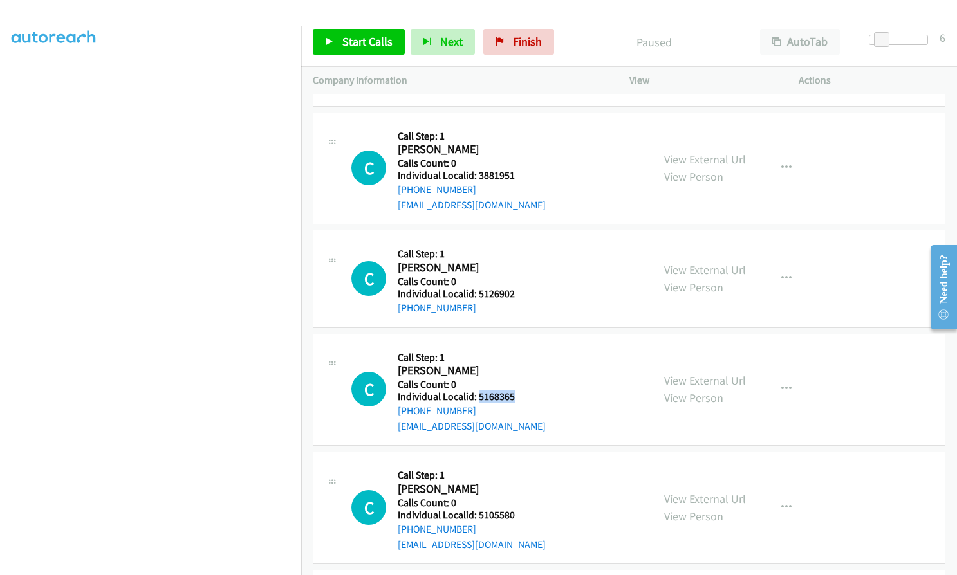
drag, startPoint x: 478, startPoint y: 398, endPoint x: 515, endPoint y: 396, distance: 36.7
click at [515, 396] on h5 "Individual Localid: 5168365" at bounding box center [472, 397] width 148 height 13
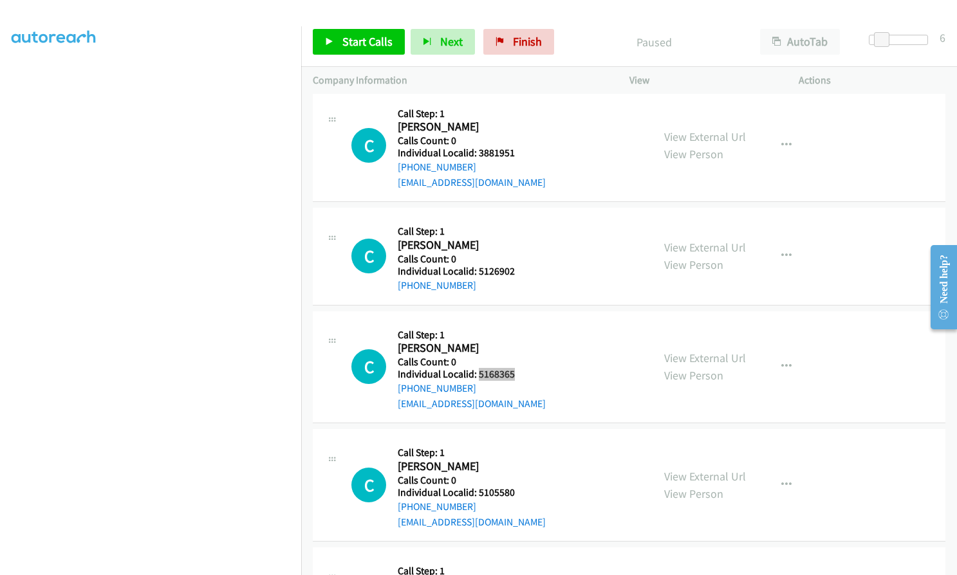
scroll to position [2859, 0]
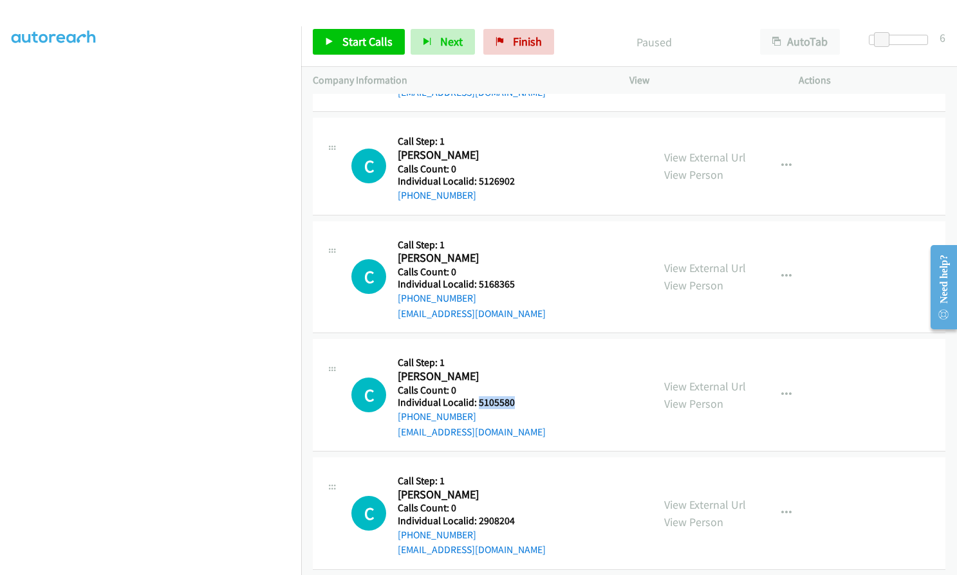
drag, startPoint x: 476, startPoint y: 402, endPoint x: 520, endPoint y: 399, distance: 43.8
click at [520, 399] on h5 "Individual Localid: 5105580" at bounding box center [472, 402] width 148 height 13
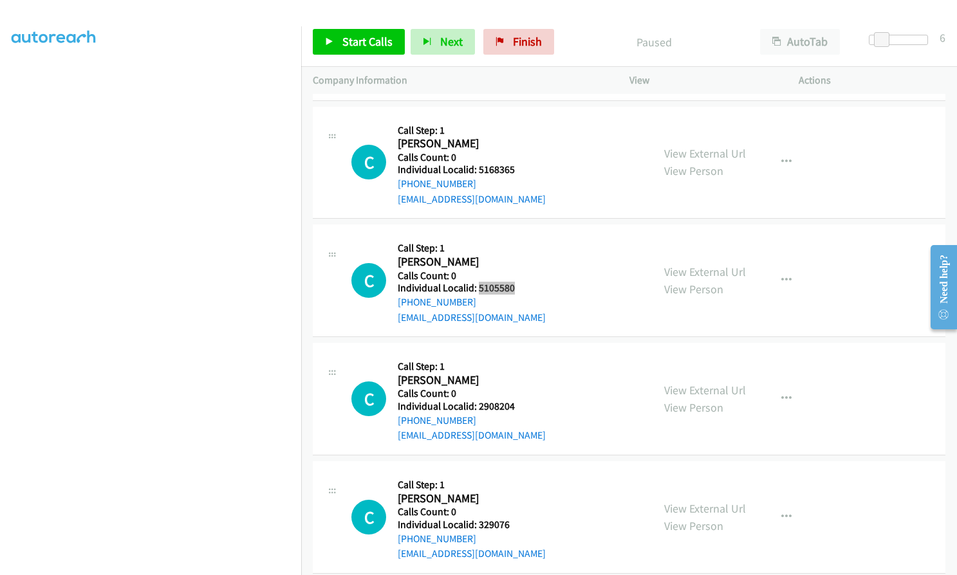
scroll to position [2988, 0]
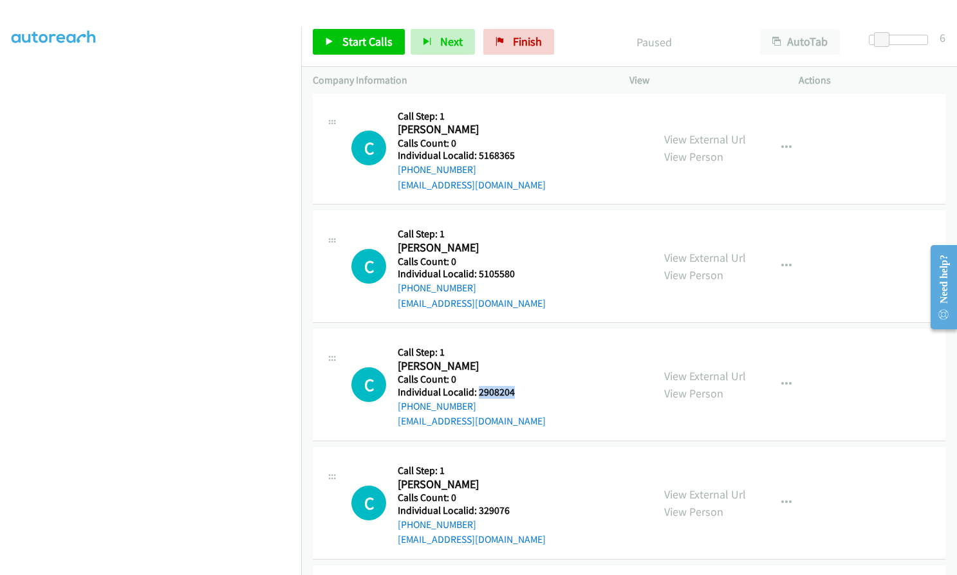
drag, startPoint x: 476, startPoint y: 391, endPoint x: 516, endPoint y: 391, distance: 39.9
click at [516, 391] on h5 "Individual Localid: 2908204" at bounding box center [472, 392] width 148 height 13
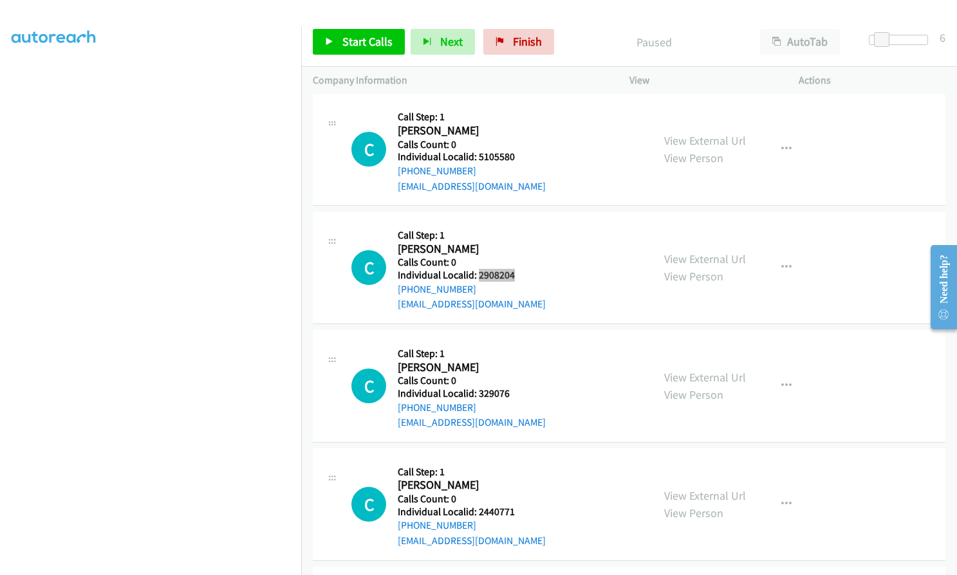
scroll to position [3117, 0]
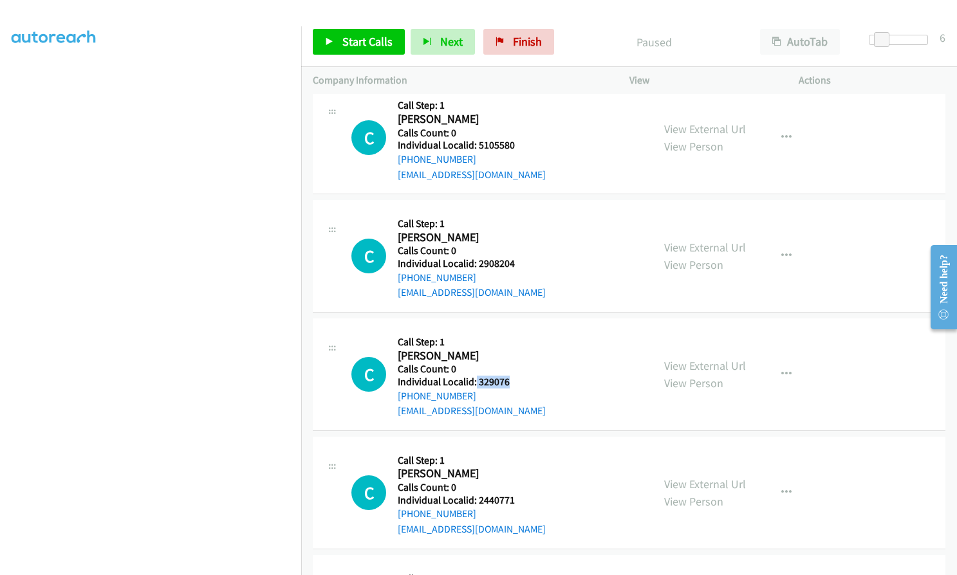
drag, startPoint x: 475, startPoint y: 380, endPoint x: 510, endPoint y: 381, distance: 34.8
click at [510, 381] on h5 "Individual Localid: 329076" at bounding box center [472, 382] width 148 height 13
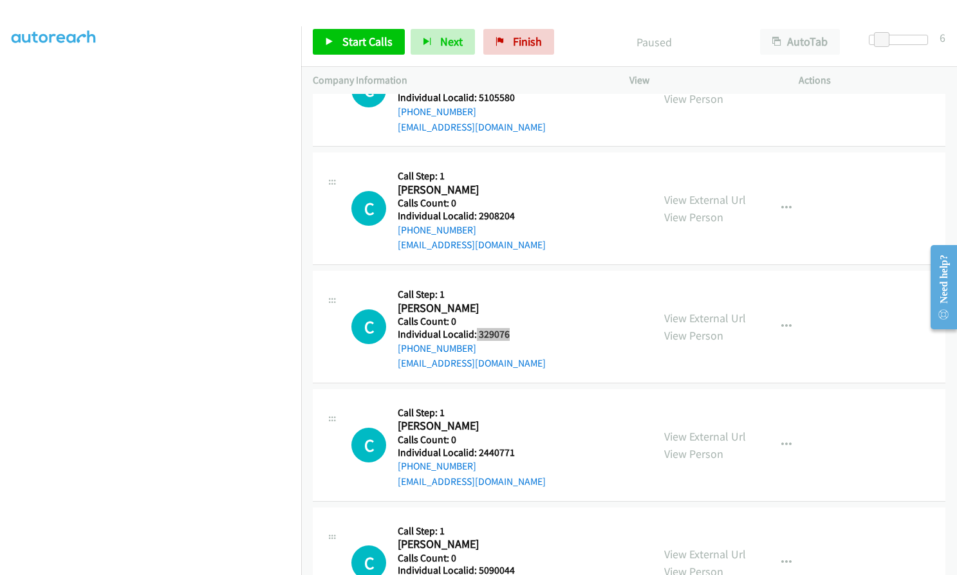
scroll to position [3165, 0]
drag, startPoint x: 476, startPoint y: 452, endPoint x: 515, endPoint y: 452, distance: 39.3
click at [515, 452] on h5 "Individual Localid: 2440771" at bounding box center [472, 452] width 148 height 13
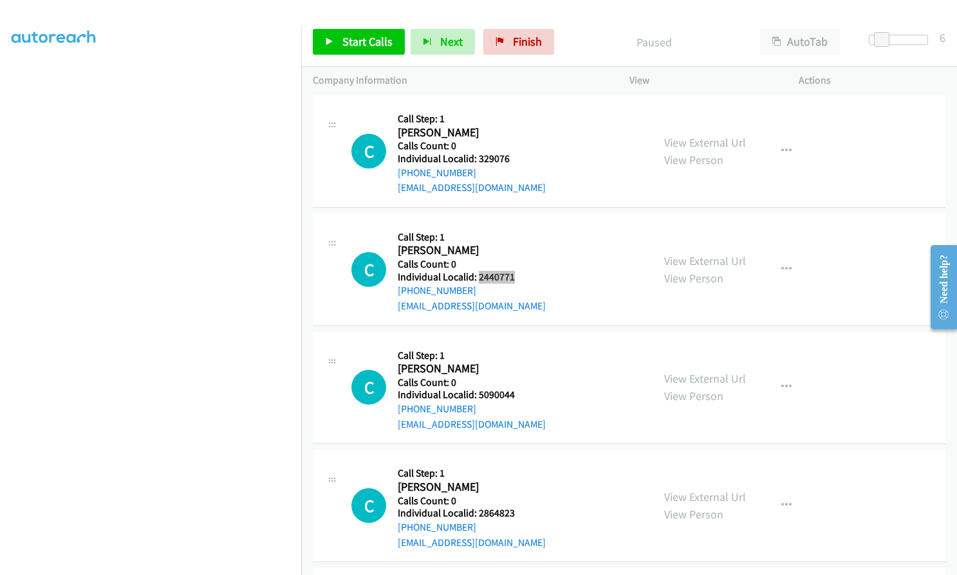
scroll to position [3358, 0]
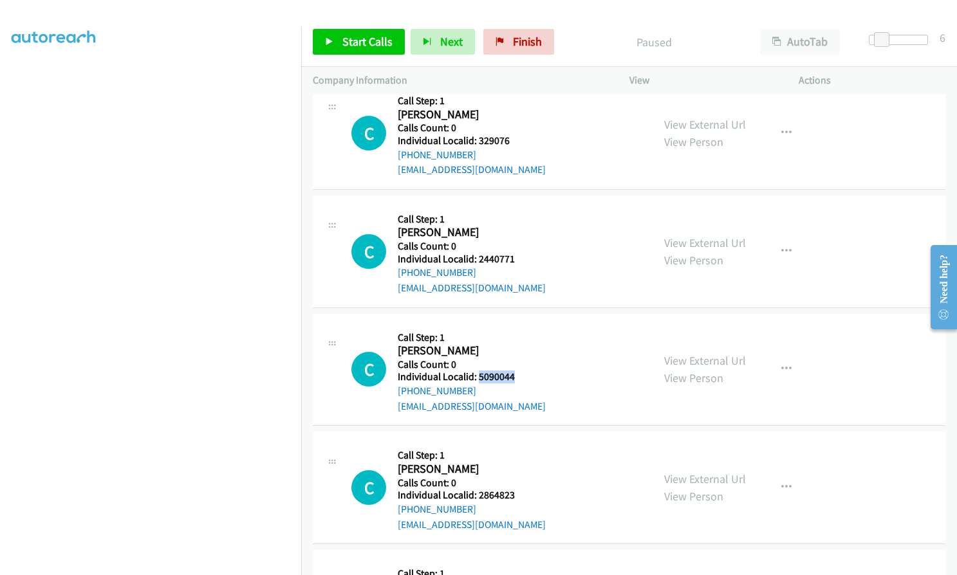
drag, startPoint x: 478, startPoint y: 376, endPoint x: 516, endPoint y: 374, distance: 38.7
click at [516, 374] on h5 "Individual Localid: 5090044" at bounding box center [472, 377] width 148 height 13
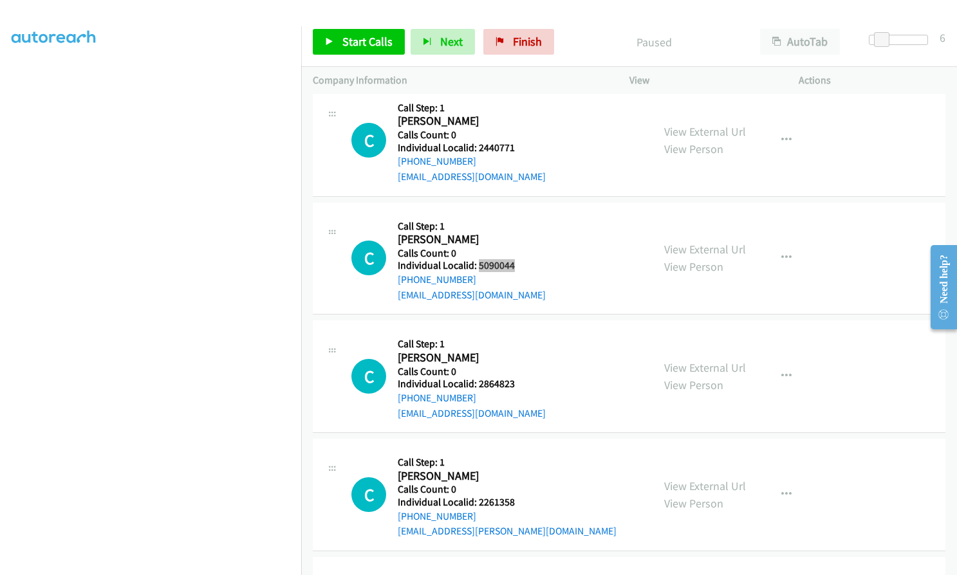
scroll to position [3519, 0]
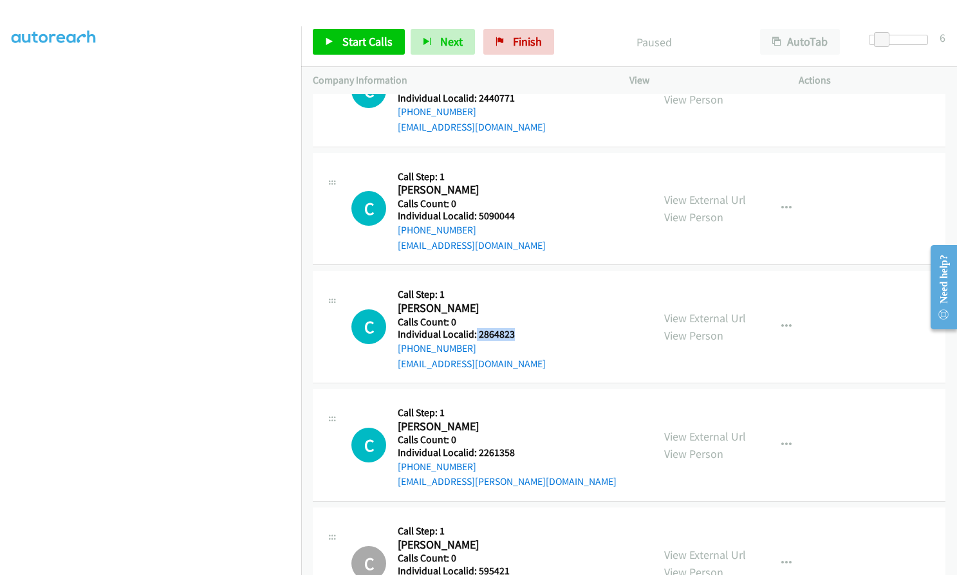
drag, startPoint x: 476, startPoint y: 333, endPoint x: 500, endPoint y: 334, distance: 24.5
click at [530, 337] on h5 "Individual Localid: 2864823" at bounding box center [472, 334] width 148 height 13
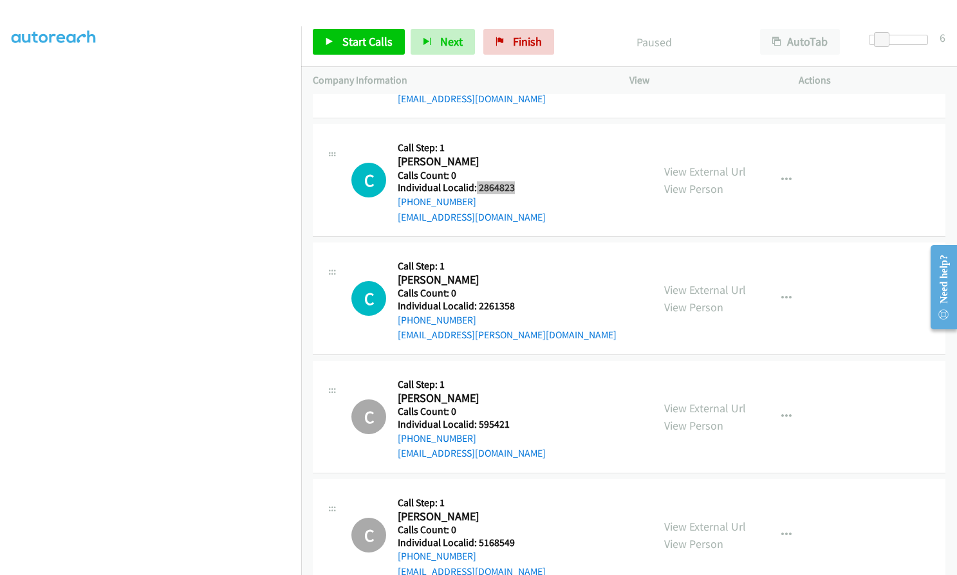
scroll to position [3696, 0]
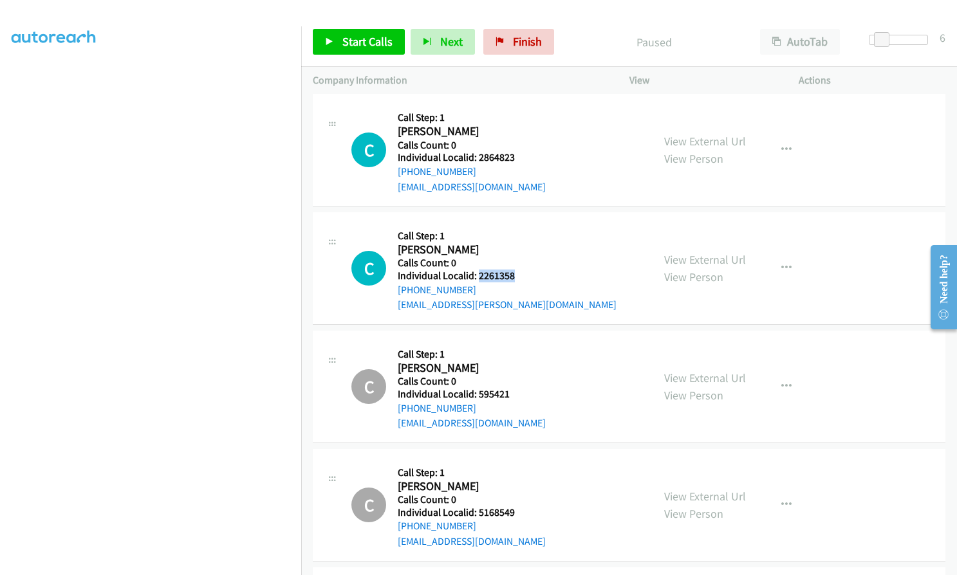
drag, startPoint x: 481, startPoint y: 275, endPoint x: 523, endPoint y: 278, distance: 41.3
click at [523, 278] on h5 "Individual Localid: 2261358" at bounding box center [507, 276] width 219 height 13
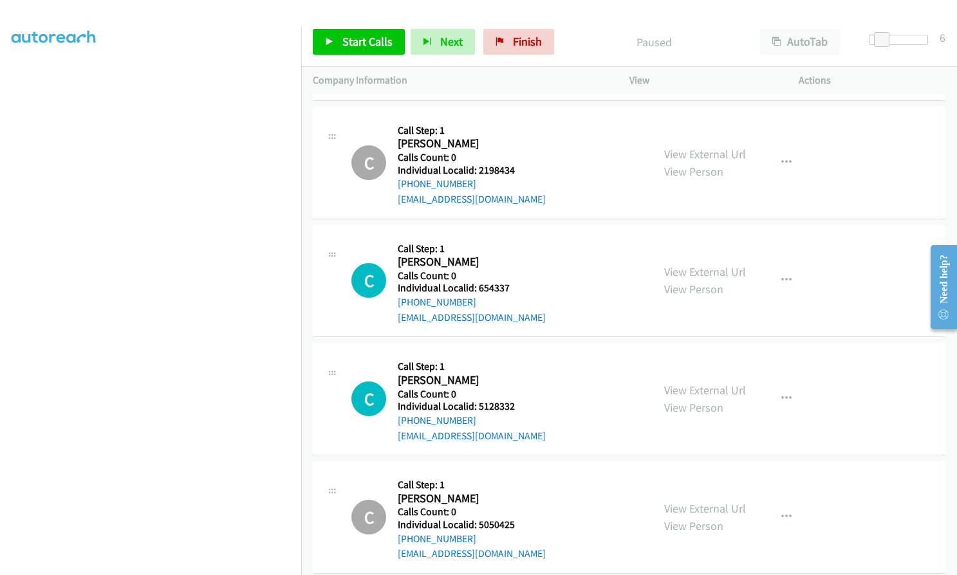
scroll to position [5544, 0]
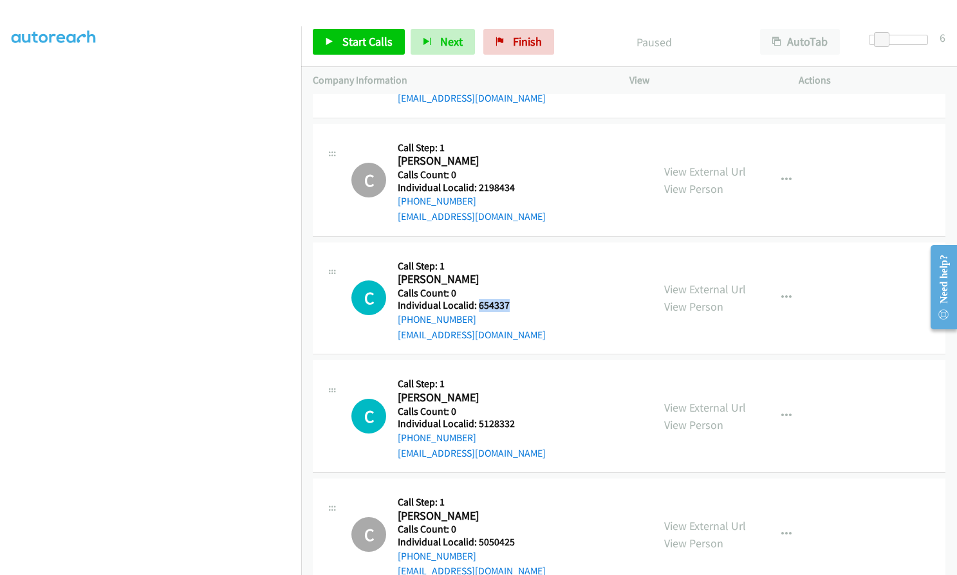
drag, startPoint x: 476, startPoint y: 289, endPoint x: 514, endPoint y: 293, distance: 37.5
click at [514, 293] on div "C Callback Scheduled Call Step: 1 [PERSON_NAME] [GEOGRAPHIC_DATA]/[GEOGRAPHIC_D…" at bounding box center [496, 298] width 290 height 89
drag, startPoint x: 476, startPoint y: 408, endPoint x: 520, endPoint y: 408, distance: 44.4
click at [520, 408] on div "C Callback Scheduled Call Step: 1 [PERSON_NAME] America/Los_Angeles Calls Count…" at bounding box center [496, 416] width 290 height 89
click at [380, 39] on span "Start Calls" at bounding box center [367, 41] width 50 height 15
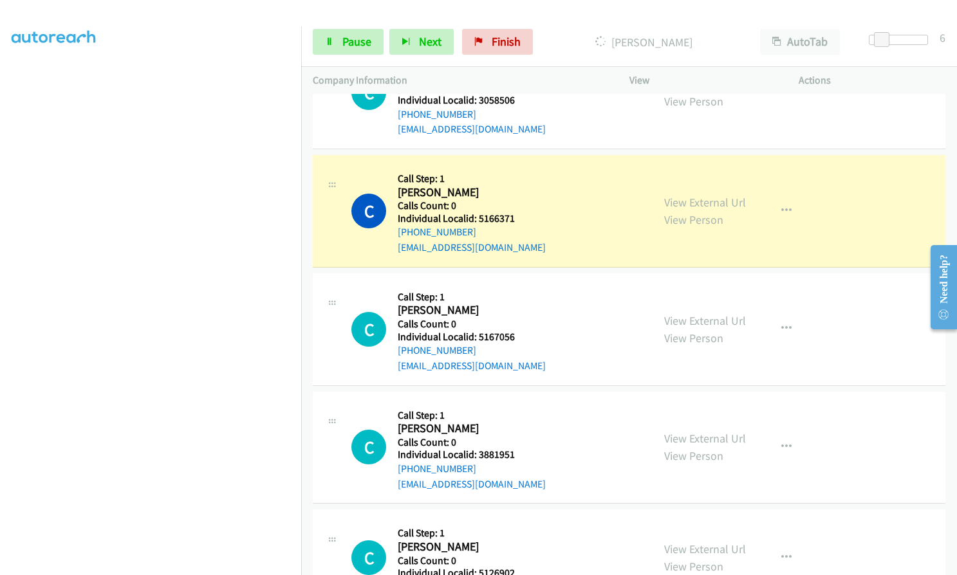
scroll to position [2487, 0]
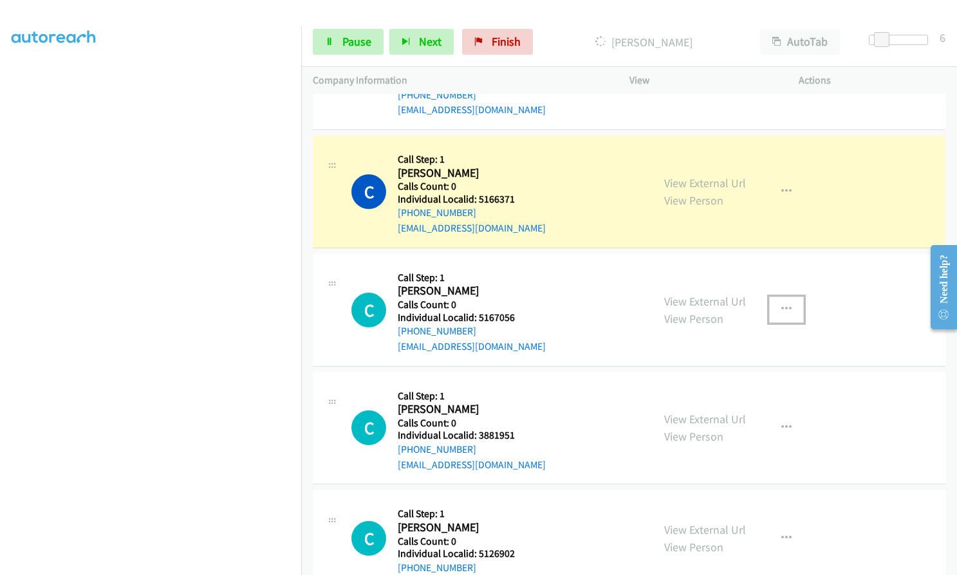
drag, startPoint x: 792, startPoint y: 311, endPoint x: 781, endPoint y: 323, distance: 15.5
click at [792, 311] on button "button" at bounding box center [786, 310] width 35 height 26
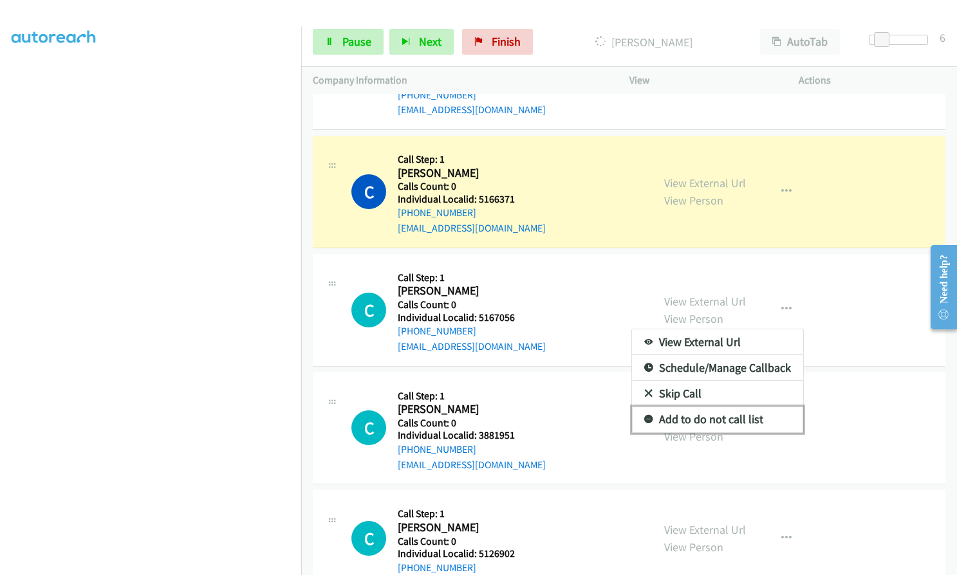
click at [644, 422] on icon at bounding box center [648, 420] width 9 height 9
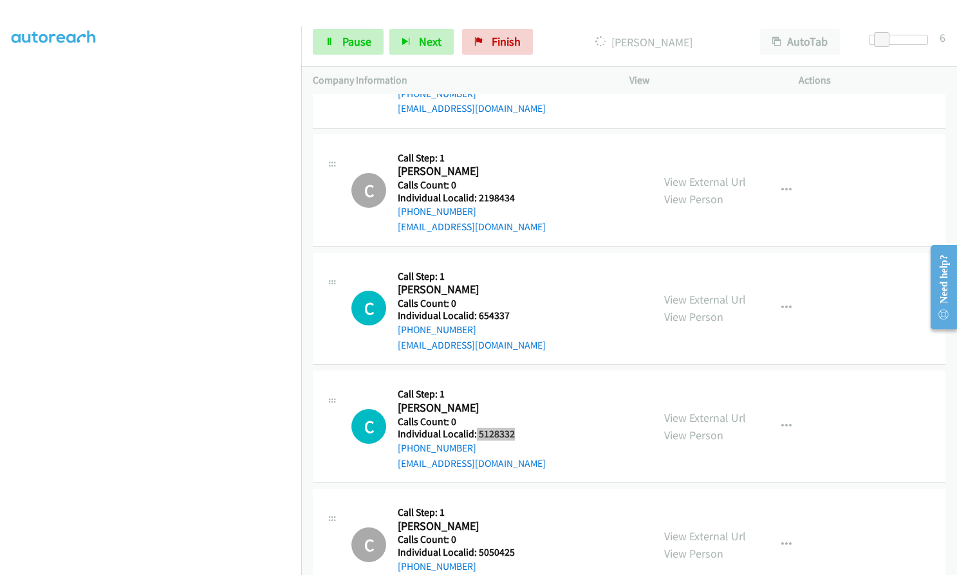
scroll to position [5544, 0]
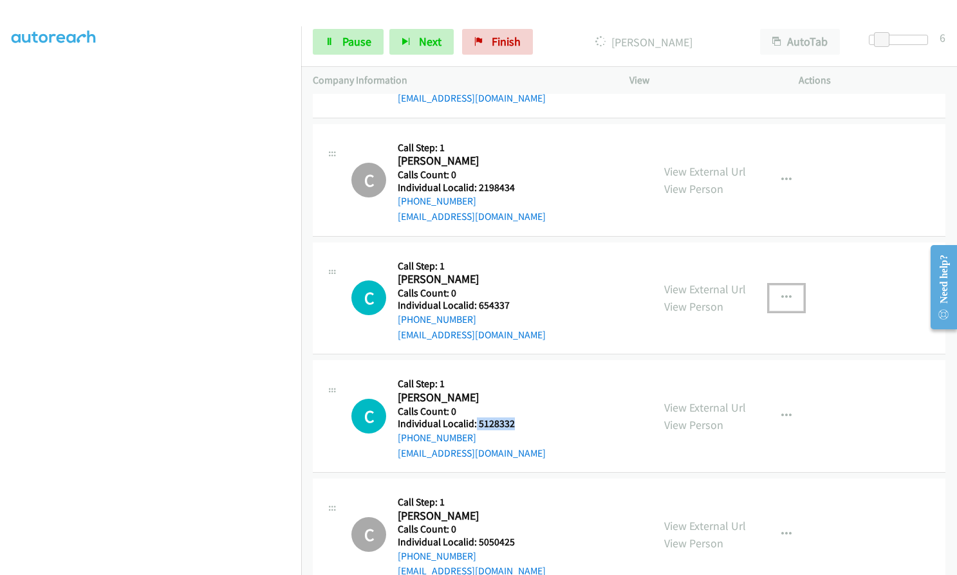
click at [785, 293] on icon "button" at bounding box center [786, 298] width 10 height 10
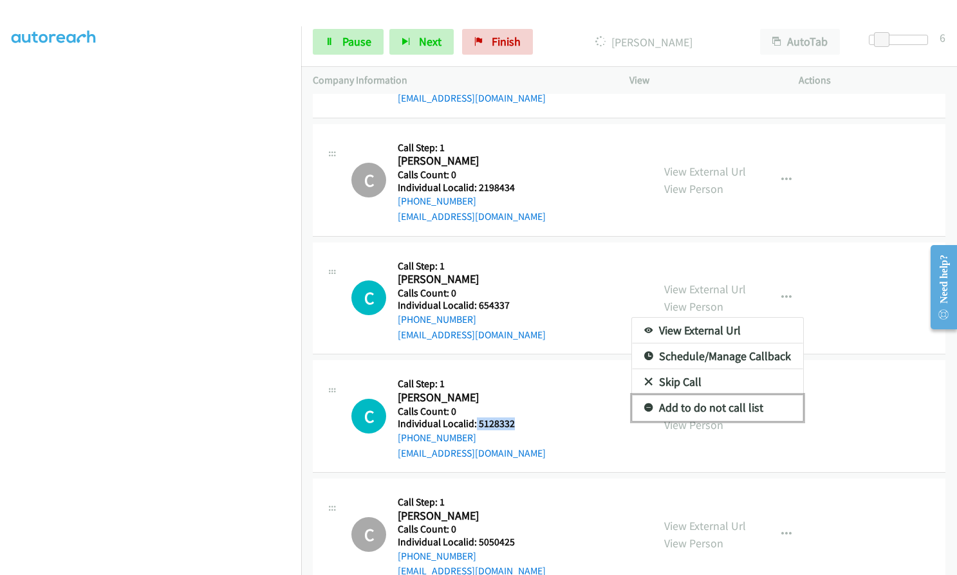
click at [645, 404] on icon at bounding box center [648, 408] width 9 height 9
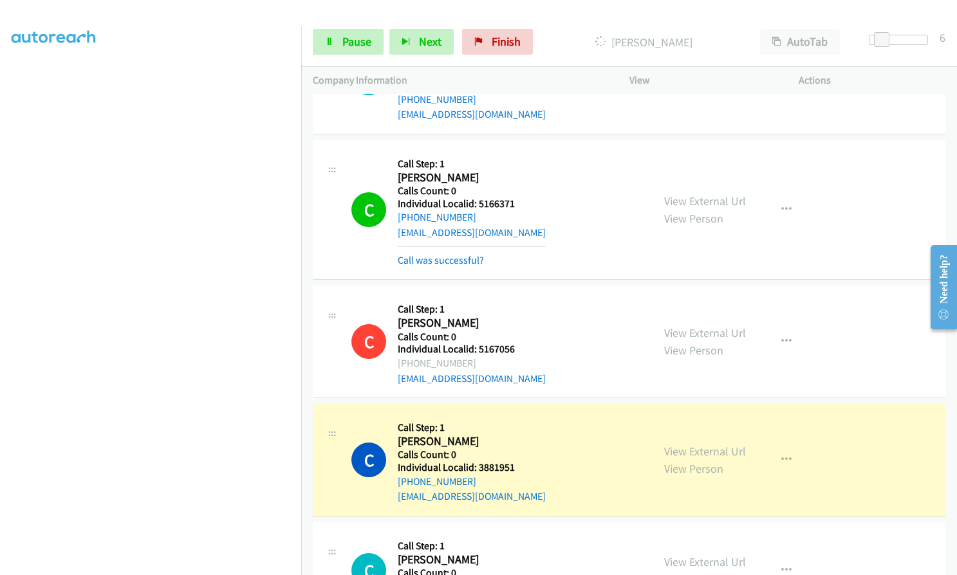
scroll to position [2498, 0]
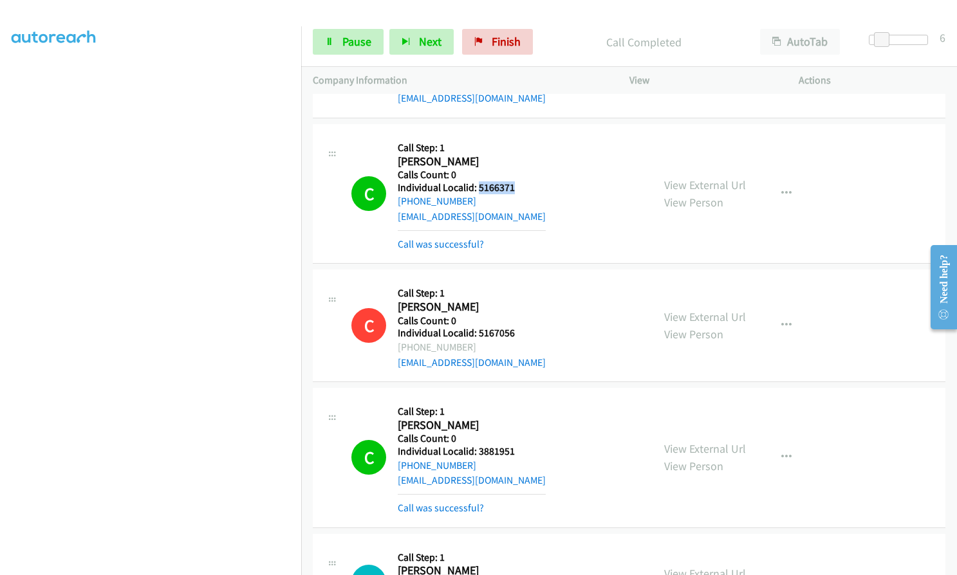
drag, startPoint x: 479, startPoint y: 183, endPoint x: 517, endPoint y: 188, distance: 38.2
click at [519, 188] on h5 "Individual Localid: 5166371" at bounding box center [472, 187] width 148 height 13
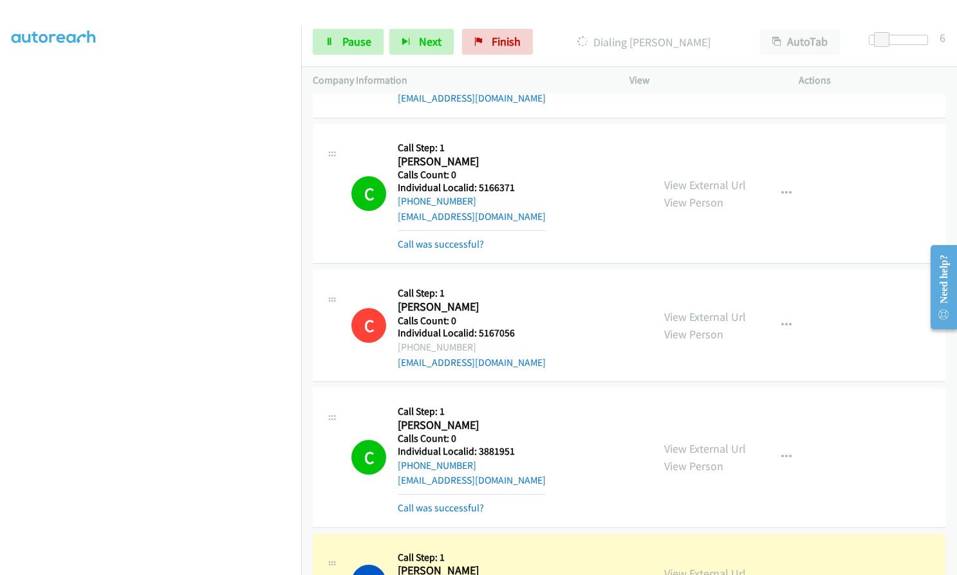
click at [479, 452] on h5 "Individual Localid: 3881951" at bounding box center [472, 451] width 148 height 13
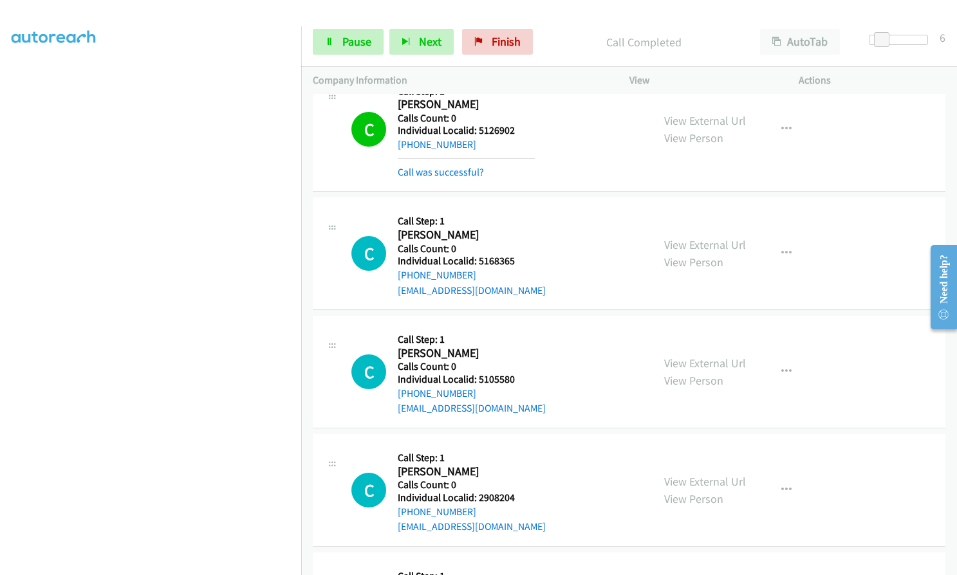
scroll to position [2949, 0]
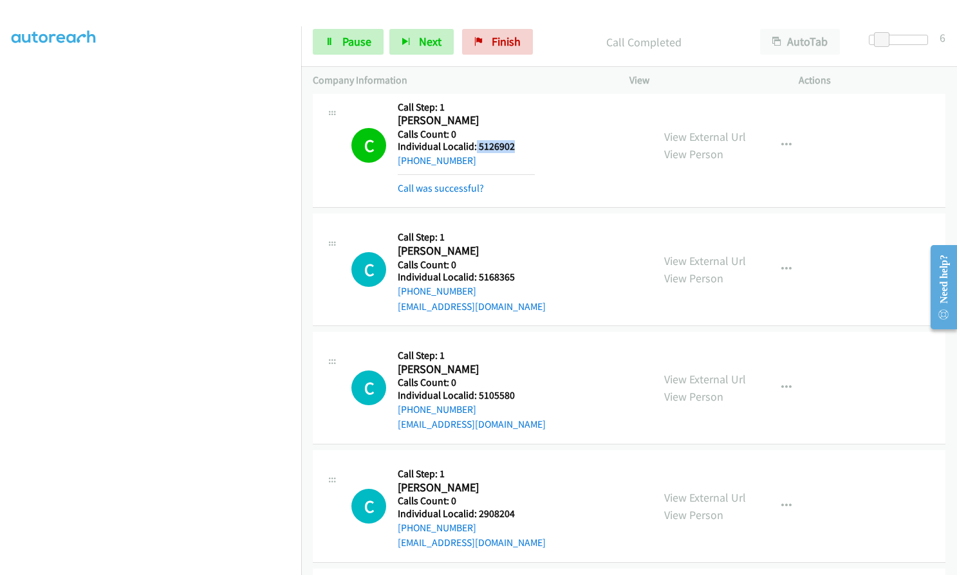
drag, startPoint x: 475, startPoint y: 151, endPoint x: 513, endPoint y: 149, distance: 38.0
click at [515, 149] on h5 "Individual Localid: 5126902" at bounding box center [466, 146] width 137 height 13
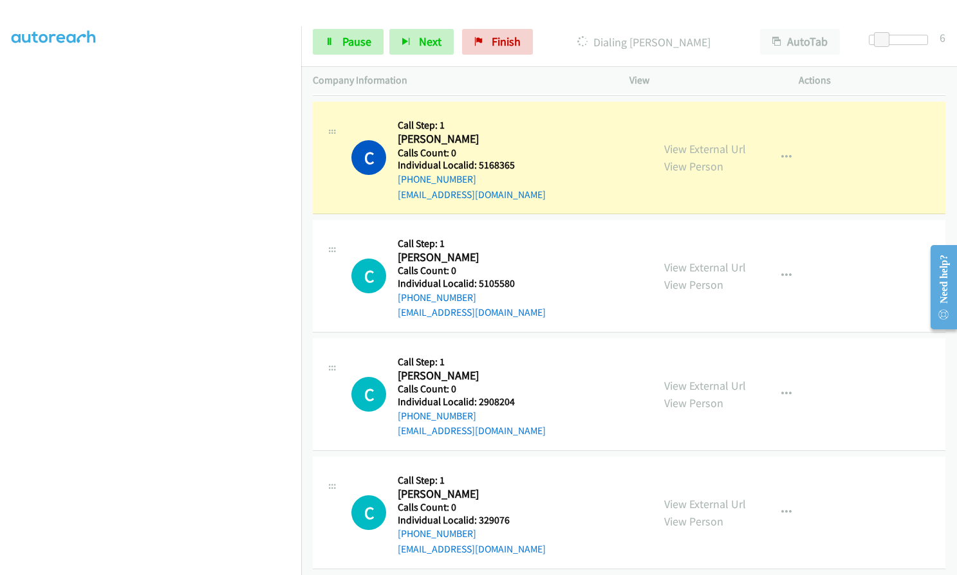
scroll to position [3061, 0]
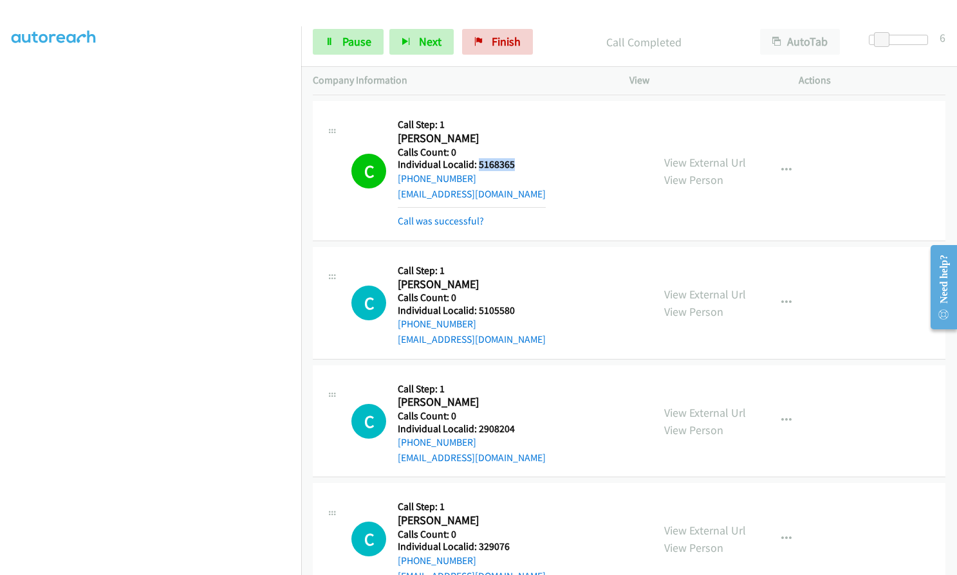
drag, startPoint x: 477, startPoint y: 160, endPoint x: 517, endPoint y: 167, distance: 40.4
click at [518, 167] on h5 "Individual Localid: 5168365" at bounding box center [472, 164] width 148 height 13
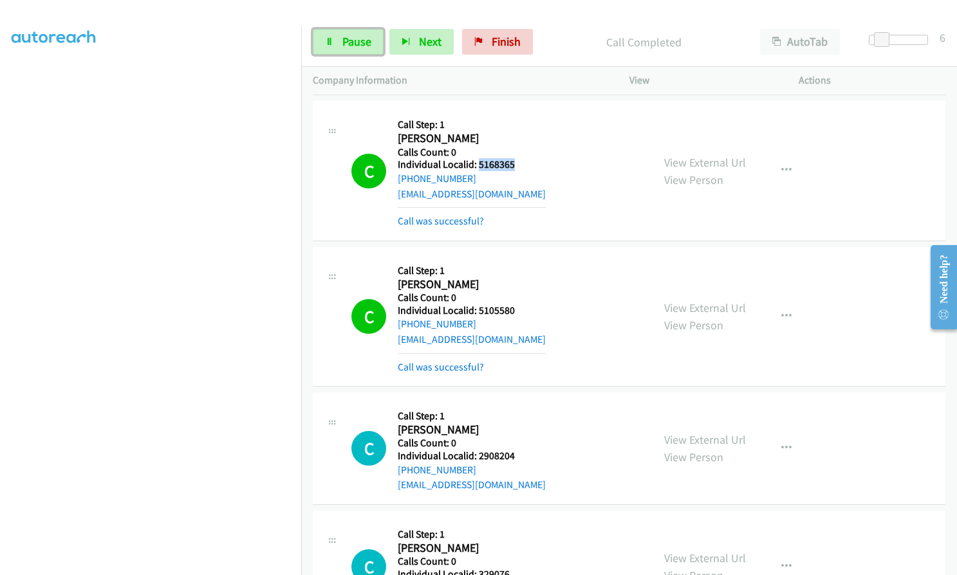
drag, startPoint x: 364, startPoint y: 37, endPoint x: 355, endPoint y: 45, distance: 11.8
click at [364, 37] on span "Pause" at bounding box center [356, 41] width 29 height 15
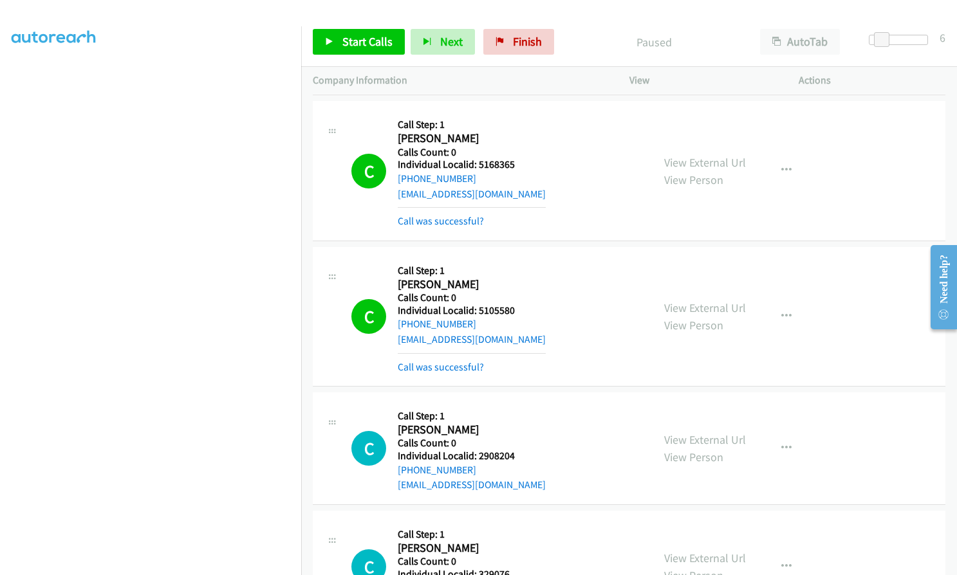
drag, startPoint x: 804, startPoint y: 313, endPoint x: 797, endPoint y: 313, distance: 7.7
click at [804, 313] on div "View External Url View Person View External Url Email Schedule/Manage Callback …" at bounding box center [743, 317] width 181 height 116
click at [786, 313] on button "button" at bounding box center [786, 317] width 35 height 26
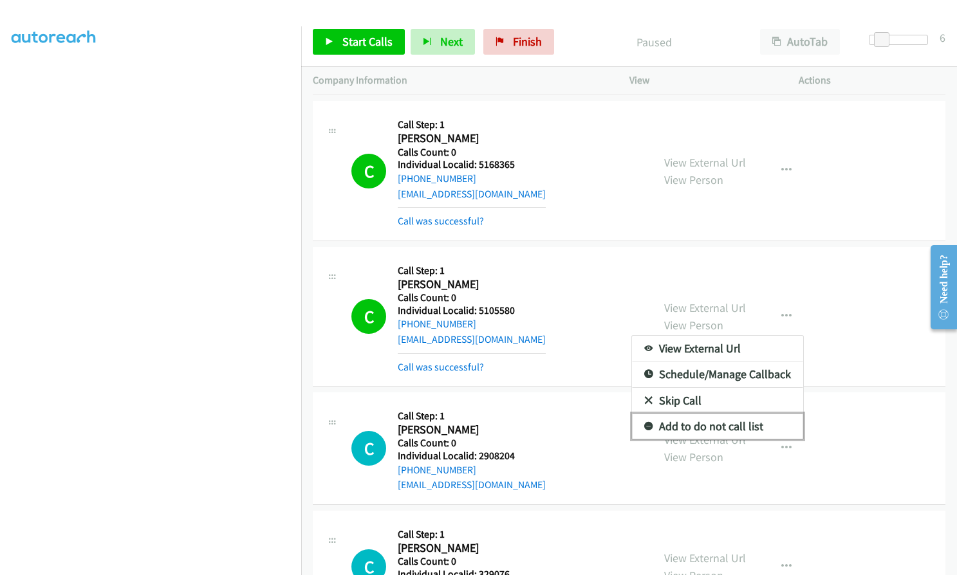
click at [644, 427] on icon at bounding box center [648, 427] width 9 height 9
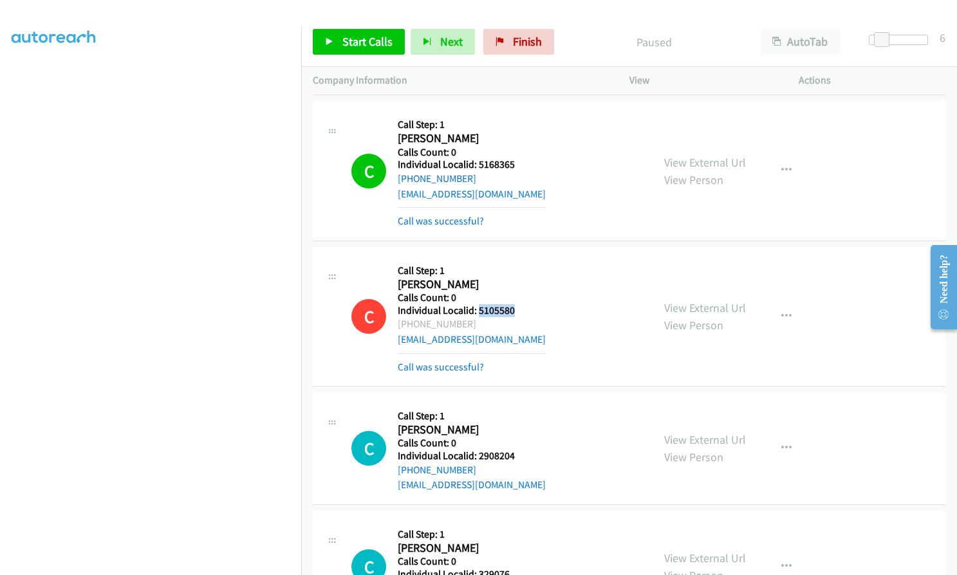
drag, startPoint x: 476, startPoint y: 311, endPoint x: 518, endPoint y: 312, distance: 41.9
click at [518, 312] on h5 "Individual Localid: 5105580" at bounding box center [472, 310] width 148 height 13
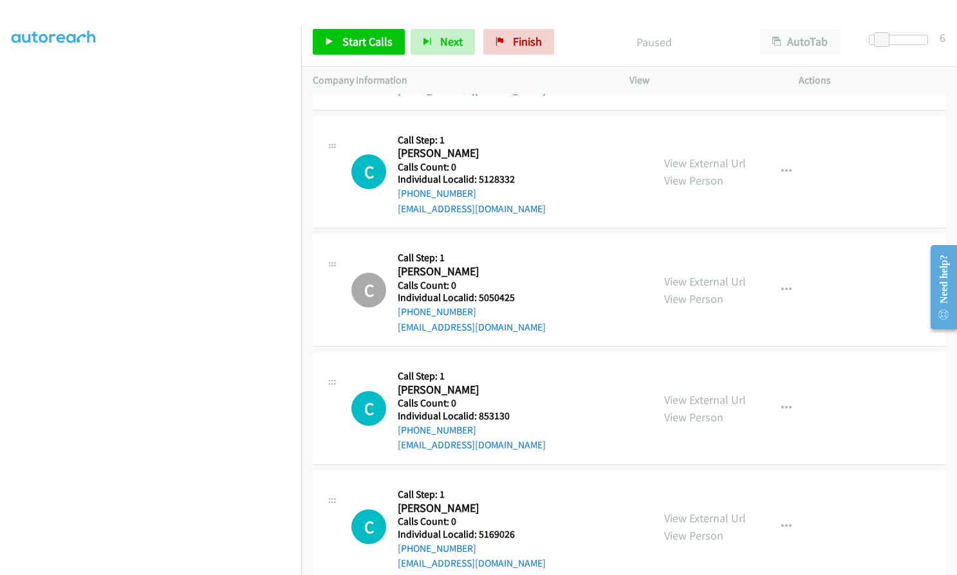
scroll to position [5941, 0]
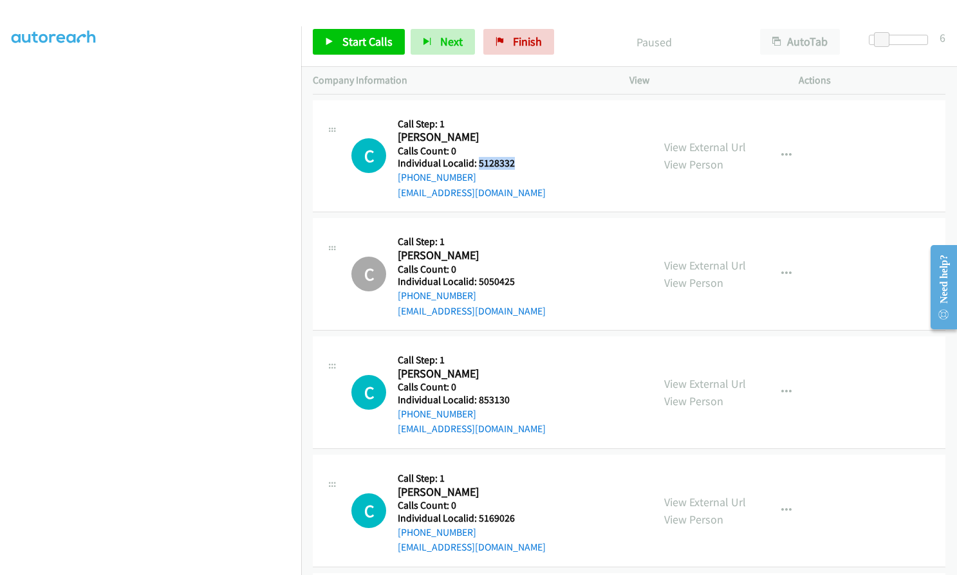
drag, startPoint x: 477, startPoint y: 147, endPoint x: 517, endPoint y: 149, distance: 39.9
click at [517, 157] on h5 "Individual Localid: 5128332" at bounding box center [472, 163] width 148 height 13
drag, startPoint x: 475, startPoint y: 384, endPoint x: 515, endPoint y: 384, distance: 39.9
click at [515, 384] on div "C Callback Scheduled Call Step: 1 [PERSON_NAME] America/[GEOGRAPHIC_DATA] Calls…" at bounding box center [496, 392] width 290 height 89
drag, startPoint x: 478, startPoint y: 503, endPoint x: 521, endPoint y: 500, distance: 43.2
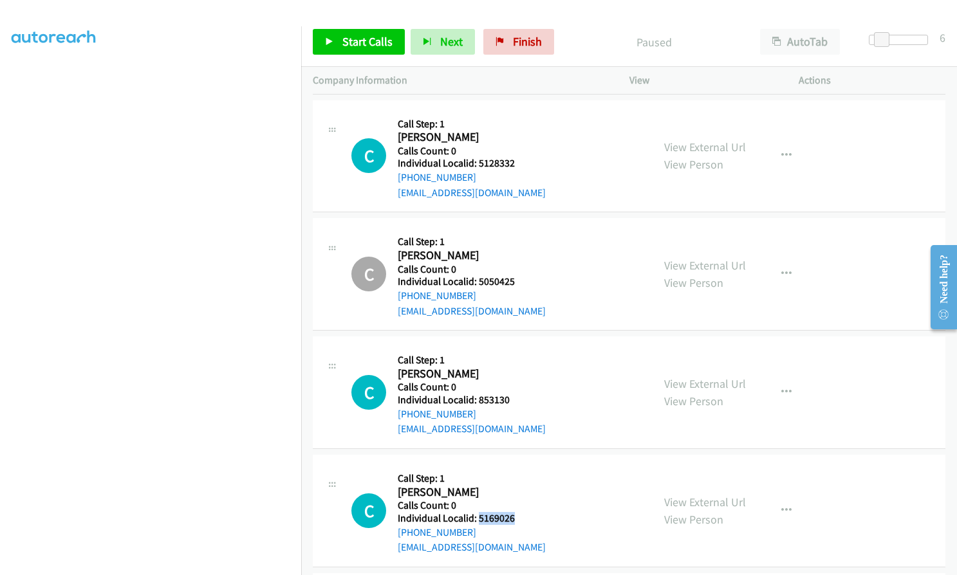
click at [521, 500] on div "C Callback Scheduled Call Step: 1 [PERSON_NAME] America/[GEOGRAPHIC_DATA] Calls…" at bounding box center [496, 511] width 290 height 89
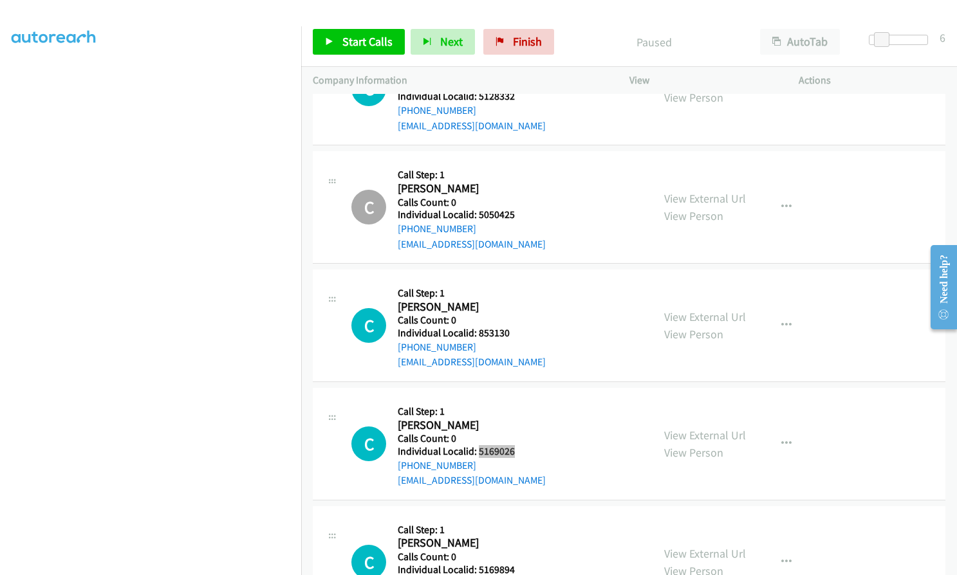
scroll to position [6022, 0]
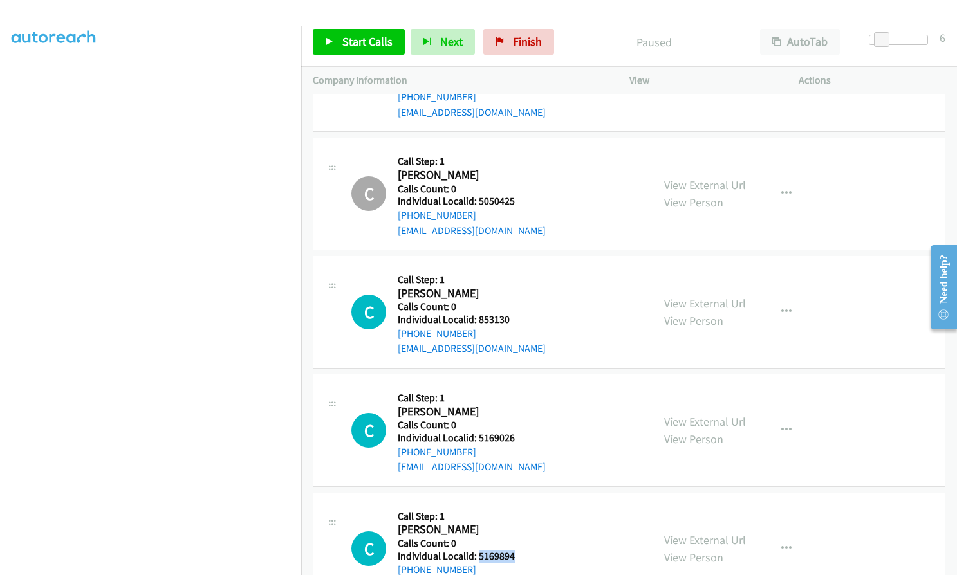
drag, startPoint x: 478, startPoint y: 539, endPoint x: 520, endPoint y: 543, distance: 42.6
click at [520, 543] on div "C Callback Scheduled Call Step: 1 [PERSON_NAME] America/New_York Calls Count: 0…" at bounding box center [496, 549] width 290 height 89
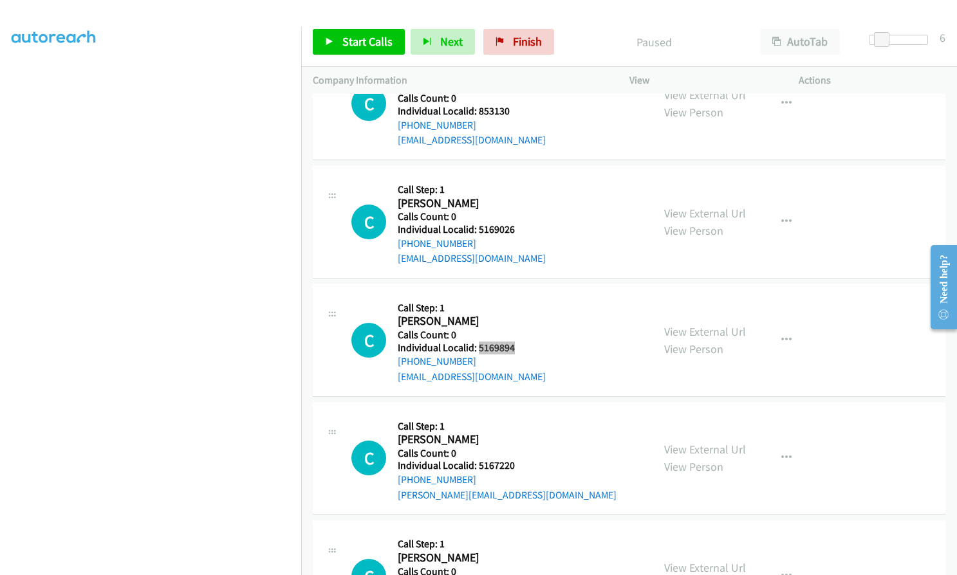
scroll to position [6231, 0]
drag, startPoint x: 478, startPoint y: 452, endPoint x: 522, endPoint y: 455, distance: 44.5
click at [522, 455] on div "C Callback Scheduled Call Step: 1 [PERSON_NAME] America/Los_Angeles Calls Count…" at bounding box center [496, 458] width 290 height 89
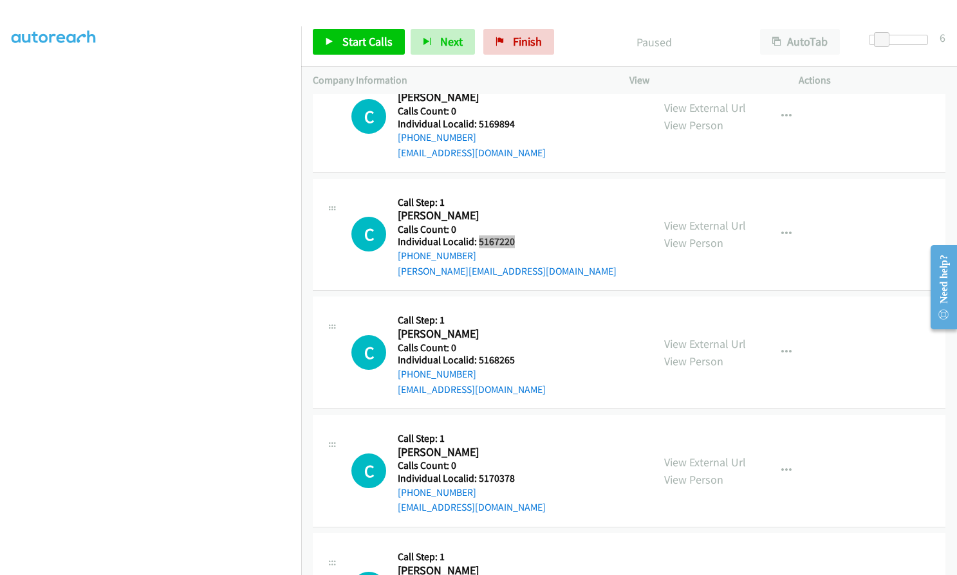
scroll to position [6456, 0]
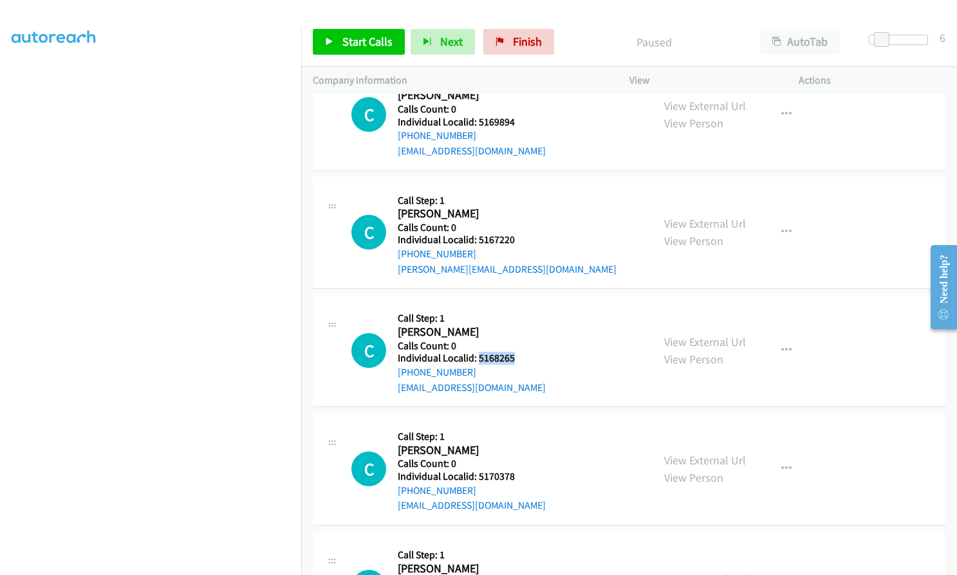
drag, startPoint x: 483, startPoint y: 344, endPoint x: 519, endPoint y: 344, distance: 36.0
click at [519, 344] on div "C Callback Scheduled Call Step: 1 [PERSON_NAME] America/Los_Angeles Calls Count…" at bounding box center [496, 350] width 290 height 89
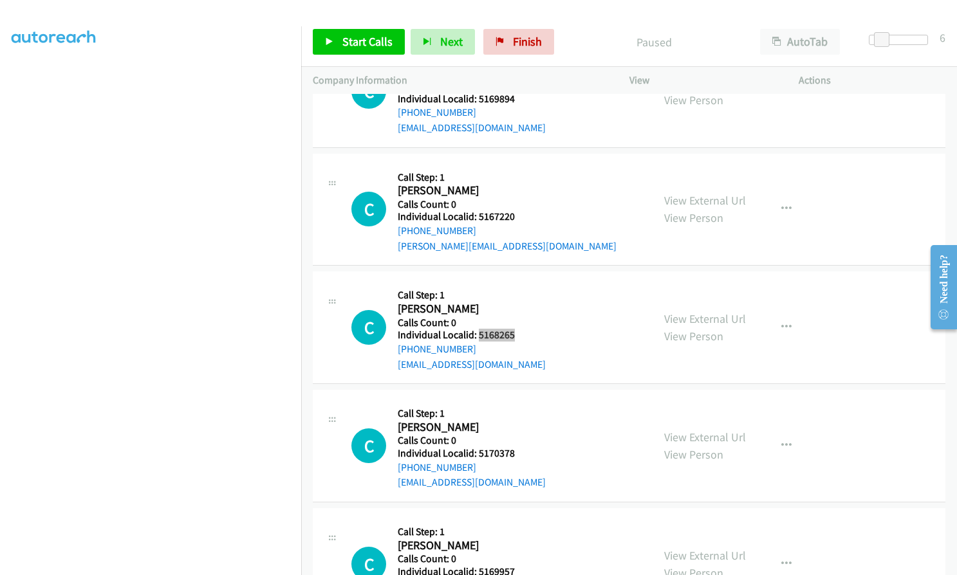
scroll to position [6569, 0]
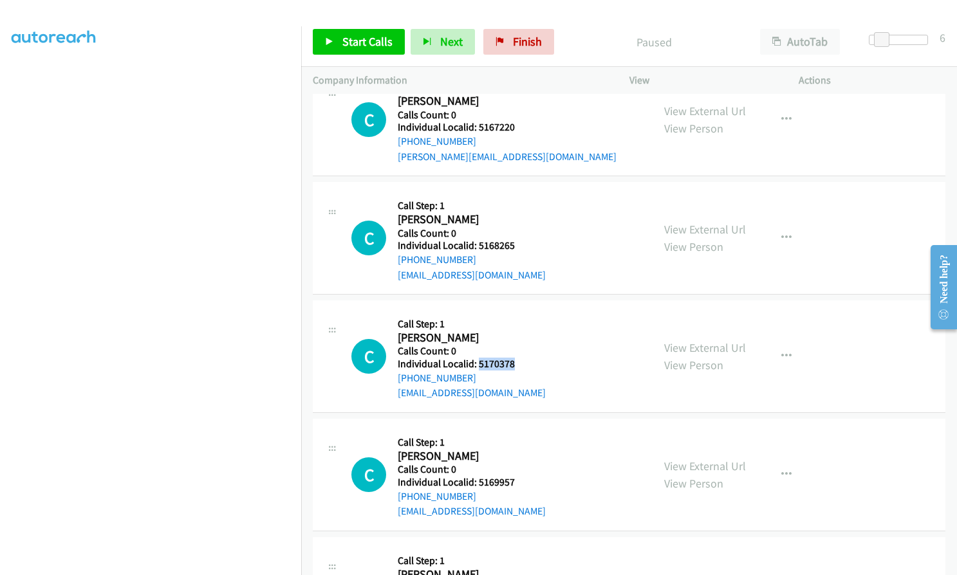
drag, startPoint x: 476, startPoint y: 348, endPoint x: 519, endPoint y: 348, distance: 43.1
click at [519, 358] on h5 "Individual Localid: 5170378" at bounding box center [472, 364] width 148 height 13
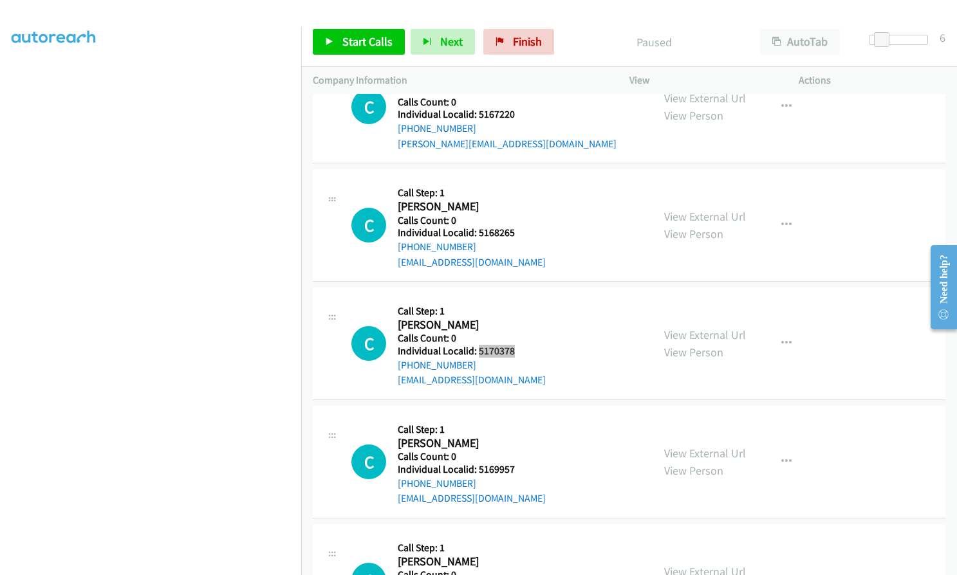
scroll to position [6585, 0]
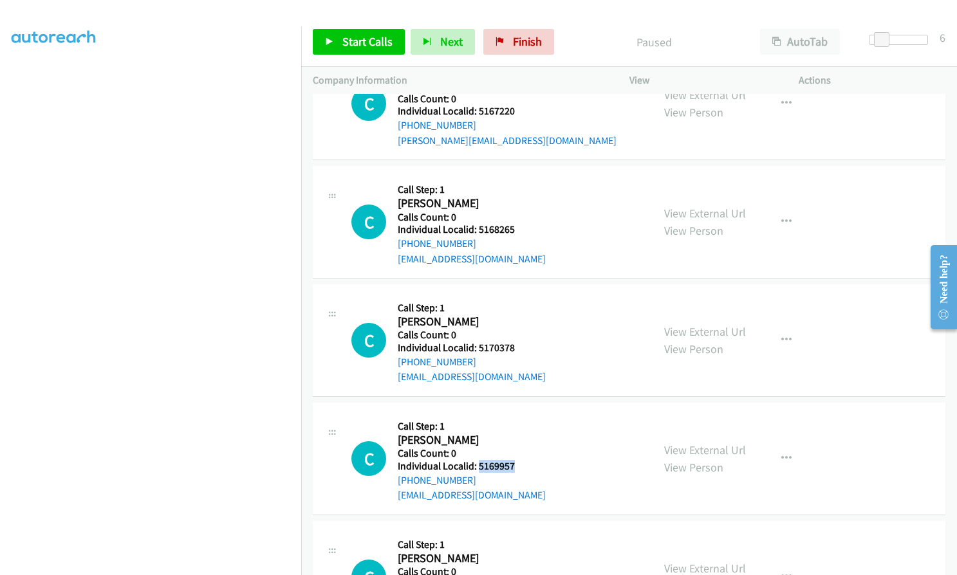
drag, startPoint x: 478, startPoint y: 445, endPoint x: 514, endPoint y: 449, distance: 37.0
click at [514, 449] on div "C Callback Scheduled Call Step: 1 [PERSON_NAME] America/New_York Calls Count: 0…" at bounding box center [496, 458] width 290 height 89
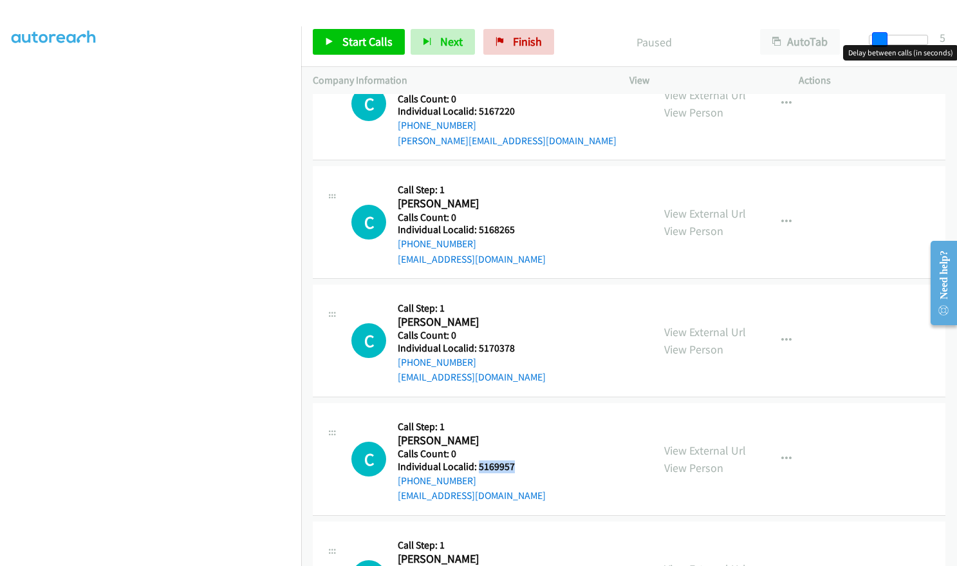
click at [876, 41] on span at bounding box center [879, 39] width 15 height 15
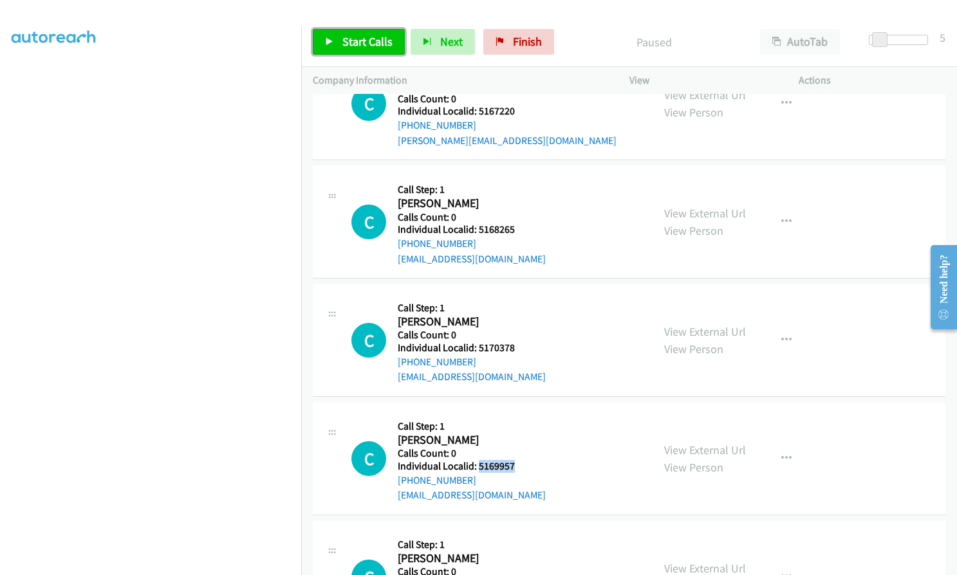
click at [365, 44] on span "Start Calls" at bounding box center [367, 41] width 50 height 15
click at [349, 46] on span "Pause" at bounding box center [356, 41] width 29 height 15
click at [354, 42] on span "Start Calls" at bounding box center [367, 41] width 50 height 15
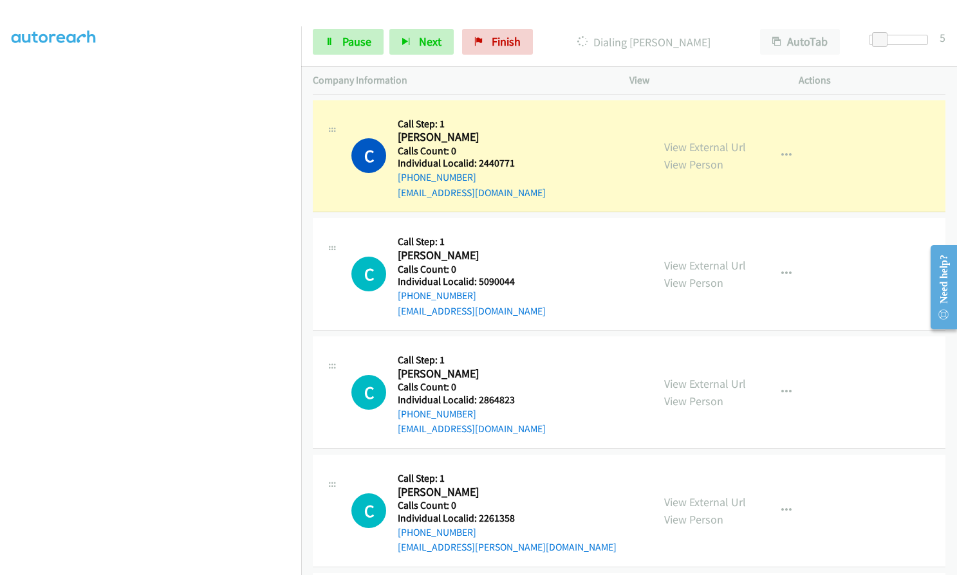
scroll to position [3619, 0]
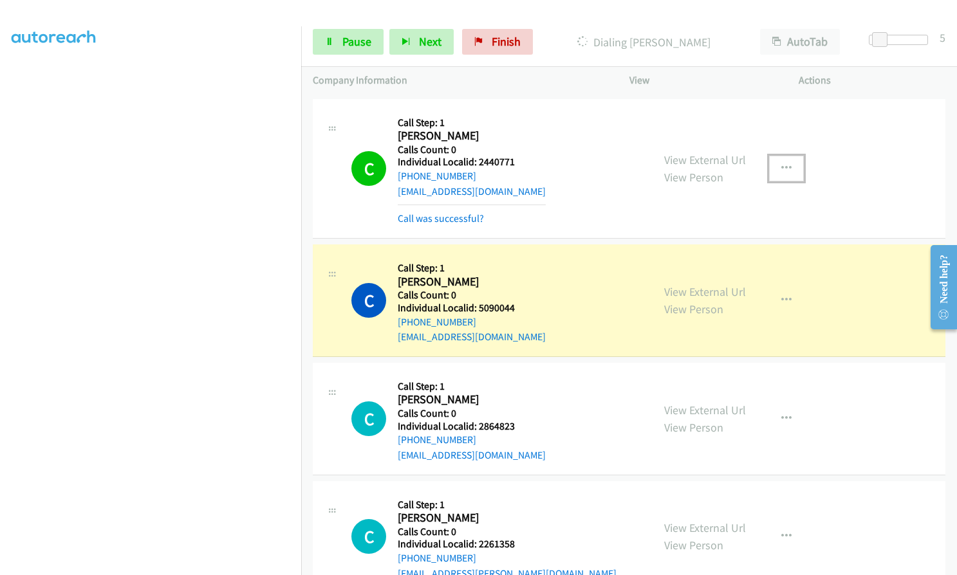
click at [783, 169] on icon "button" at bounding box center [786, 168] width 10 height 10
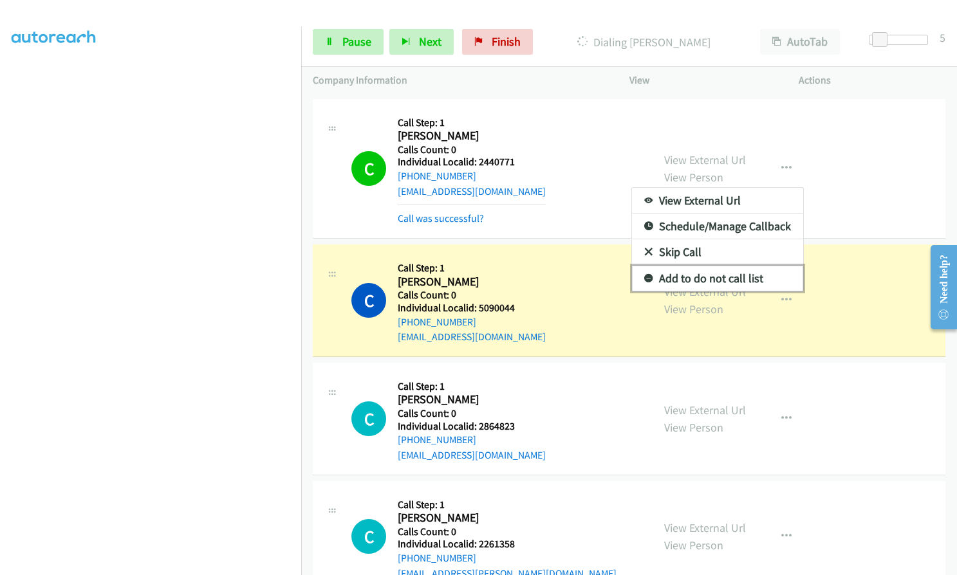
click at [644, 280] on icon at bounding box center [648, 279] width 9 height 9
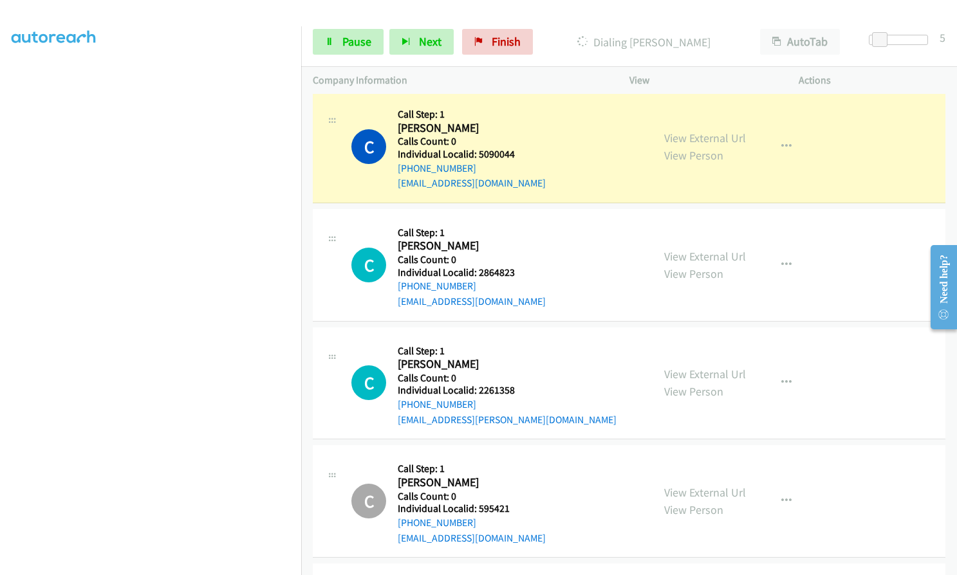
scroll to position [3780, 0]
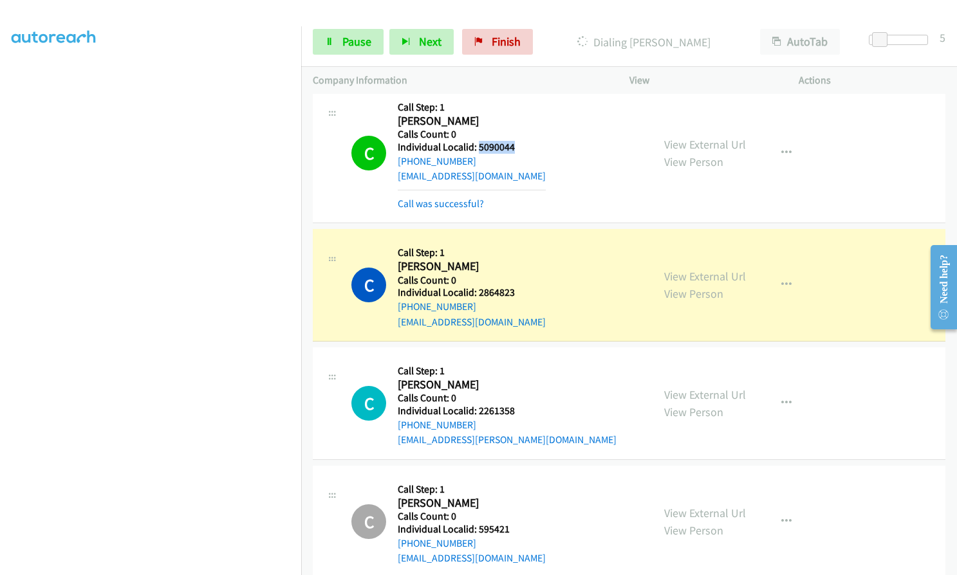
drag, startPoint x: 478, startPoint y: 144, endPoint x: 513, endPoint y: 144, distance: 34.8
click at [513, 144] on h5 "Individual Localid: 5090044" at bounding box center [472, 147] width 148 height 13
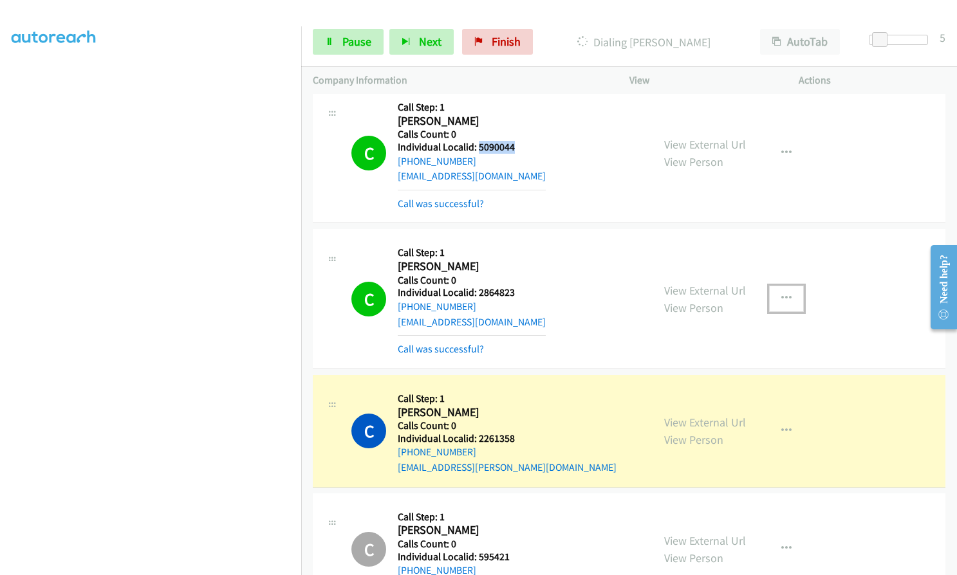
click at [783, 293] on icon "button" at bounding box center [786, 298] width 10 height 10
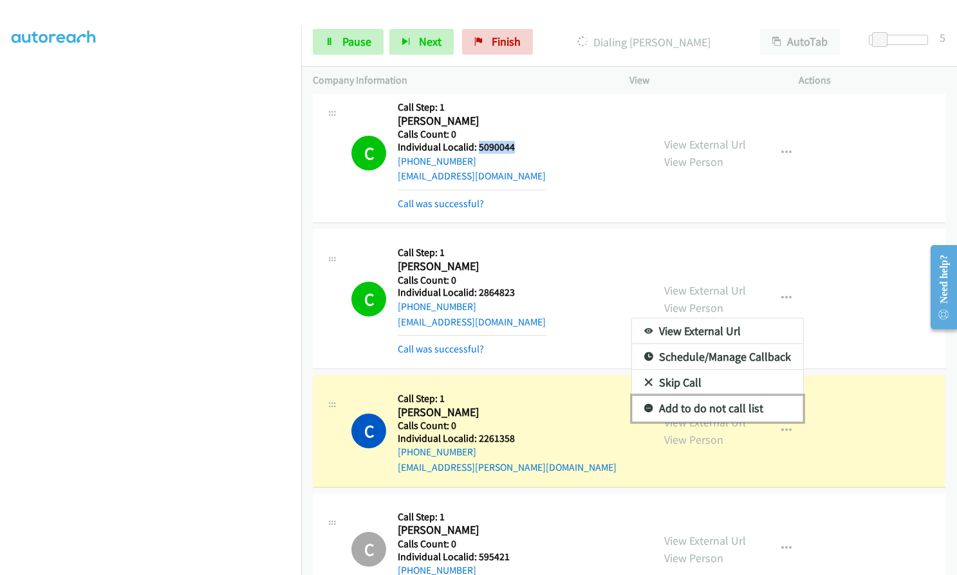
click at [644, 406] on icon at bounding box center [648, 409] width 9 height 9
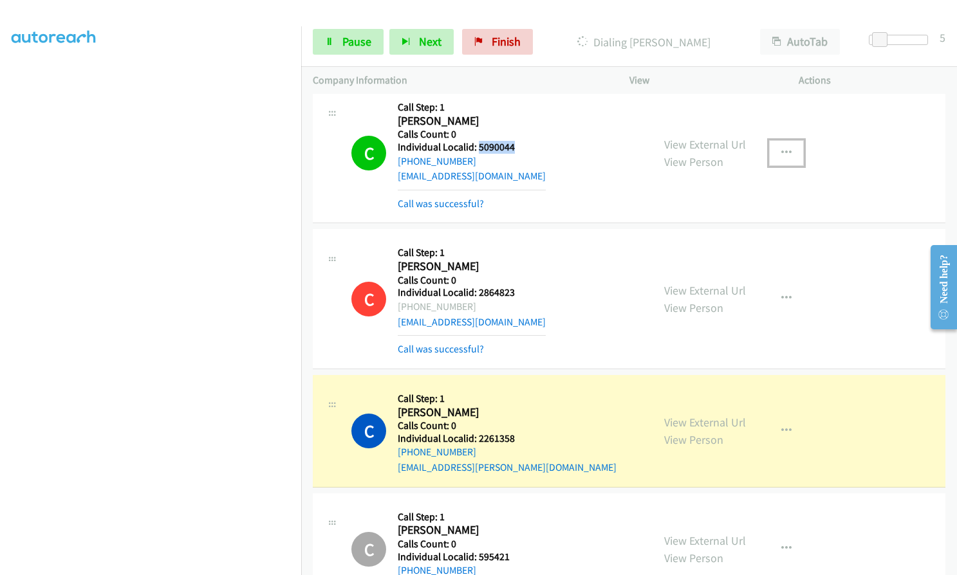
click at [787, 145] on button "button" at bounding box center [786, 153] width 35 height 26
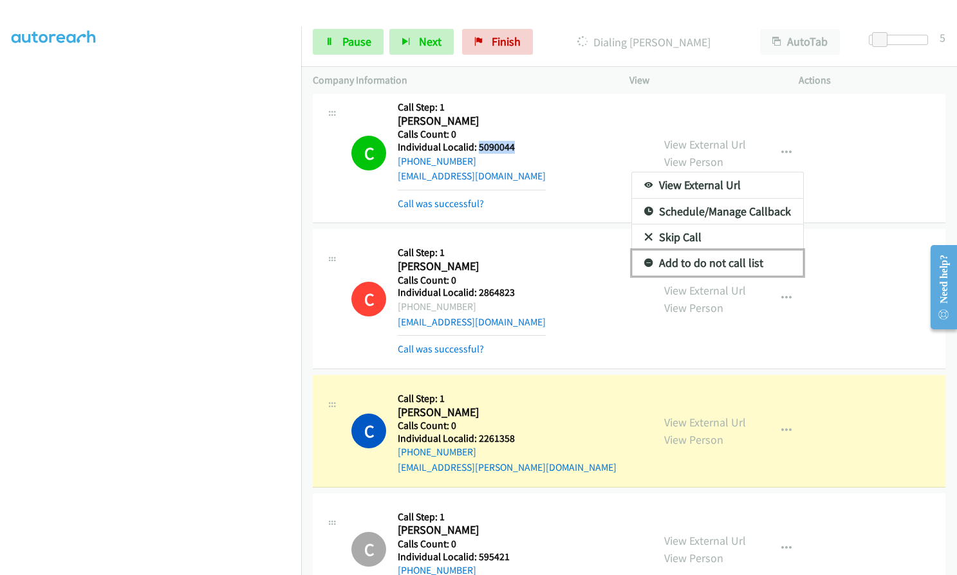
click at [644, 260] on icon at bounding box center [648, 263] width 9 height 9
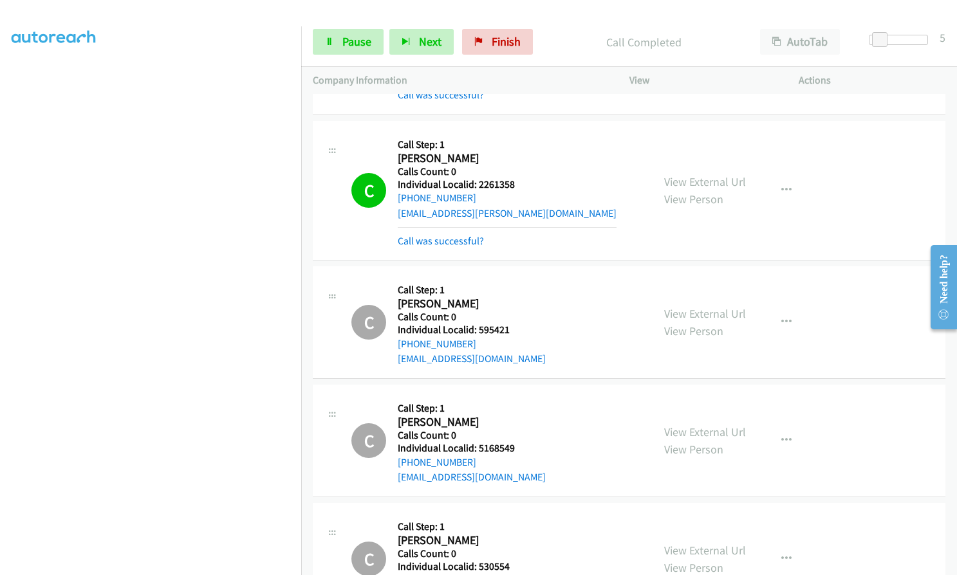
scroll to position [4022, 0]
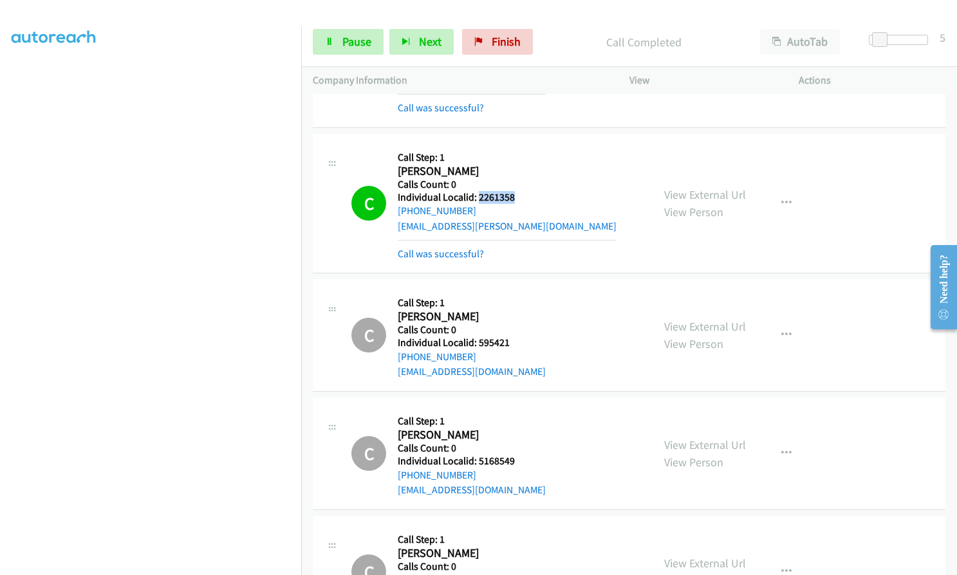
drag, startPoint x: 477, startPoint y: 196, endPoint x: 515, endPoint y: 196, distance: 38.0
click at [515, 196] on h5 "Individual Localid: 2261358" at bounding box center [507, 197] width 219 height 13
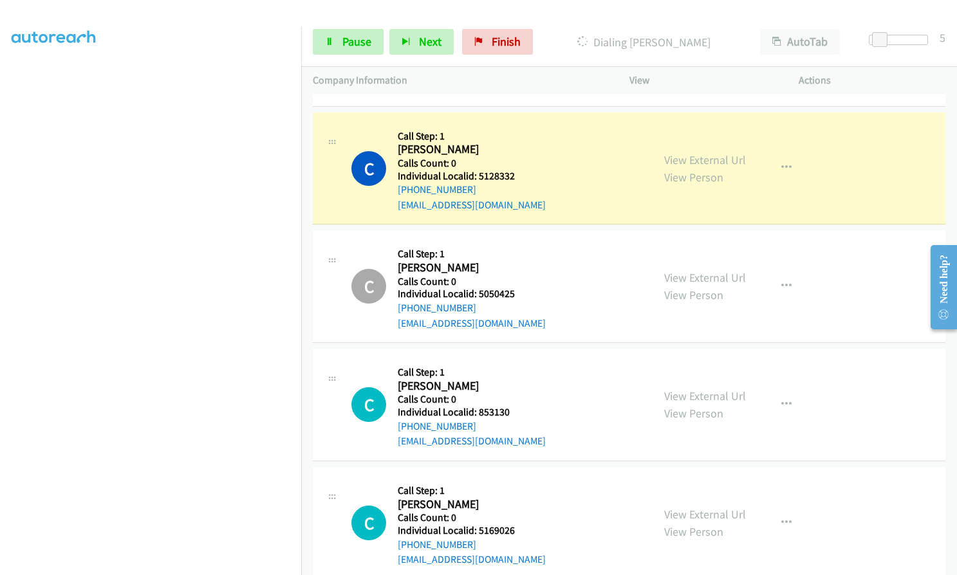
scroll to position [6081, 0]
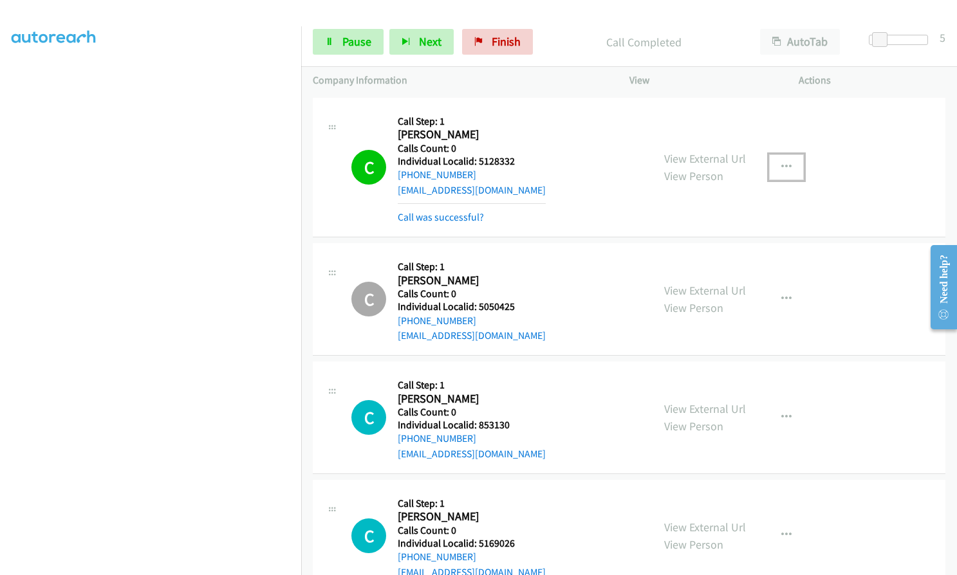
click at [782, 162] on icon "button" at bounding box center [786, 167] width 10 height 10
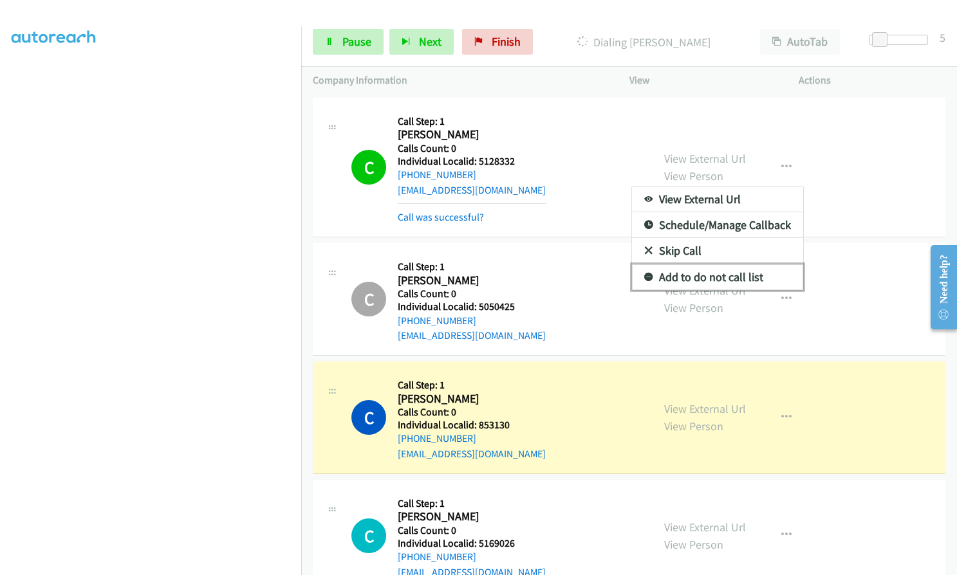
click at [645, 274] on icon at bounding box center [648, 278] width 9 height 9
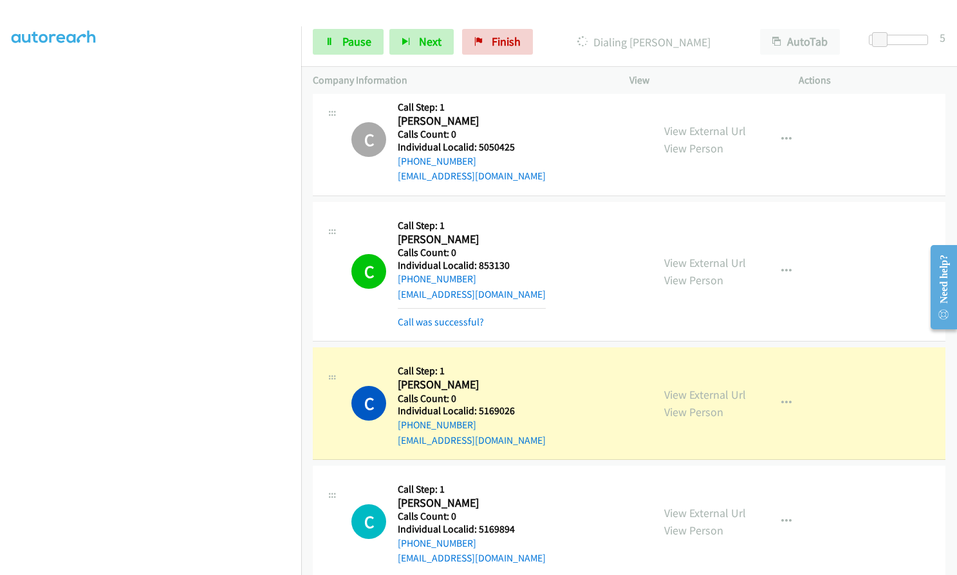
scroll to position [6242, 0]
click at [784, 265] on icon "button" at bounding box center [786, 270] width 10 height 10
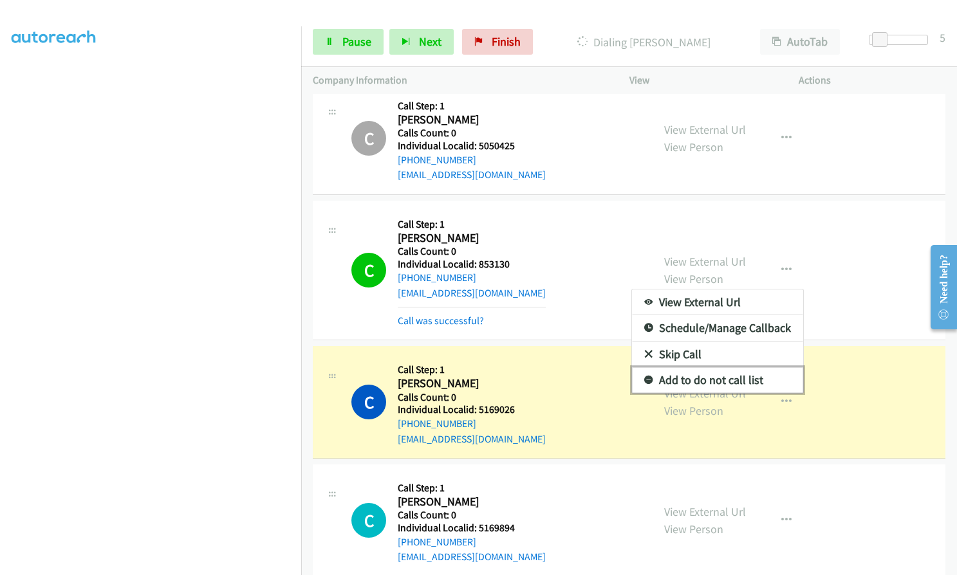
click at [644, 376] on icon at bounding box center [648, 380] width 9 height 9
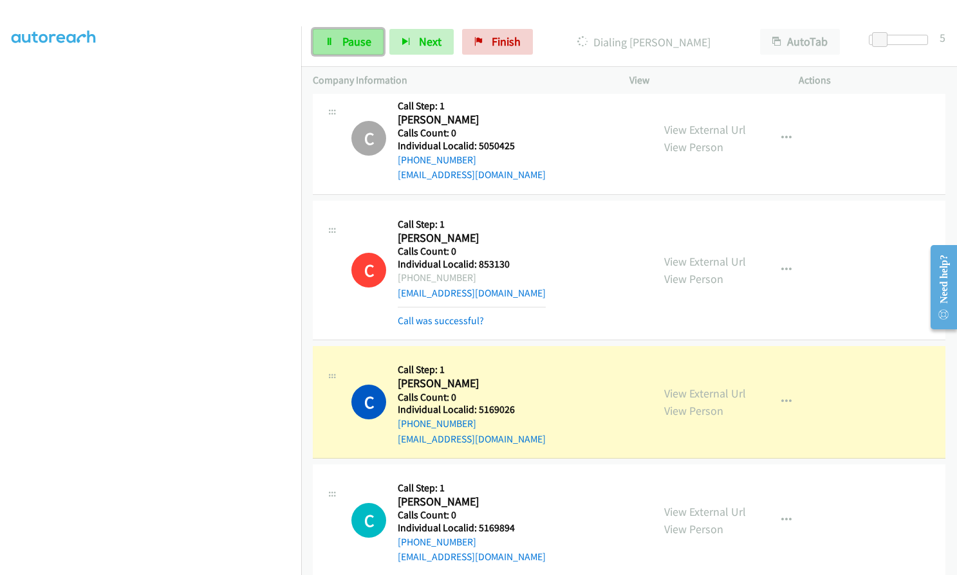
click at [357, 42] on span "Pause" at bounding box center [356, 41] width 29 height 15
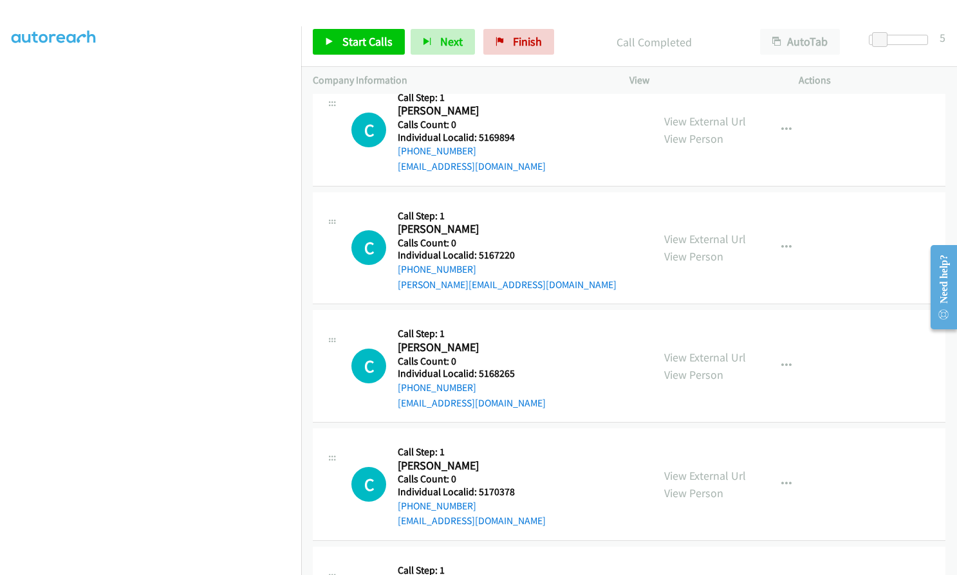
scroll to position [6628, 0]
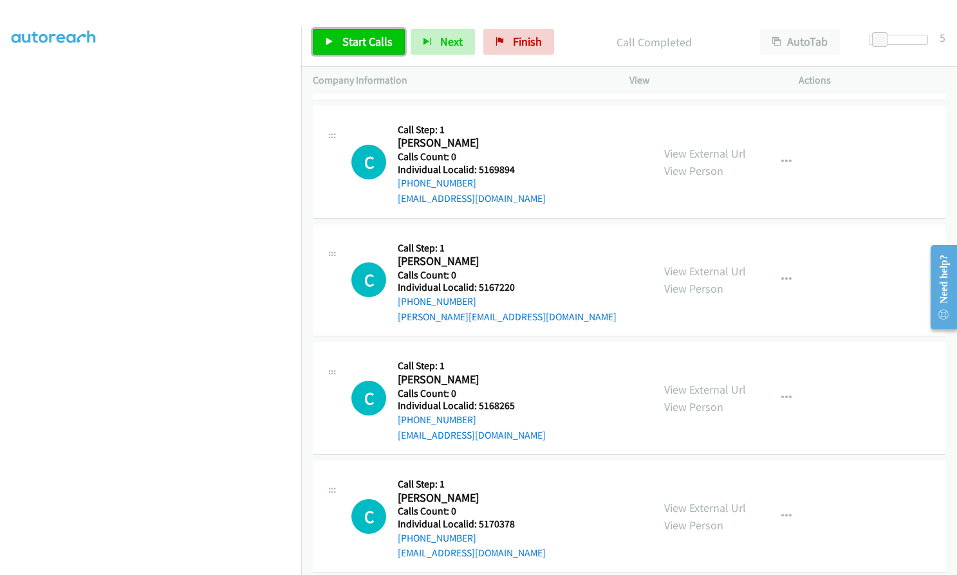
click at [371, 37] on span "Start Calls" at bounding box center [367, 41] width 50 height 15
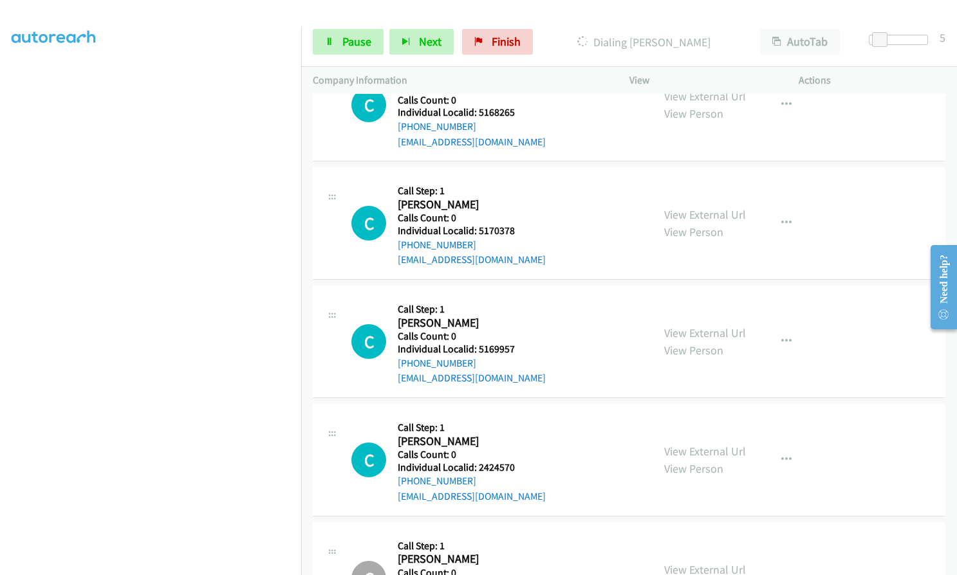
scroll to position [6982, 0]
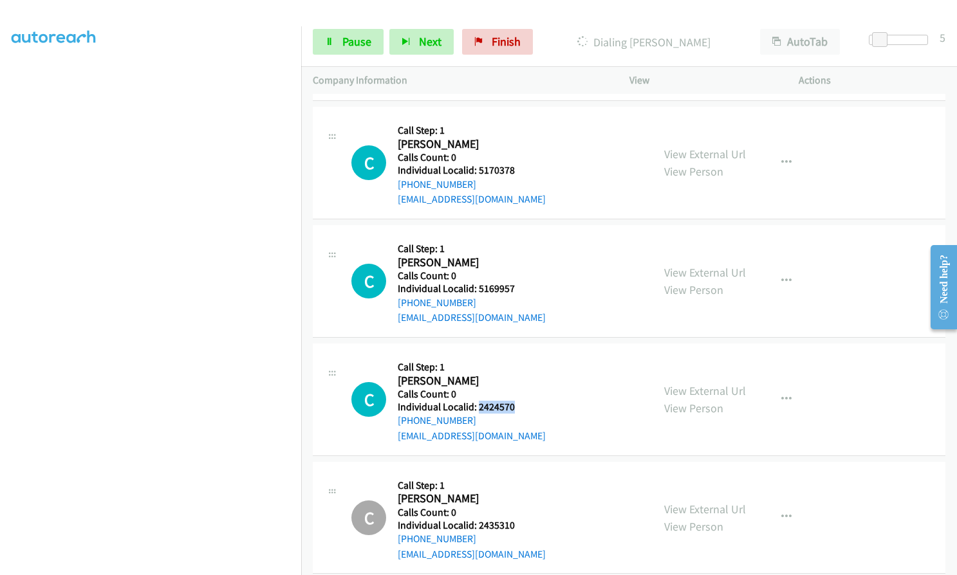
drag, startPoint x: 477, startPoint y: 394, endPoint x: 516, endPoint y: 390, distance: 39.4
click at [516, 390] on div "C Callback Scheduled Call Step: 1 [PERSON_NAME] America/New_York Calls Count: 0…" at bounding box center [496, 399] width 290 height 89
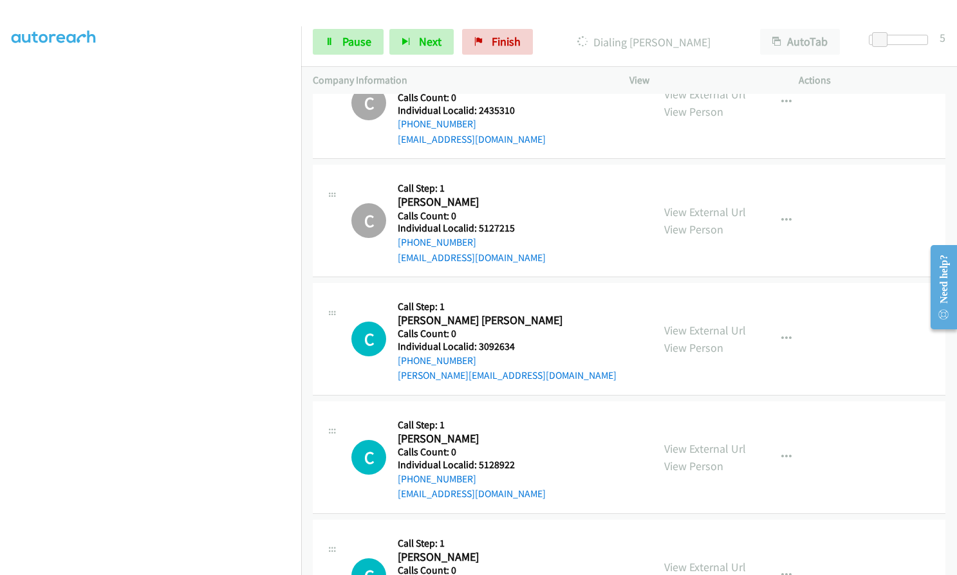
scroll to position [7400, 0]
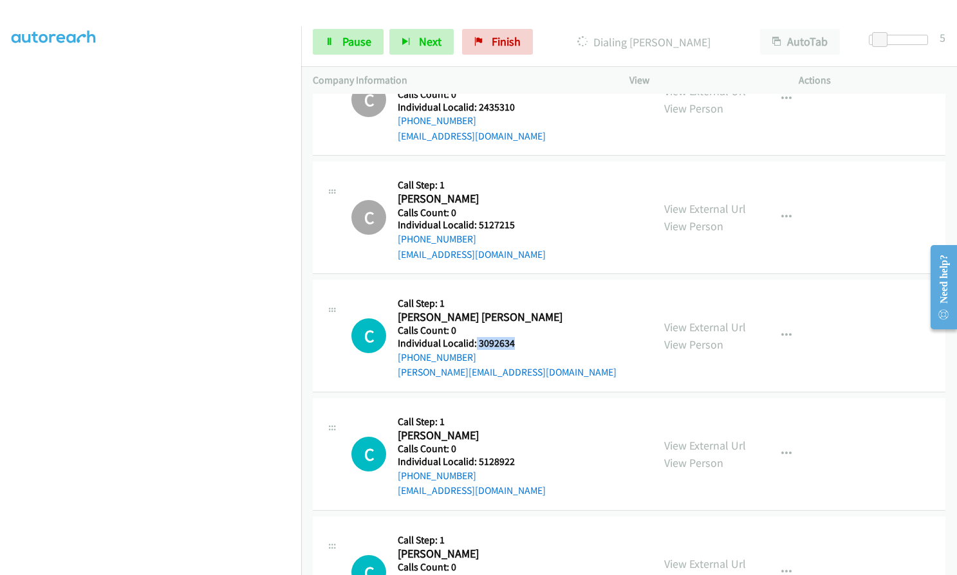
drag, startPoint x: 476, startPoint y: 331, endPoint x: 496, endPoint y: 326, distance: 21.2
click at [524, 337] on h5 "Individual Localid: 3092634" at bounding box center [507, 343] width 219 height 13
drag, startPoint x: 475, startPoint y: 443, endPoint x: 514, endPoint y: 443, distance: 38.6
click at [514, 443] on div "C Callback Scheduled Call Step: 1 [PERSON_NAME] America/[GEOGRAPHIC_DATA] Calls…" at bounding box center [496, 454] width 290 height 89
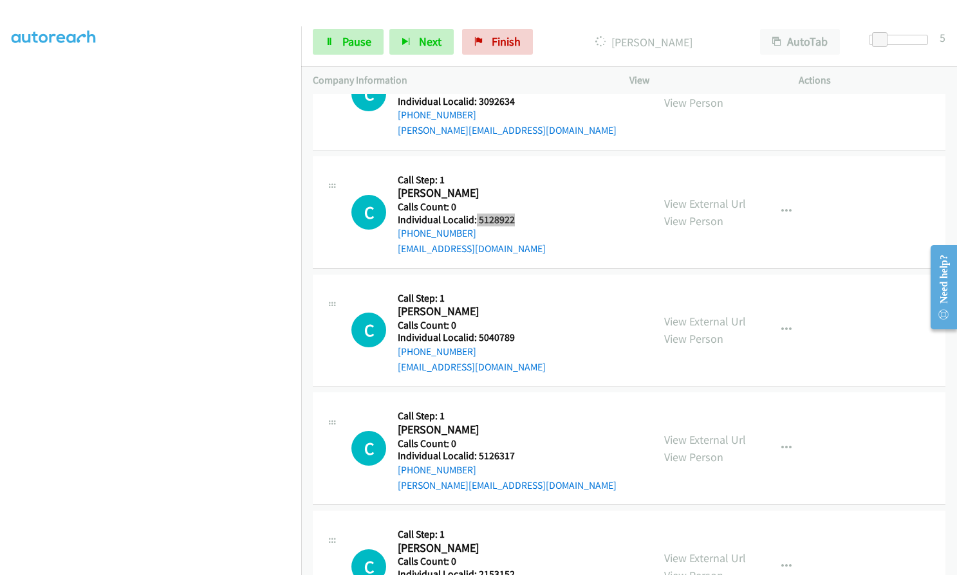
scroll to position [7685, 0]
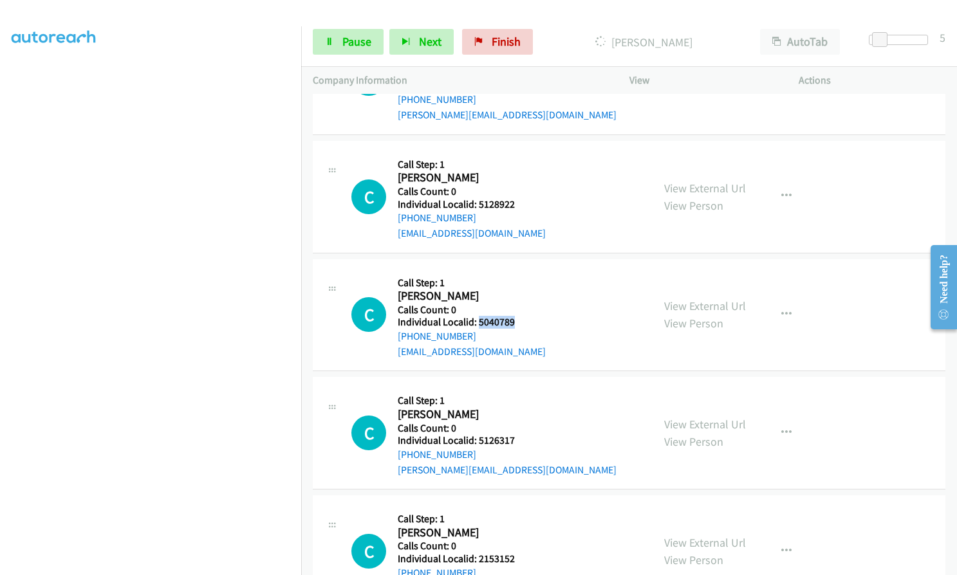
drag, startPoint x: 476, startPoint y: 304, endPoint x: 514, endPoint y: 305, distance: 38.0
click at [514, 316] on h5 "Individual Localid: 5040789" at bounding box center [472, 322] width 148 height 13
drag, startPoint x: 477, startPoint y: 425, endPoint x: 519, endPoint y: 427, distance: 42.5
click at [519, 434] on h5 "Individual Localid: 5126317" at bounding box center [507, 440] width 219 height 13
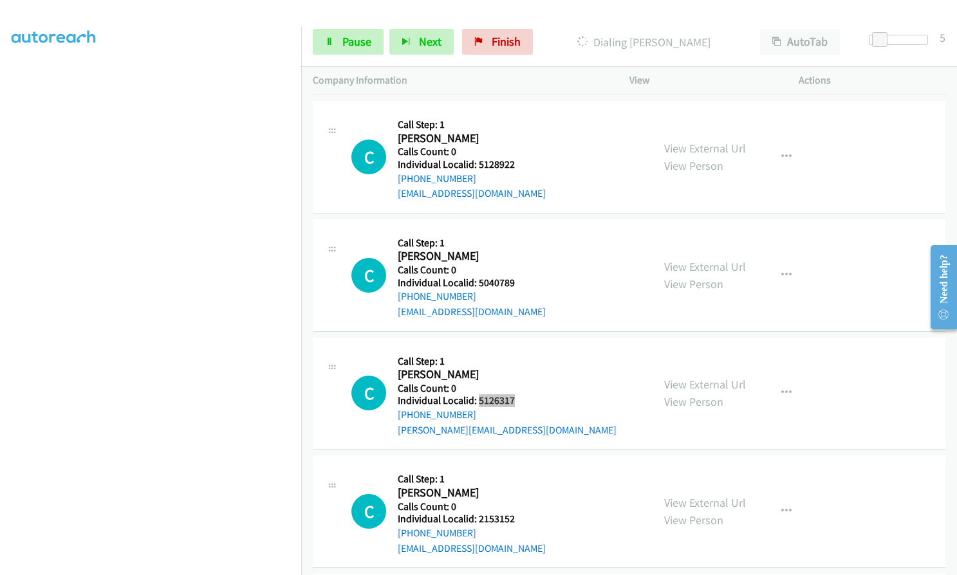
scroll to position [7918, 0]
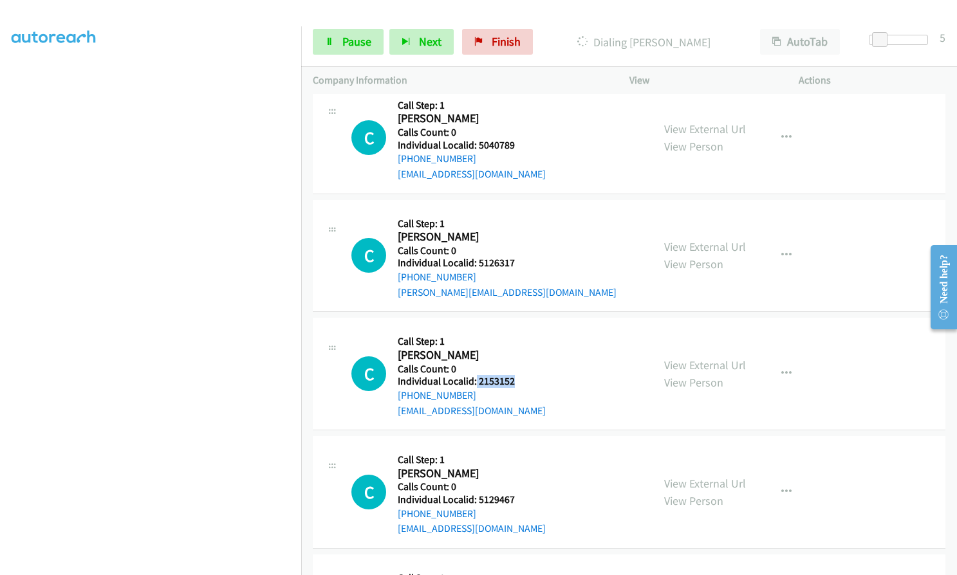
drag, startPoint x: 476, startPoint y: 367, endPoint x: 516, endPoint y: 366, distance: 40.5
click at [516, 366] on div "C Callback Scheduled Call Step: 1 [PERSON_NAME] America/New_York Calls Count: 0…" at bounding box center [496, 373] width 290 height 89
drag, startPoint x: 476, startPoint y: 481, endPoint x: 515, endPoint y: 481, distance: 38.6
click at [515, 481] on div "C Callback Scheduled Call Step: 1 [PERSON_NAME] America/New_York Calls Count: 0…" at bounding box center [496, 492] width 290 height 89
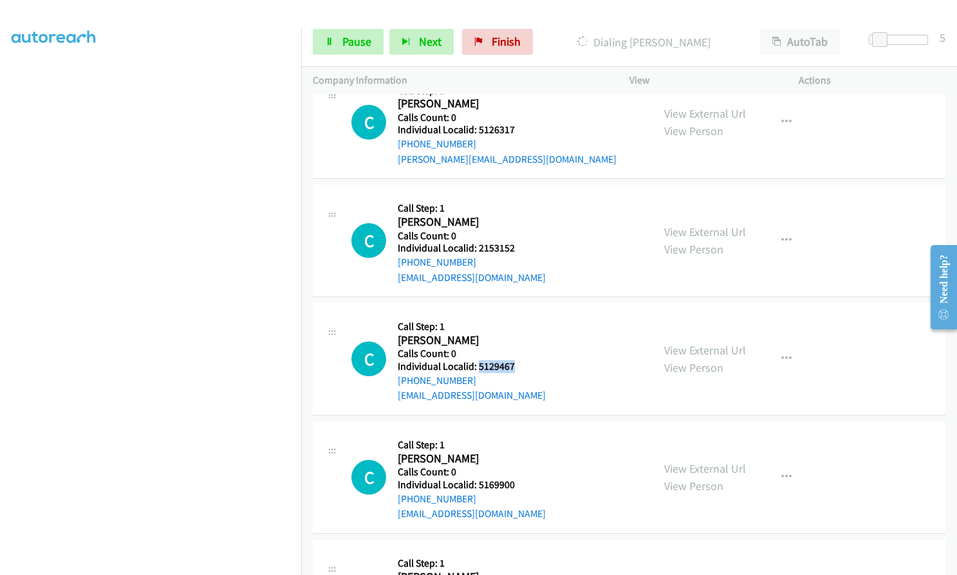
scroll to position [8062, 0]
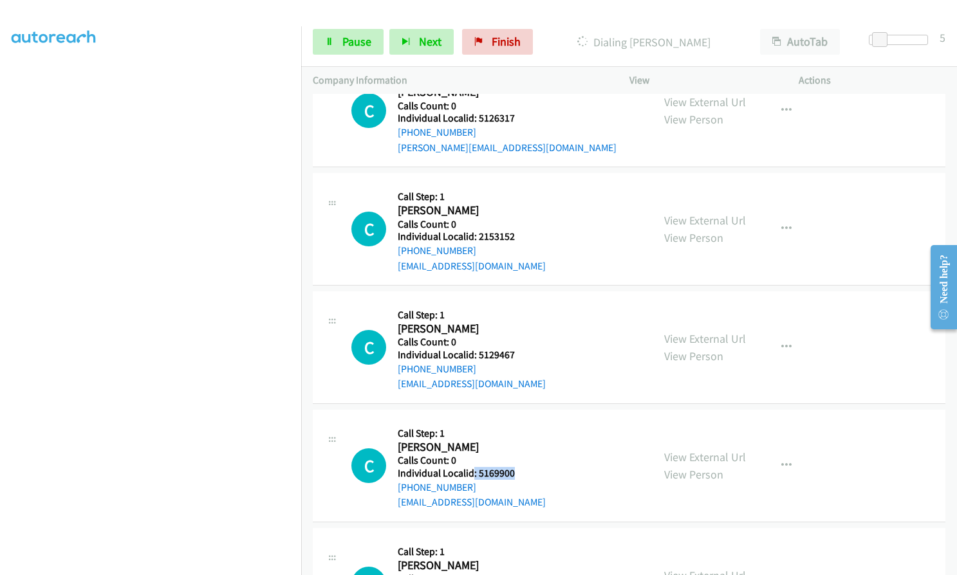
drag, startPoint x: 472, startPoint y: 460, endPoint x: 523, endPoint y: 459, distance: 50.8
click at [523, 459] on div "C Callback Scheduled Call Step: 1 [PERSON_NAME] America/Los_Angeles Calls Count…" at bounding box center [496, 466] width 290 height 89
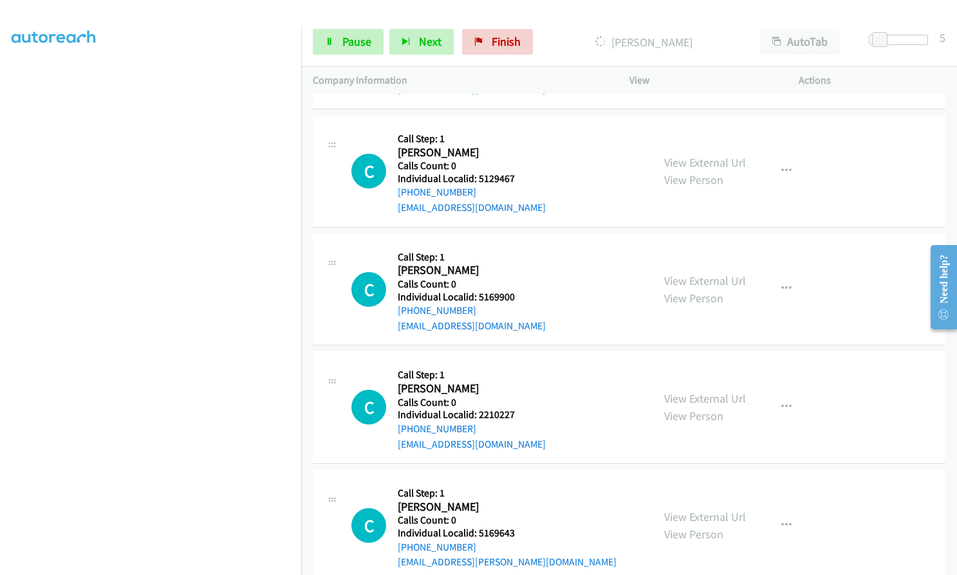
scroll to position [8294, 0]
drag, startPoint x: 477, startPoint y: 399, endPoint x: 515, endPoint y: 399, distance: 38.0
click at [515, 409] on h5 "Individual Localid: 2210227" at bounding box center [472, 415] width 148 height 13
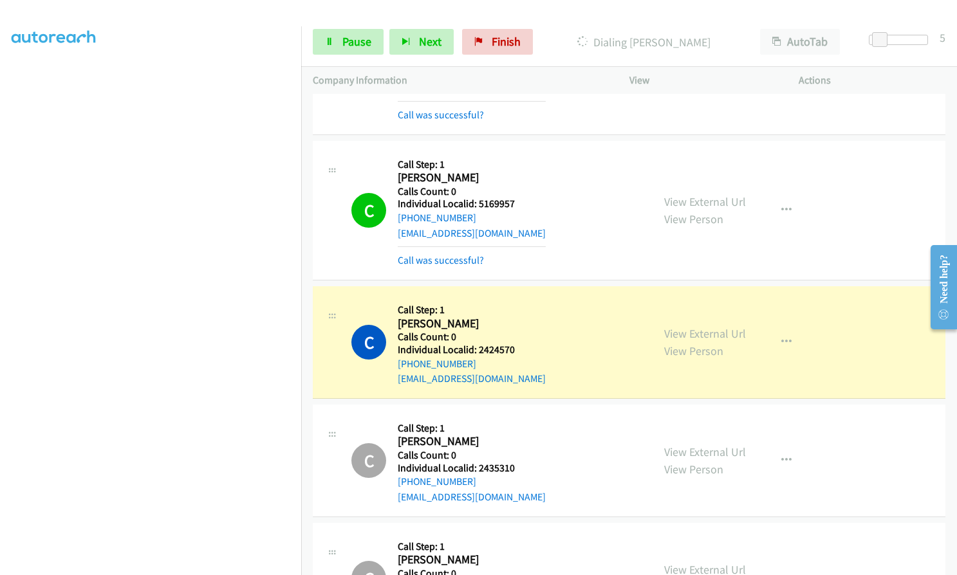
scroll to position [7168, 0]
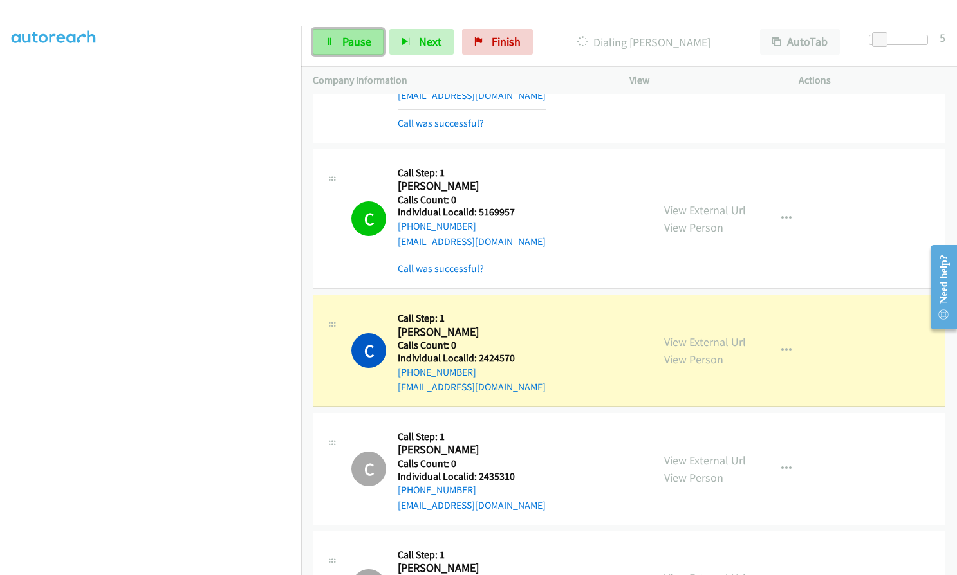
click at [350, 44] on span "Pause" at bounding box center [356, 41] width 29 height 15
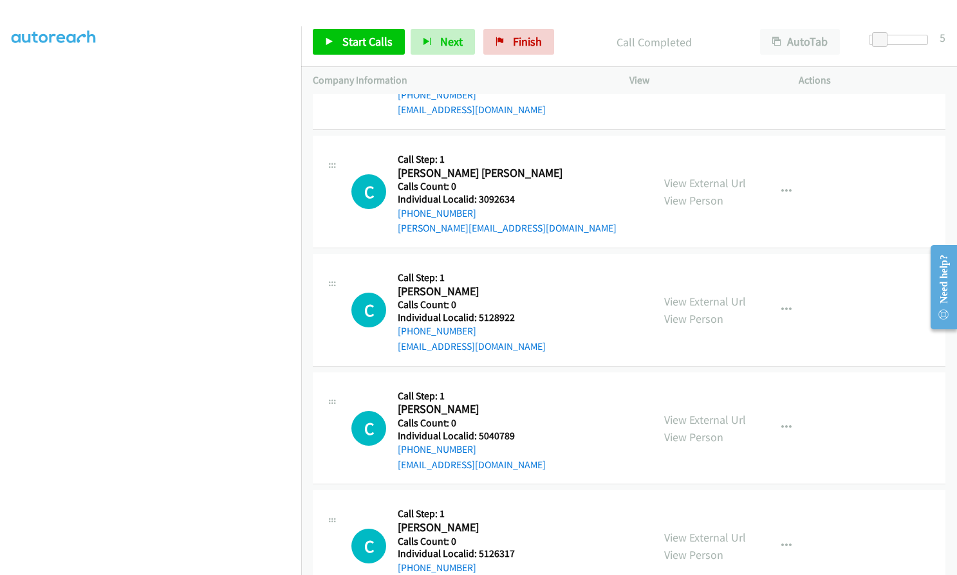
scroll to position [7715, 0]
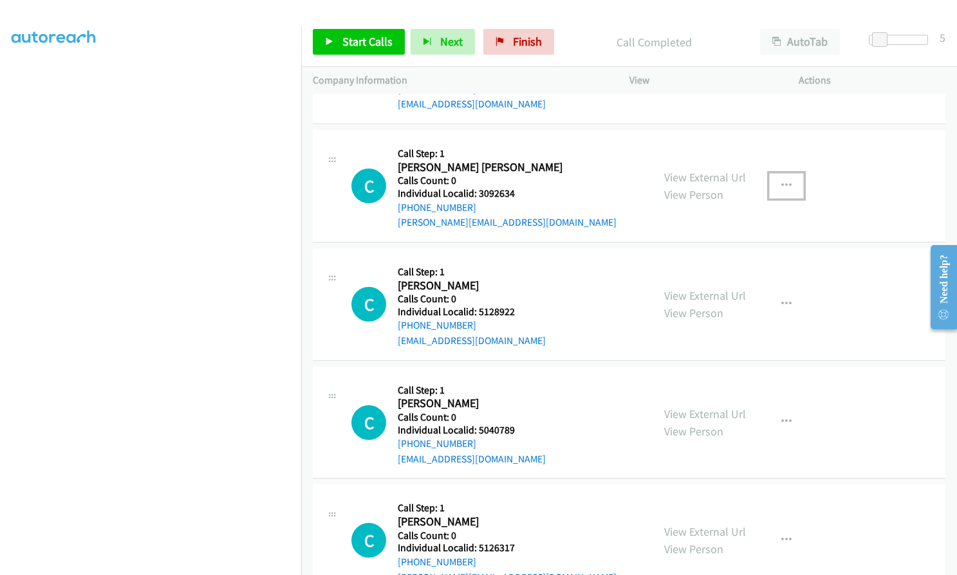
click at [785, 173] on button "button" at bounding box center [786, 186] width 35 height 26
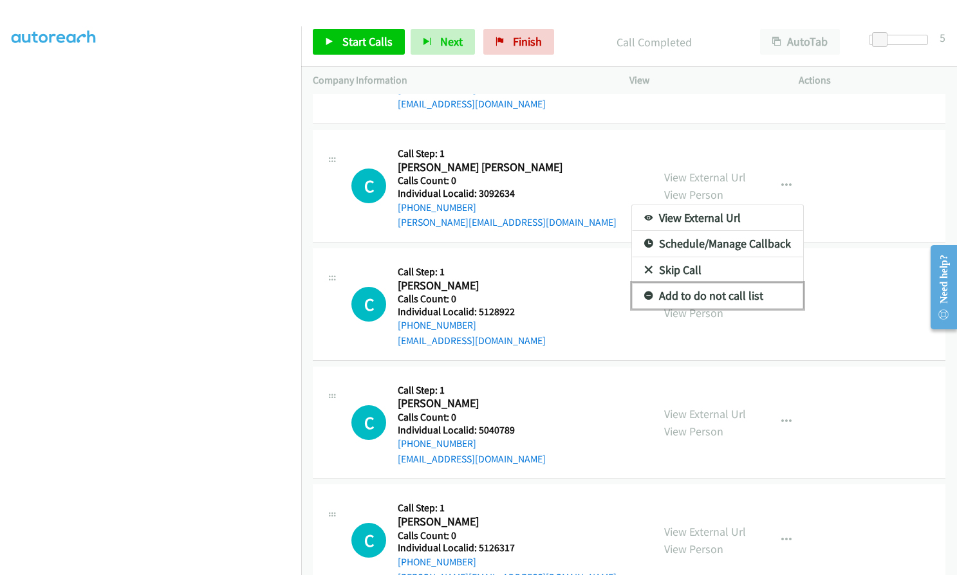
click at [644, 292] on icon at bounding box center [648, 296] width 9 height 9
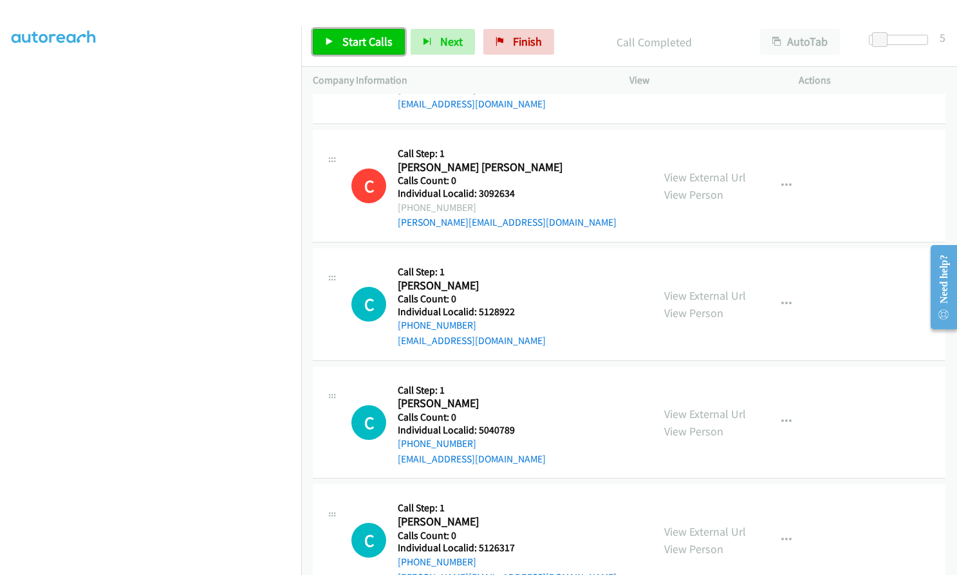
click at [356, 48] on span "Start Calls" at bounding box center [367, 41] width 50 height 15
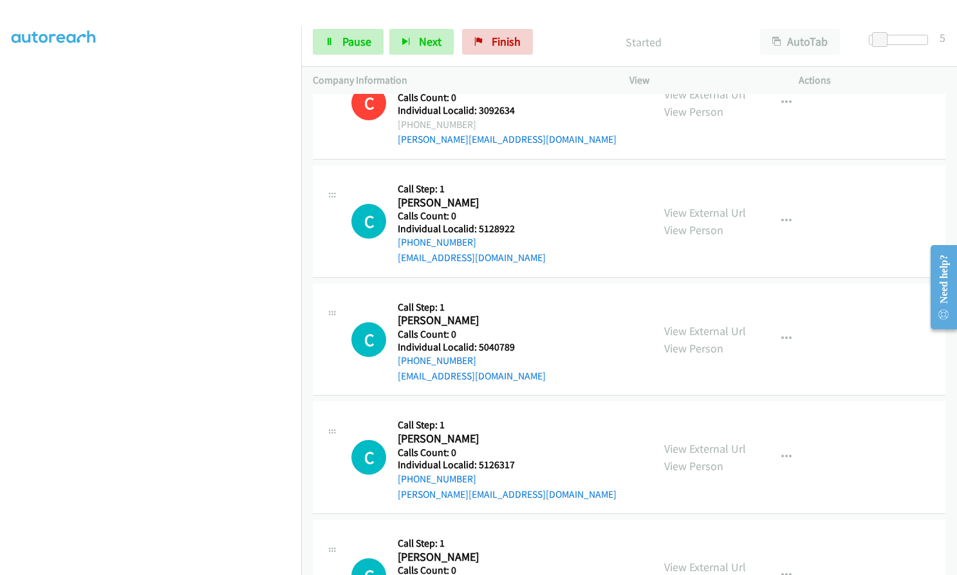
scroll to position [7860, 0]
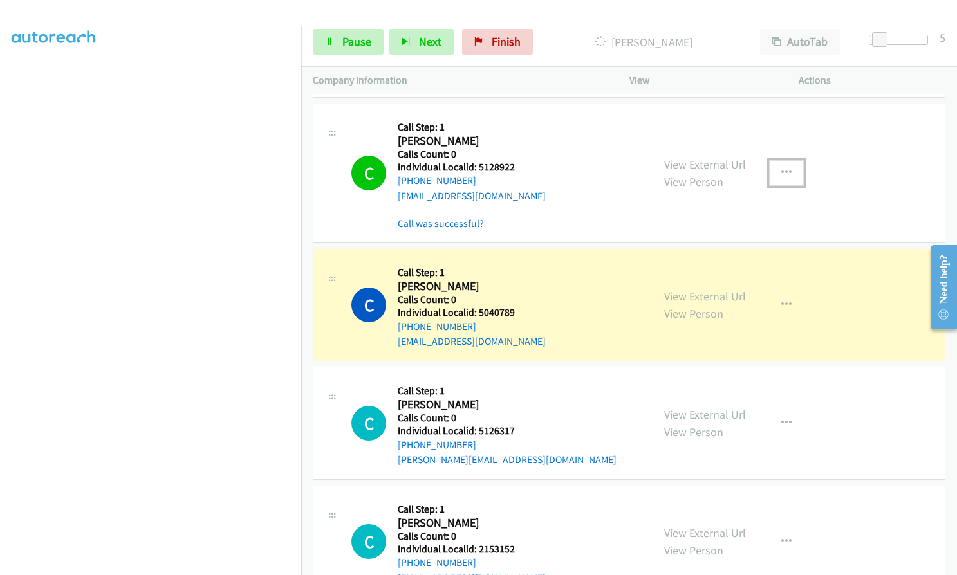
click at [775, 160] on button "button" at bounding box center [786, 173] width 35 height 26
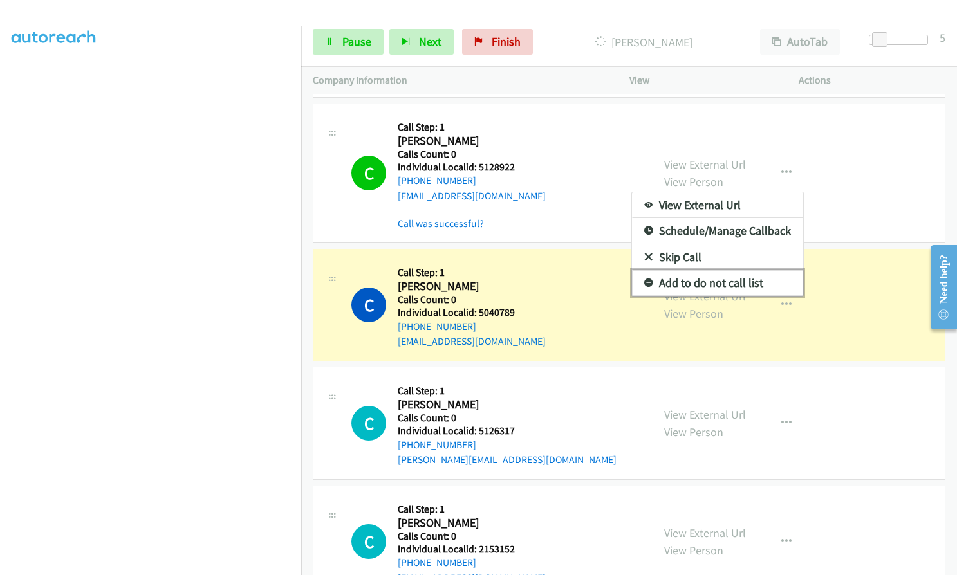
click at [644, 279] on icon at bounding box center [648, 283] width 9 height 9
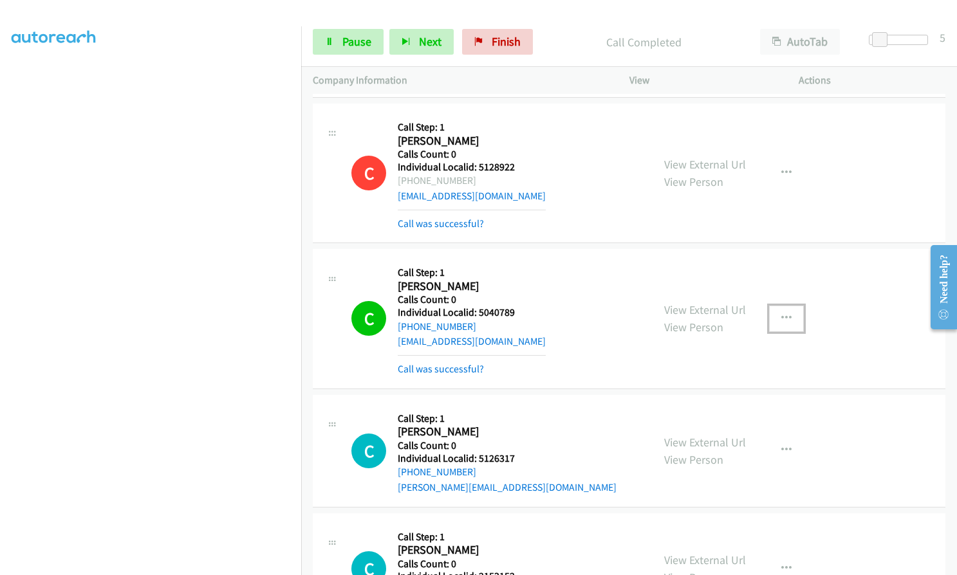
click at [781, 313] on icon "button" at bounding box center [786, 318] width 10 height 10
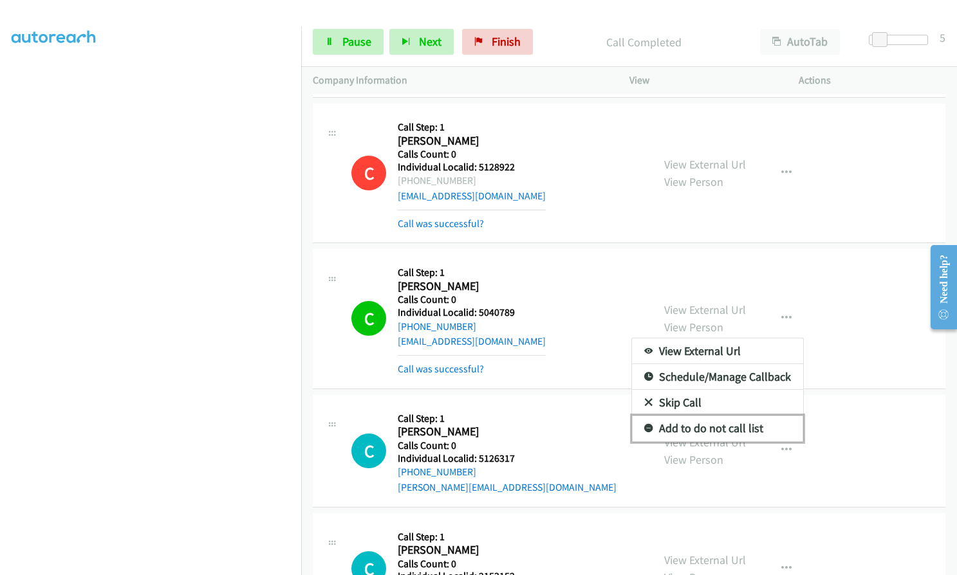
click at [641, 416] on link "Add to do not call list" at bounding box center [717, 429] width 171 height 26
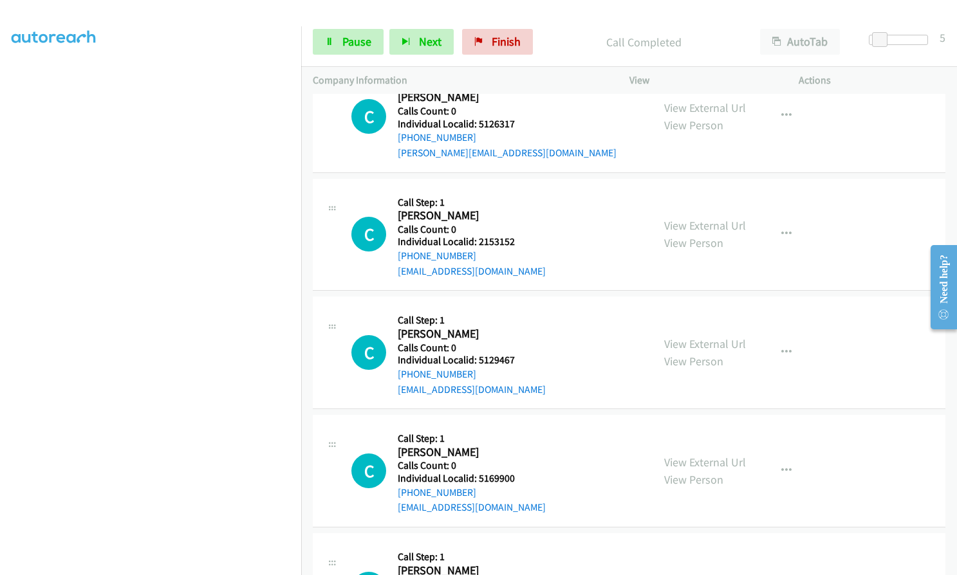
scroll to position [8198, 0]
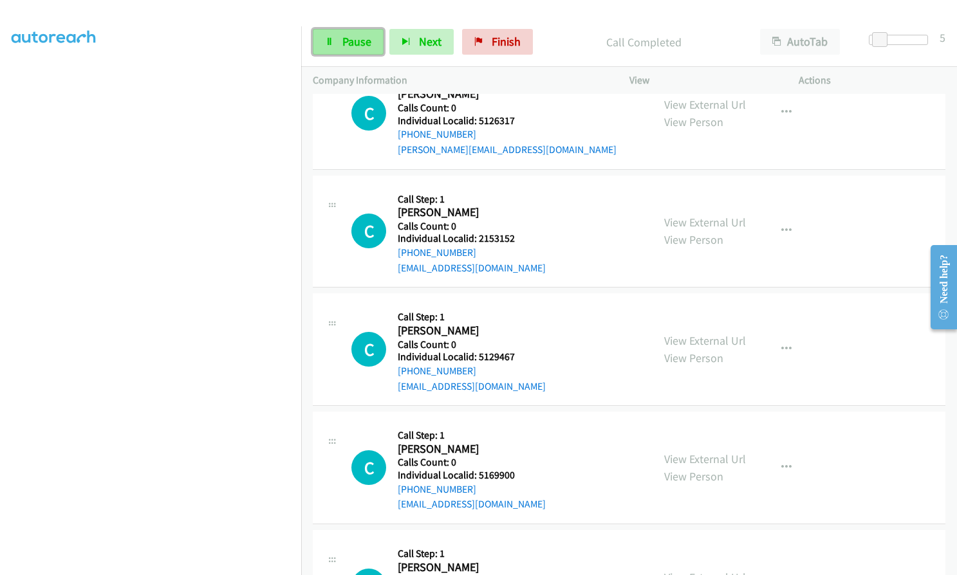
click at [346, 42] on span "Pause" at bounding box center [356, 41] width 29 height 15
click at [344, 40] on span "Start Calls" at bounding box center [367, 41] width 50 height 15
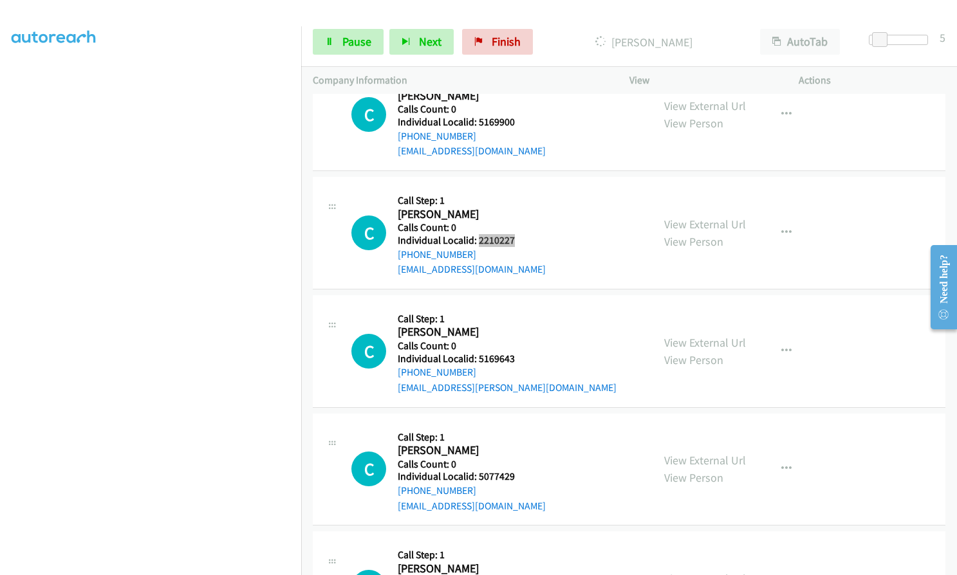
scroll to position [8551, 0]
drag, startPoint x: 475, startPoint y: 339, endPoint x: 517, endPoint y: 342, distance: 42.6
click at [517, 342] on div "C Callback Scheduled Call Step: 1 [PERSON_NAME] America/[GEOGRAPHIC_DATA] Calls…" at bounding box center [496, 350] width 290 height 89
drag, startPoint x: 478, startPoint y: 462, endPoint x: 523, endPoint y: 456, distance: 45.5
click at [523, 456] on div "C Callback Scheduled Call Step: 1 [PERSON_NAME] America/[GEOGRAPHIC_DATA] Calls…" at bounding box center [496, 469] width 290 height 89
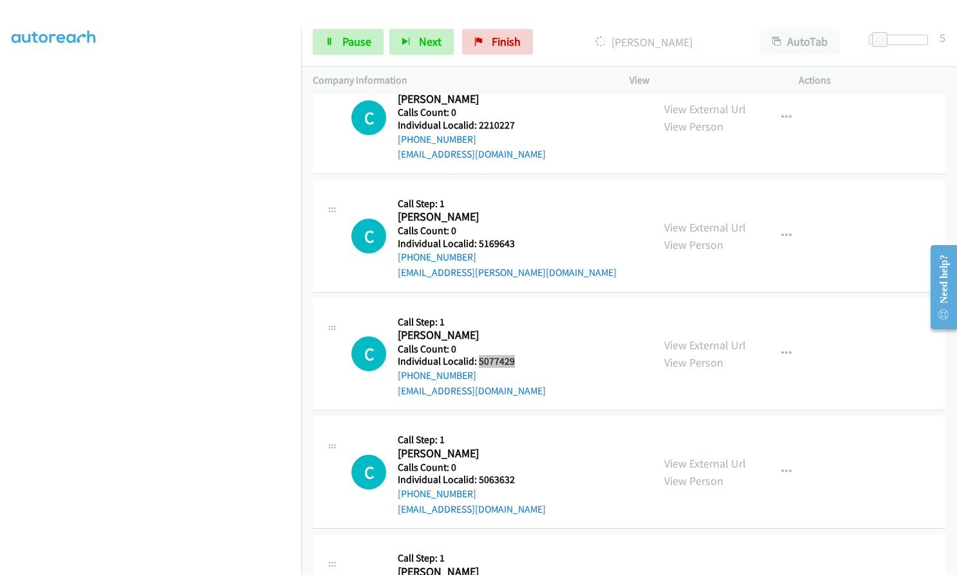
scroll to position [8680, 0]
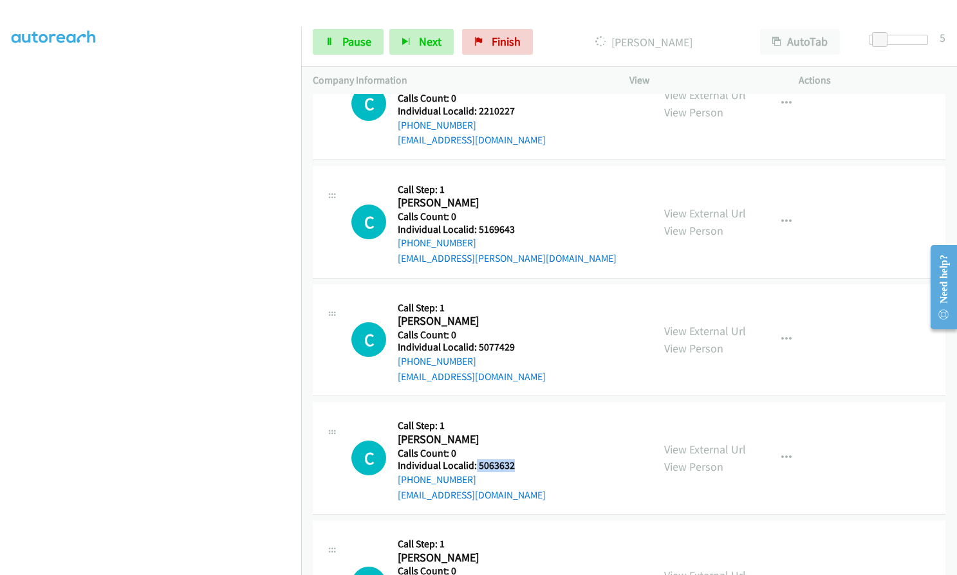
drag, startPoint x: 476, startPoint y: 449, endPoint x: 519, endPoint y: 453, distance: 44.0
click at [519, 453] on div "C Callback Scheduled Call Step: 1 [PERSON_NAME] [GEOGRAPHIC_DATA]/[GEOGRAPHIC_D…" at bounding box center [496, 458] width 290 height 89
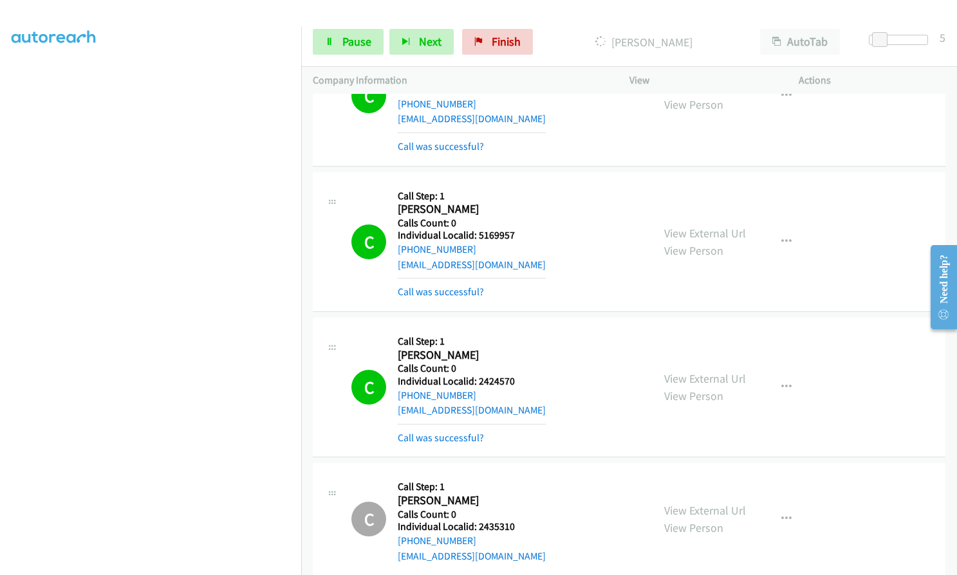
scroll to position [7142, 0]
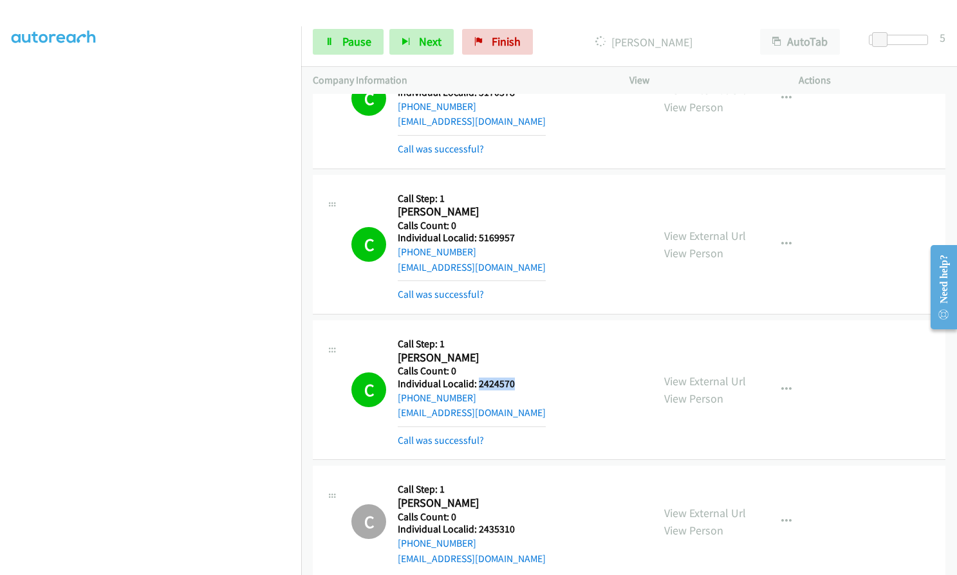
drag, startPoint x: 476, startPoint y: 367, endPoint x: 513, endPoint y: 366, distance: 36.7
click at [513, 366] on div "C Callback Scheduled Call Step: 1 [PERSON_NAME] America/New_York Calls Count: 0…" at bounding box center [496, 390] width 290 height 116
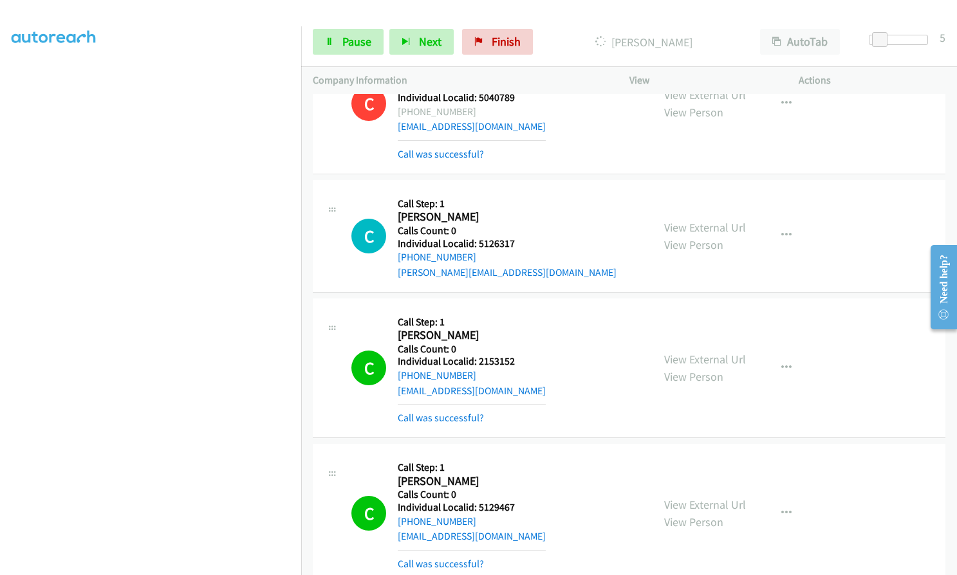
scroll to position [8156, 0]
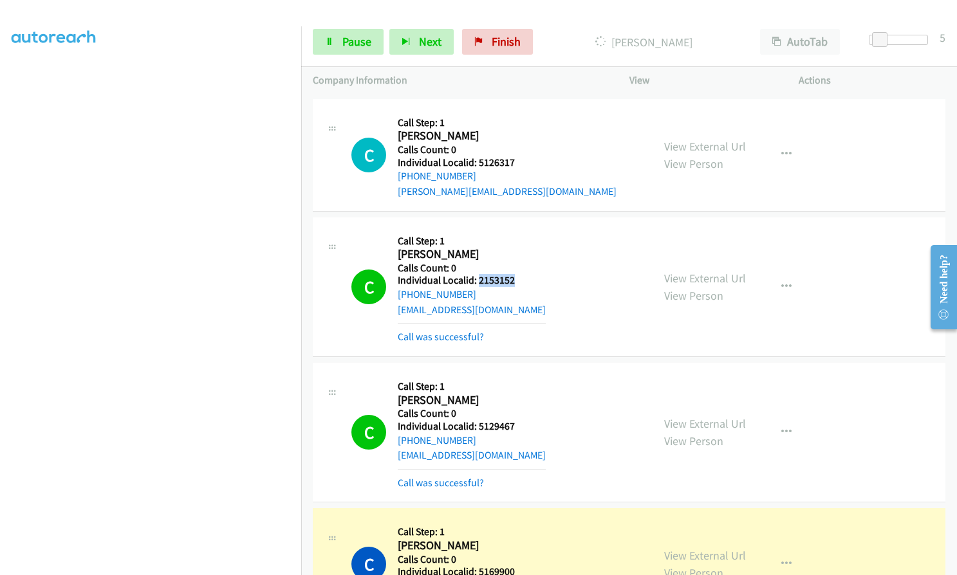
drag, startPoint x: 479, startPoint y: 268, endPoint x: 516, endPoint y: 266, distance: 37.4
click at [516, 266] on div "C Callback Scheduled Call Step: 1 [PERSON_NAME] America/New_York Calls Count: 0…" at bounding box center [496, 287] width 290 height 116
drag, startPoint x: 476, startPoint y: 409, endPoint x: 508, endPoint y: 412, distance: 32.9
click at [521, 411] on div "C Callback Scheduled Call Step: 1 [PERSON_NAME] America/New_York Calls Count: 0…" at bounding box center [496, 433] width 290 height 116
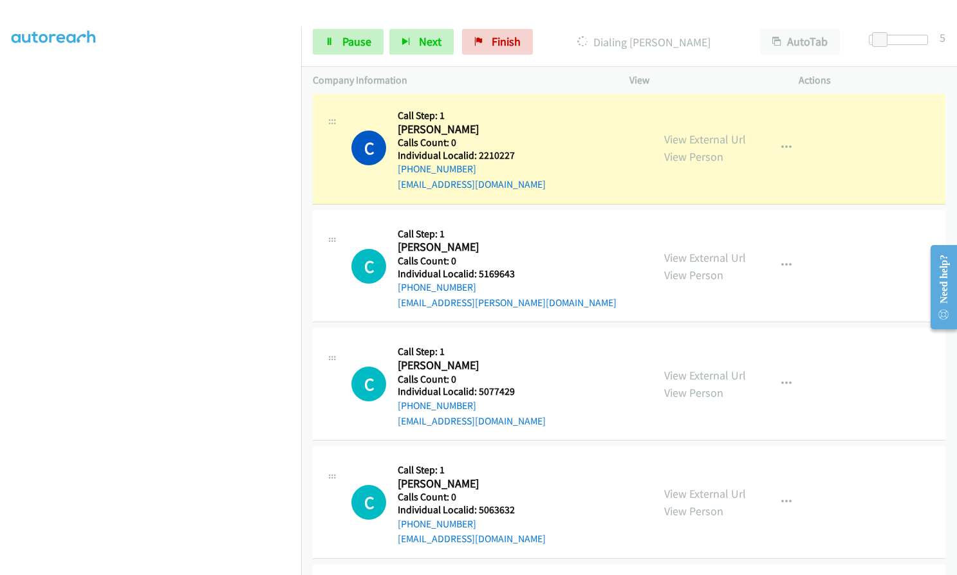
scroll to position [8719, 0]
drag, startPoint x: 476, startPoint y: 494, endPoint x: 512, endPoint y: 495, distance: 36.1
click at [520, 495] on div "C Callback Scheduled Call Step: 1 [PERSON_NAME] [GEOGRAPHIC_DATA]/[GEOGRAPHIC_D…" at bounding box center [496, 502] width 290 height 89
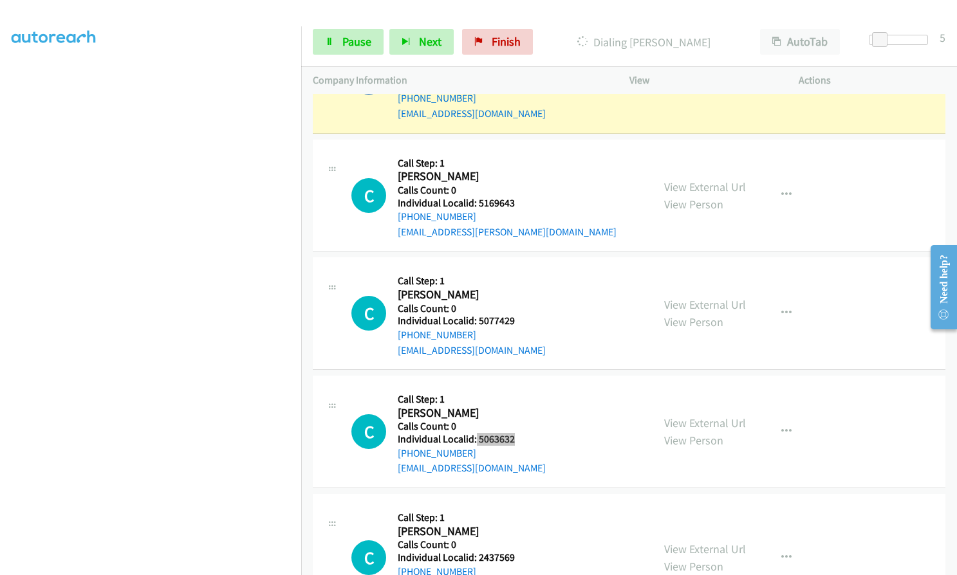
scroll to position [8799, 0]
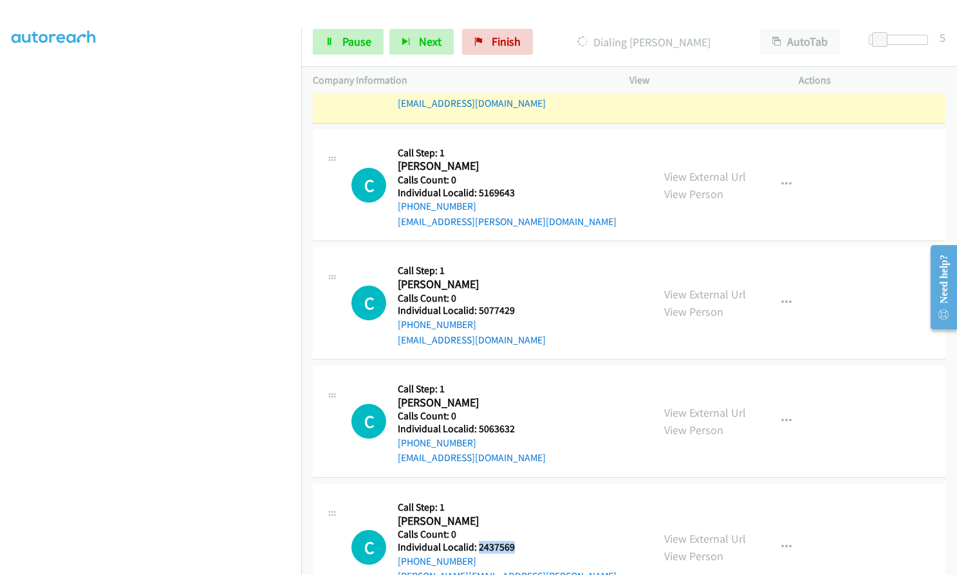
drag, startPoint x: 476, startPoint y: 531, endPoint x: 521, endPoint y: 532, distance: 45.1
click at [521, 532] on div "C Callback Scheduled Call Step: 1 [PERSON_NAME] America/[GEOGRAPHIC_DATA] Calls…" at bounding box center [496, 548] width 290 height 104
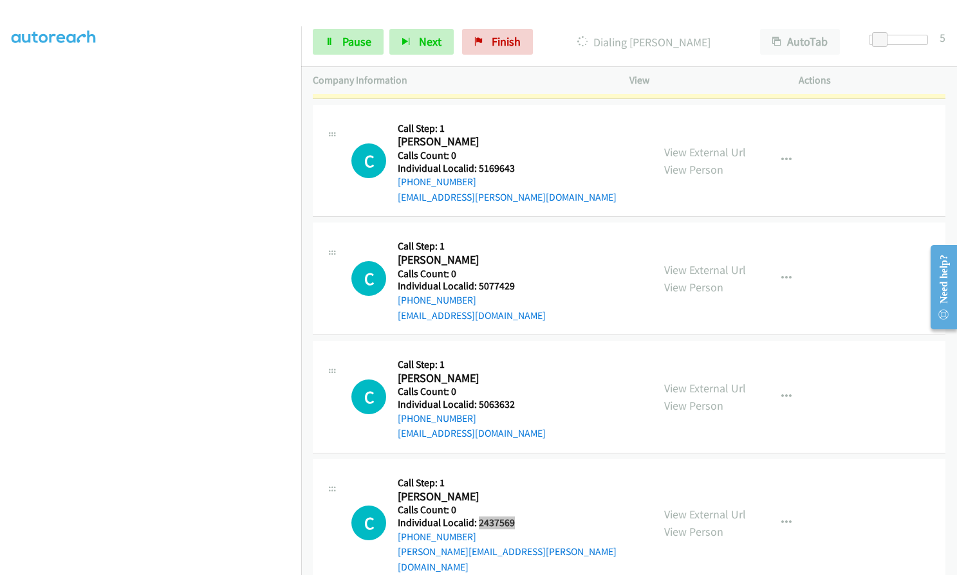
scroll to position [9008, 0]
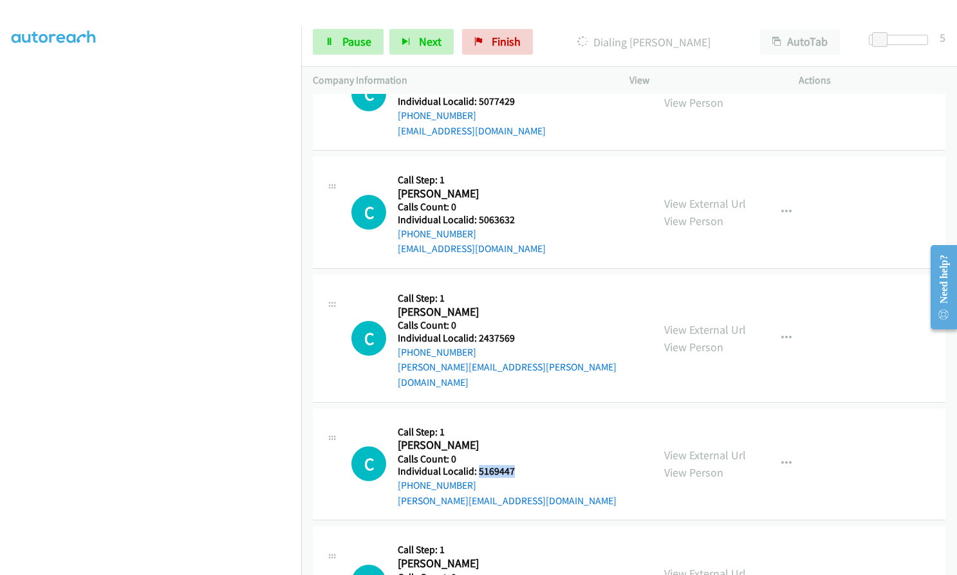
drag, startPoint x: 477, startPoint y: 440, endPoint x: 516, endPoint y: 440, distance: 39.3
click at [516, 440] on div "C Callback Scheduled Call Step: 1 [PERSON_NAME] America/[GEOGRAPHIC_DATA] Calls…" at bounding box center [496, 464] width 290 height 89
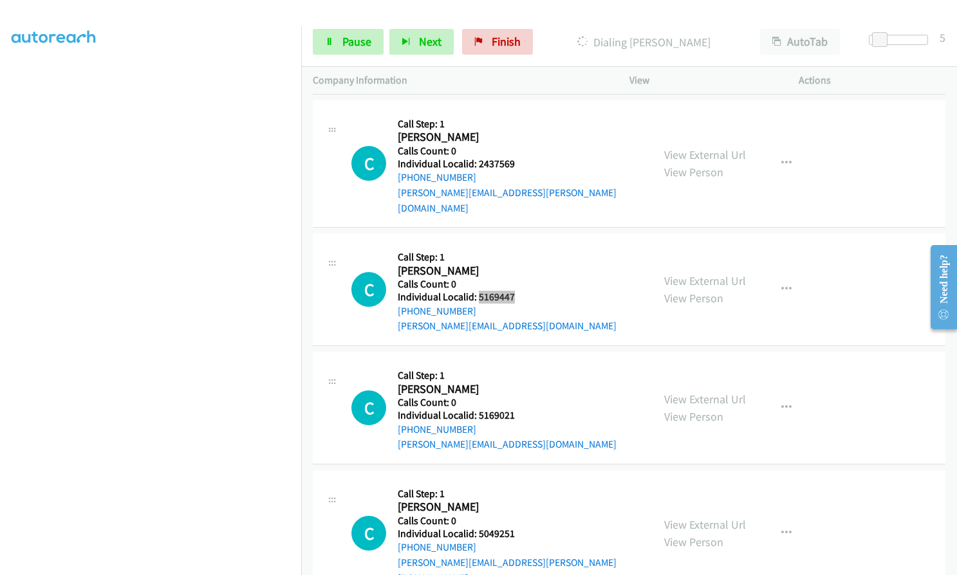
scroll to position [9212, 0]
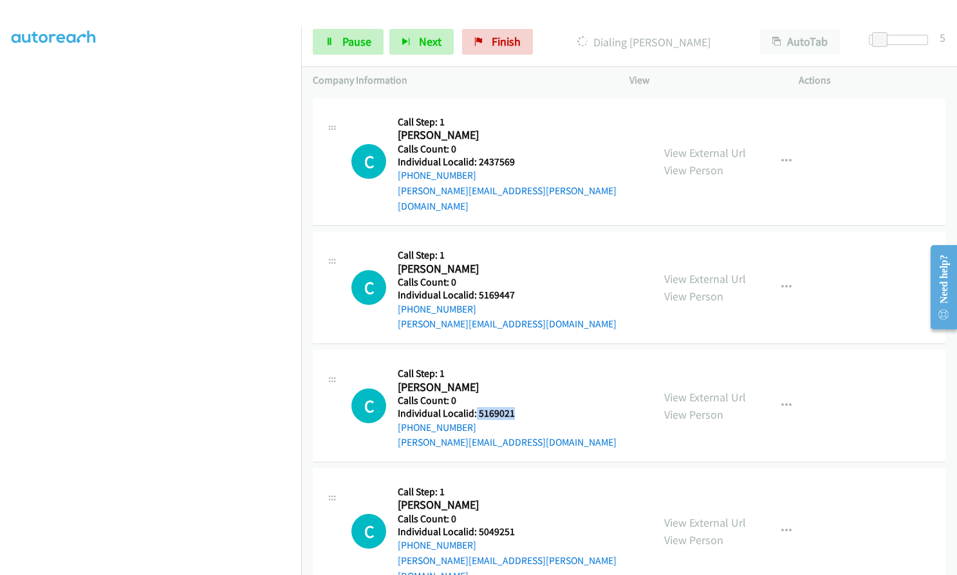
drag, startPoint x: 474, startPoint y: 382, endPoint x: 518, endPoint y: 382, distance: 43.8
click at [518, 382] on div "C Callback Scheduled Call Step: 1 [PERSON_NAME] America/New_York Calls Count: 0…" at bounding box center [496, 406] width 290 height 89
click at [354, 45] on span "Pause" at bounding box center [356, 41] width 29 height 15
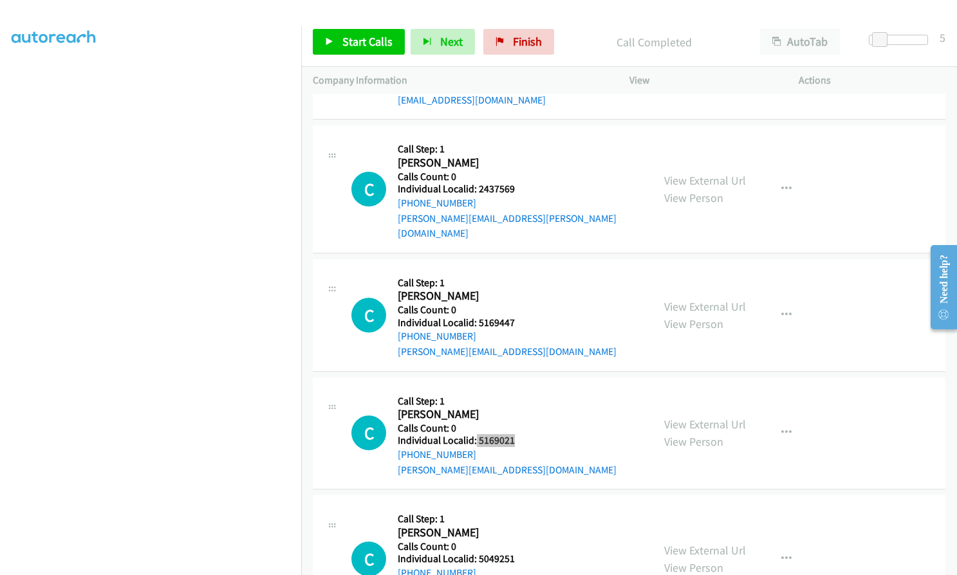
scroll to position [9240, 0]
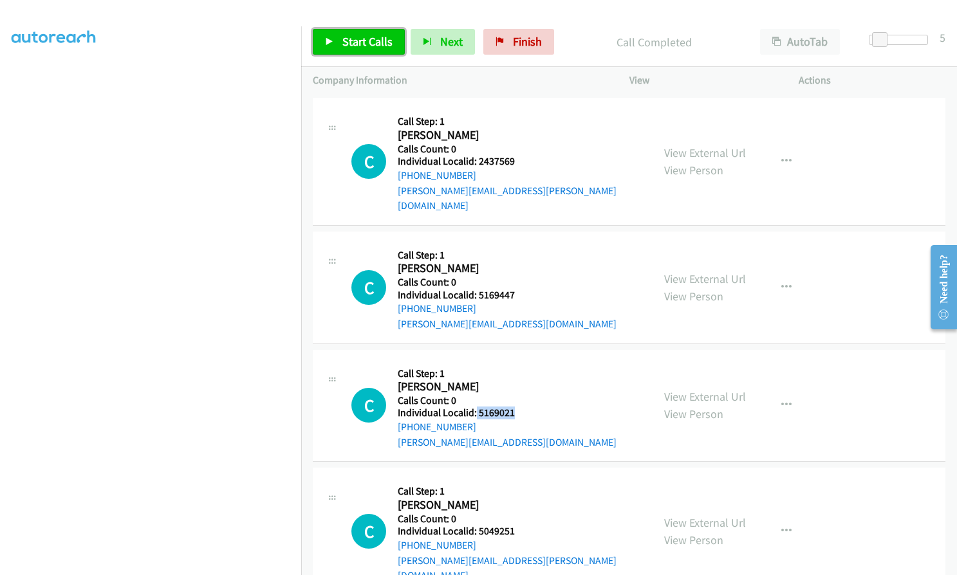
click at [348, 51] on link "Start Calls" at bounding box center [359, 42] width 92 height 26
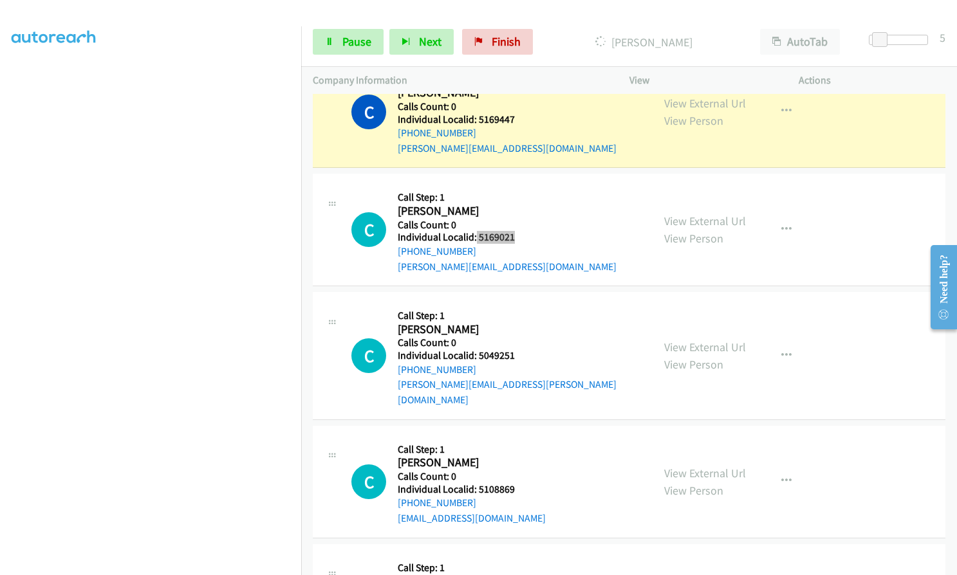
scroll to position [9600, 0]
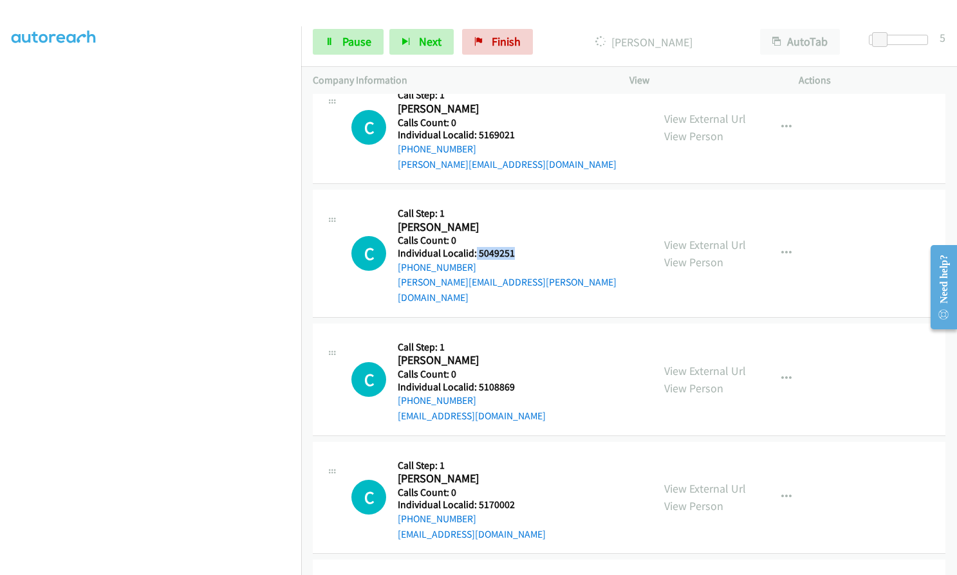
drag, startPoint x: 475, startPoint y: 224, endPoint x: 503, endPoint y: 224, distance: 27.7
click at [522, 224] on div "C Callback Scheduled Call Step: 1 [PERSON_NAME] America/New_York Calls Count: 0…" at bounding box center [496, 253] width 290 height 104
drag, startPoint x: 474, startPoint y: 342, endPoint x: 521, endPoint y: 340, distance: 47.6
click at [521, 340] on div "C Callback Scheduled Call Step: 1 [PERSON_NAME] America/New_York Calls Count: 0…" at bounding box center [496, 379] width 290 height 89
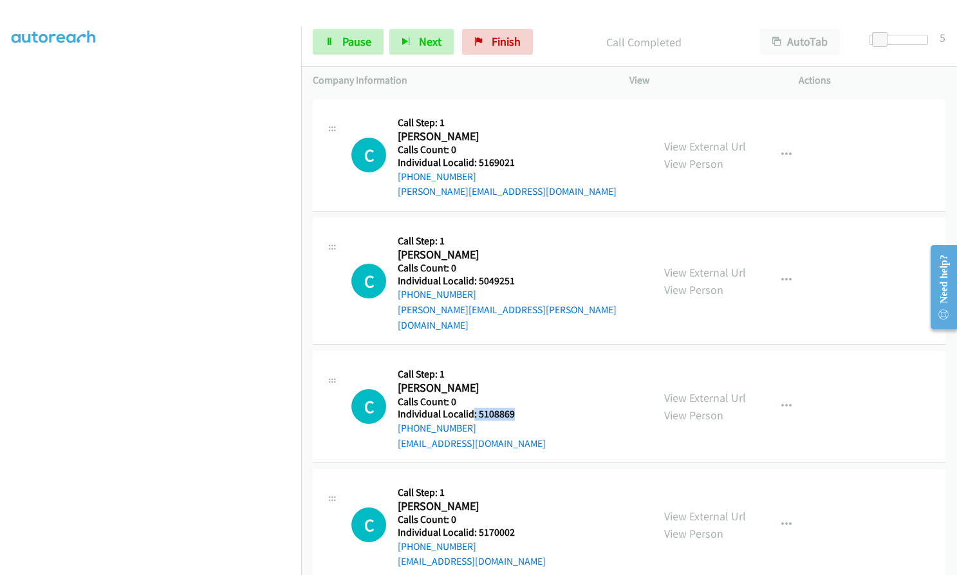
scroll to position [9628, 0]
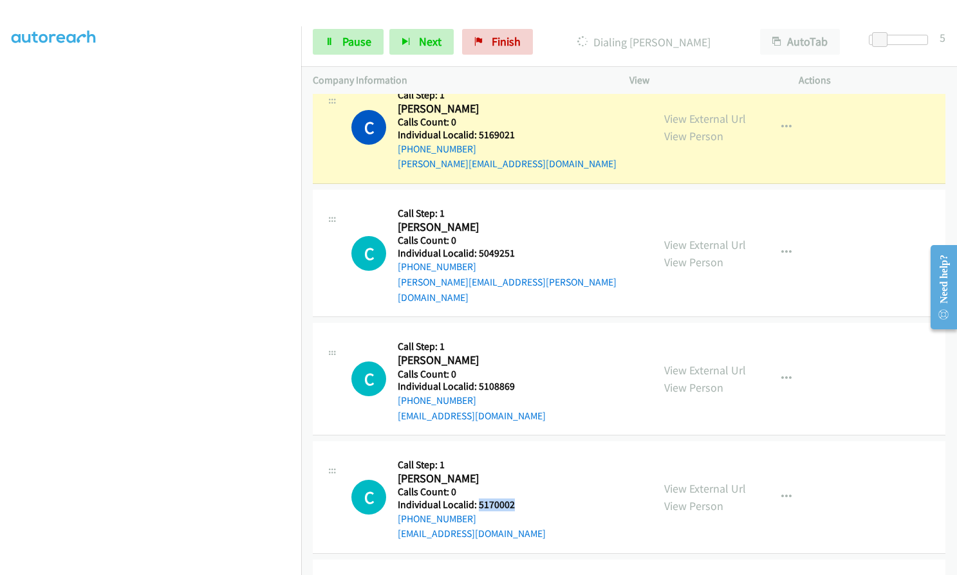
drag, startPoint x: 478, startPoint y: 459, endPoint x: 521, endPoint y: 458, distance: 43.8
click at [521, 499] on h5 "Individual Localid: 5170002" at bounding box center [472, 505] width 148 height 13
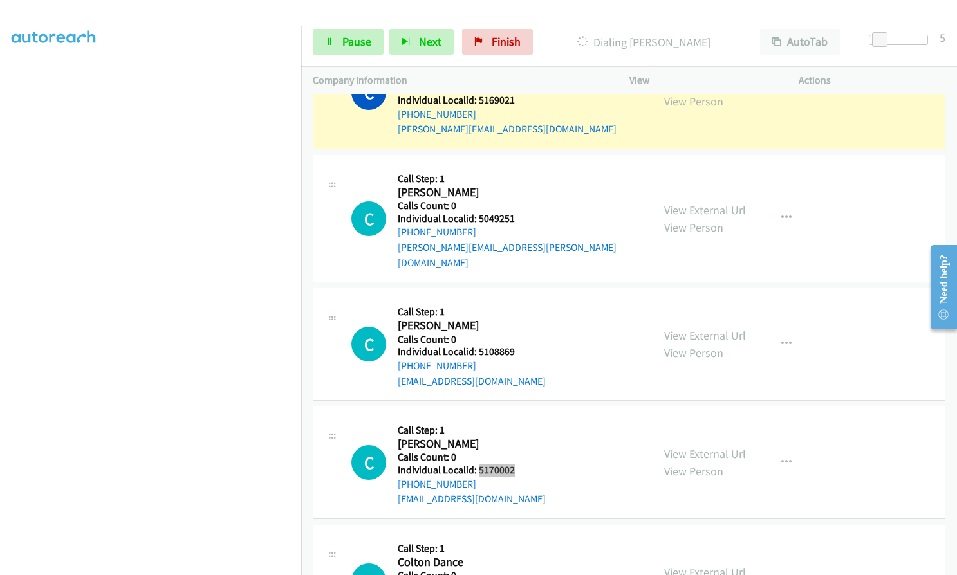
scroll to position [9741, 0]
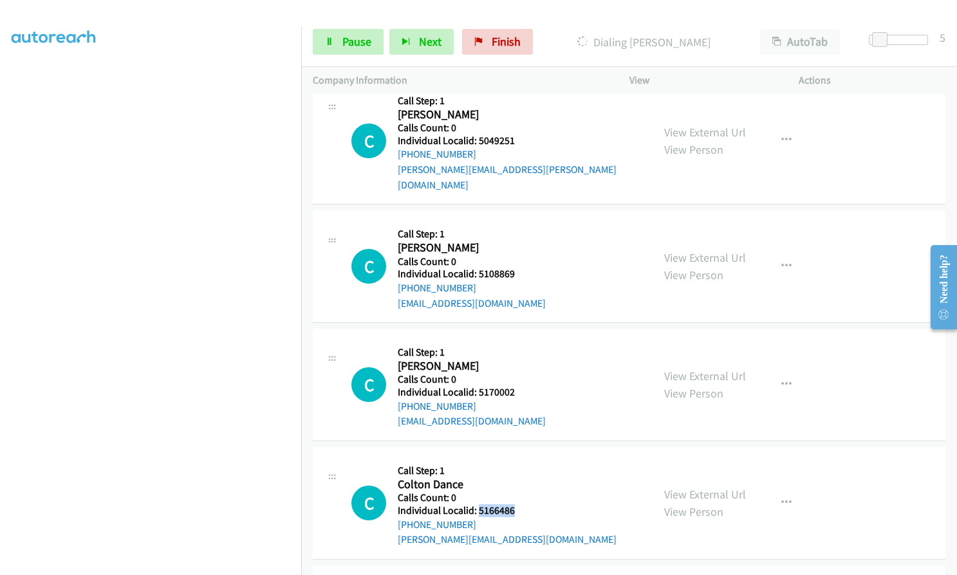
drag, startPoint x: 478, startPoint y: 465, endPoint x: 520, endPoint y: 466, distance: 41.8
click at [520, 466] on div "C Callback Scheduled Call Step: 1 Colton Dance America/Los_Angeles Calls Count:…" at bounding box center [496, 503] width 290 height 89
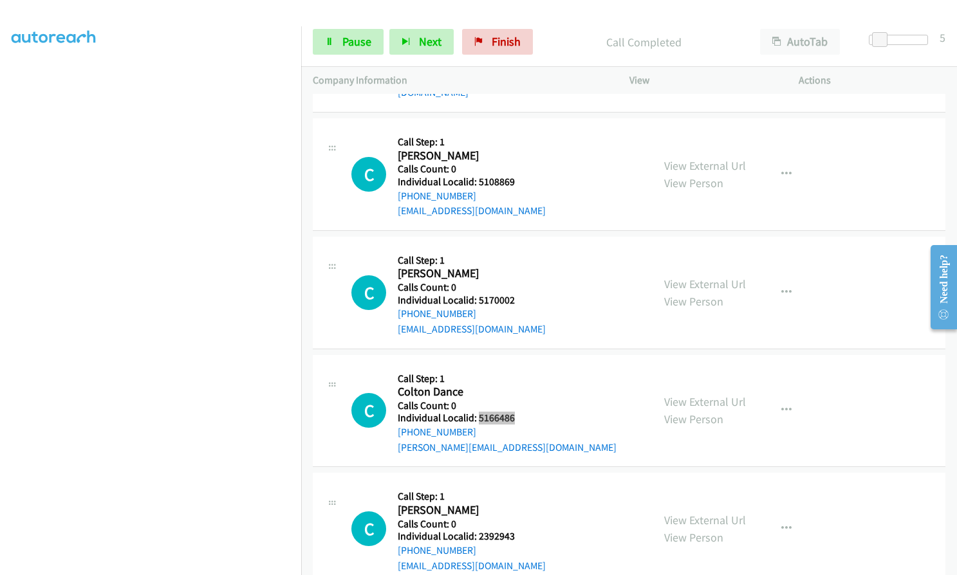
scroll to position [9896, 0]
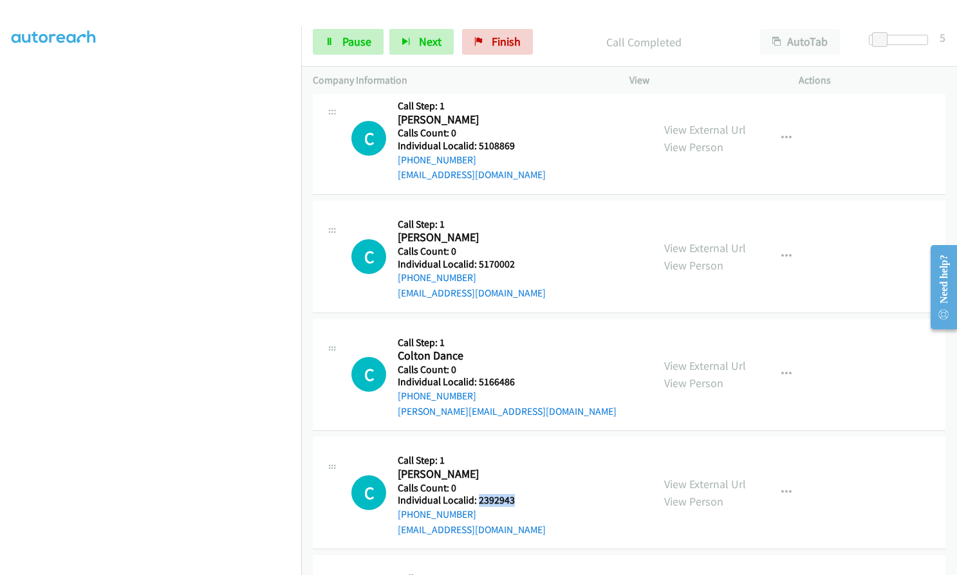
drag, startPoint x: 488, startPoint y: 456, endPoint x: 517, endPoint y: 459, distance: 28.5
click at [526, 459] on div "C Callback Scheduled Call Step: 1 [PERSON_NAME] America/New_York Calls Count: 0…" at bounding box center [496, 493] width 290 height 89
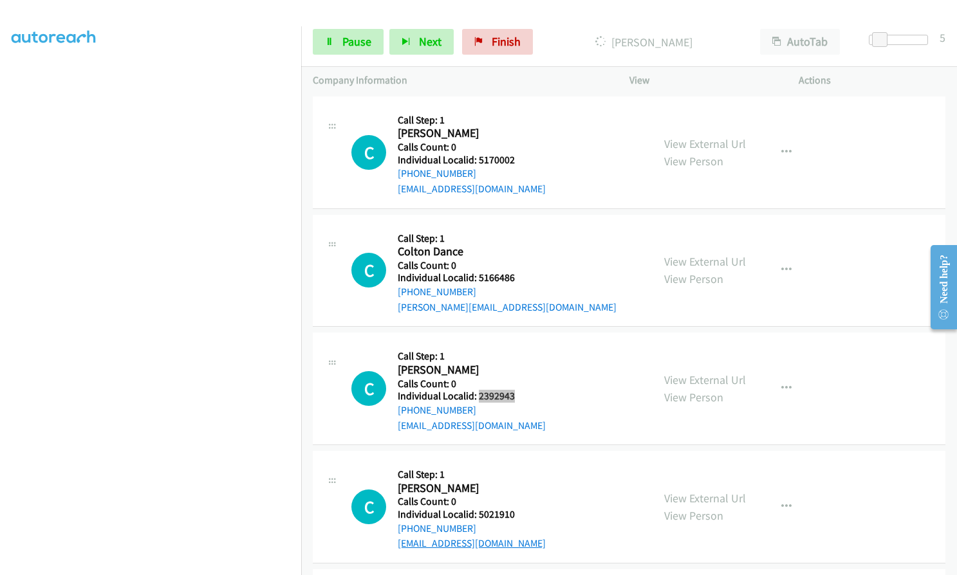
scroll to position [10025, 0]
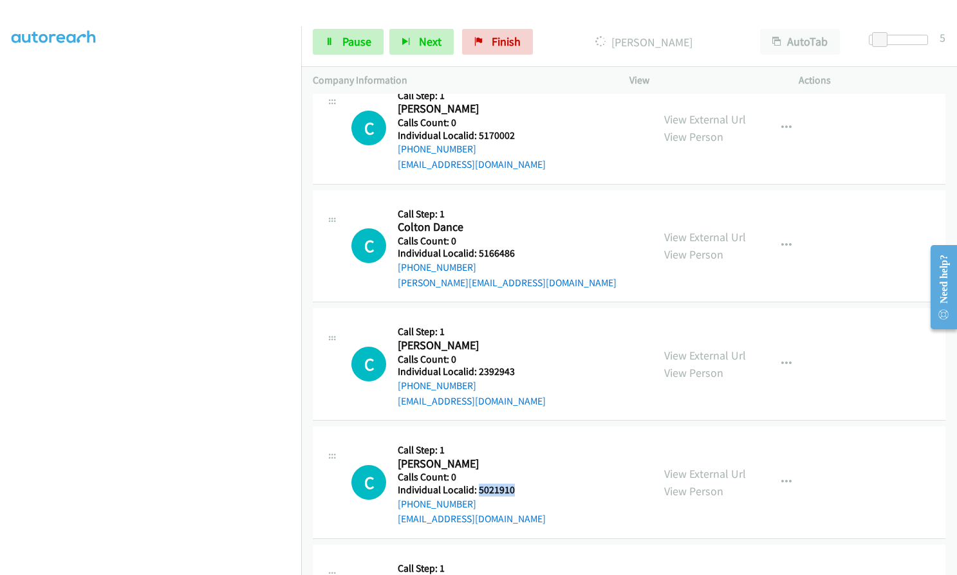
drag, startPoint x: 479, startPoint y: 442, endPoint x: 517, endPoint y: 442, distance: 38.0
click at [517, 484] on h5 "Individual Localid: 5021910" at bounding box center [472, 490] width 148 height 13
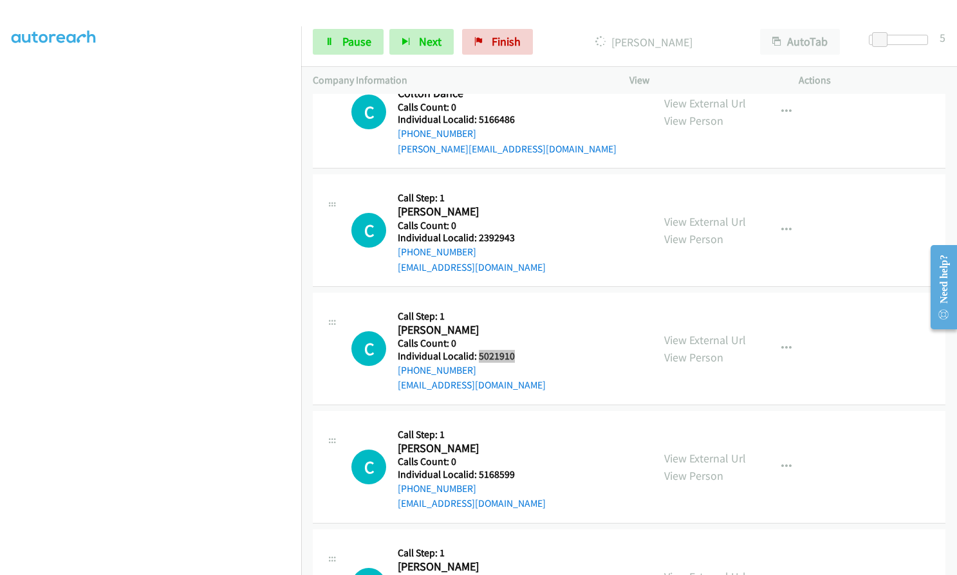
scroll to position [10170, 0]
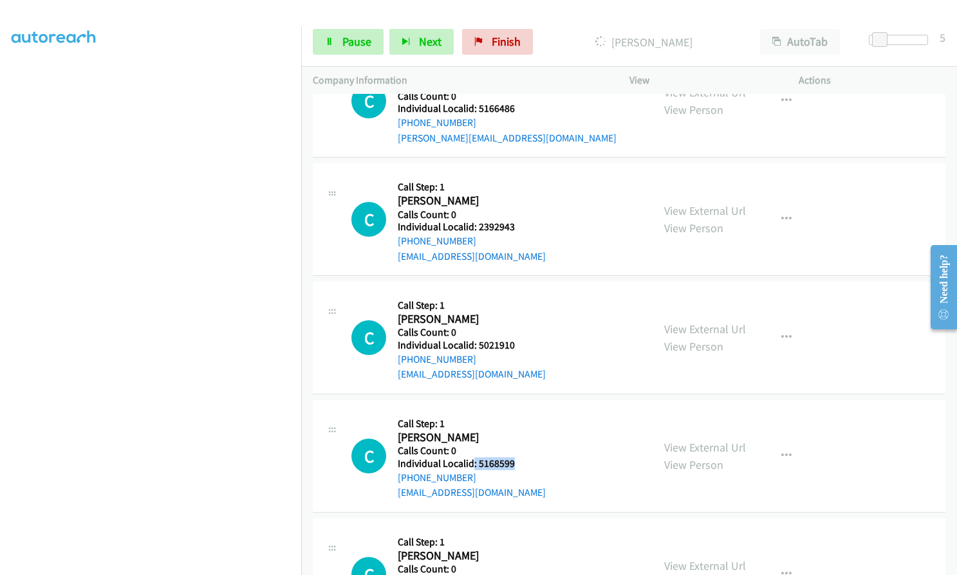
drag, startPoint x: 474, startPoint y: 416, endPoint x: 519, endPoint y: 417, distance: 45.1
click at [519, 417] on div "C Callback Scheduled Call Step: 1 [PERSON_NAME] America/New_York Calls Count: 0…" at bounding box center [496, 456] width 290 height 89
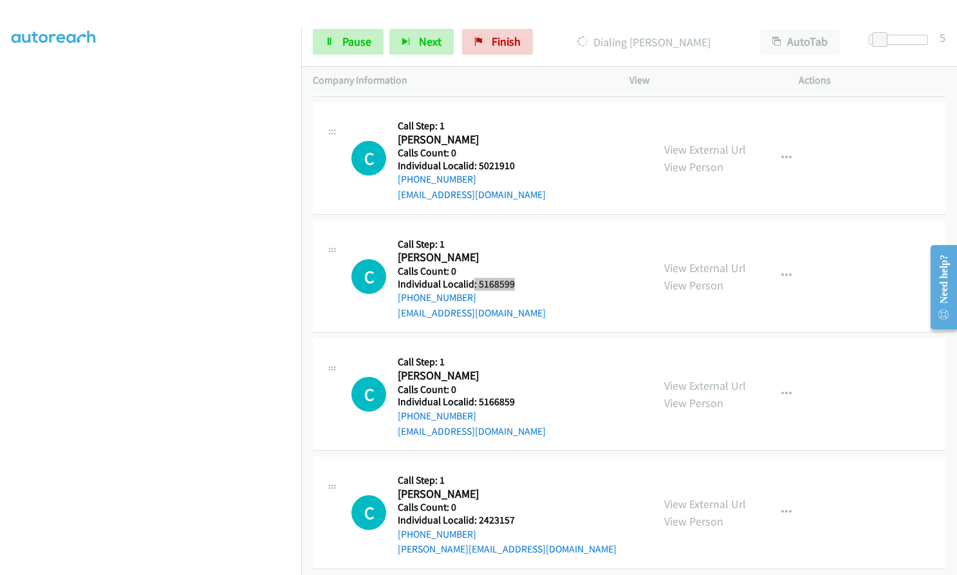
scroll to position [10391, 0]
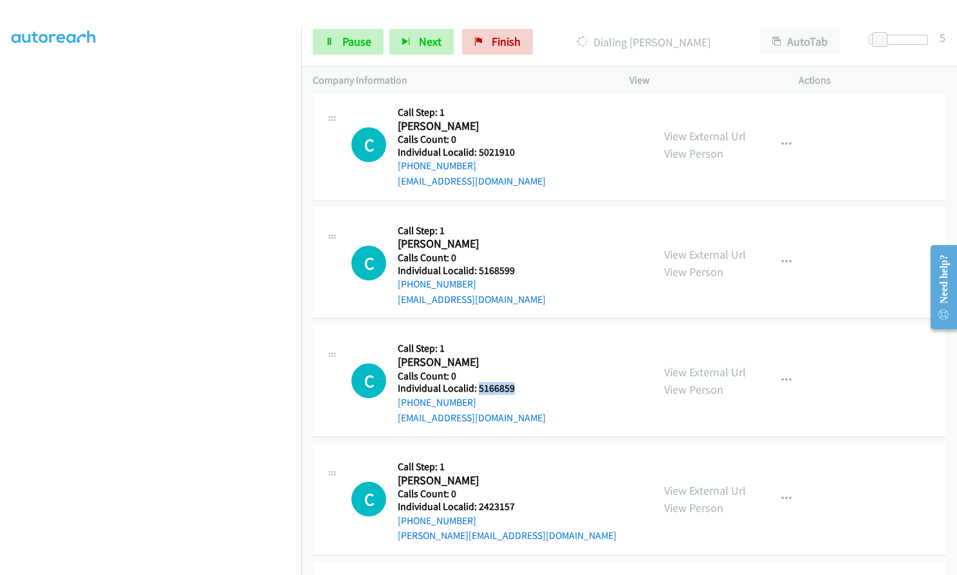
drag, startPoint x: 476, startPoint y: 342, endPoint x: 522, endPoint y: 343, distance: 45.7
click at [522, 343] on div "C Callback Scheduled Call Step: 1 [PERSON_NAME] America/New_York Calls Count: 0…" at bounding box center [496, 381] width 290 height 89
drag, startPoint x: 475, startPoint y: 461, endPoint x: 529, endPoint y: 464, distance: 54.1
click at [529, 464] on div "C Callback Scheduled Call Step: 1 [PERSON_NAME] America/[GEOGRAPHIC_DATA] Calls…" at bounding box center [496, 499] width 290 height 89
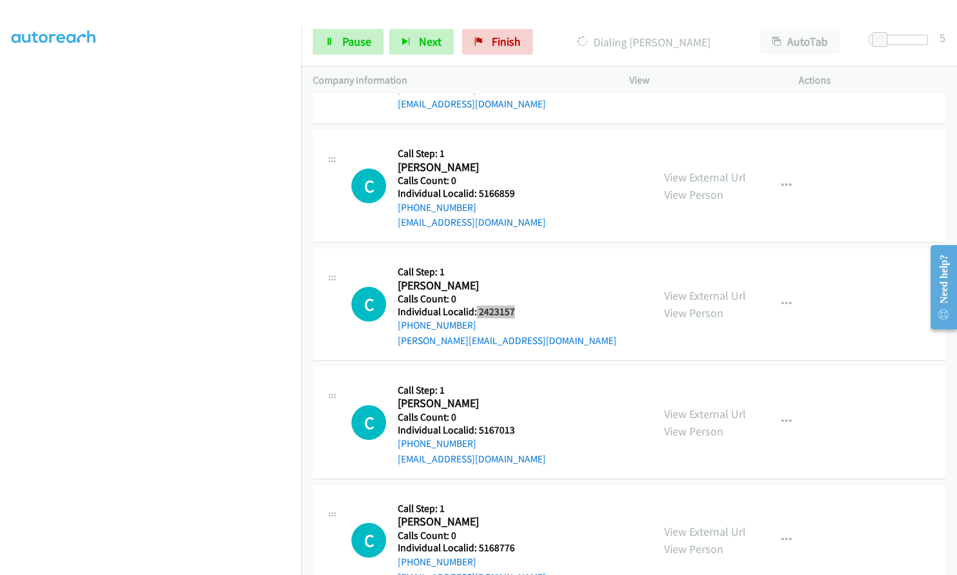
scroll to position [10643, 0]
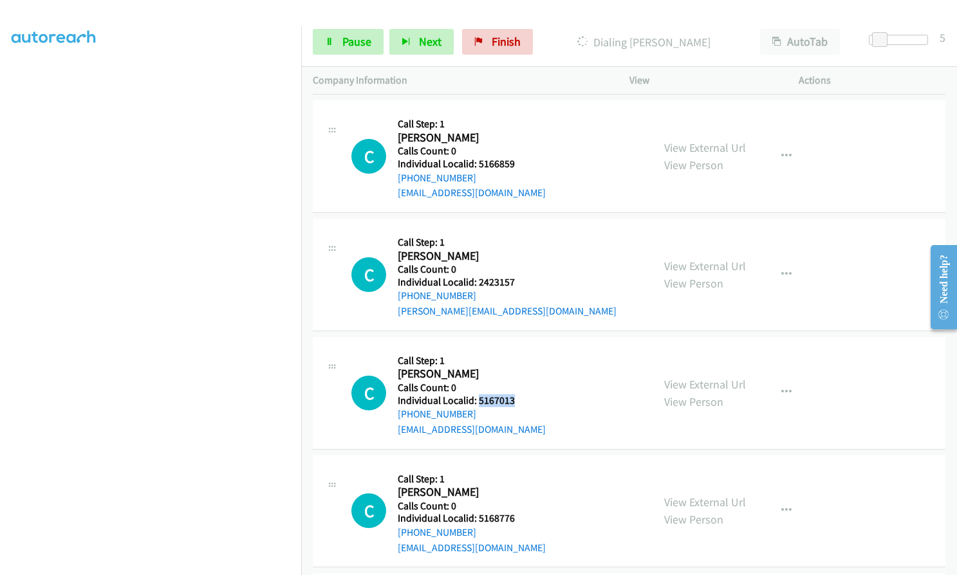
drag, startPoint x: 476, startPoint y: 352, endPoint x: 521, endPoint y: 353, distance: 44.4
click at [521, 353] on div "C Callback Scheduled Call Step: 1 [PERSON_NAME] America/[GEOGRAPHIC_DATA] Calls…" at bounding box center [496, 393] width 290 height 89
click at [344, 45] on span "Pause" at bounding box center [356, 41] width 29 height 15
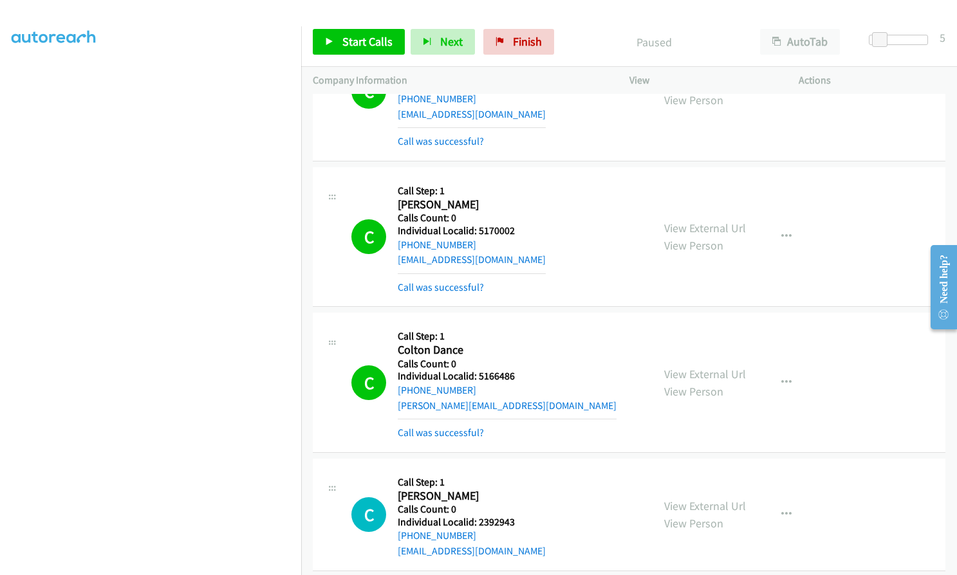
scroll to position [9974, 0]
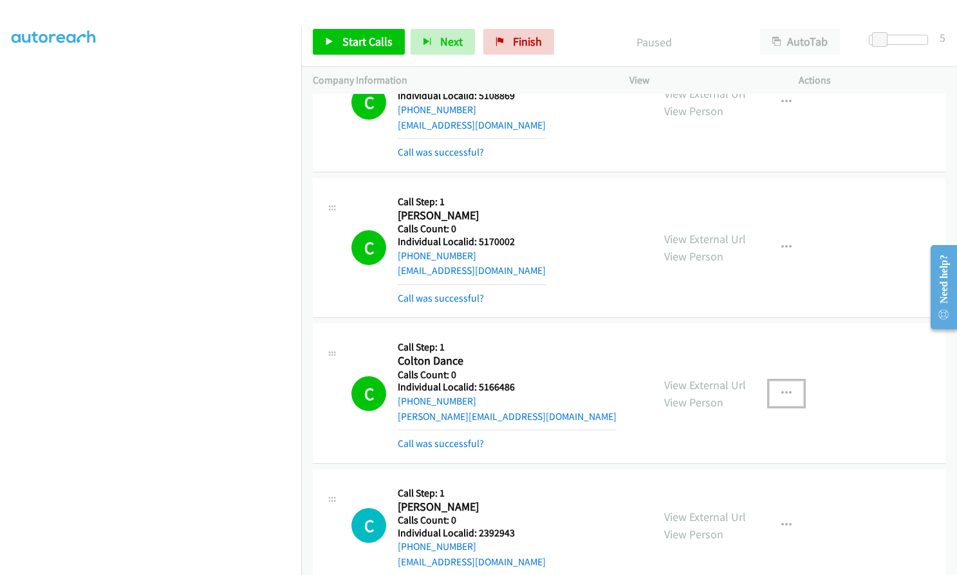
click at [787, 381] on button "button" at bounding box center [786, 394] width 35 height 26
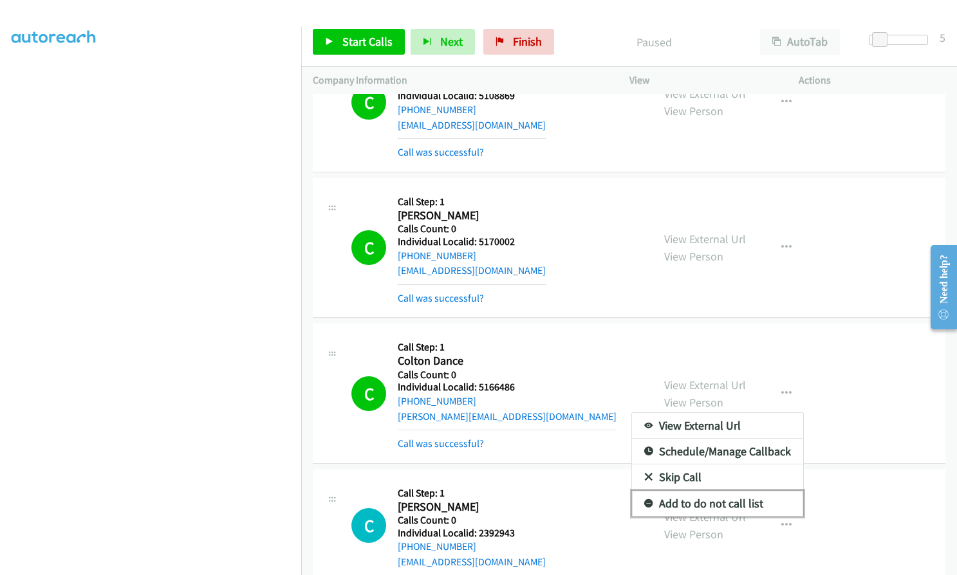
click at [644, 500] on icon at bounding box center [648, 504] width 9 height 9
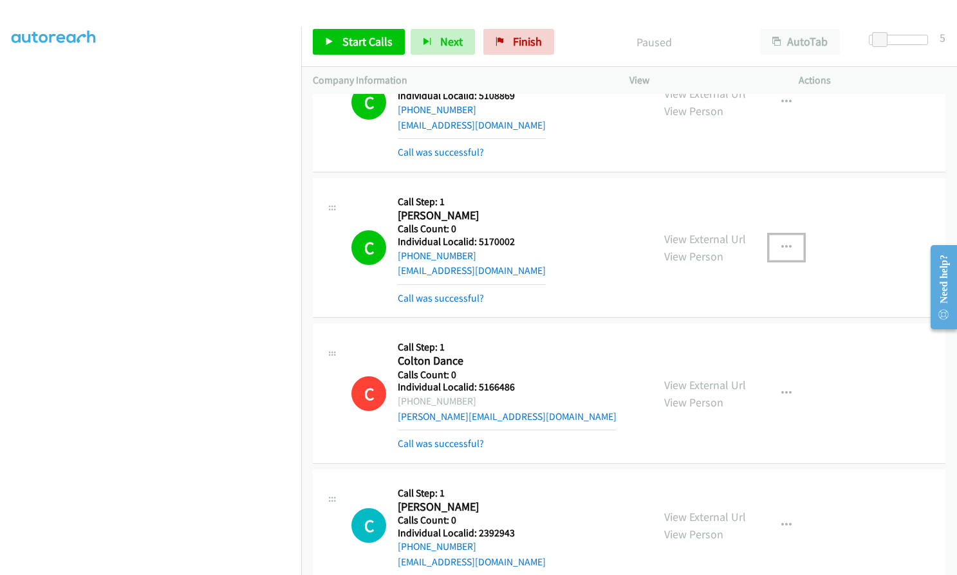
click at [781, 243] on icon "button" at bounding box center [786, 248] width 10 height 10
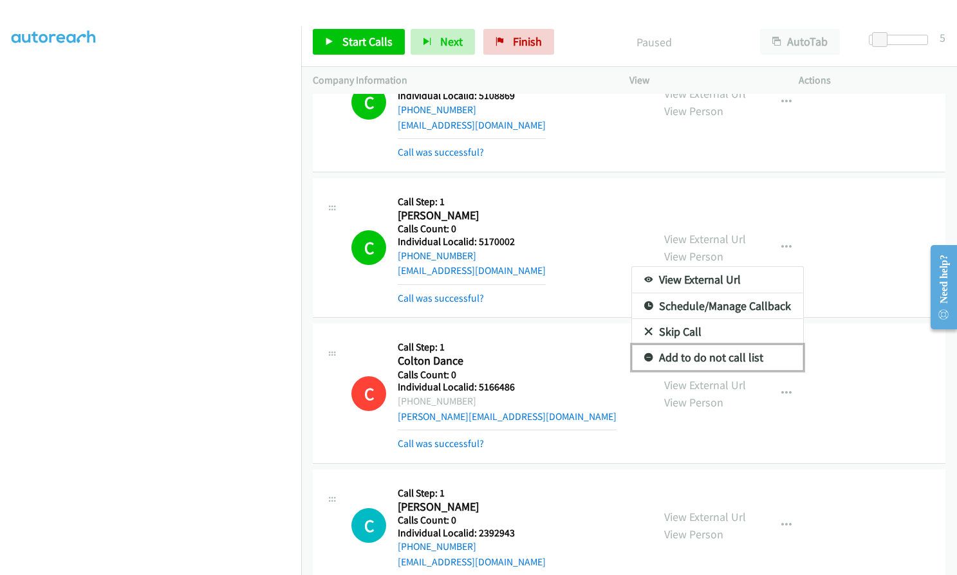
click at [644, 354] on icon at bounding box center [648, 358] width 9 height 9
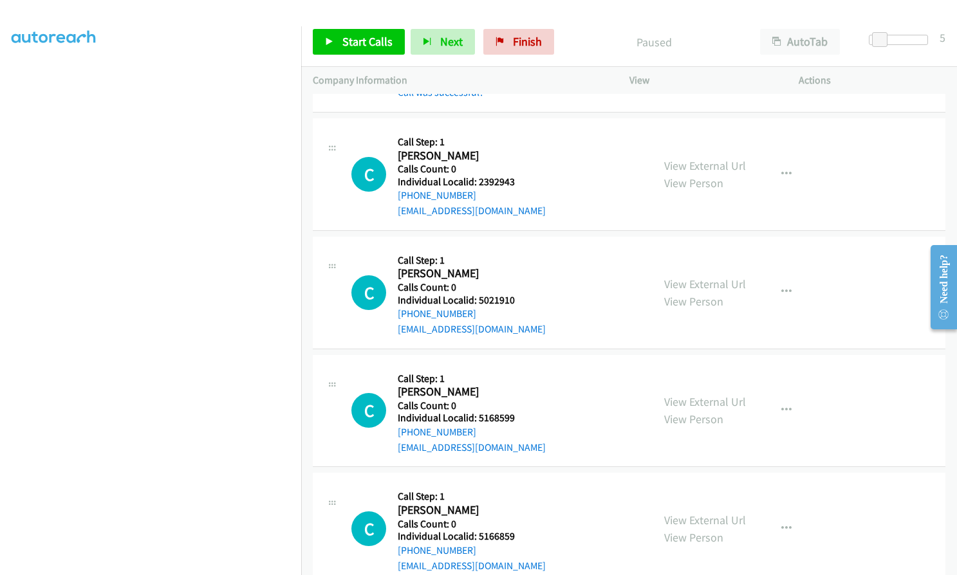
scroll to position [10328, 0]
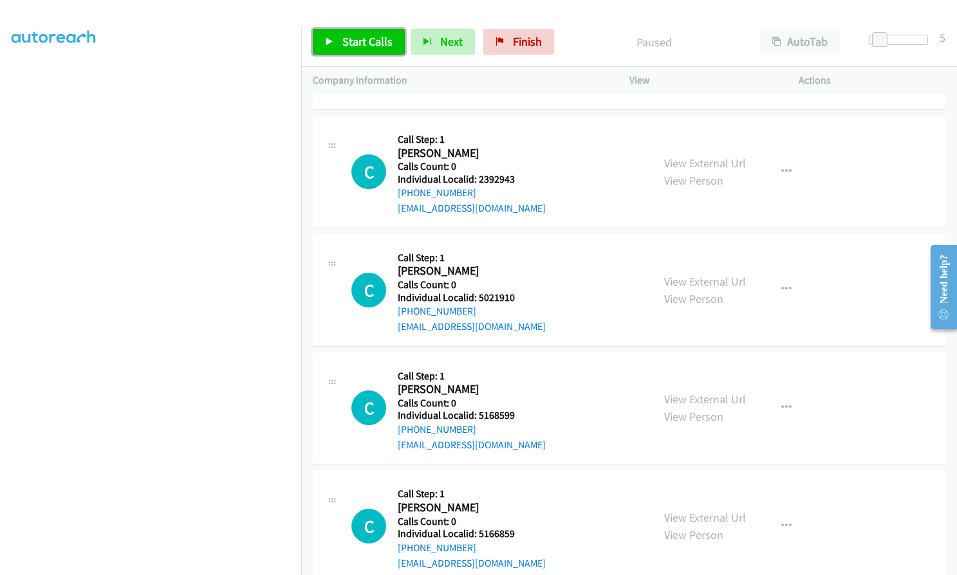
click at [359, 39] on span "Start Calls" at bounding box center [367, 41] width 50 height 15
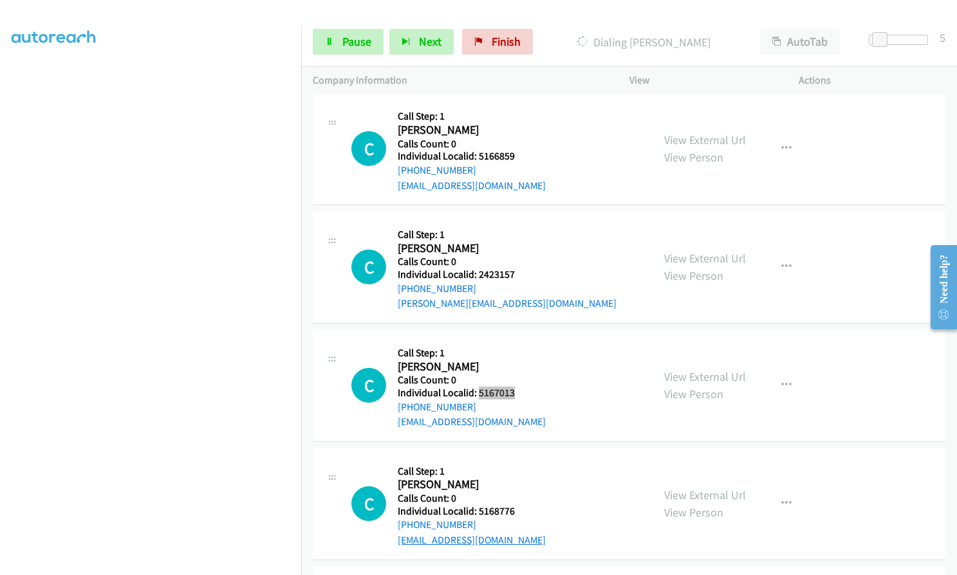
scroll to position [10730, 0]
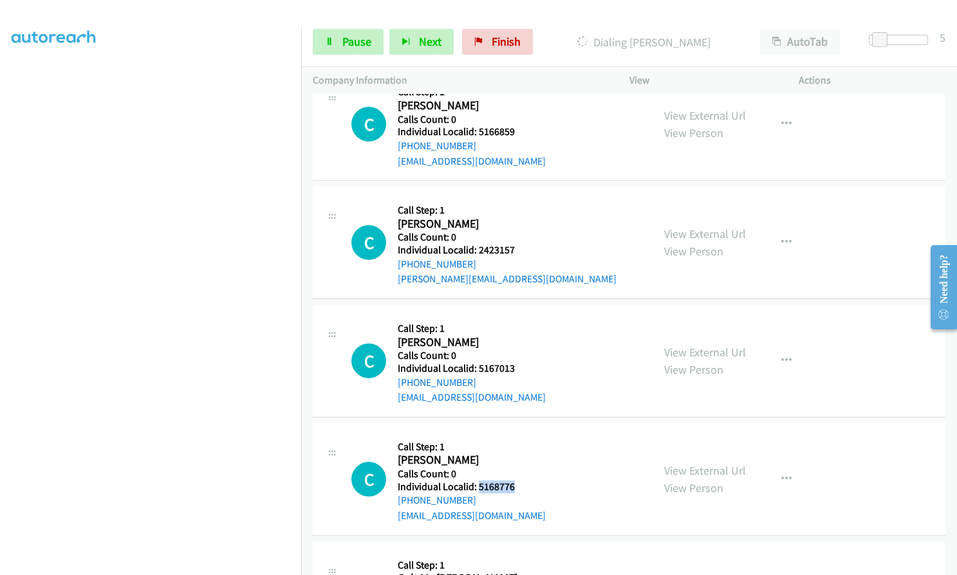
drag, startPoint x: 477, startPoint y: 441, endPoint x: 519, endPoint y: 441, distance: 42.5
click at [519, 441] on div "C Callback Scheduled Call Step: 1 [PERSON_NAME] America/New_York Calls Count: 0…" at bounding box center [496, 479] width 290 height 89
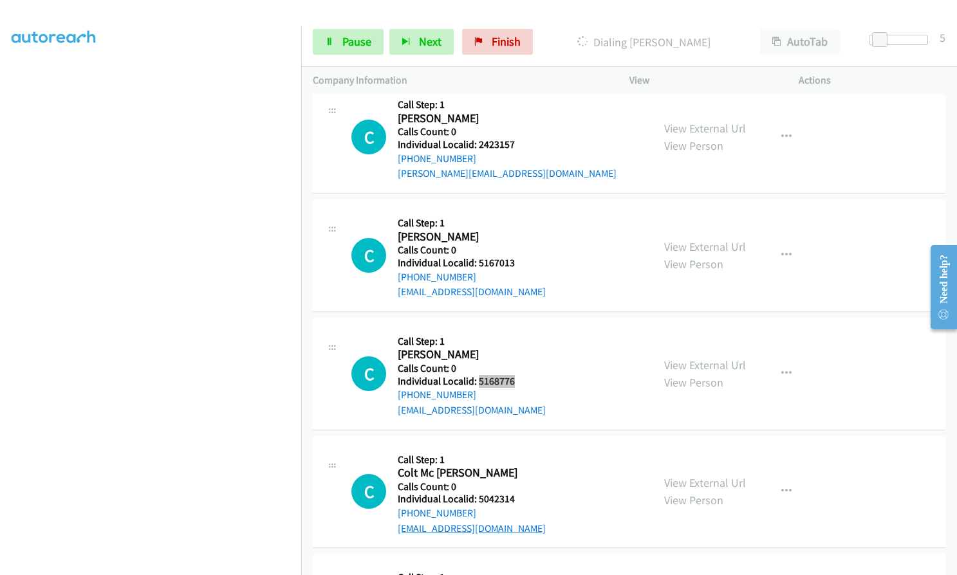
scroll to position [10859, 0]
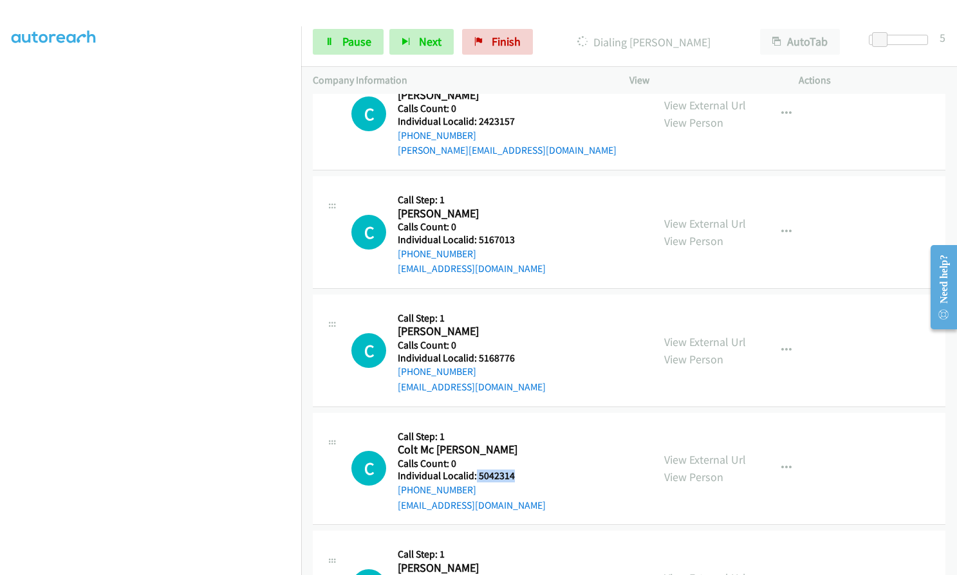
drag, startPoint x: 485, startPoint y: 430, endPoint x: 520, endPoint y: 430, distance: 34.8
click at [520, 430] on div "C Callback Scheduled Call Step: 1 Colt Mc [PERSON_NAME] America/[GEOGRAPHIC_DAT…" at bounding box center [496, 469] width 290 height 89
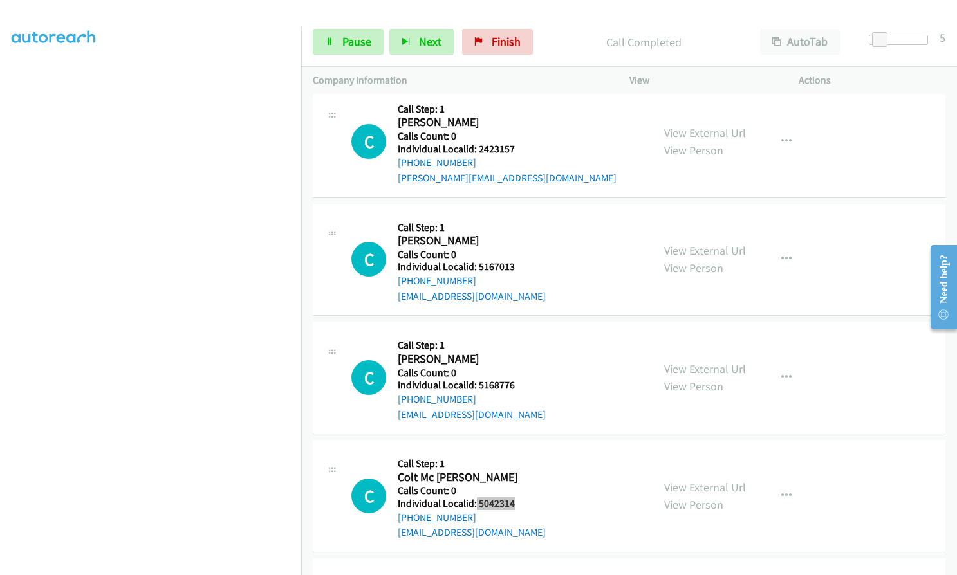
scroll to position [10886, 0]
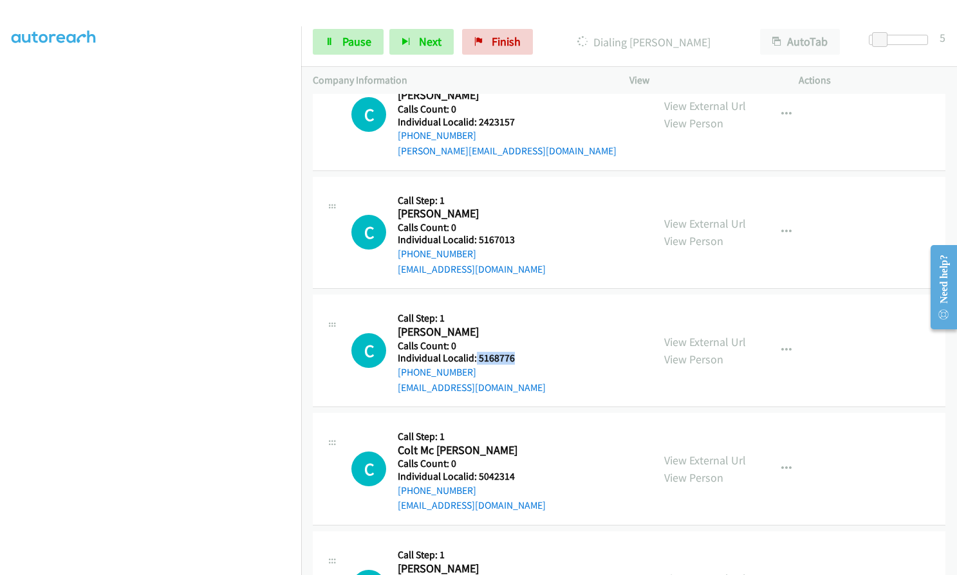
drag, startPoint x: 476, startPoint y: 311, endPoint x: 516, endPoint y: 317, distance: 41.0
click at [516, 317] on div "C Callback Scheduled Call Step: 1 [PERSON_NAME] America/New_York Calls Count: 0…" at bounding box center [496, 350] width 290 height 89
drag, startPoint x: 476, startPoint y: 545, endPoint x: 516, endPoint y: 548, distance: 40.7
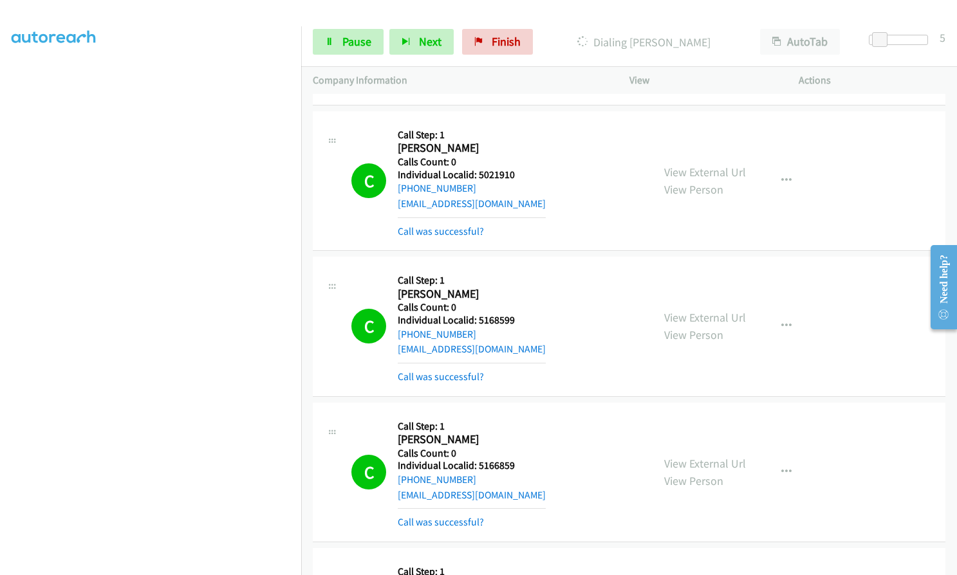
scroll to position [10453, 0]
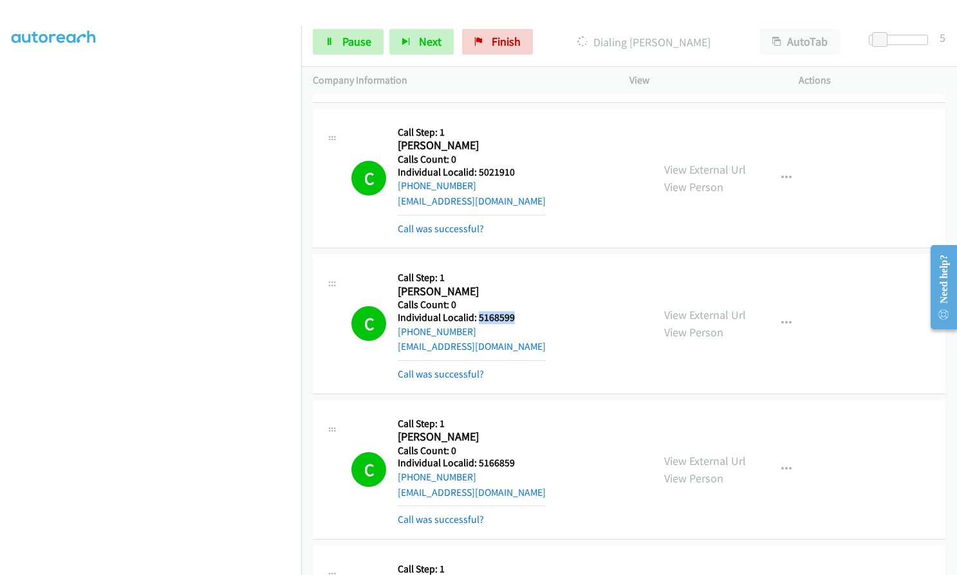
drag, startPoint x: 476, startPoint y: 272, endPoint x: 517, endPoint y: 272, distance: 41.2
click at [517, 272] on div "C Callback Scheduled Call Step: 1 [PERSON_NAME] America/New_York Calls Count: 0…" at bounding box center [496, 324] width 290 height 116
drag, startPoint x: 476, startPoint y: 417, endPoint x: 523, endPoint y: 417, distance: 46.3
click at [523, 417] on div "C Callback Scheduled Call Step: 1 [PERSON_NAME] America/New_York Calls Count: 0…" at bounding box center [496, 470] width 290 height 116
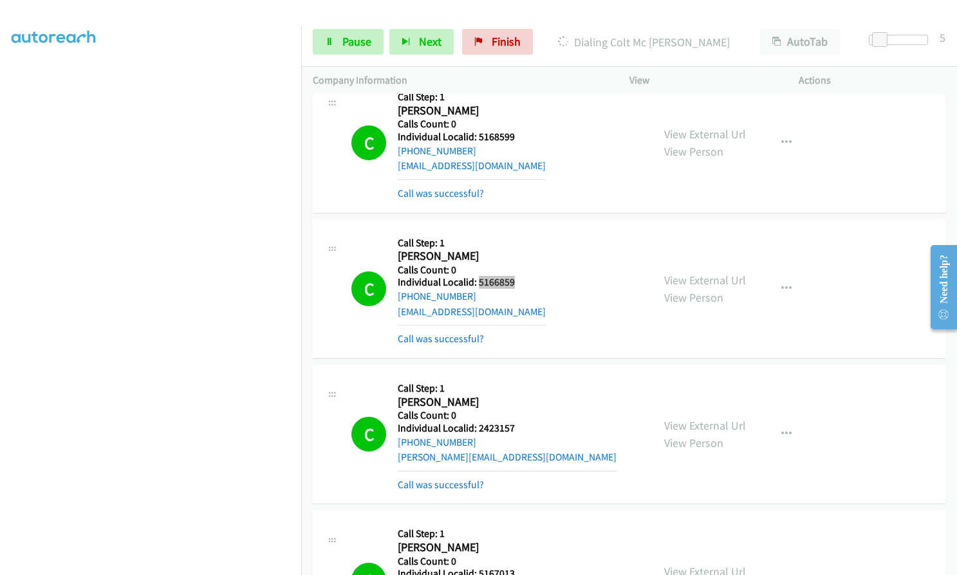
scroll to position [10646, 0]
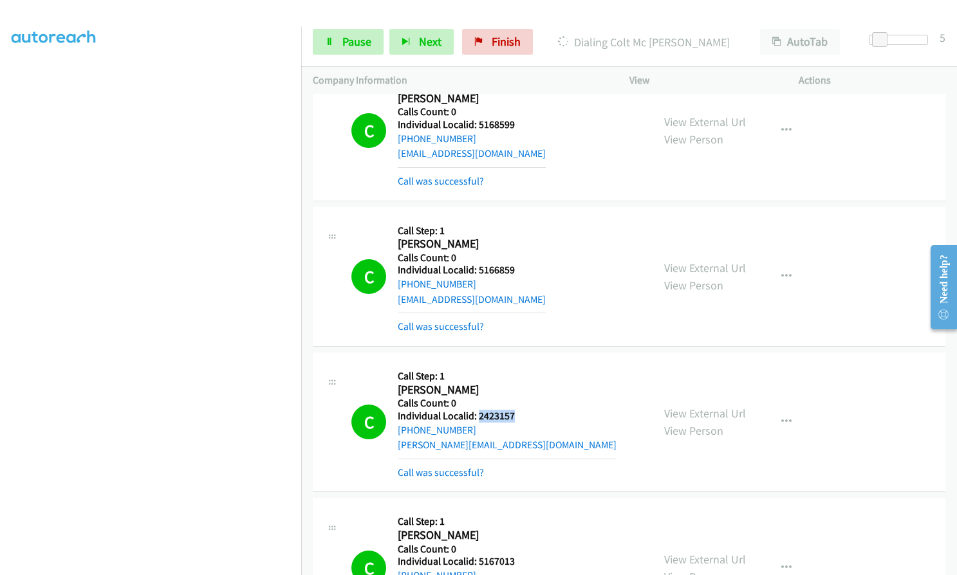
drag, startPoint x: 477, startPoint y: 371, endPoint x: 521, endPoint y: 367, distance: 43.9
click at [521, 367] on div "C Callback Scheduled Call Step: 1 [PERSON_NAME] America/[GEOGRAPHIC_DATA] Calls…" at bounding box center [496, 422] width 290 height 116
drag, startPoint x: 476, startPoint y: 517, endPoint x: 519, endPoint y: 515, distance: 43.8
click at [519, 515] on div "C Callback Scheduled Call Step: 1 [PERSON_NAME] America/[GEOGRAPHIC_DATA] Calls…" at bounding box center [496, 568] width 290 height 116
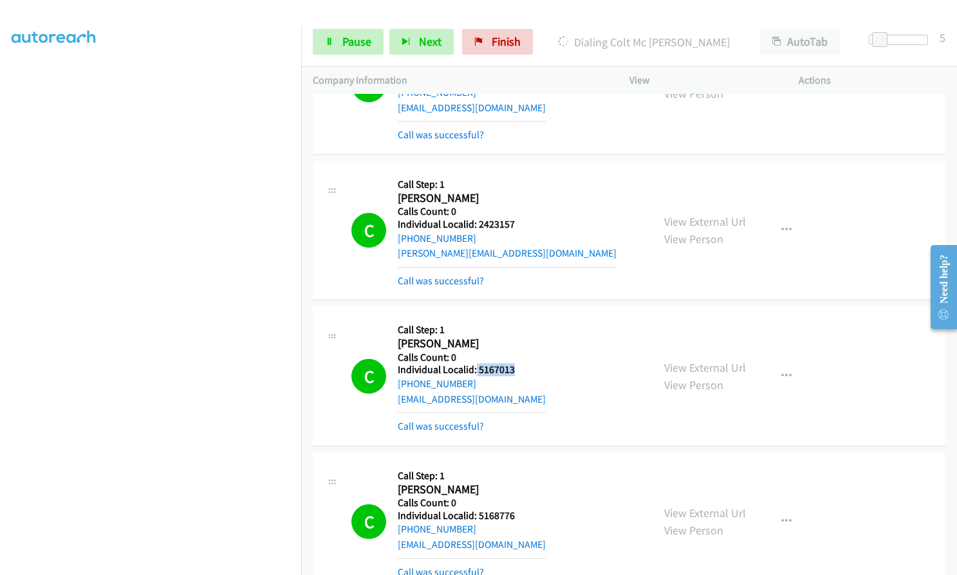
scroll to position [10855, 0]
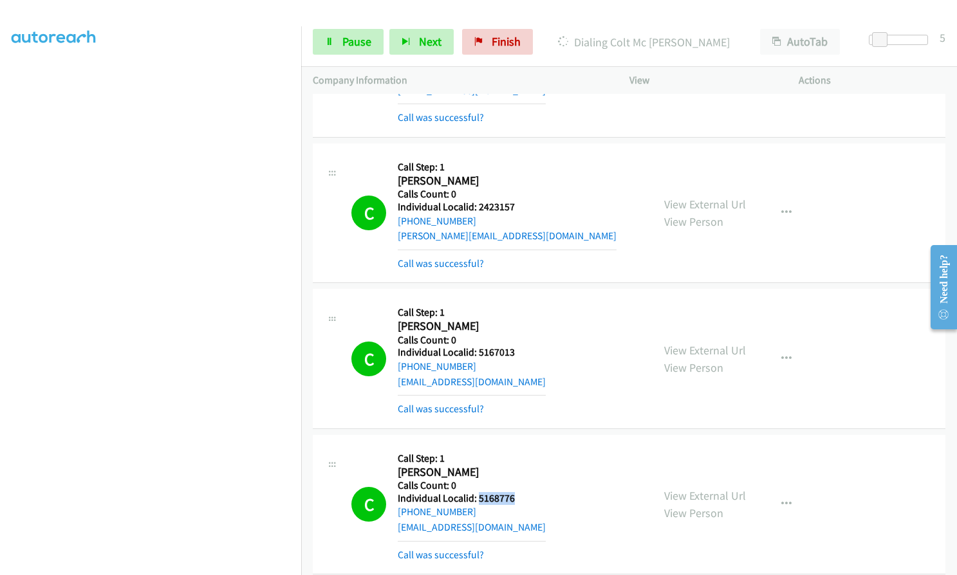
drag, startPoint x: 478, startPoint y: 455, endPoint x: 517, endPoint y: 452, distance: 38.7
click at [517, 452] on div "C Callback Scheduled Call Step: 1 [PERSON_NAME] America/New_York Calls Count: 0…" at bounding box center [496, 505] width 290 height 116
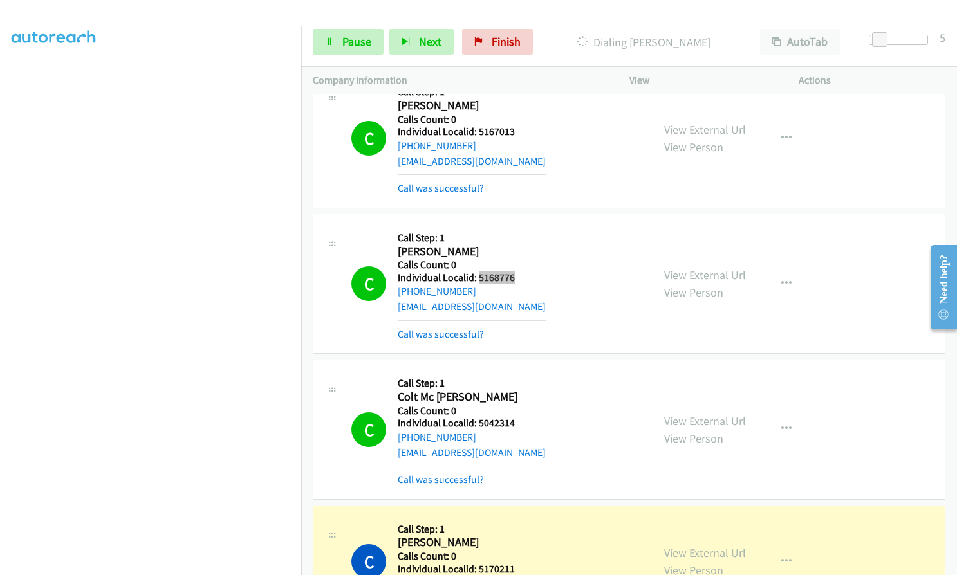
scroll to position [11113, 0]
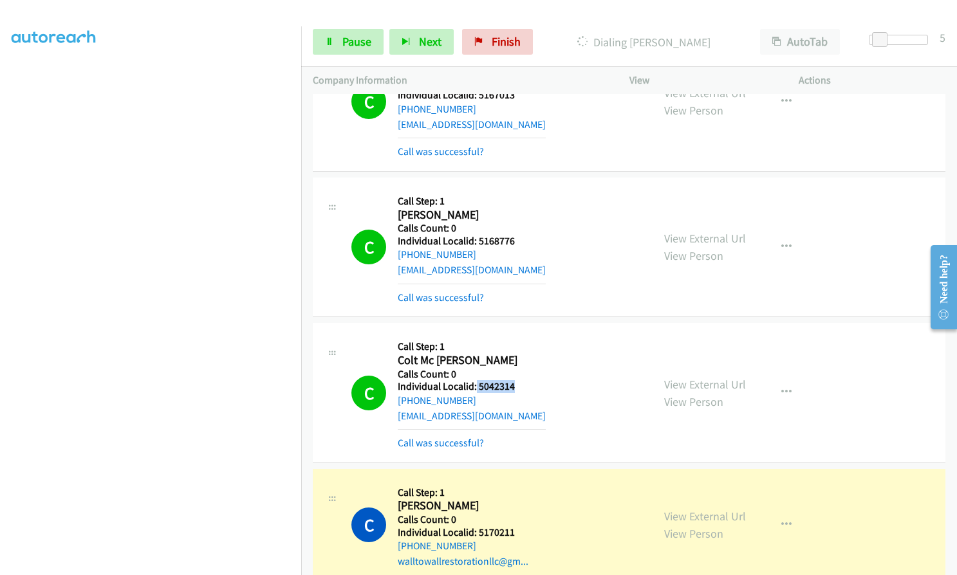
drag, startPoint x: 479, startPoint y: 341, endPoint x: 526, endPoint y: 341, distance: 47.0
click at [526, 341] on div "C Callback Scheduled Call Step: 1 Colt Mc [PERSON_NAME] America/[GEOGRAPHIC_DAT…" at bounding box center [496, 393] width 290 height 116
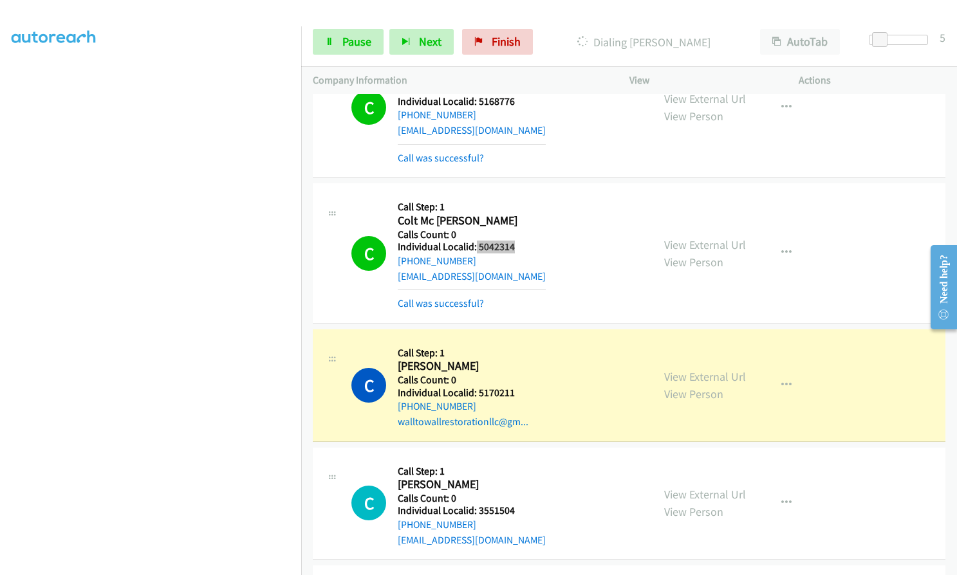
scroll to position [11258, 0]
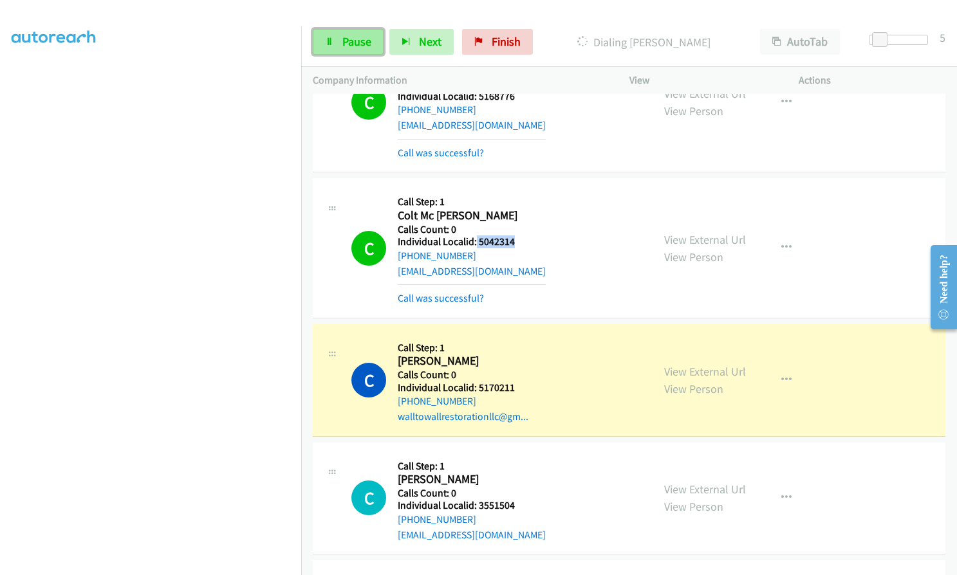
click at [366, 38] on span "Pause" at bounding box center [356, 41] width 29 height 15
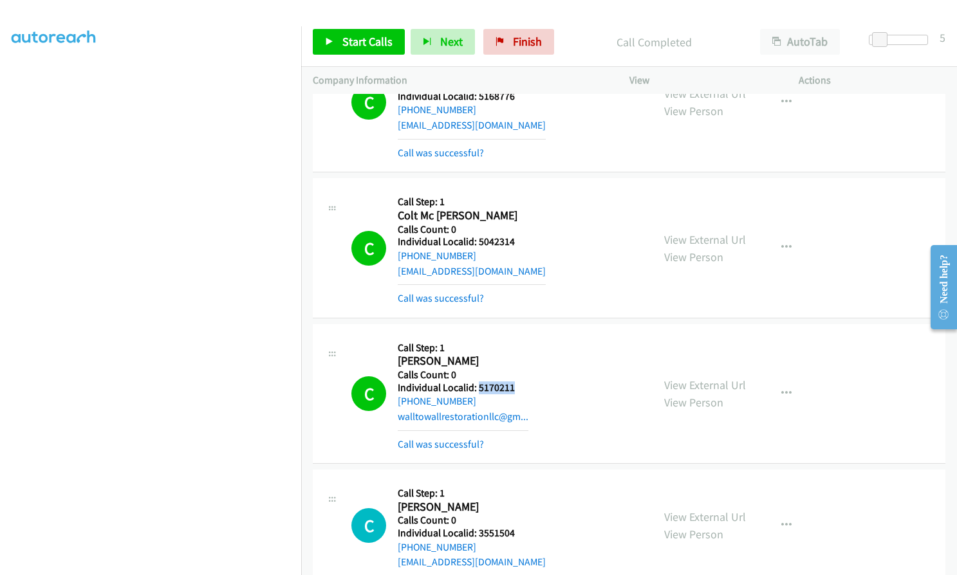
drag, startPoint x: 476, startPoint y: 343, endPoint x: 519, endPoint y: 342, distance: 43.1
click at [519, 382] on h5 "Individual Localid: 5170211" at bounding box center [463, 388] width 131 height 13
click at [552, 41] on div "Start Calls Pause Next Finish" at bounding box center [436, 42] width 247 height 26
click at [521, 47] on span "Finish" at bounding box center [527, 41] width 29 height 15
